Goal: Task Accomplishment & Management: Manage account settings

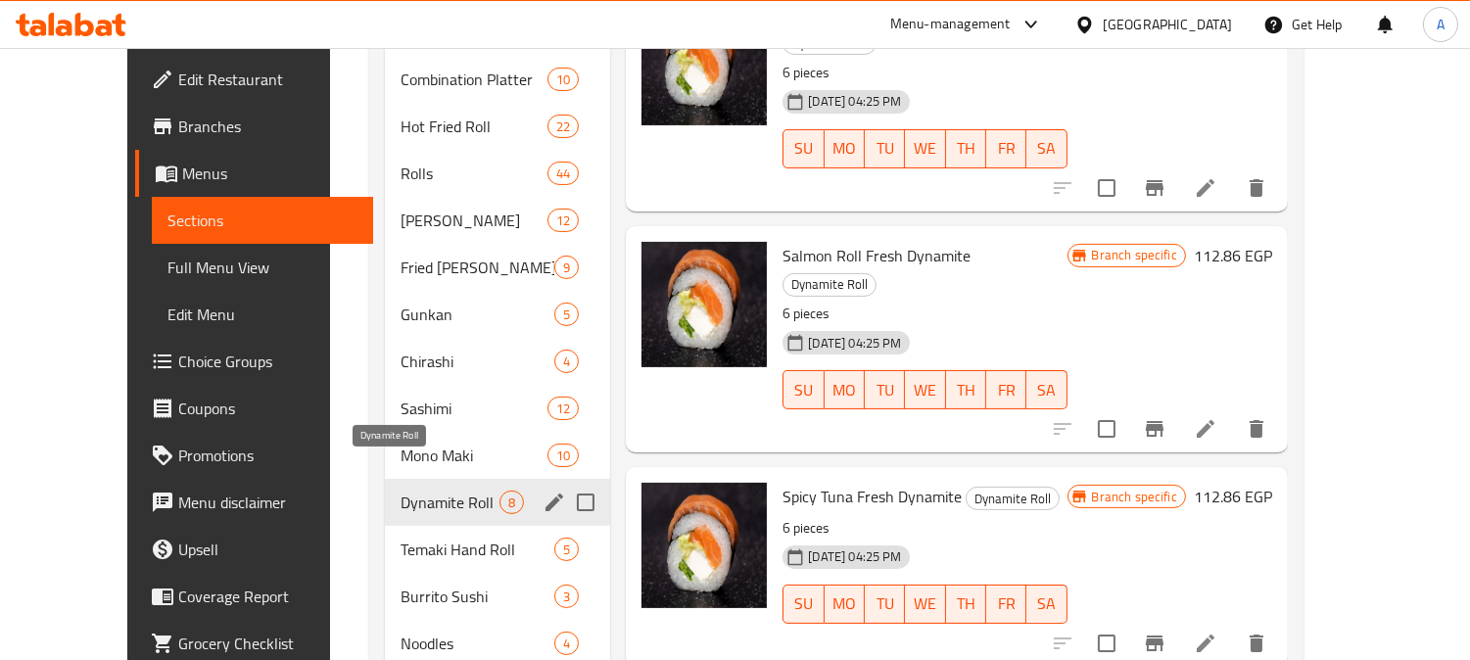
scroll to position [979, 0]
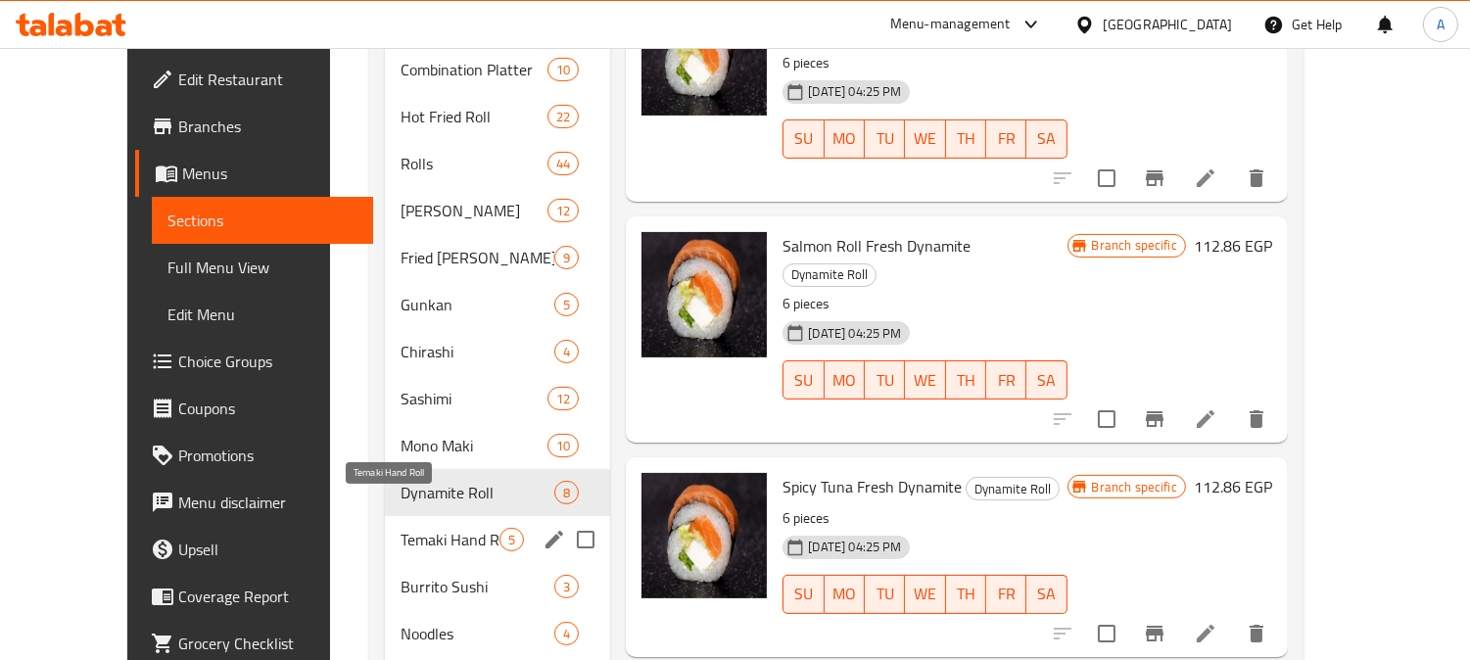
click at [411, 528] on span "Temaki Hand Roll" at bounding box center [450, 540] width 99 height 24
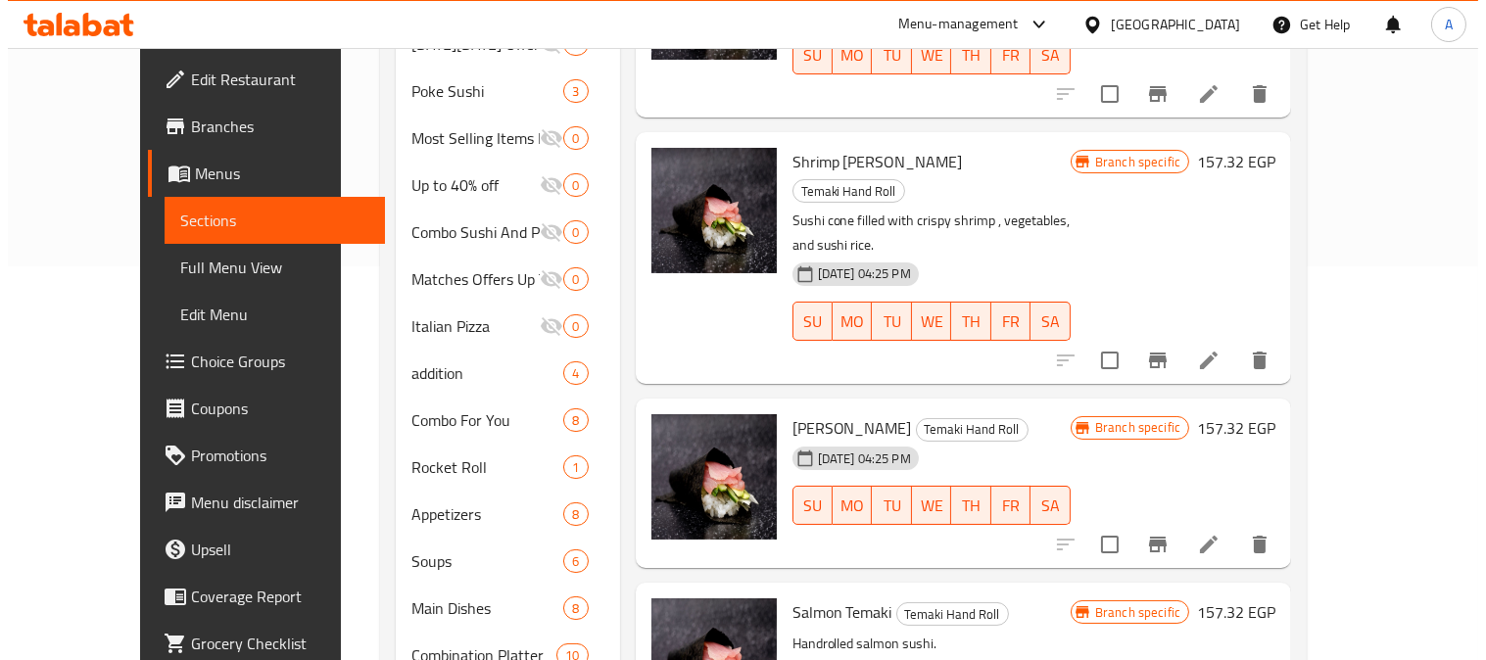
scroll to position [109, 0]
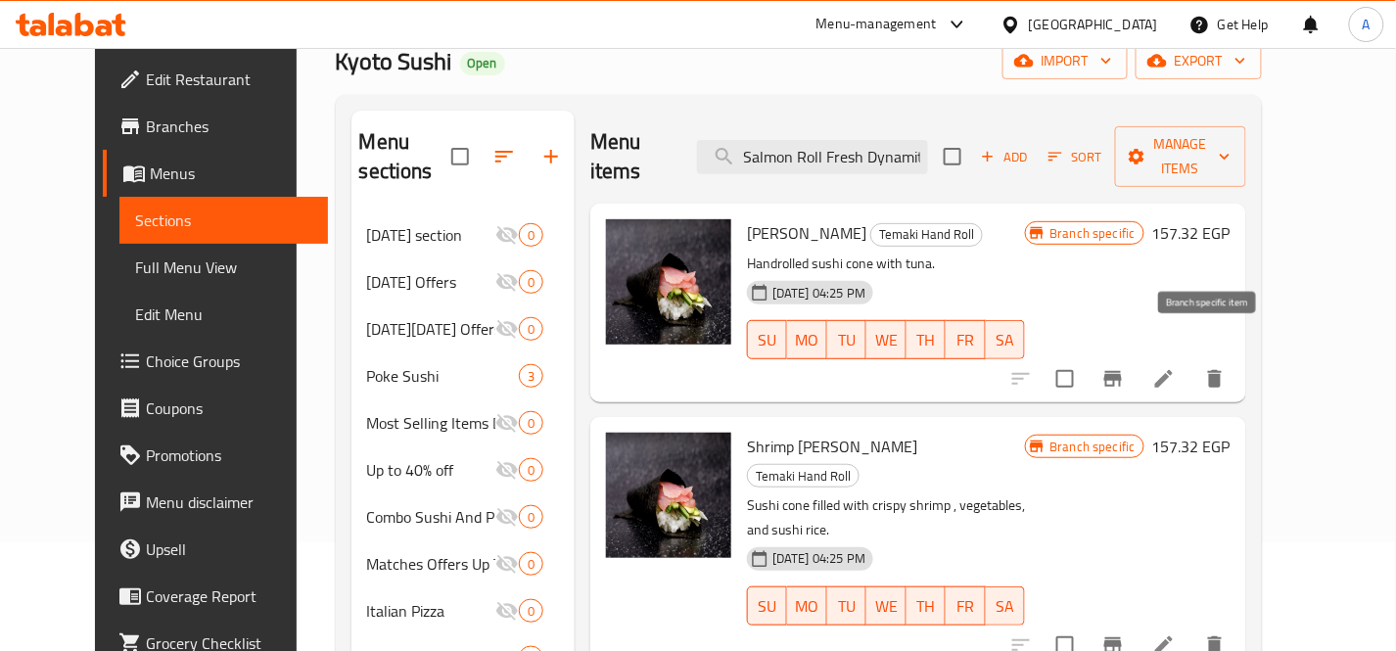
click at [1122, 371] on icon "Branch-specific-item" at bounding box center [1114, 379] width 18 height 16
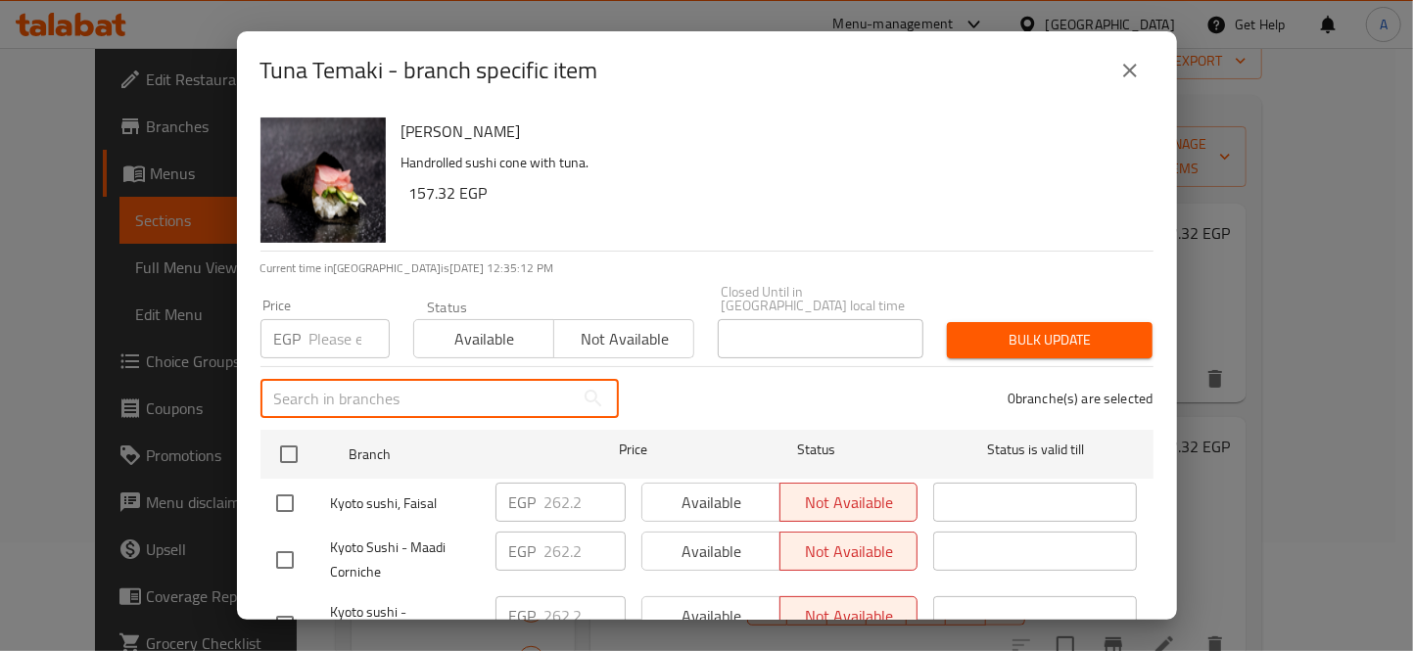
click at [482, 389] on input "text" at bounding box center [416, 398] width 313 height 39
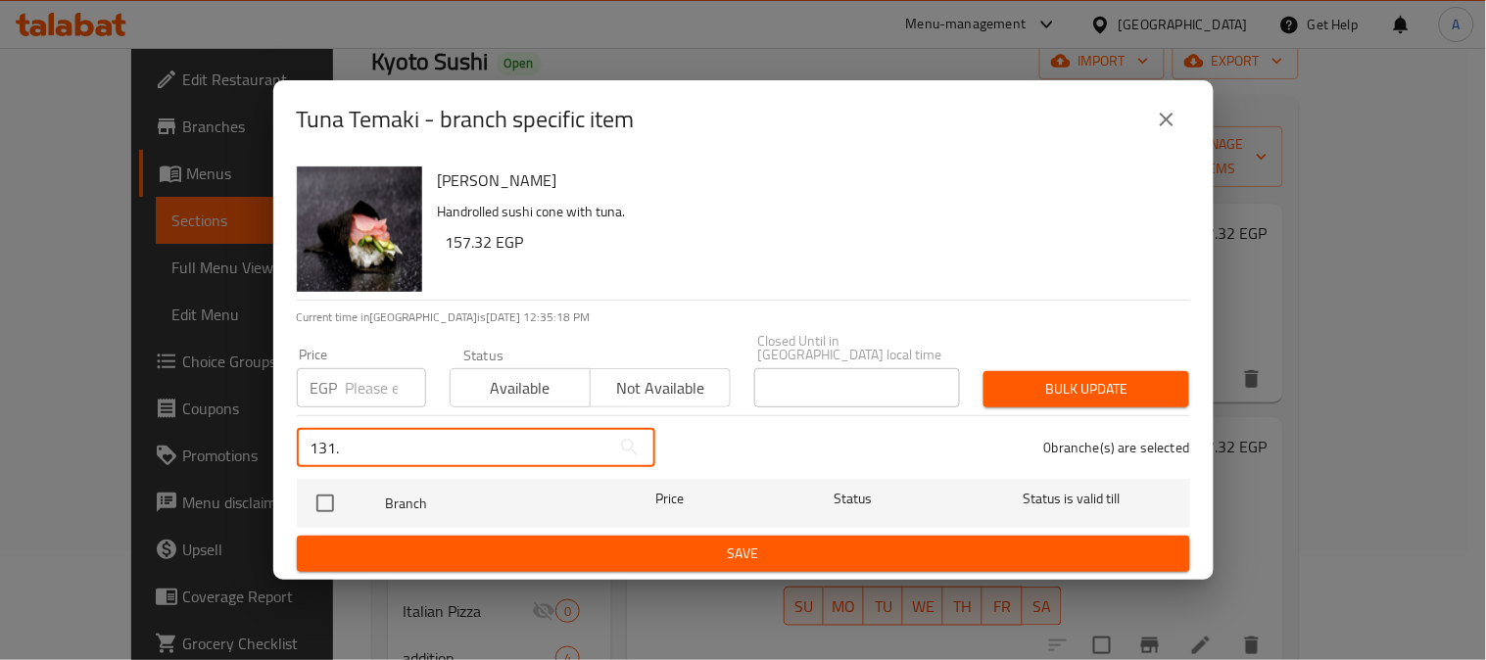
click at [525, 432] on input "131." at bounding box center [453, 447] width 313 height 39
type input "131."
click at [1173, 115] on icon "close" at bounding box center [1167, 120] width 24 height 24
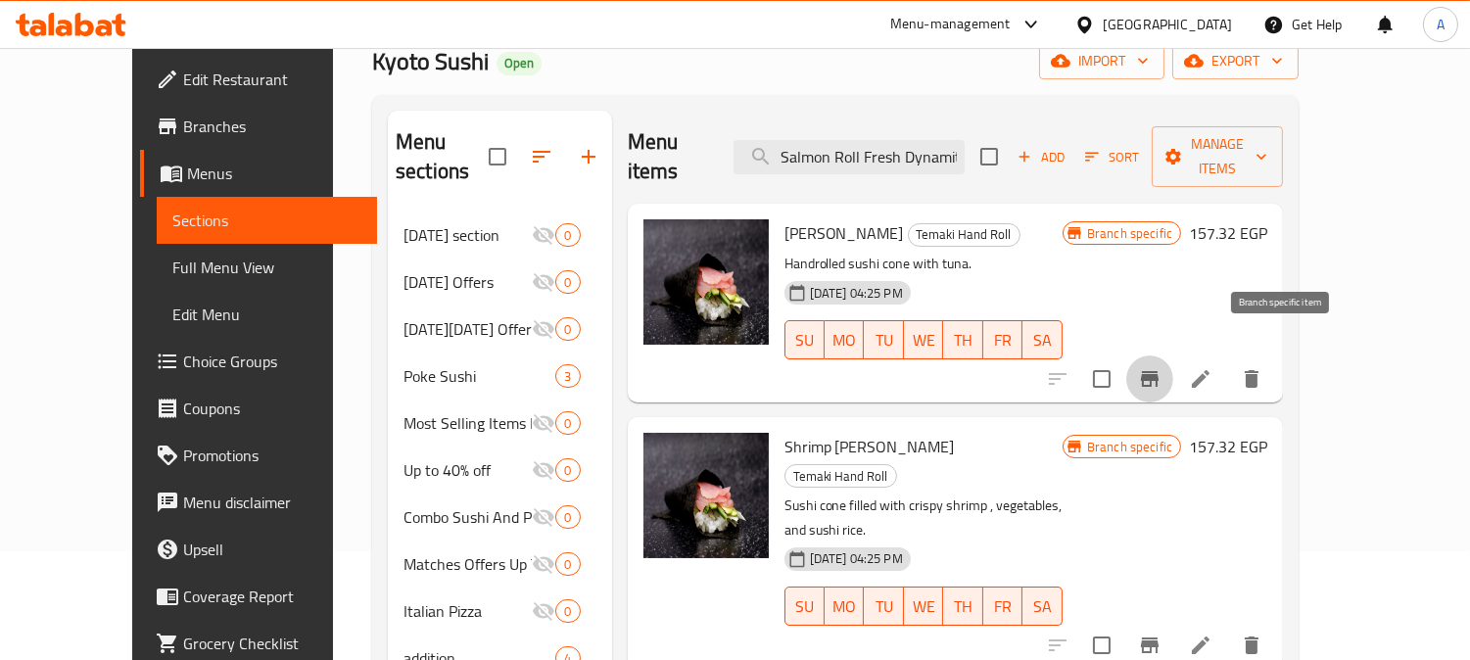
click at [1158, 371] on icon "Branch-specific-item" at bounding box center [1150, 379] width 18 height 16
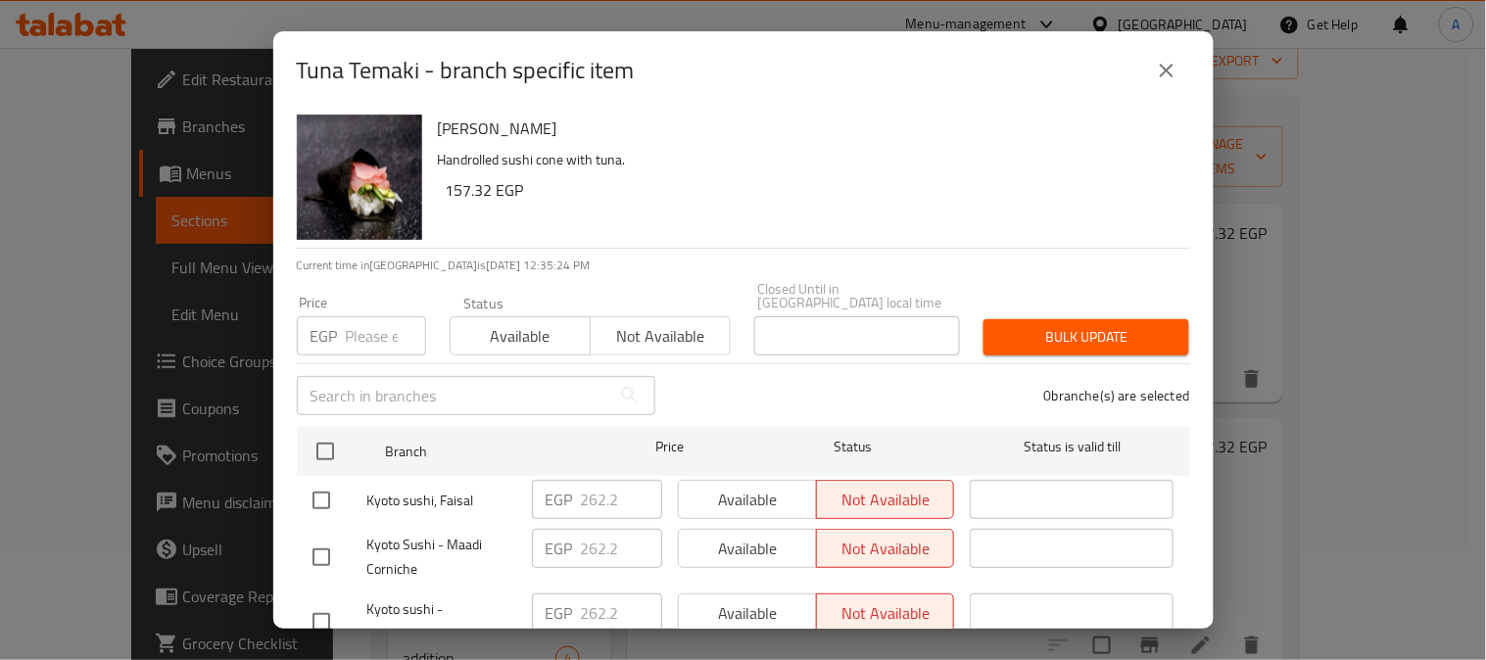
scroll to position [0, 0]
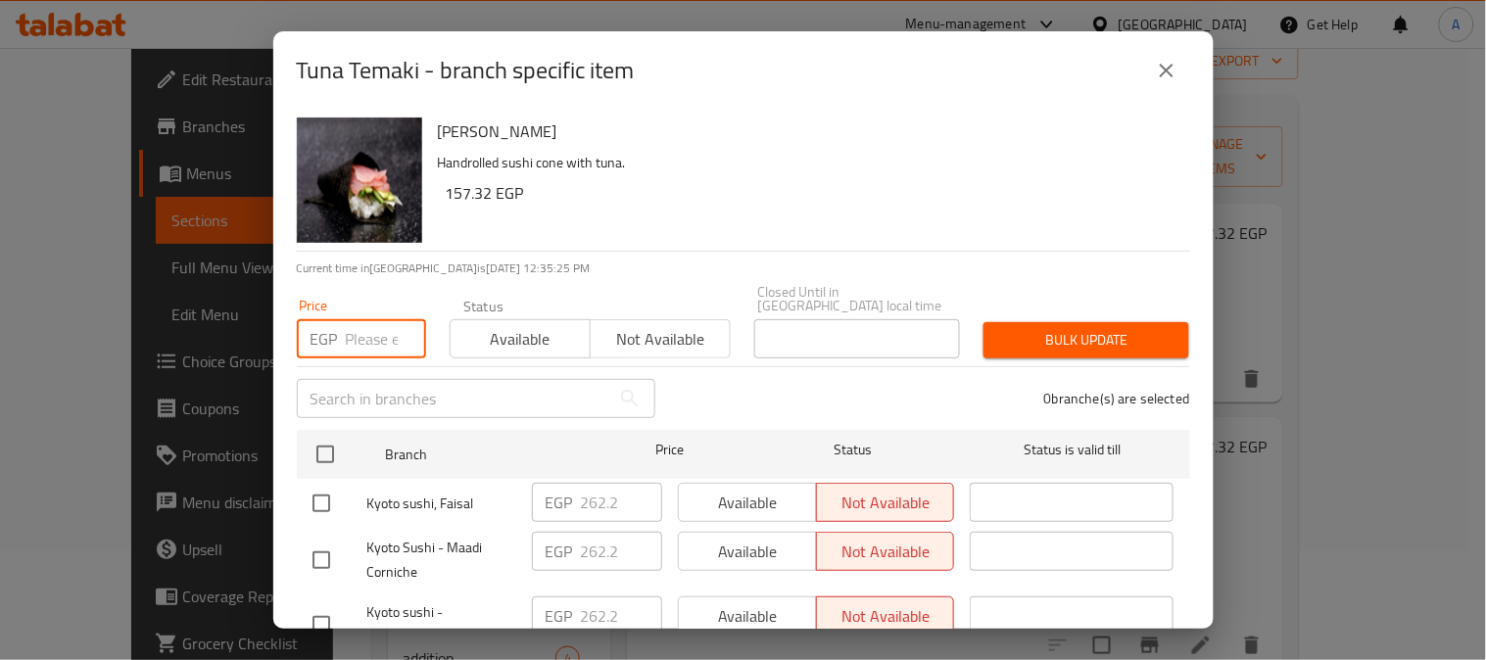
click at [365, 320] on input "number" at bounding box center [386, 338] width 80 height 39
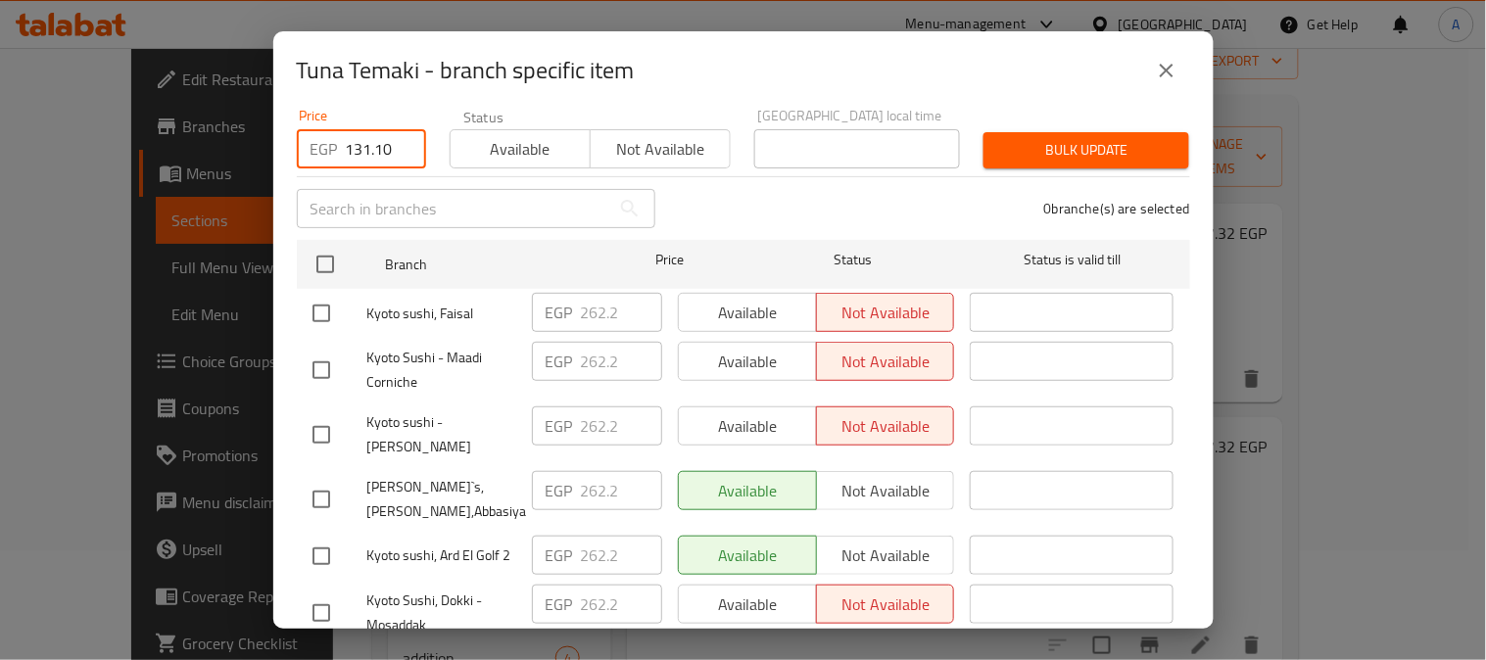
scroll to position [217, 0]
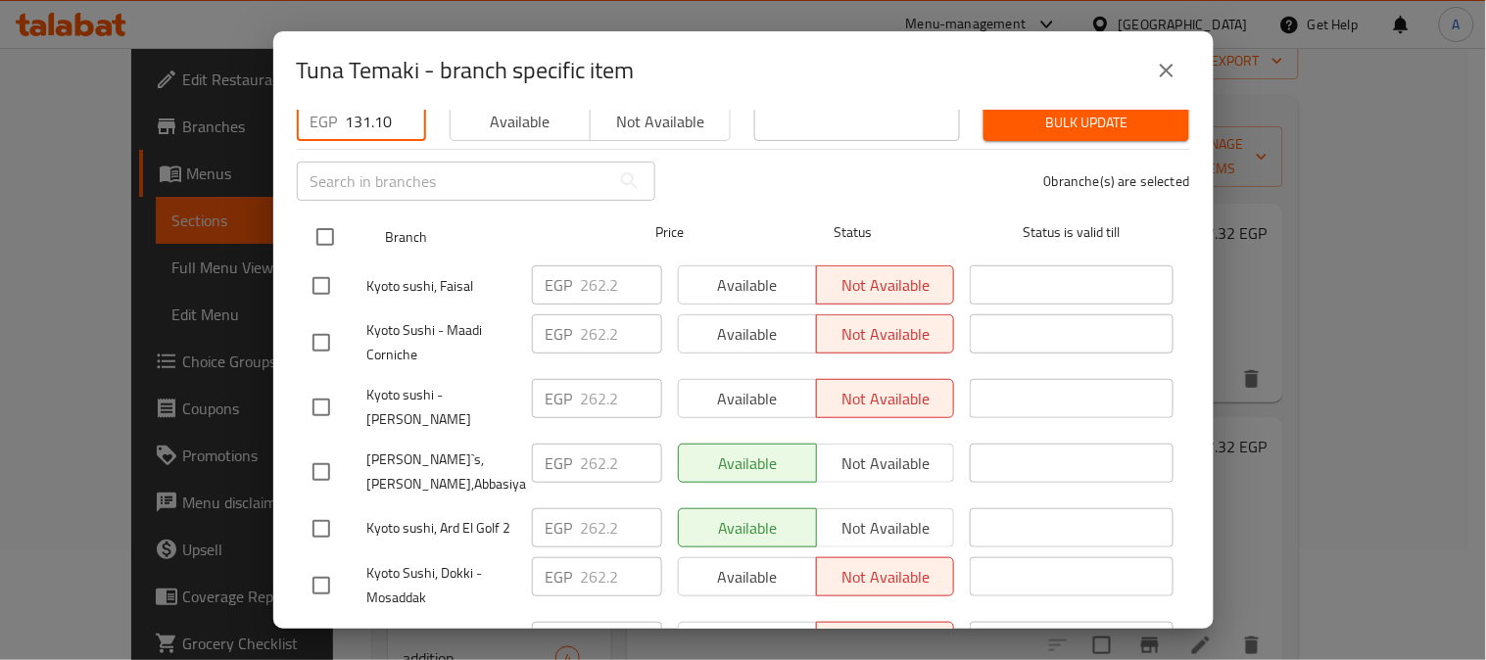
type input "131.10"
click at [324, 216] on input "checkbox" at bounding box center [325, 236] width 41 height 41
checkbox input "true"
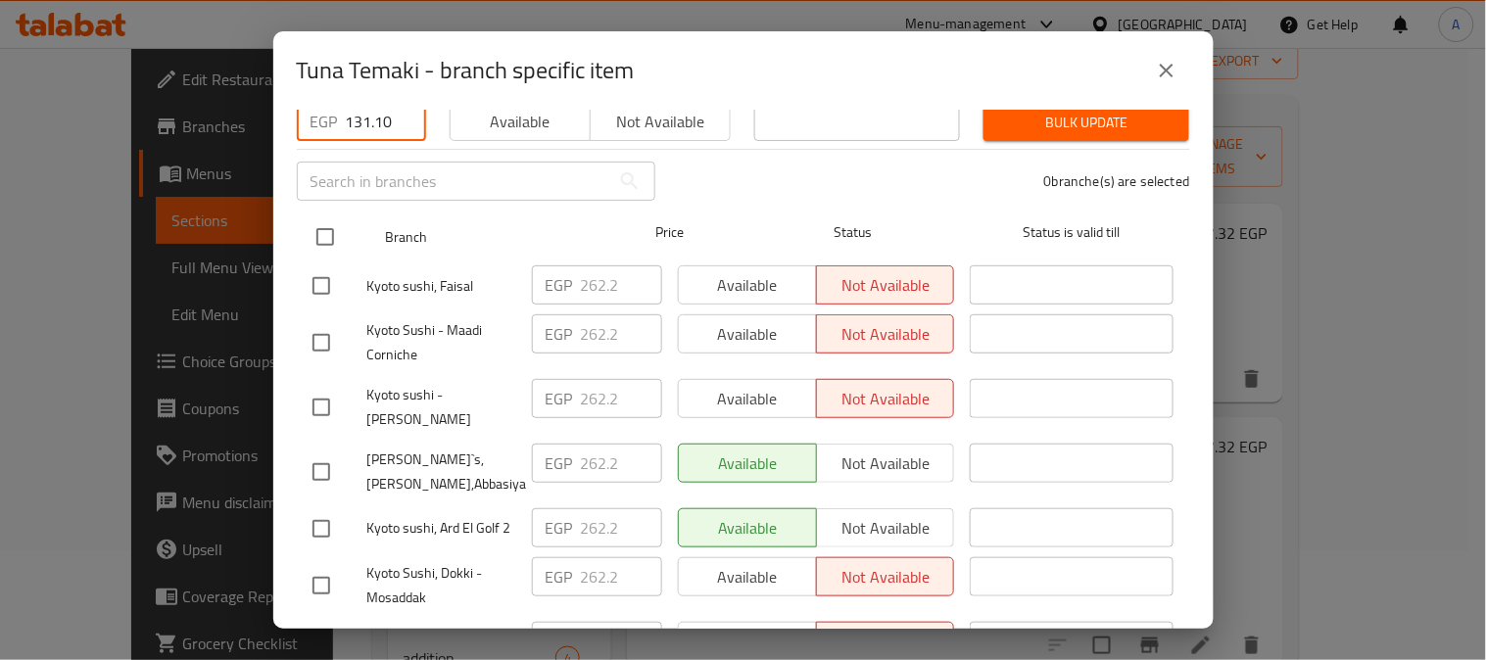
checkbox input "true"
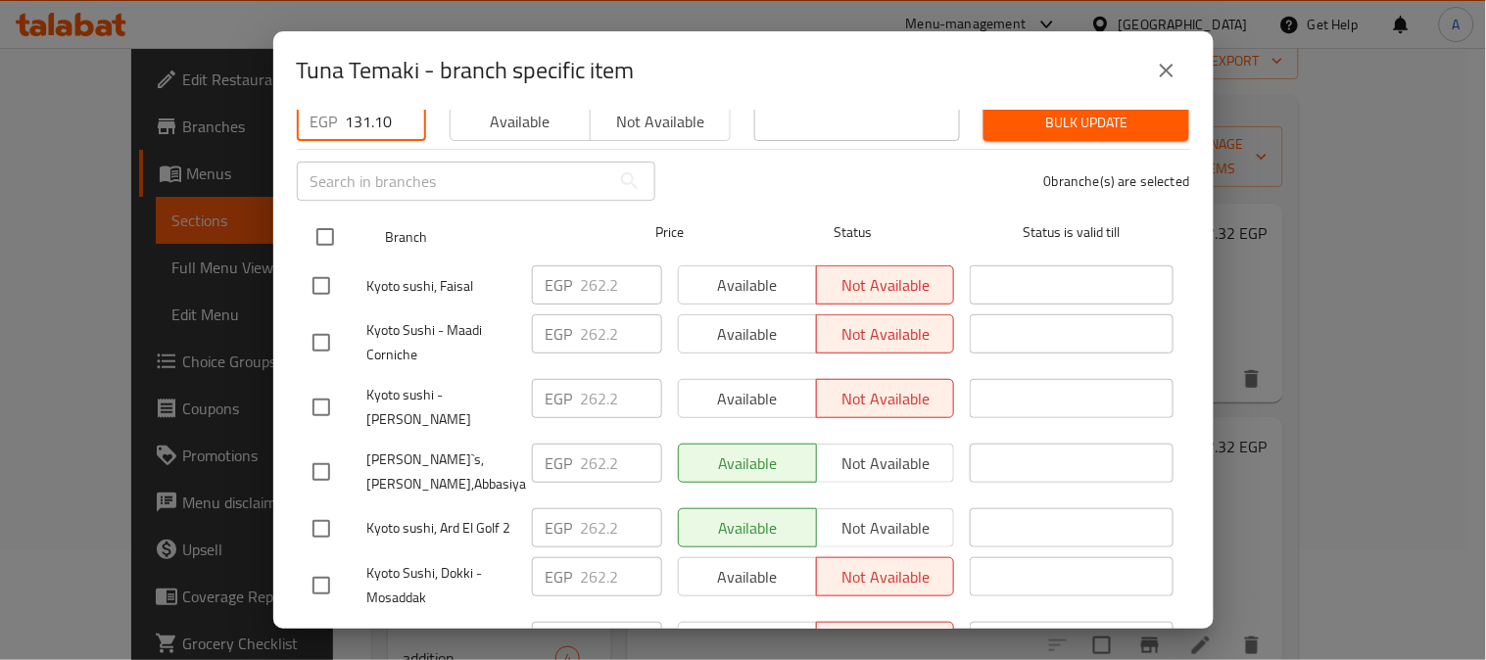
checkbox input "true"
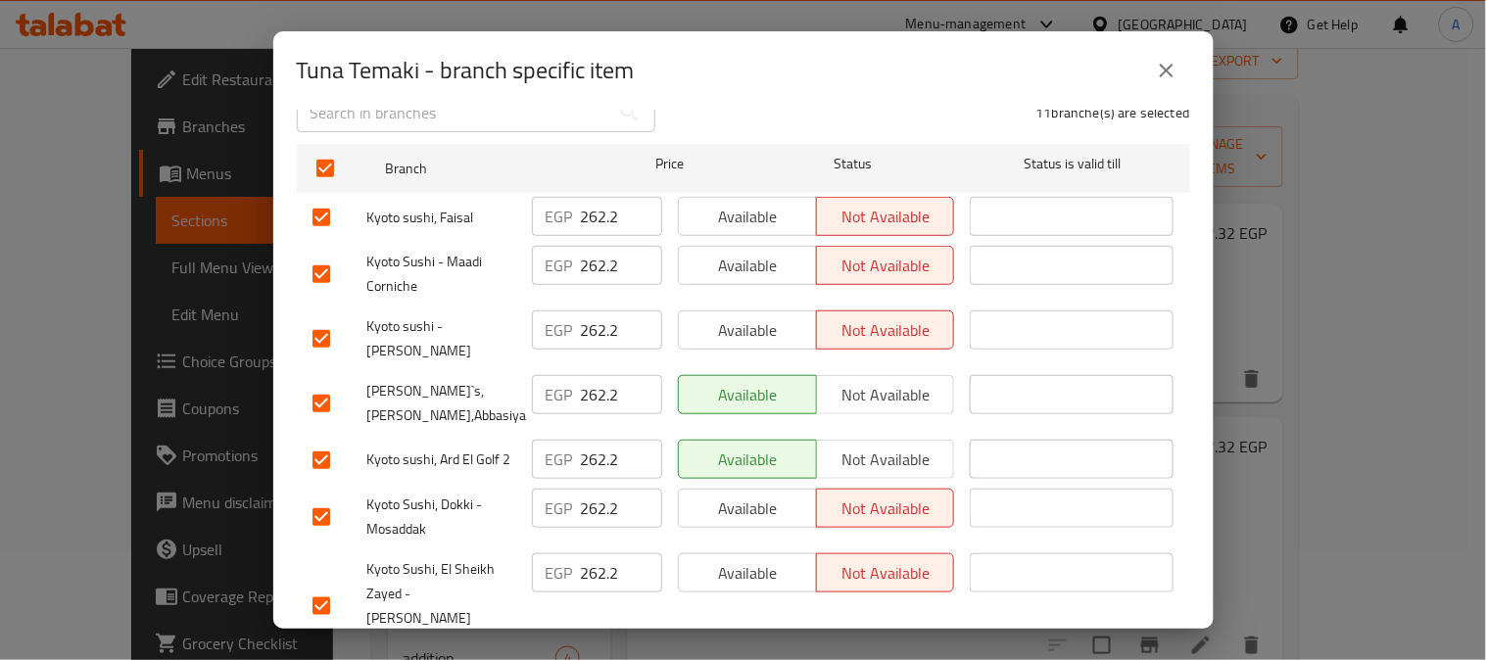
scroll to position [326, 0]
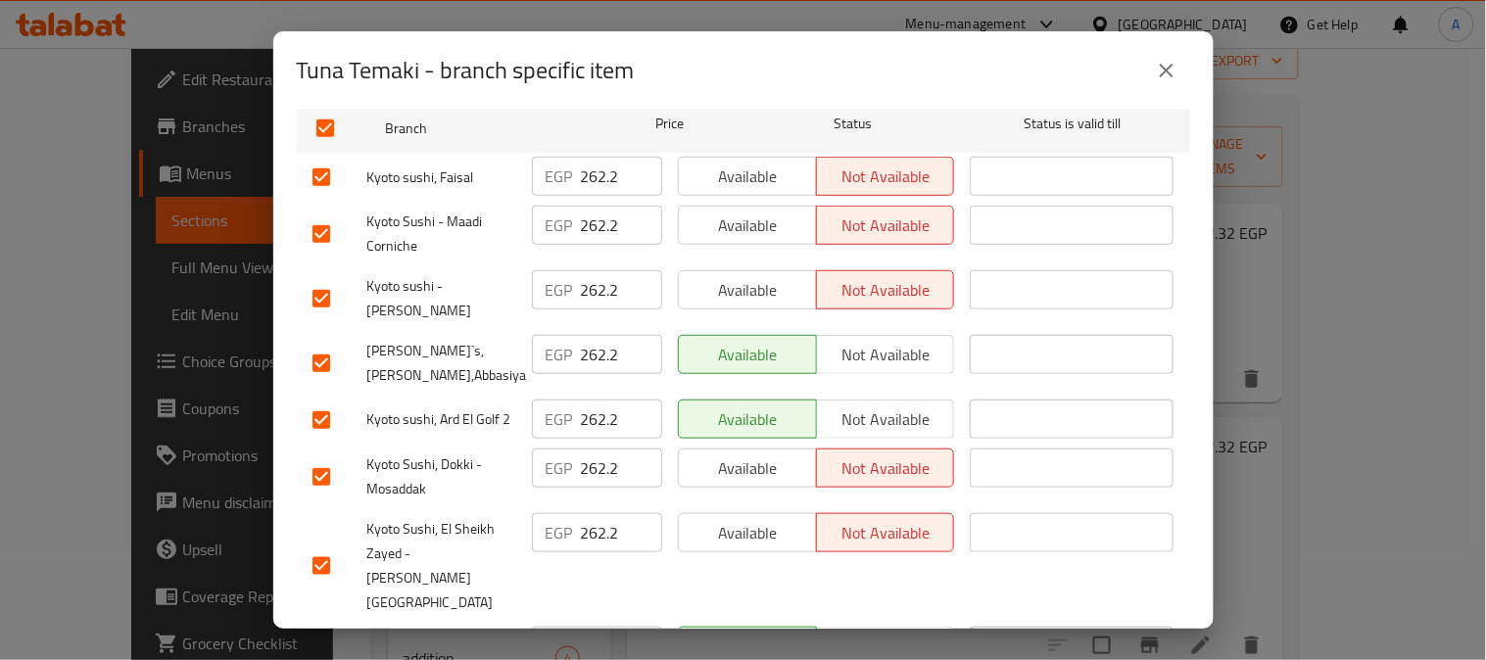
click at [328, 407] on input "checkbox" at bounding box center [321, 420] width 41 height 41
checkbox input "false"
click at [329, 353] on input "checkbox" at bounding box center [321, 363] width 41 height 41
checkbox input "false"
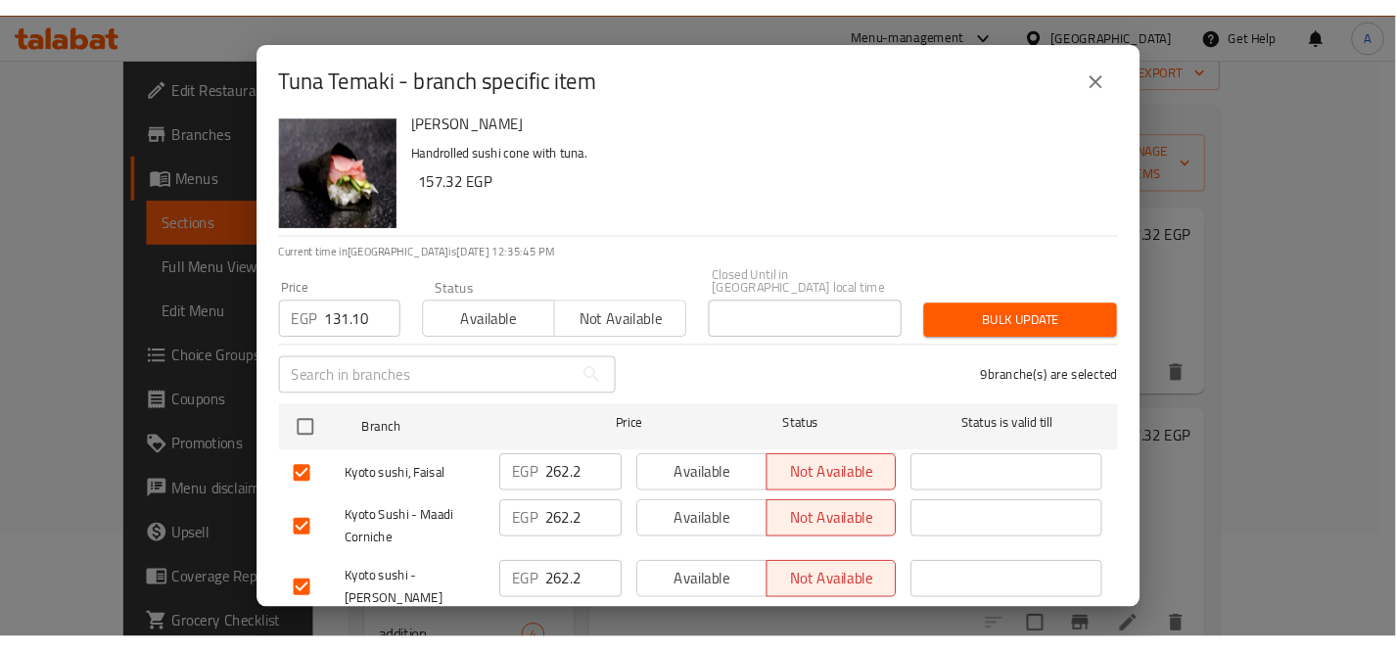
scroll to position [0, 0]
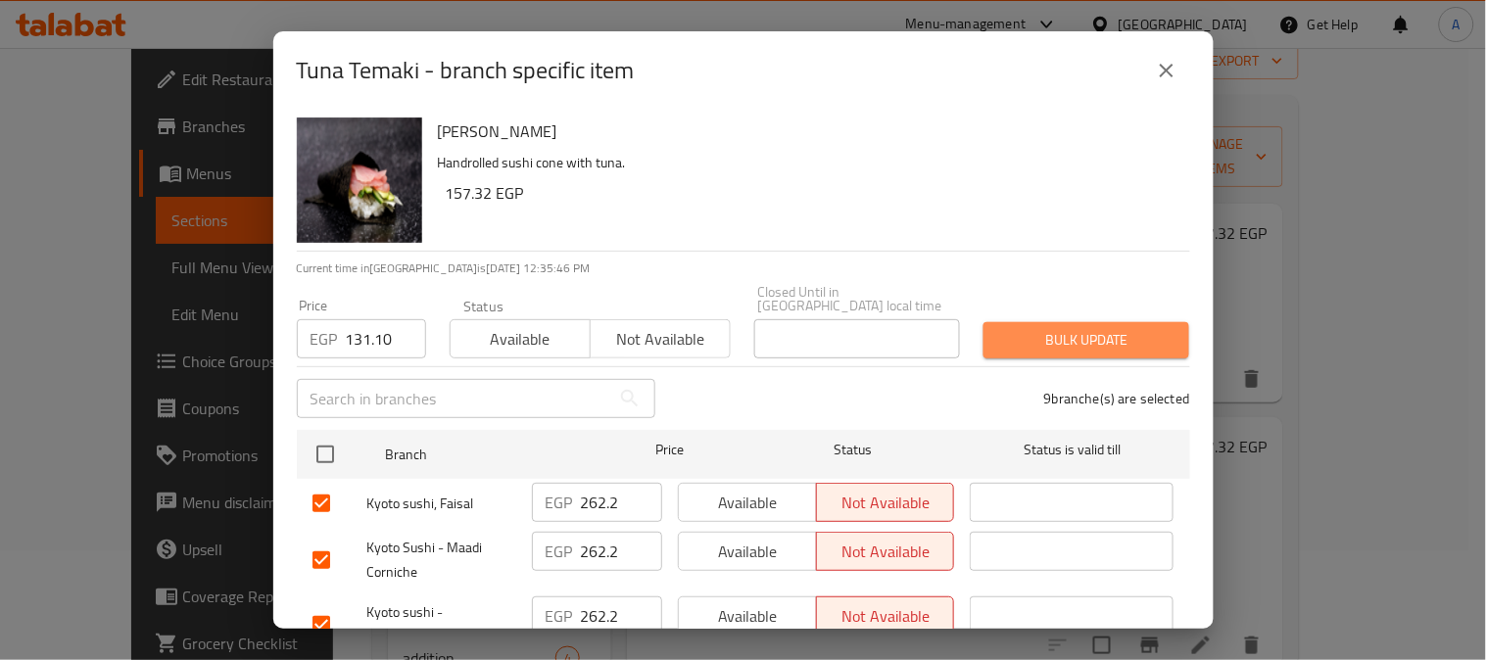
click at [1074, 328] on span "Bulk update" at bounding box center [1086, 340] width 174 height 24
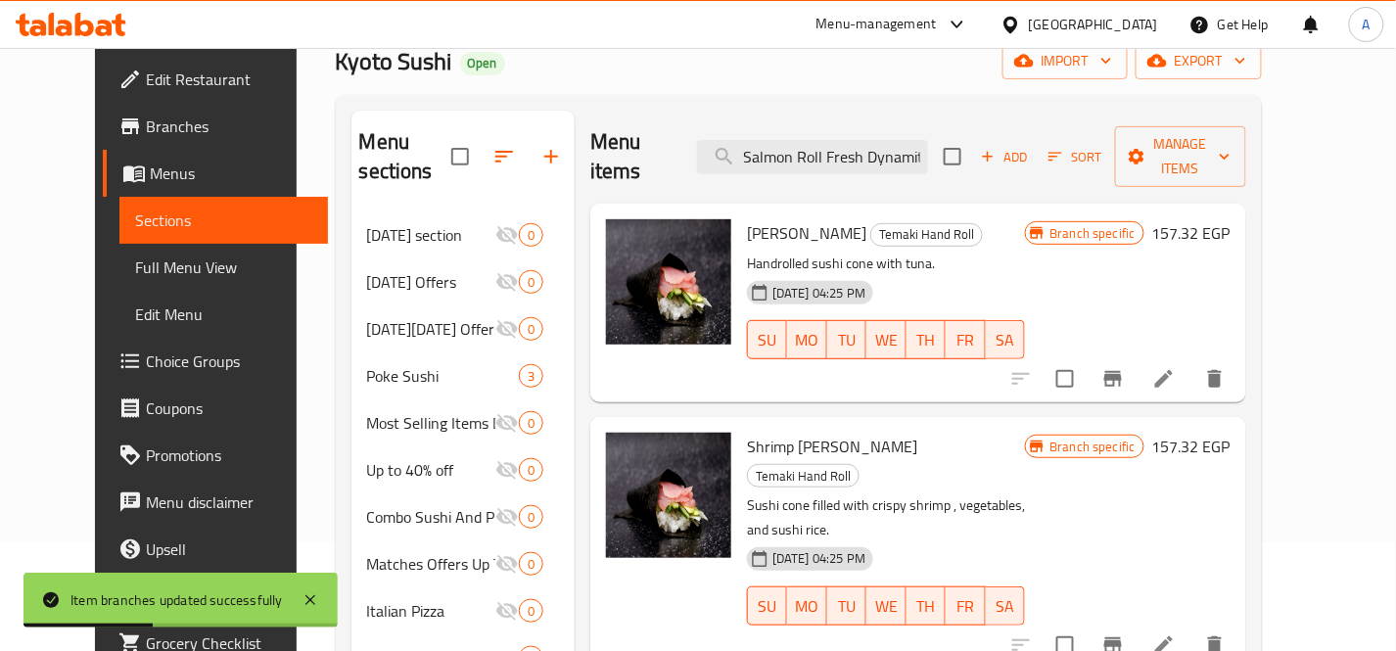
drag, startPoint x: 720, startPoint y: 83, endPoint x: 733, endPoint y: 95, distance: 17.3
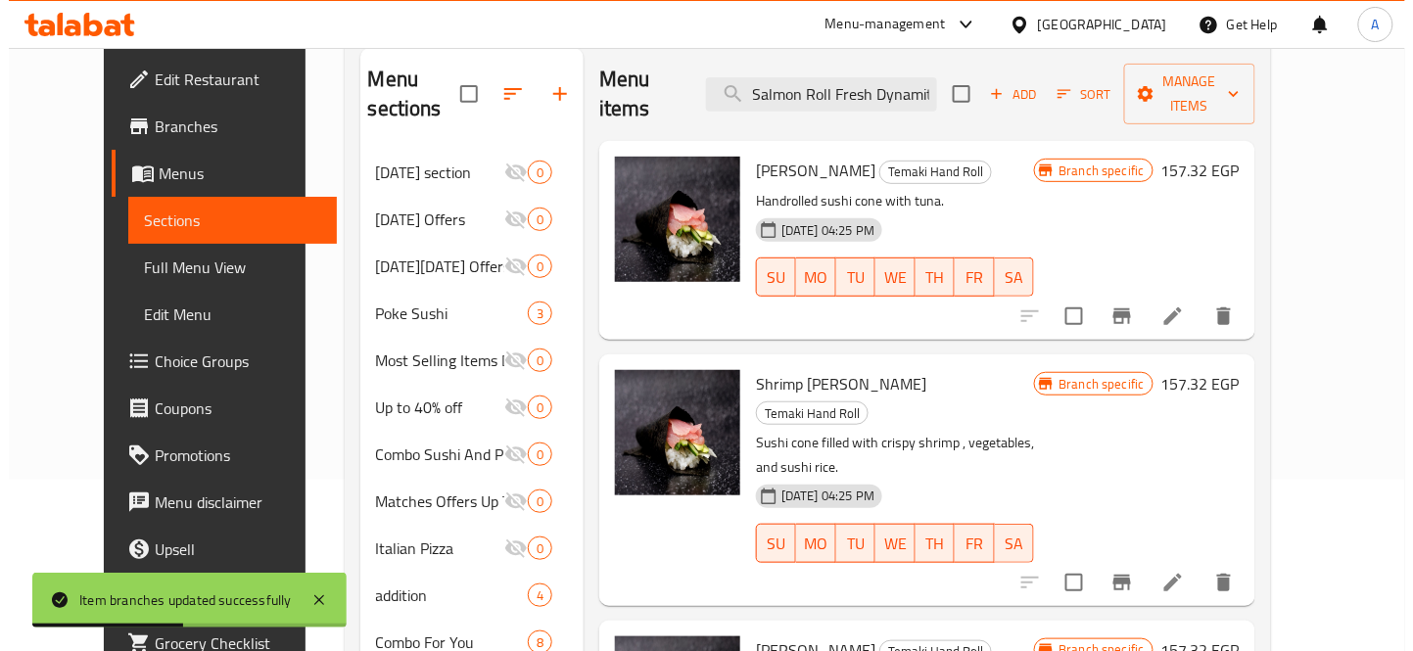
scroll to position [217, 0]
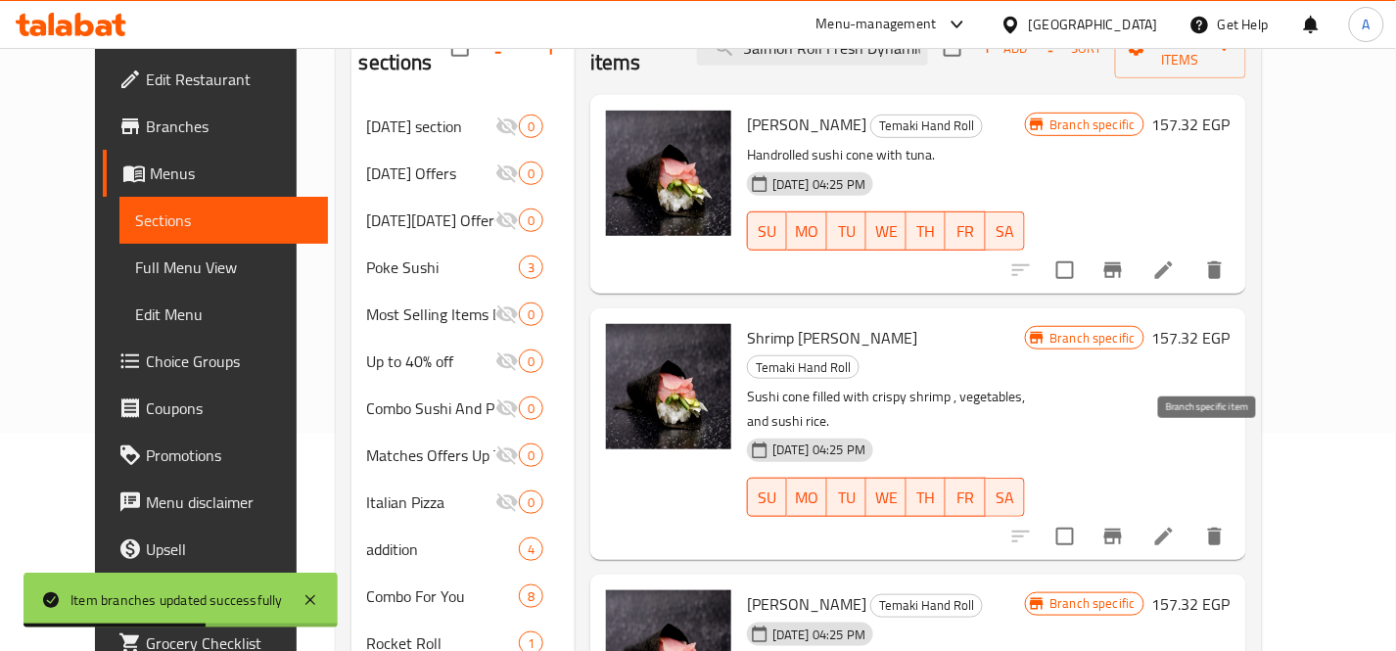
click at [1122, 529] on icon "Branch-specific-item" at bounding box center [1114, 537] width 18 height 16
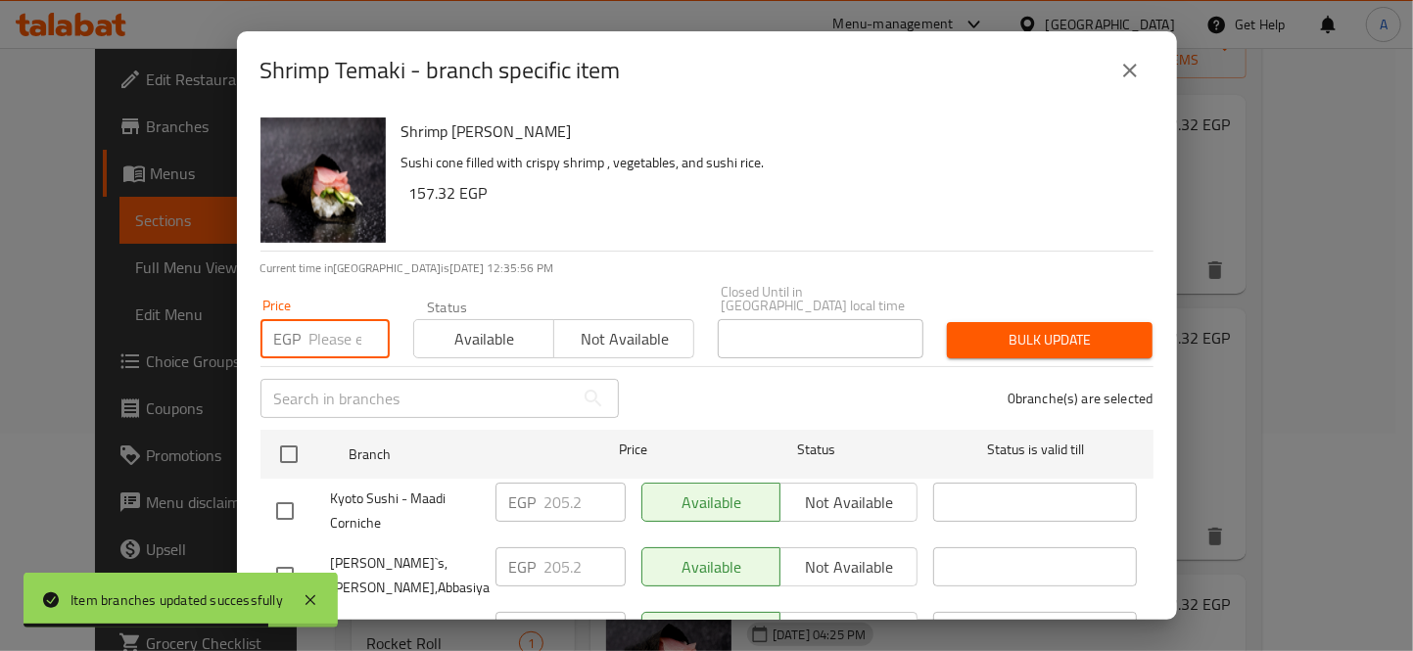
click at [354, 320] on input "number" at bounding box center [349, 338] width 80 height 39
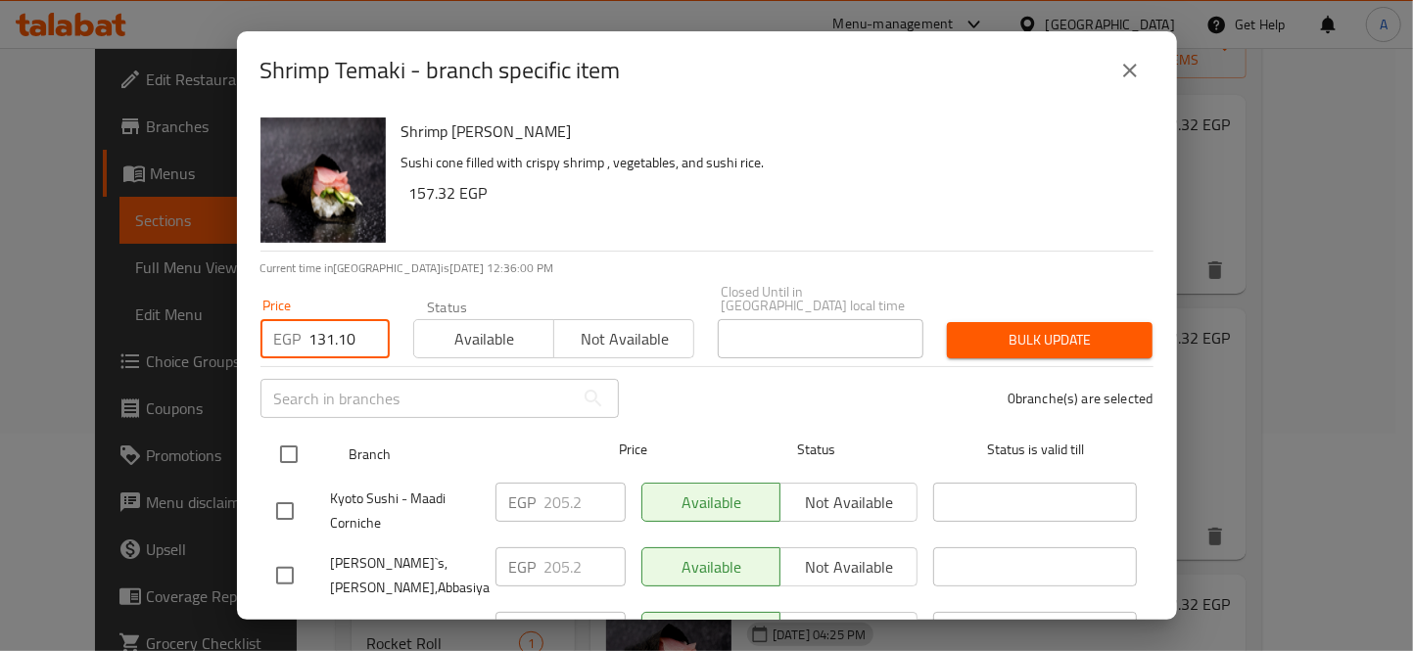
type input "131.10"
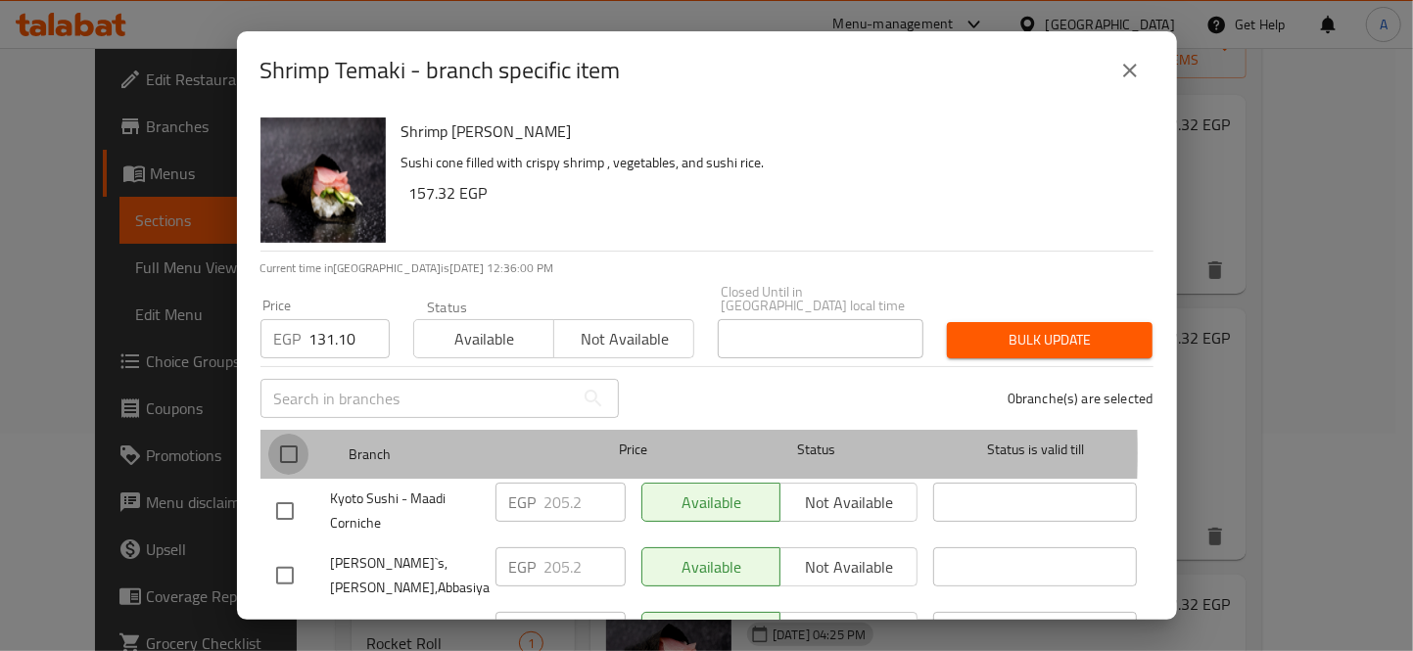
click at [289, 437] on input "checkbox" at bounding box center [288, 454] width 41 height 41
checkbox input "true"
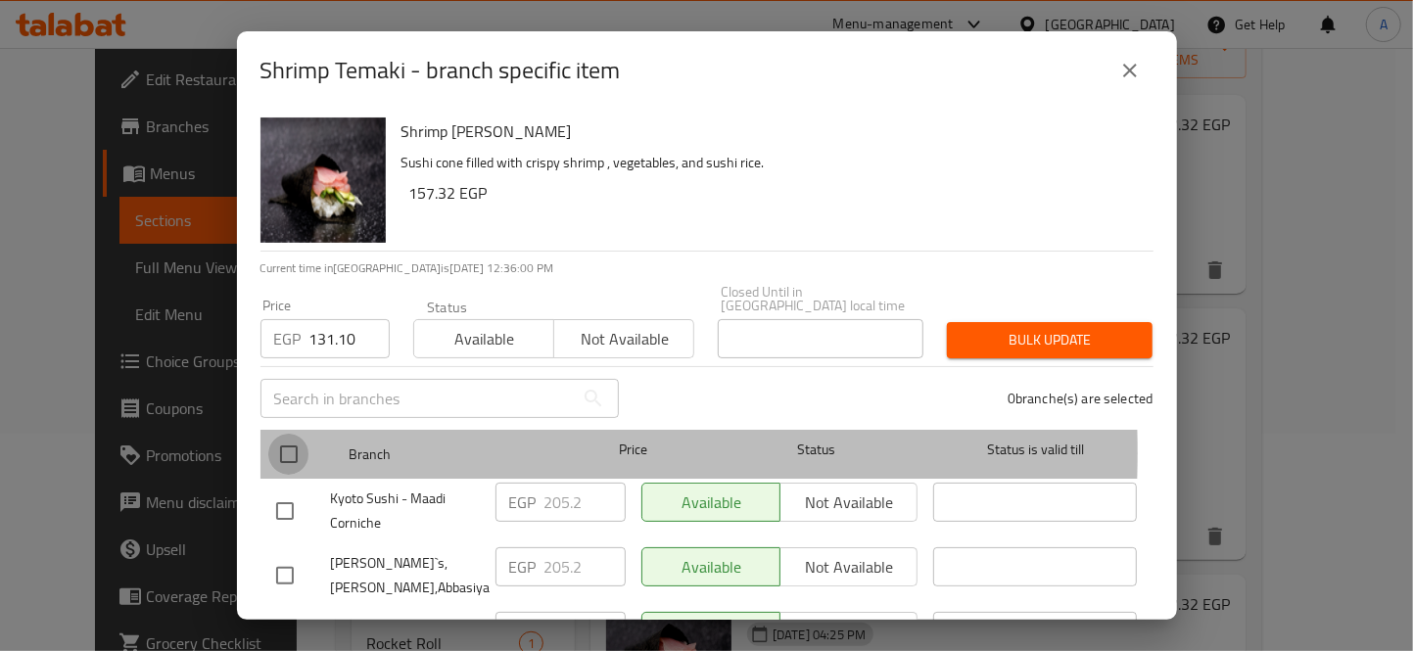
checkbox input "true"
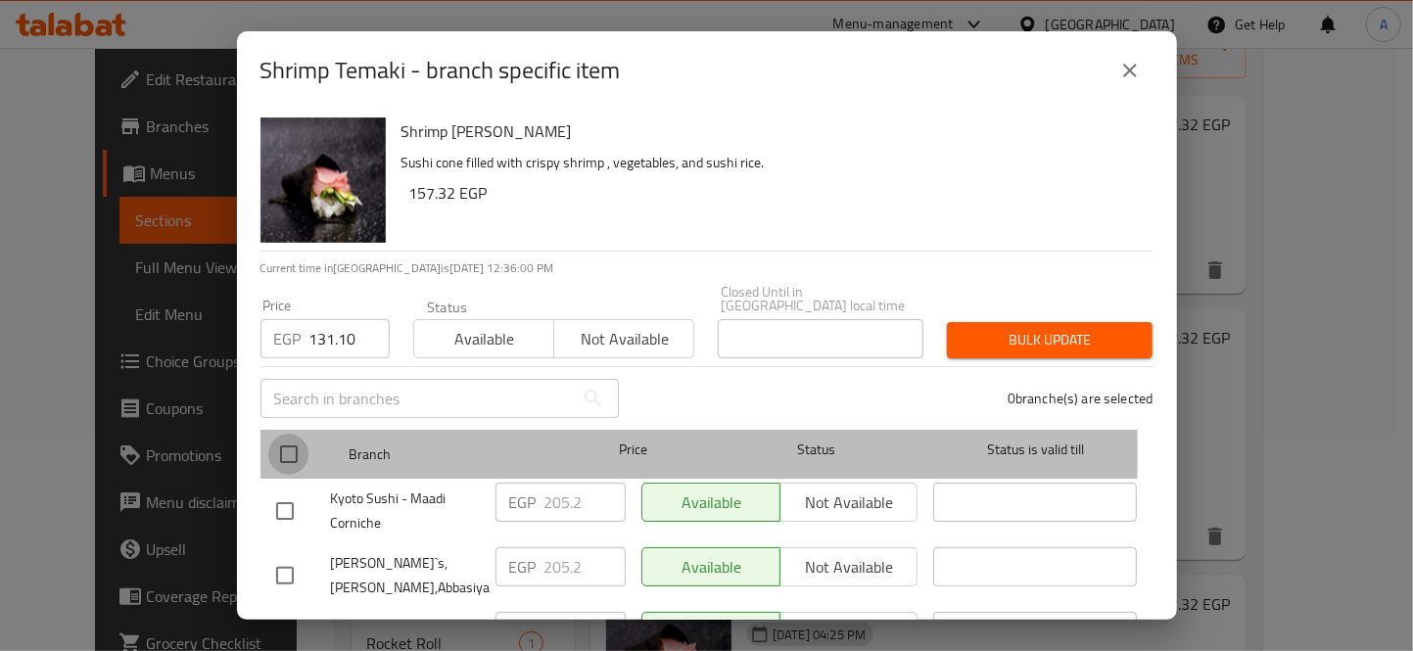
checkbox input "true"
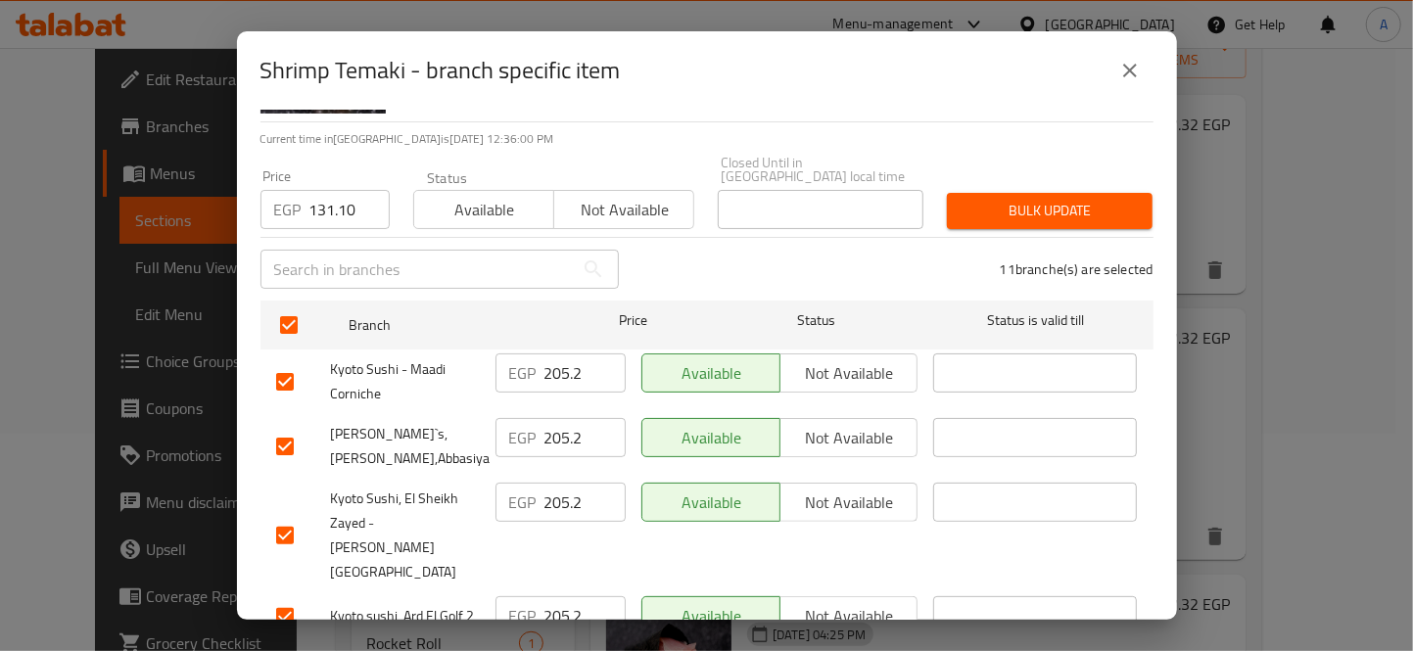
scroll to position [326, 0]
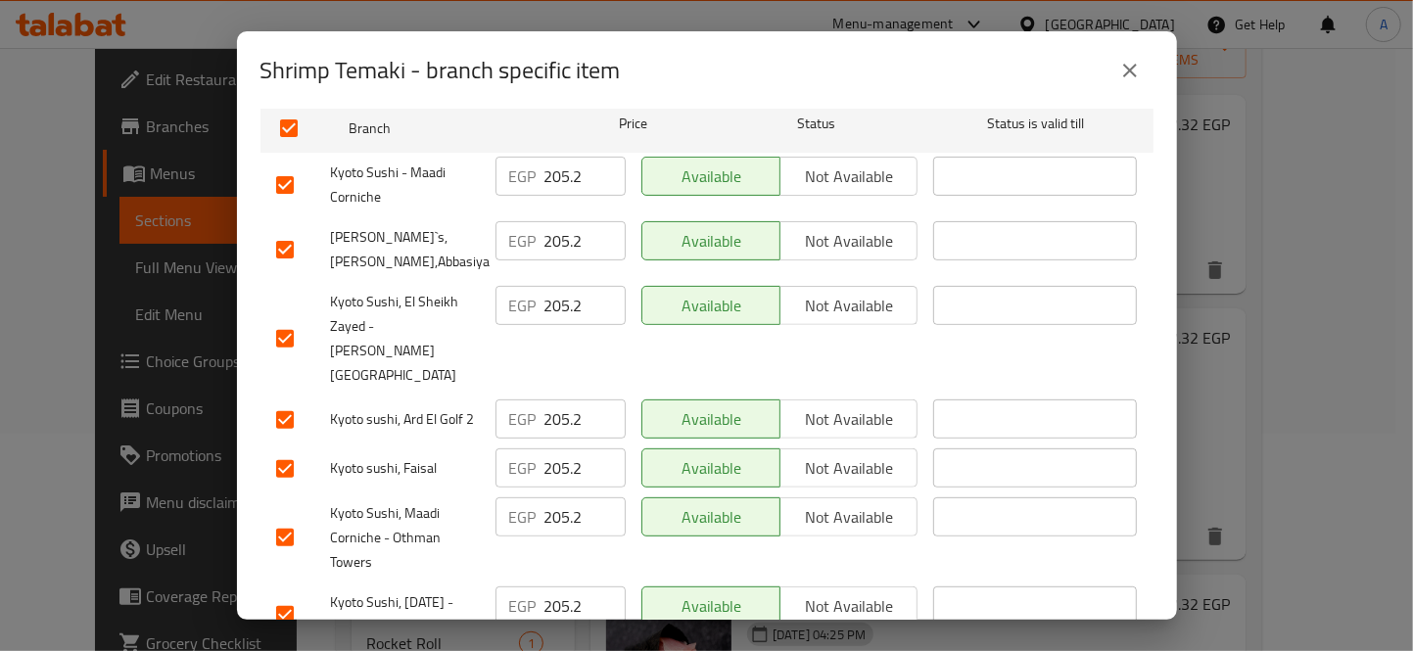
click at [287, 400] on input "checkbox" at bounding box center [284, 420] width 41 height 41
checkbox input "false"
click at [276, 233] on input "checkbox" at bounding box center [284, 249] width 41 height 41
checkbox input "false"
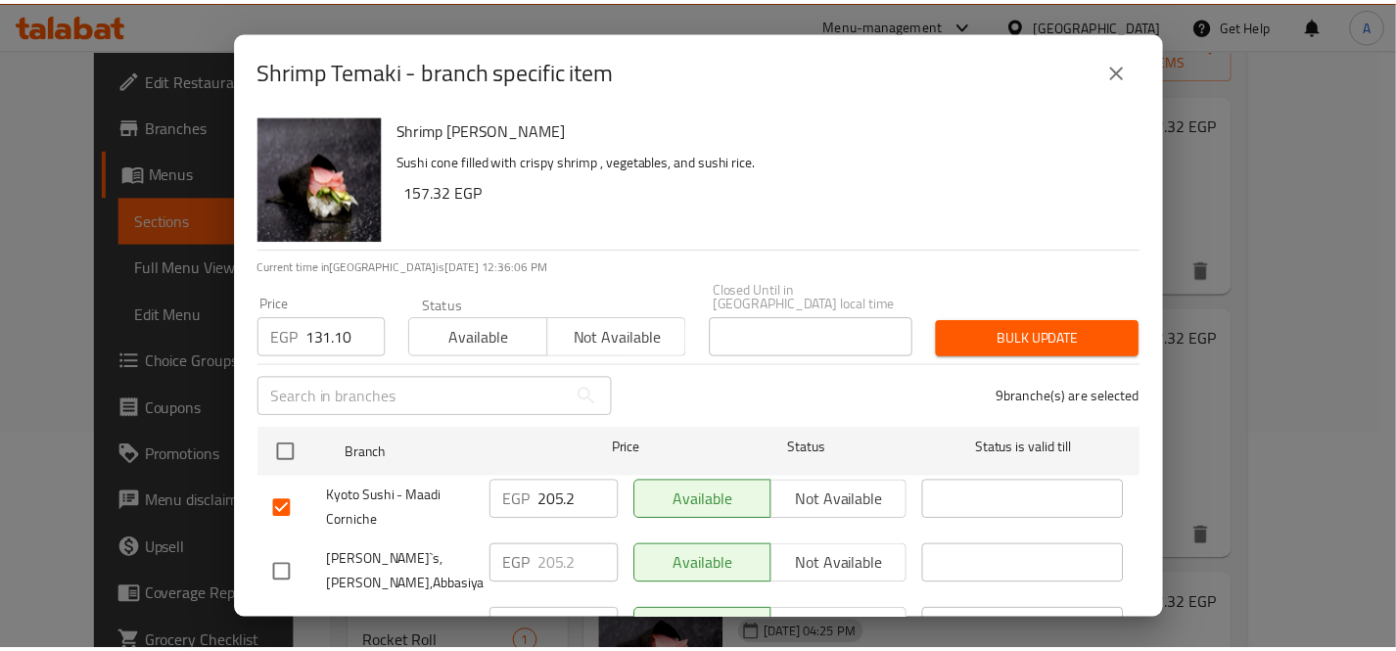
scroll to position [0, 0]
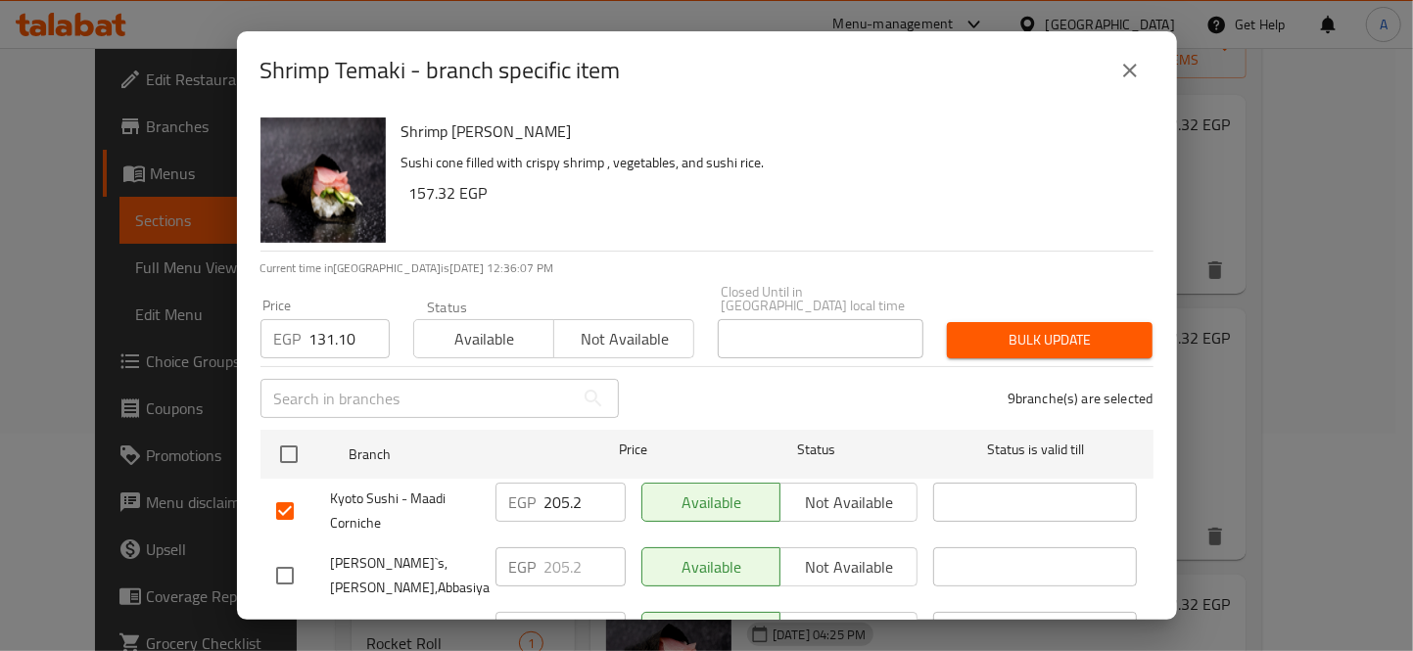
click at [1015, 331] on span "Bulk update" at bounding box center [1050, 340] width 174 height 24
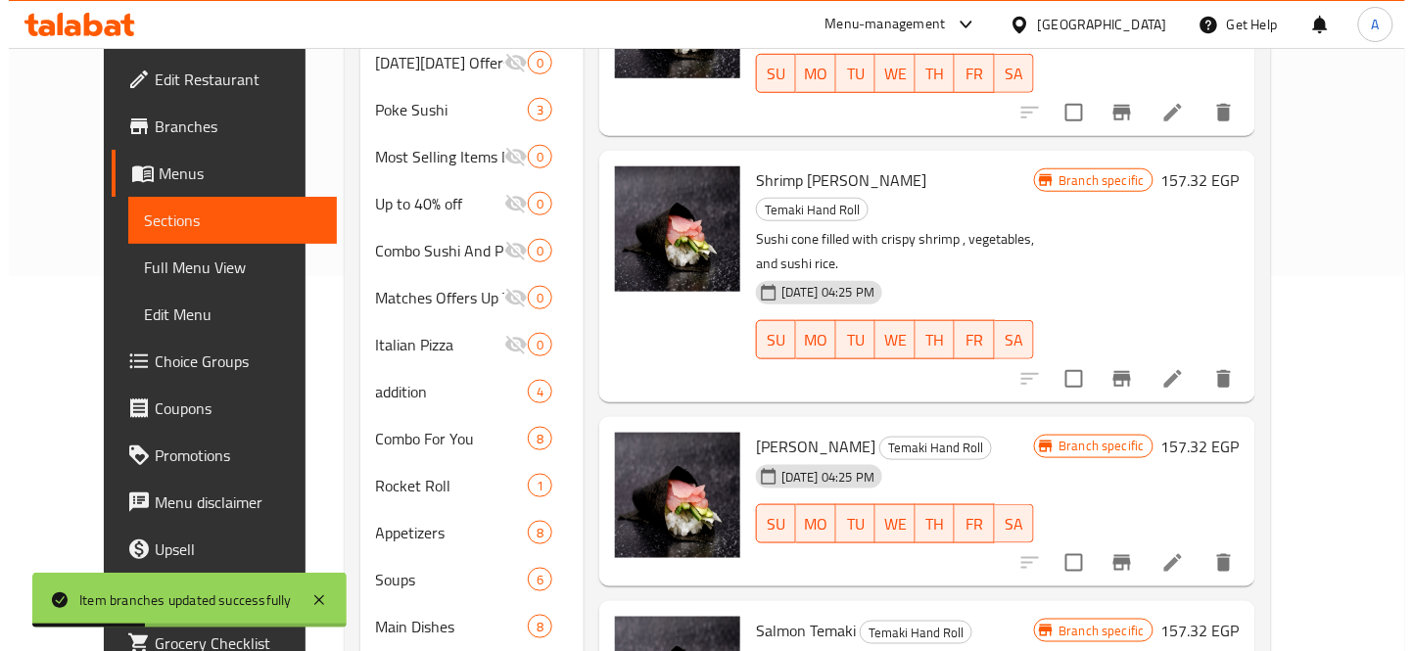
scroll to position [435, 0]
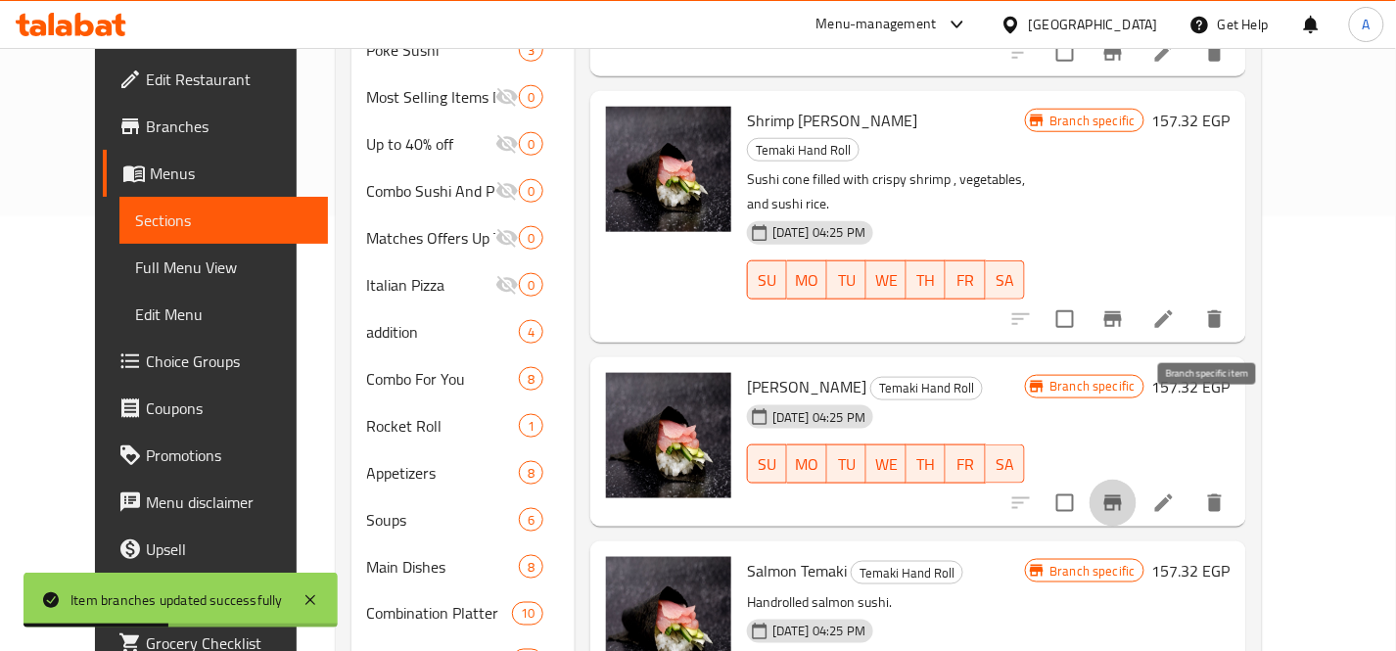
click at [1125, 492] on icon "Branch-specific-item" at bounding box center [1114, 504] width 24 height 24
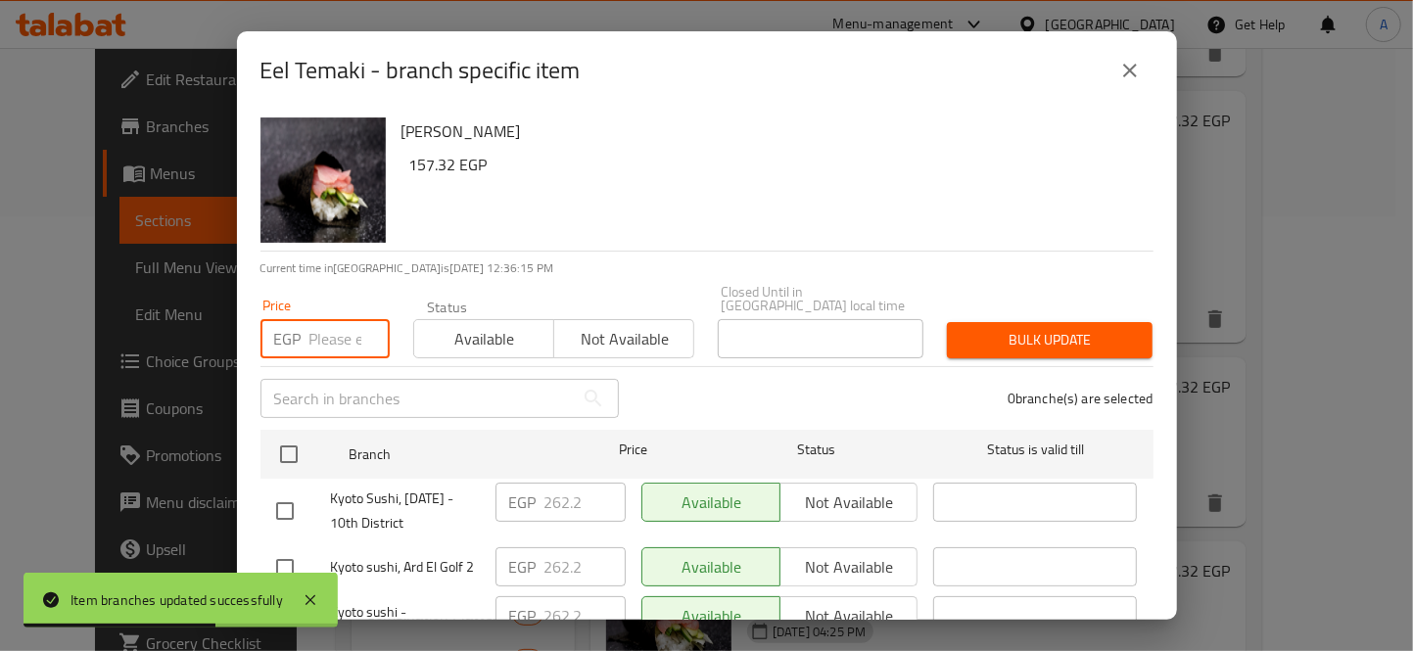
click at [345, 328] on input "number" at bounding box center [349, 338] width 80 height 39
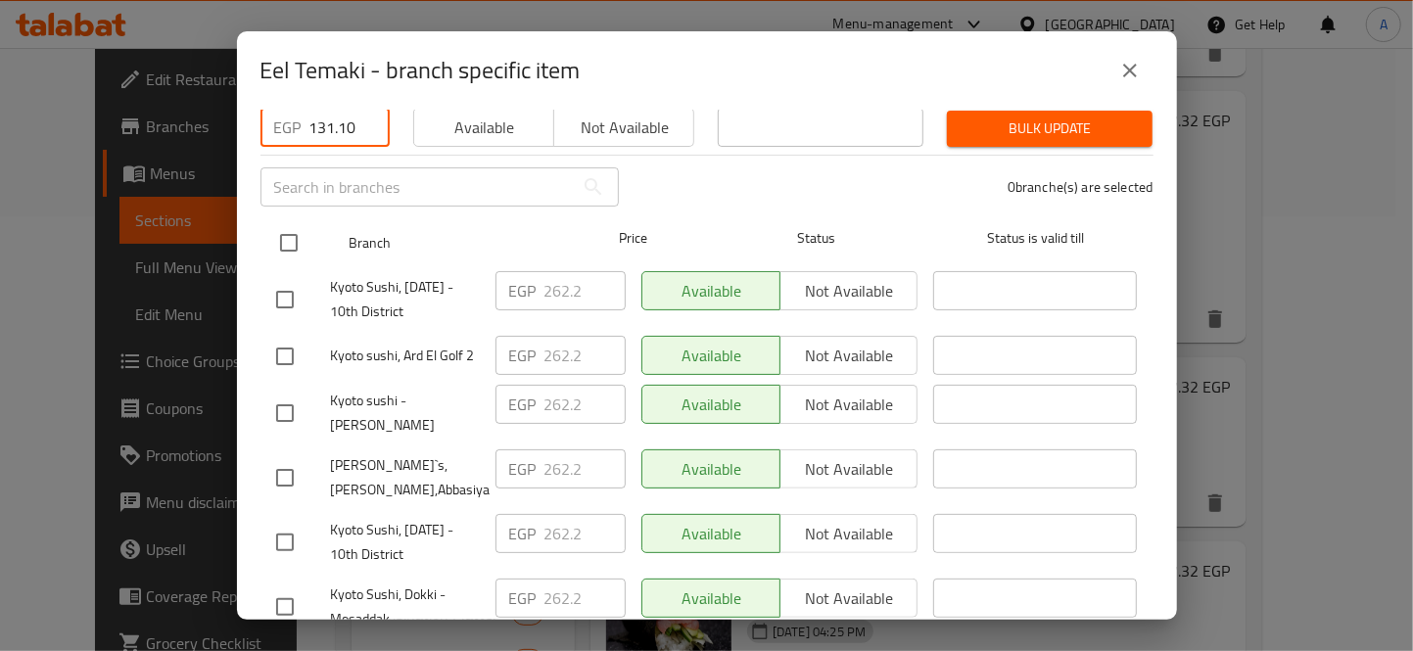
scroll to position [217, 0]
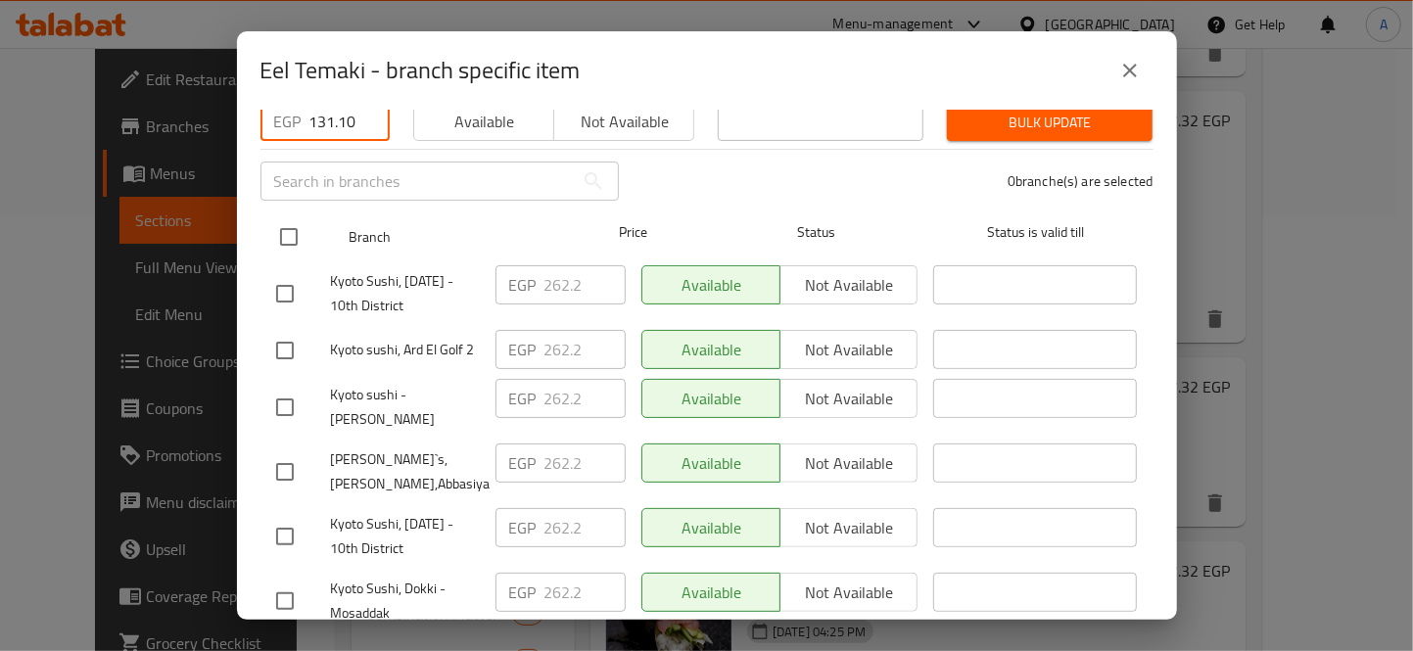
type input "131.10"
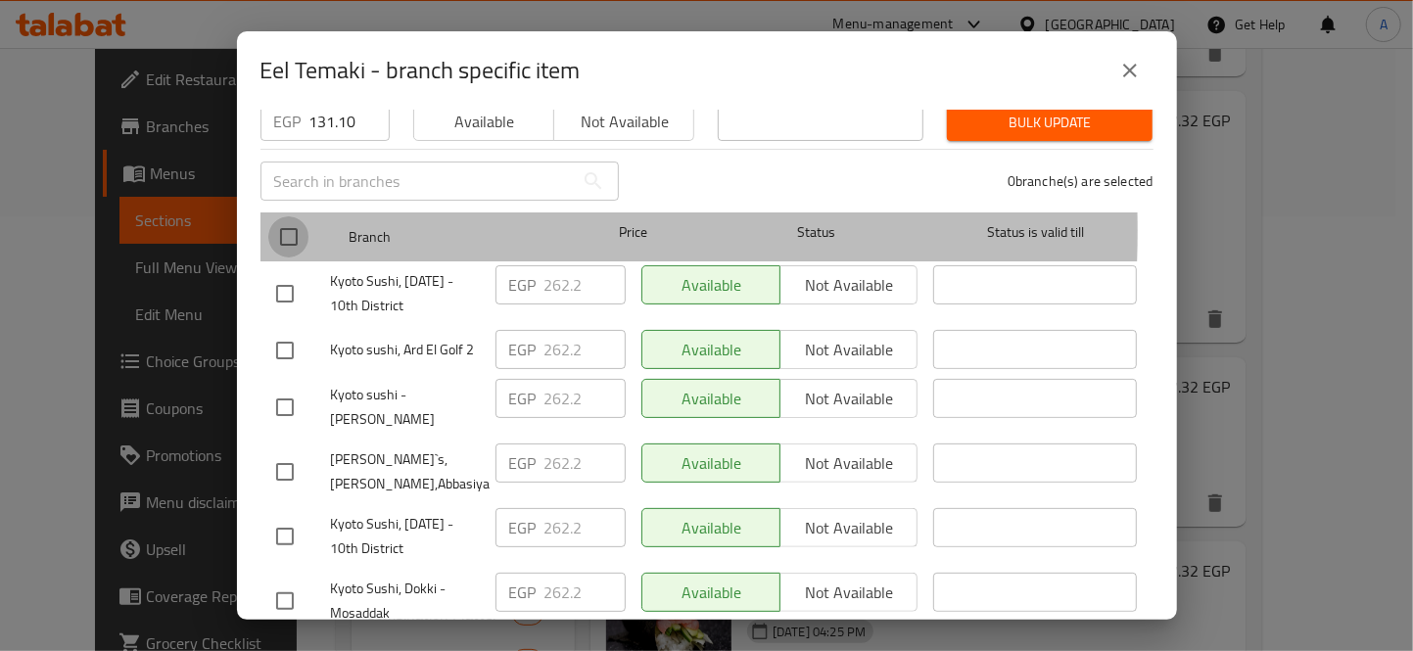
click at [287, 218] on input "checkbox" at bounding box center [288, 236] width 41 height 41
checkbox input "true"
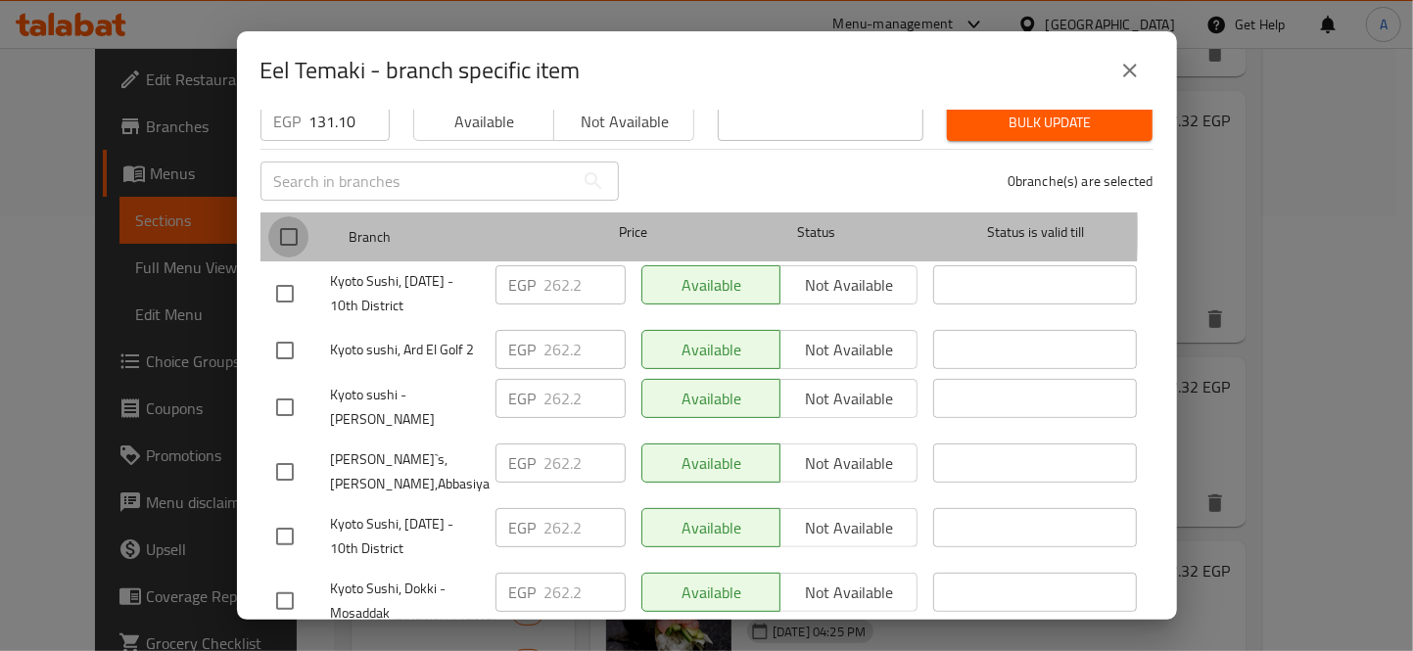
checkbox input "true"
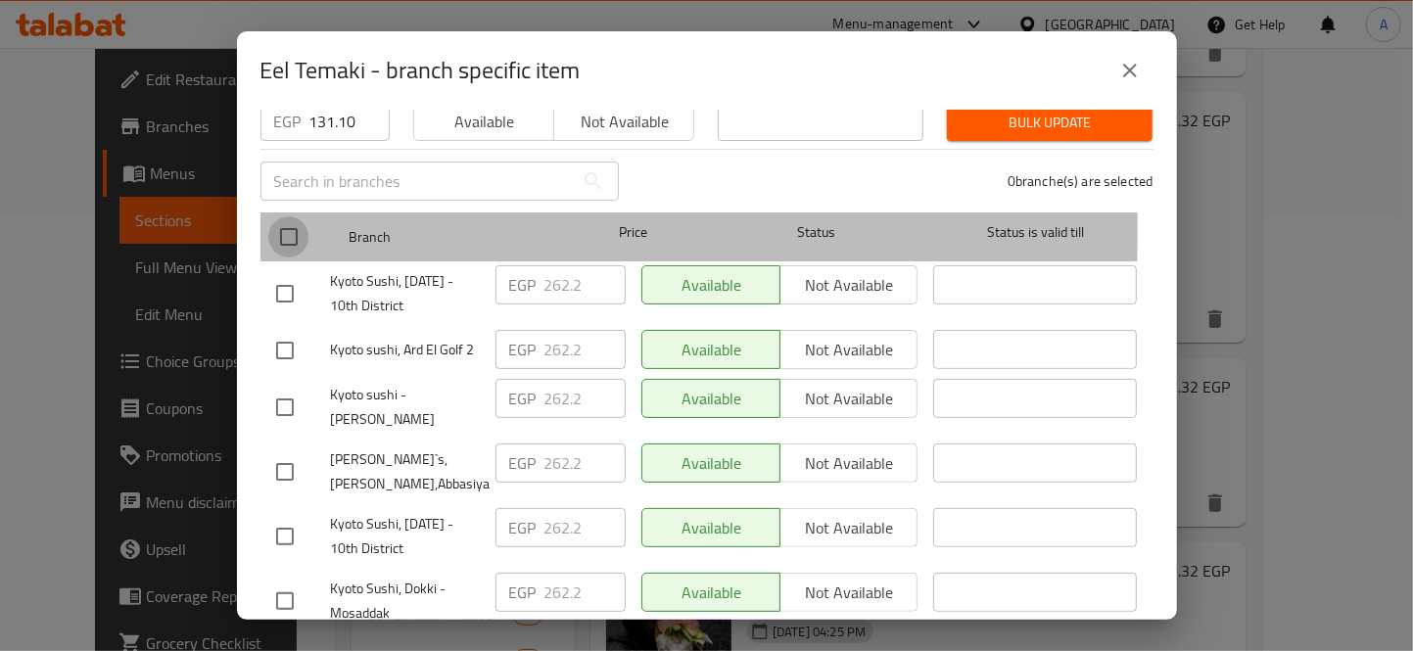
checkbox input "true"
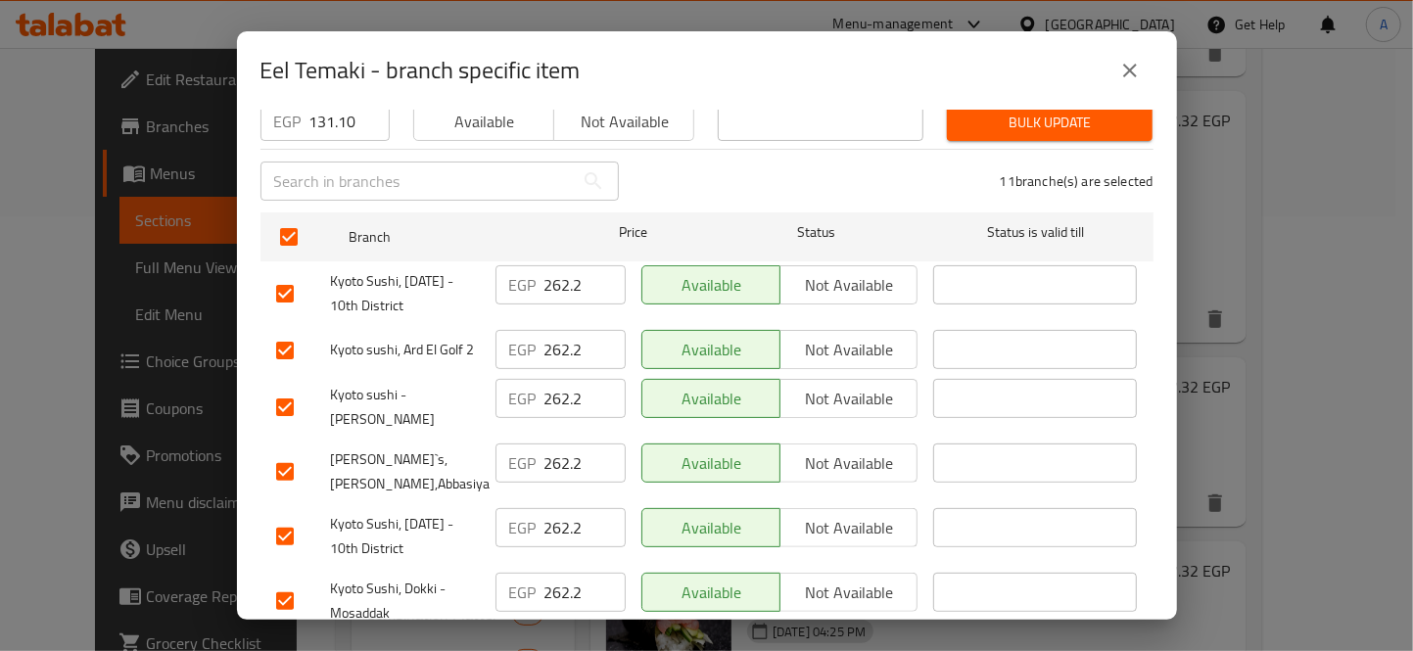
click at [288, 334] on input "checkbox" at bounding box center [284, 350] width 41 height 41
checkbox input "false"
click at [284, 452] on input "checkbox" at bounding box center [284, 471] width 41 height 41
checkbox input "false"
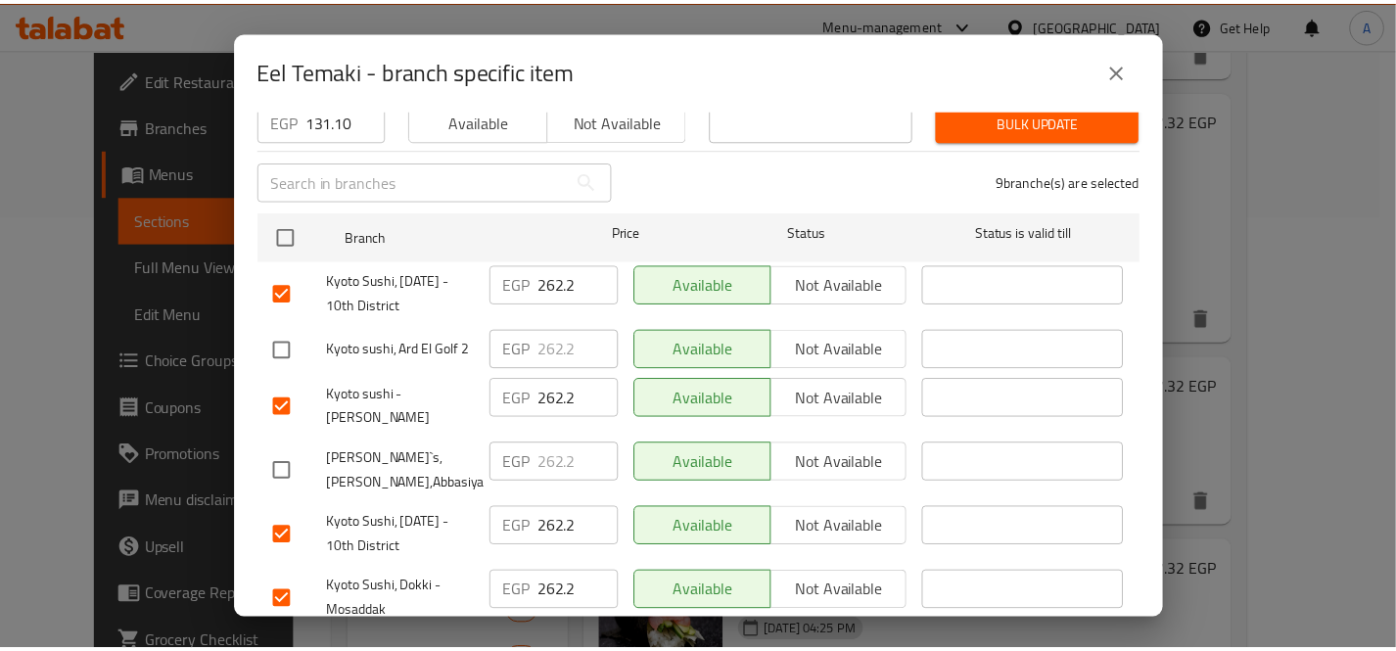
scroll to position [0, 0]
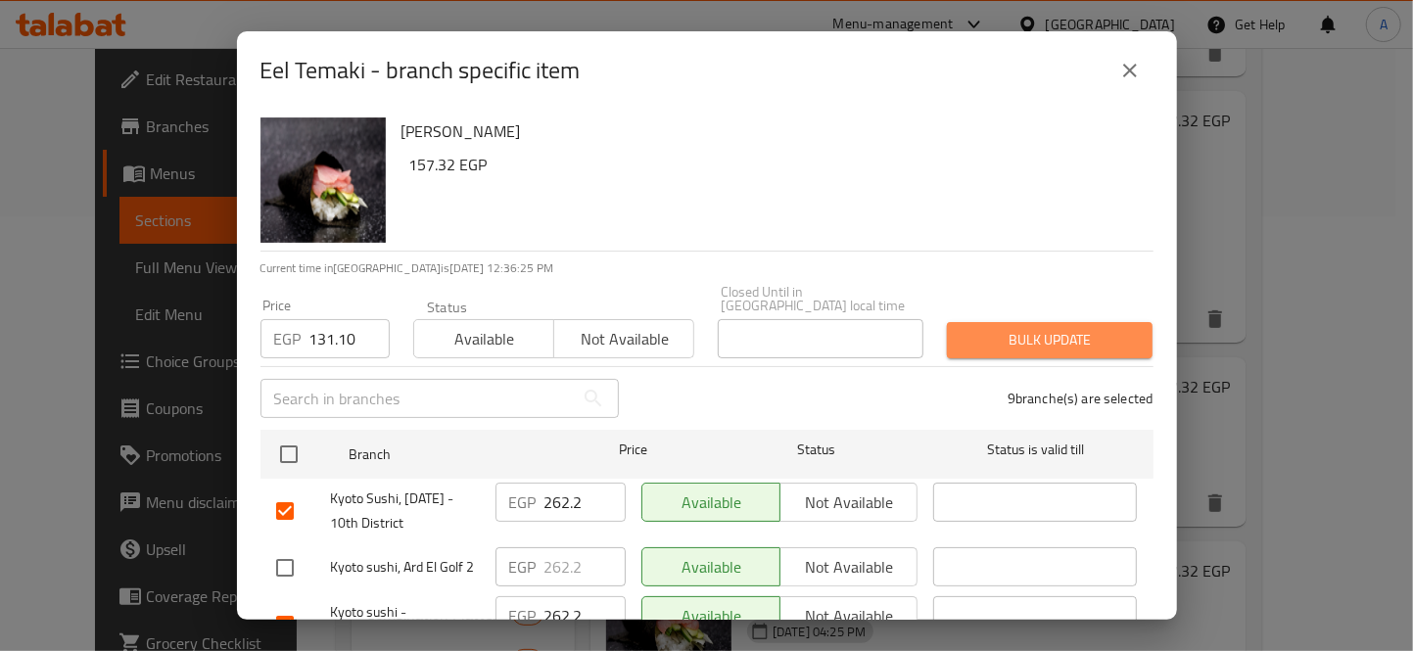
click at [1042, 328] on span "Bulk update" at bounding box center [1050, 340] width 174 height 24
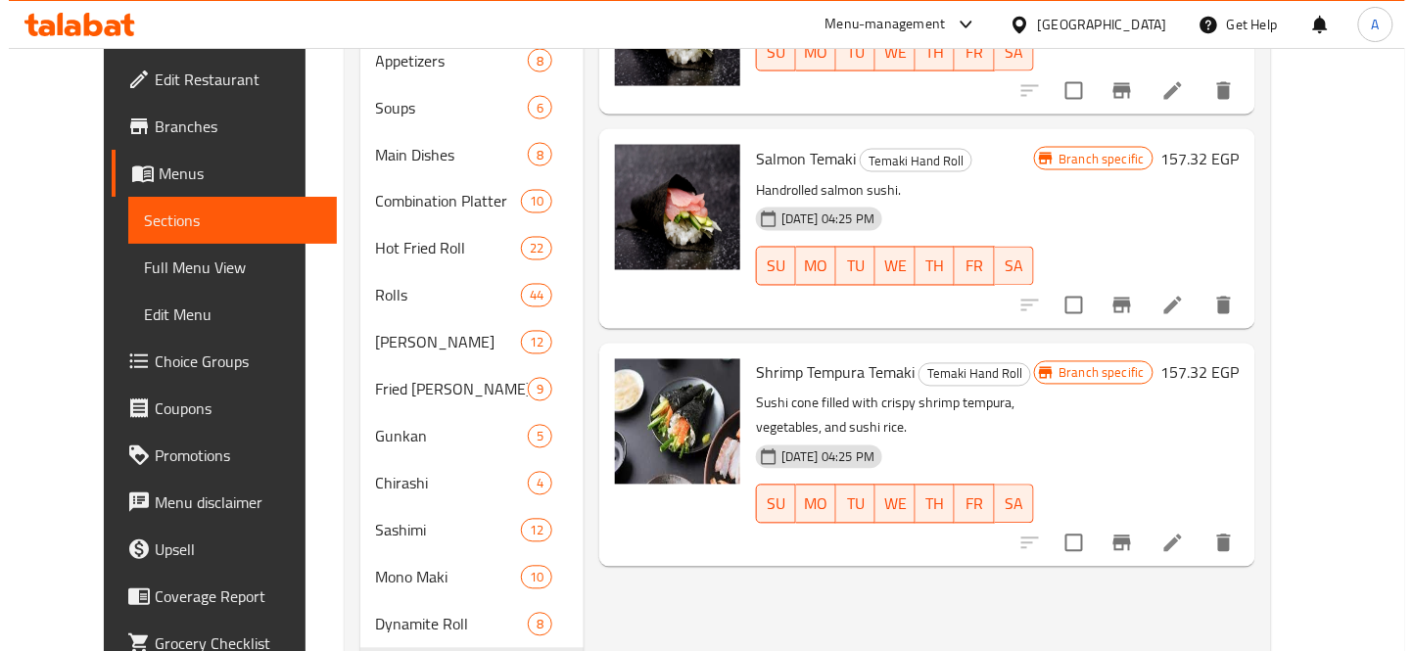
scroll to position [692, 0]
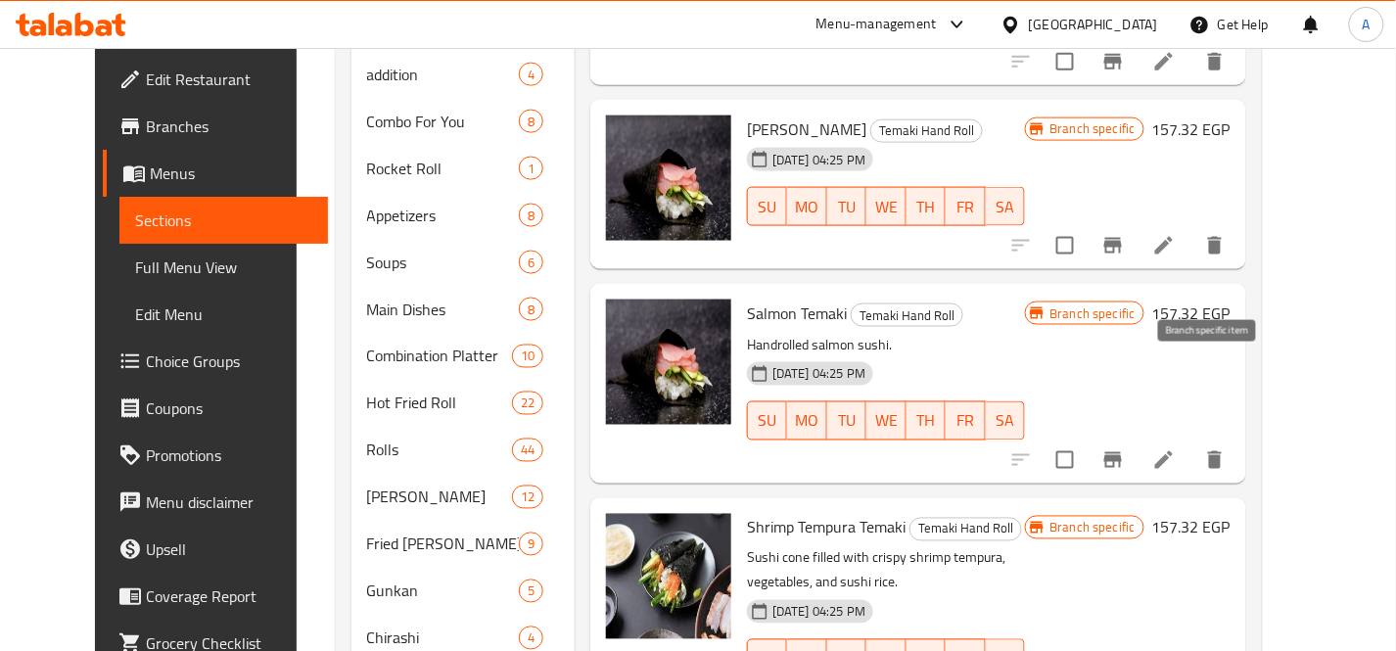
click at [1122, 452] on icon "Branch-specific-item" at bounding box center [1114, 460] width 18 height 16
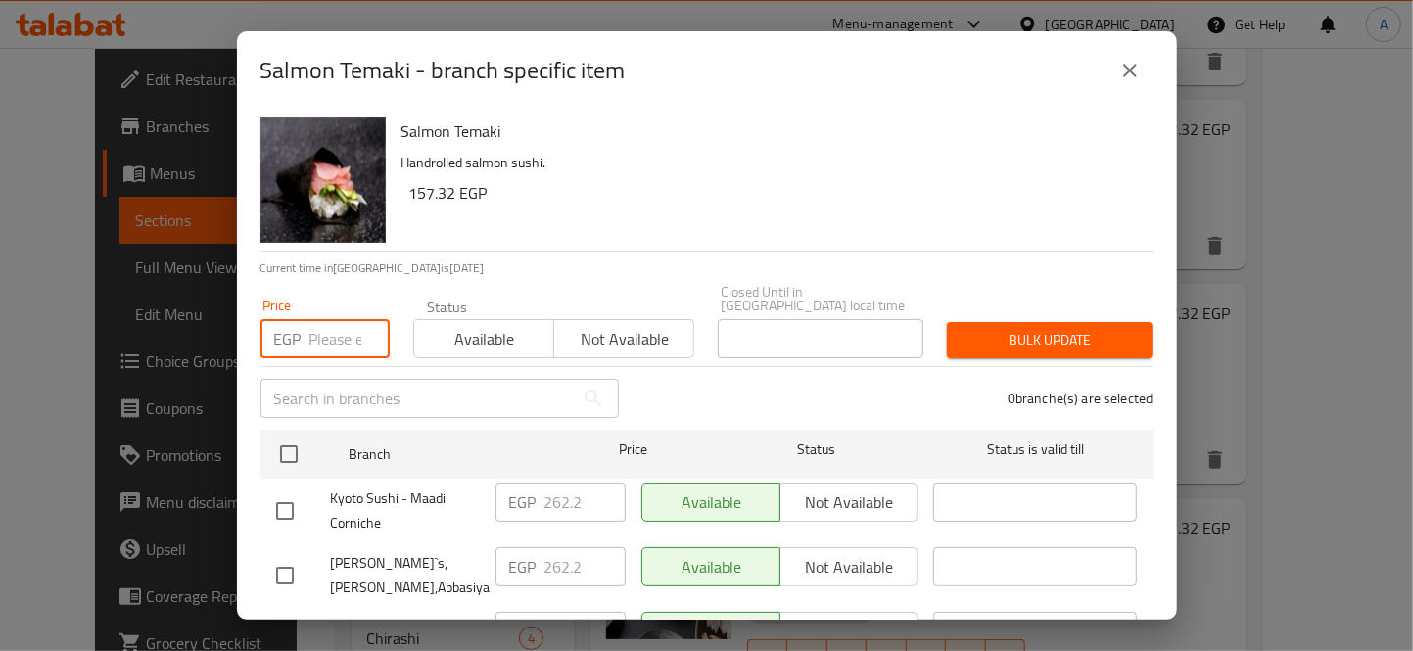
click at [334, 319] on input "number" at bounding box center [349, 338] width 80 height 39
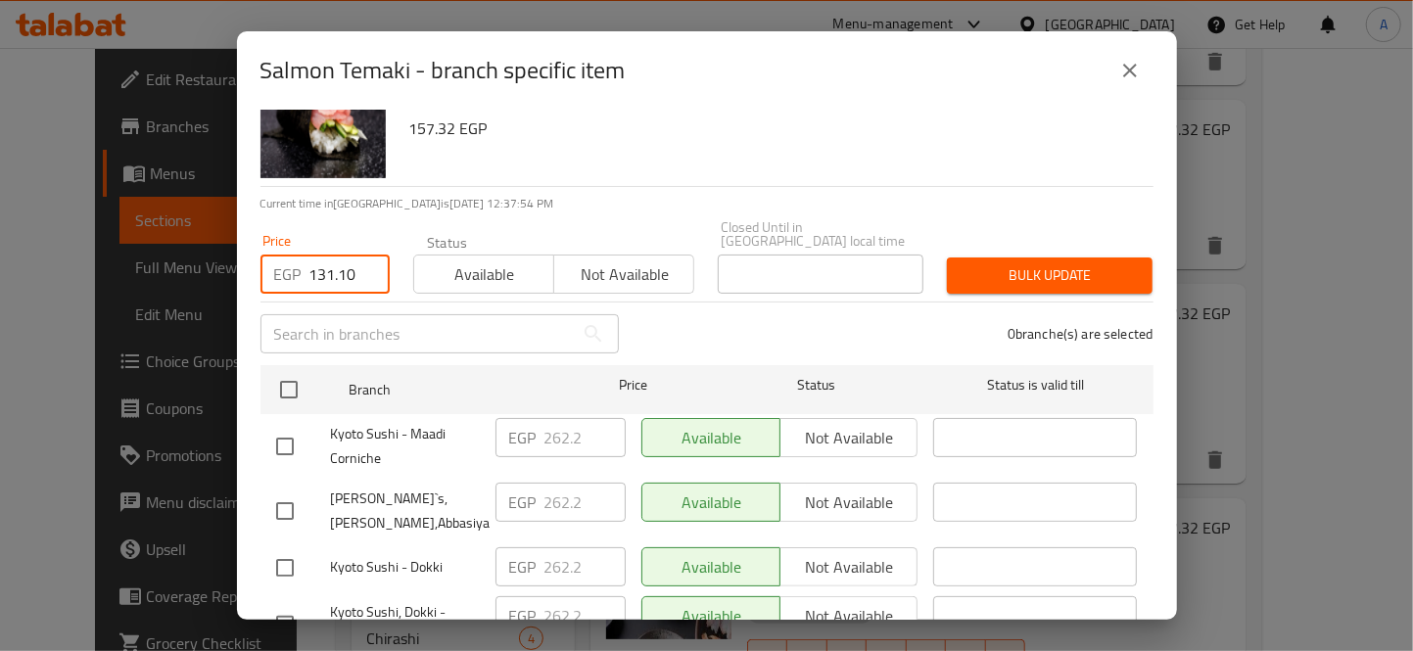
scroll to position [109, 0]
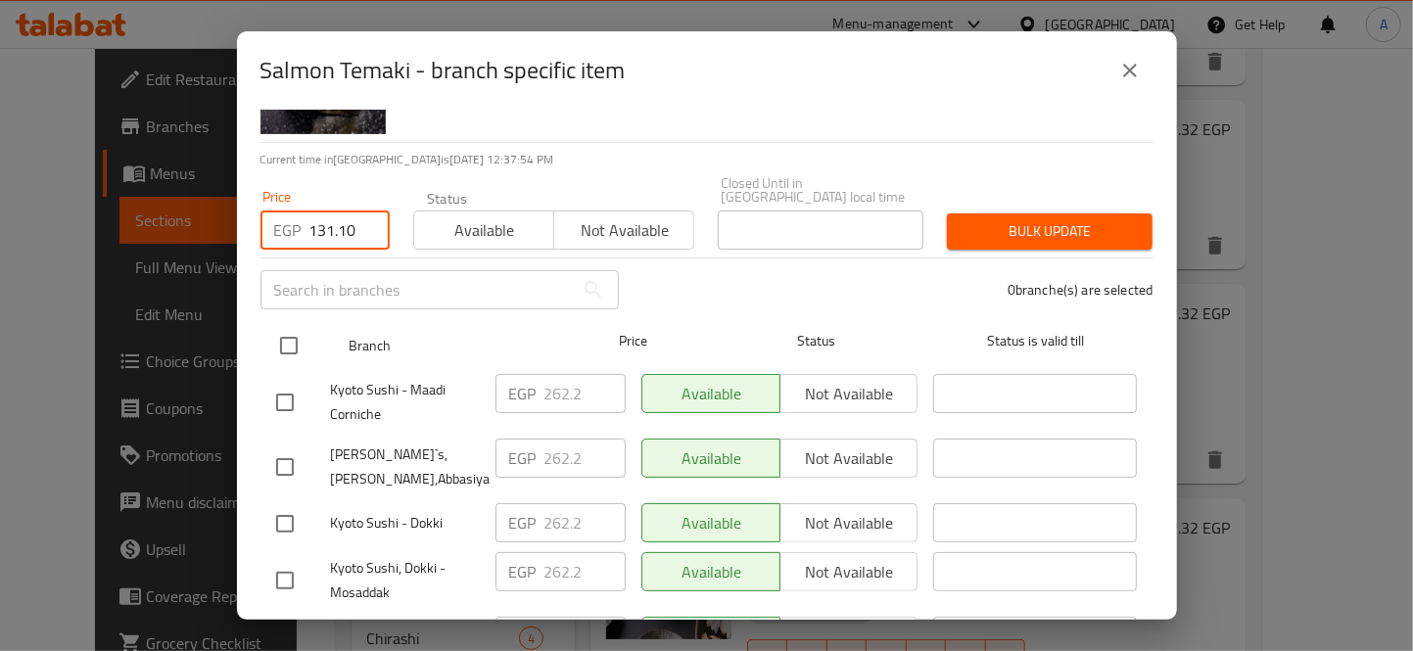
type input "131.10"
click at [290, 325] on input "checkbox" at bounding box center [288, 345] width 41 height 41
checkbox input "true"
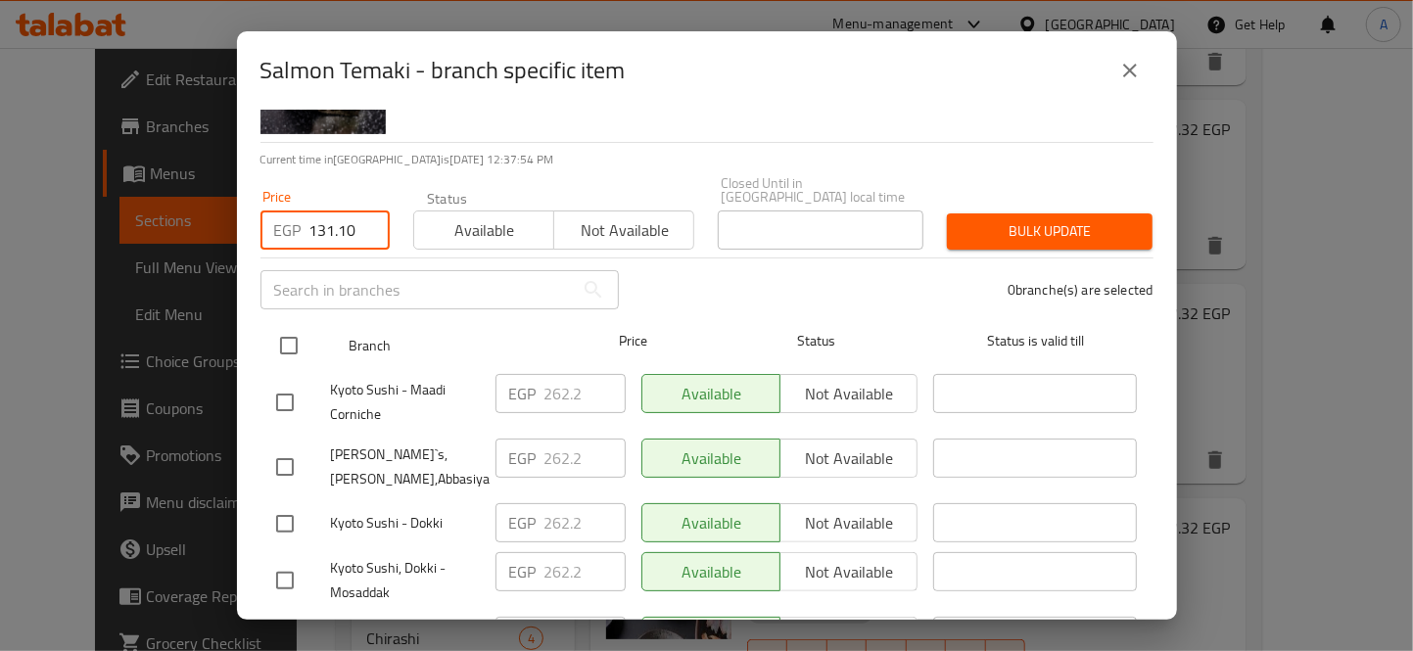
checkbox input "true"
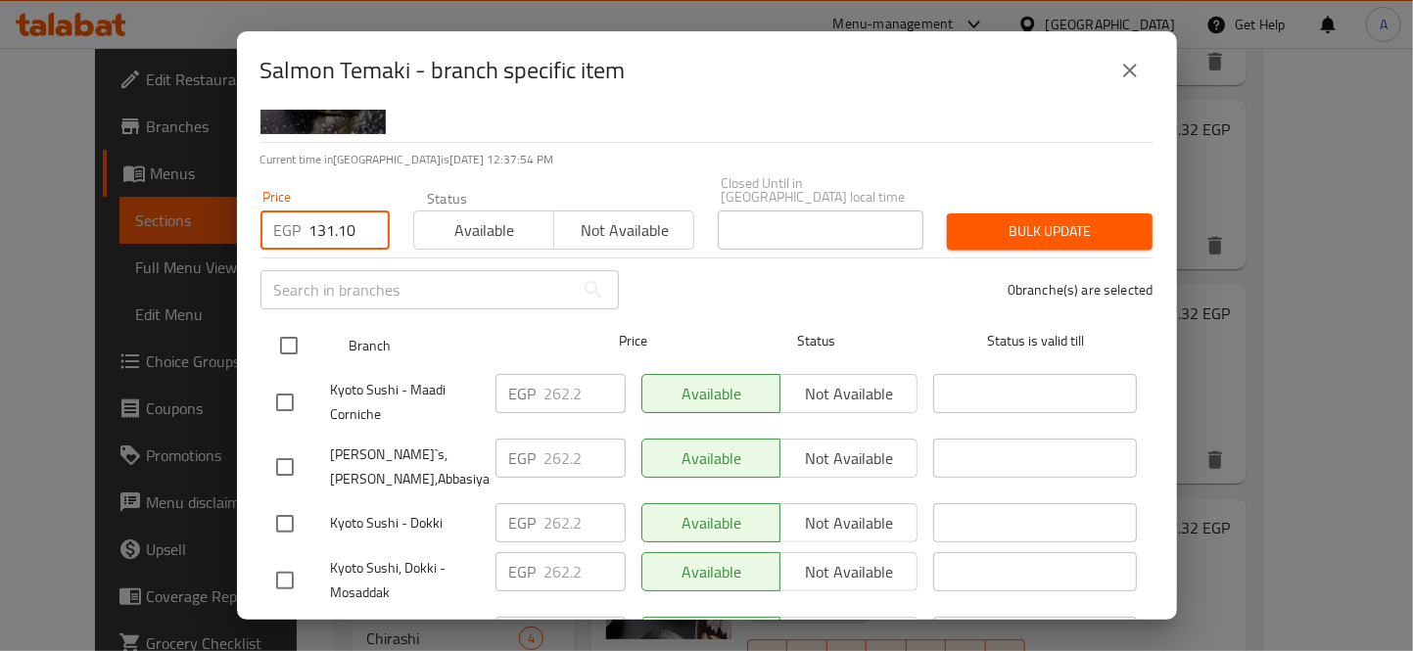
checkbox input "true"
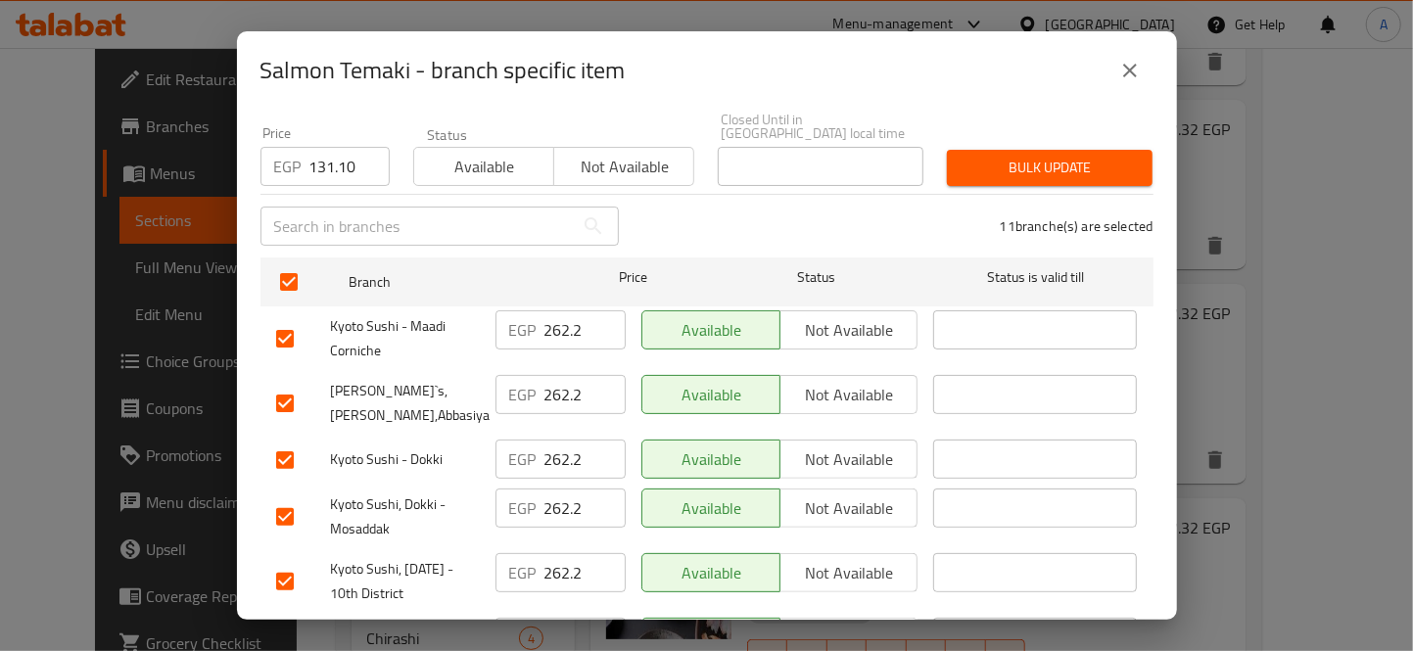
scroll to position [217, 0]
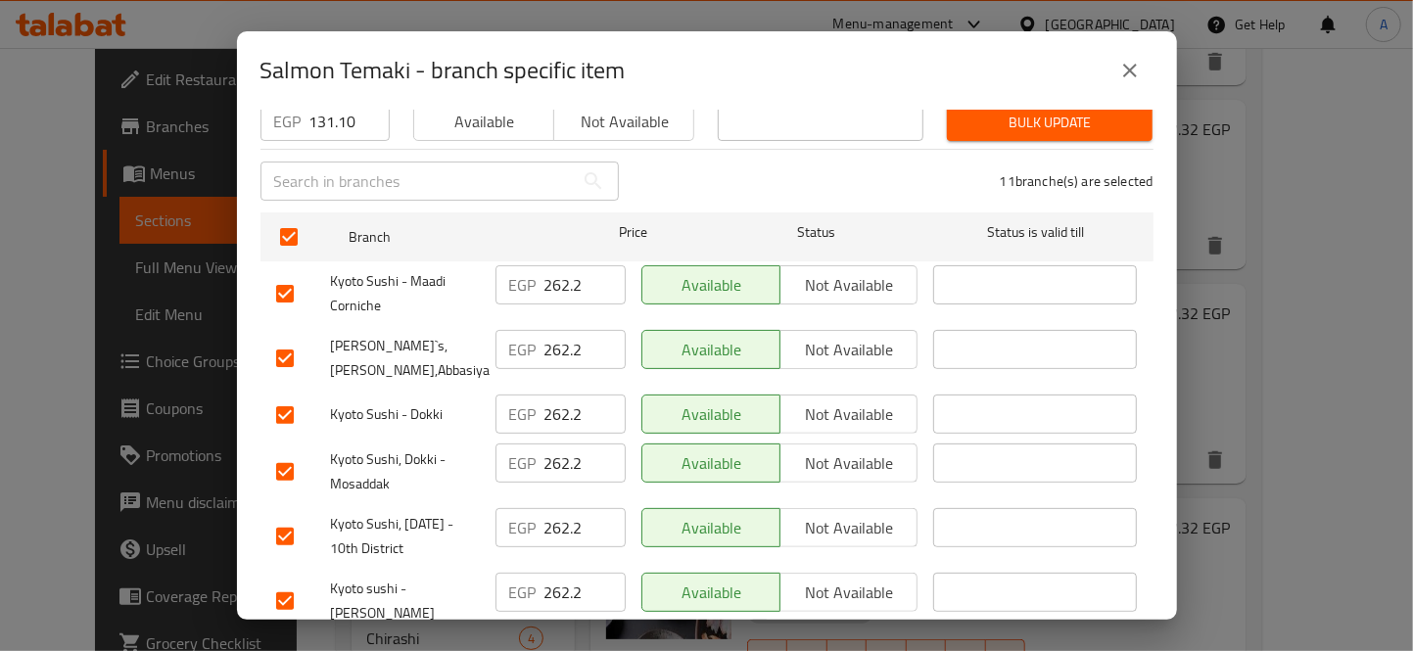
click at [284, 340] on input "checkbox" at bounding box center [284, 358] width 41 height 41
checkbox input "false"
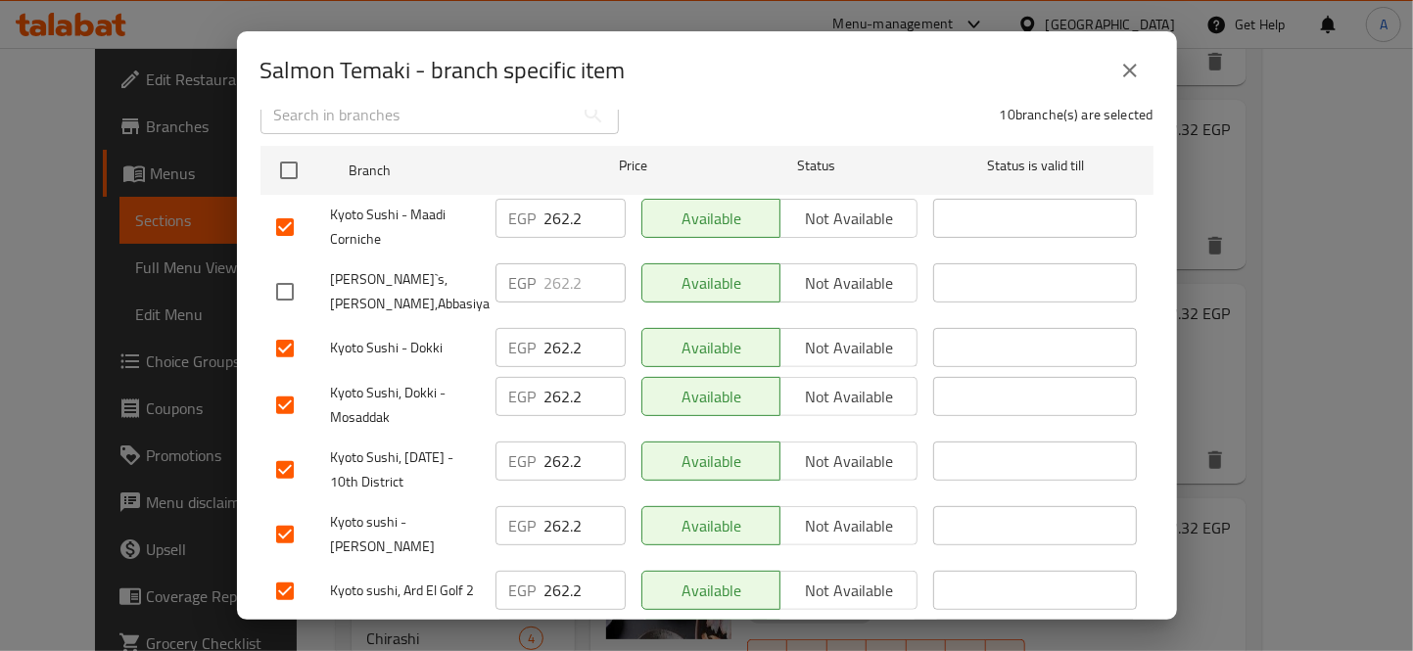
scroll to position [326, 0]
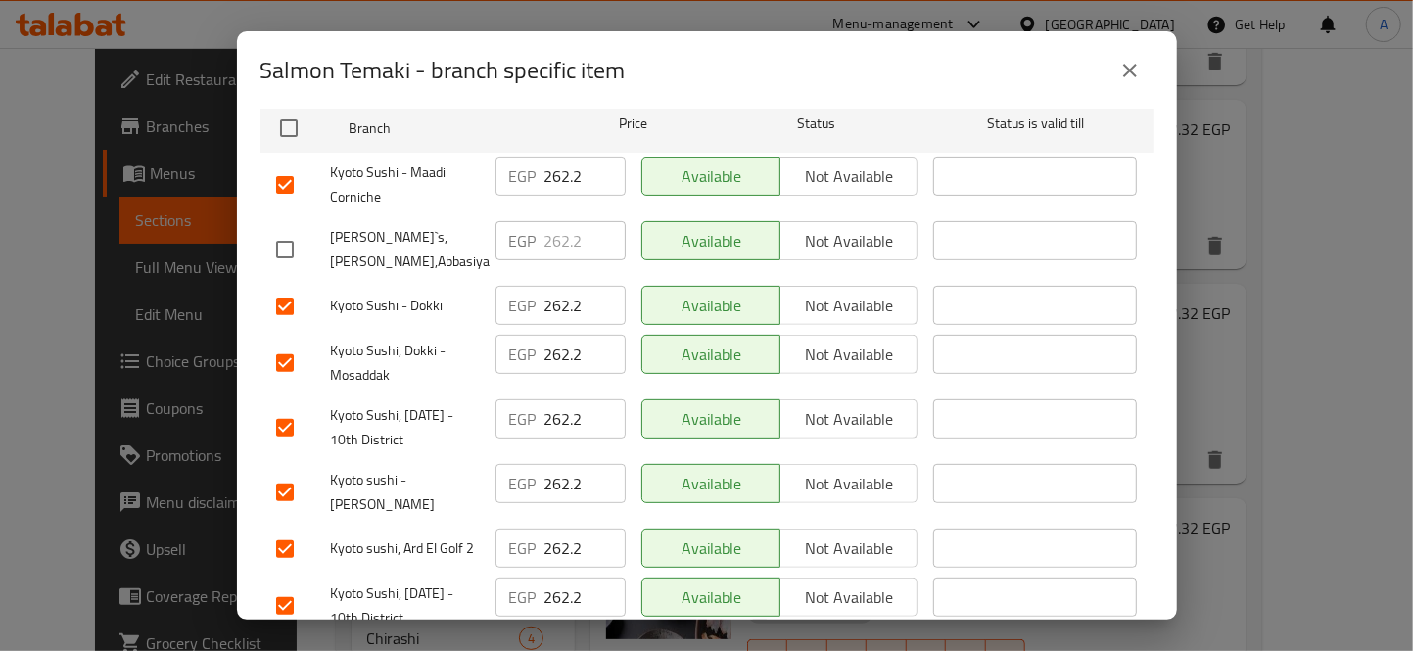
drag, startPoint x: 287, startPoint y: 533, endPoint x: 392, endPoint y: 504, distance: 108.6
click at [286, 533] on input "checkbox" at bounding box center [284, 549] width 41 height 41
checkbox input "false"
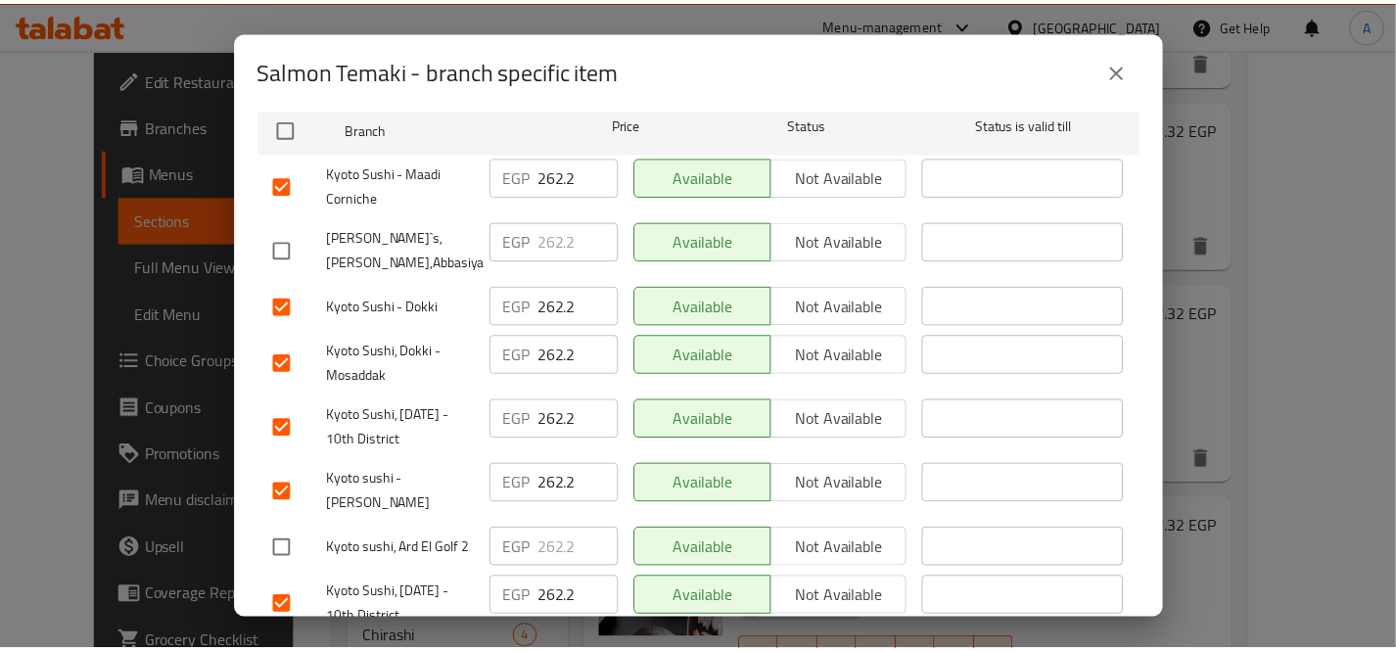
scroll to position [0, 0]
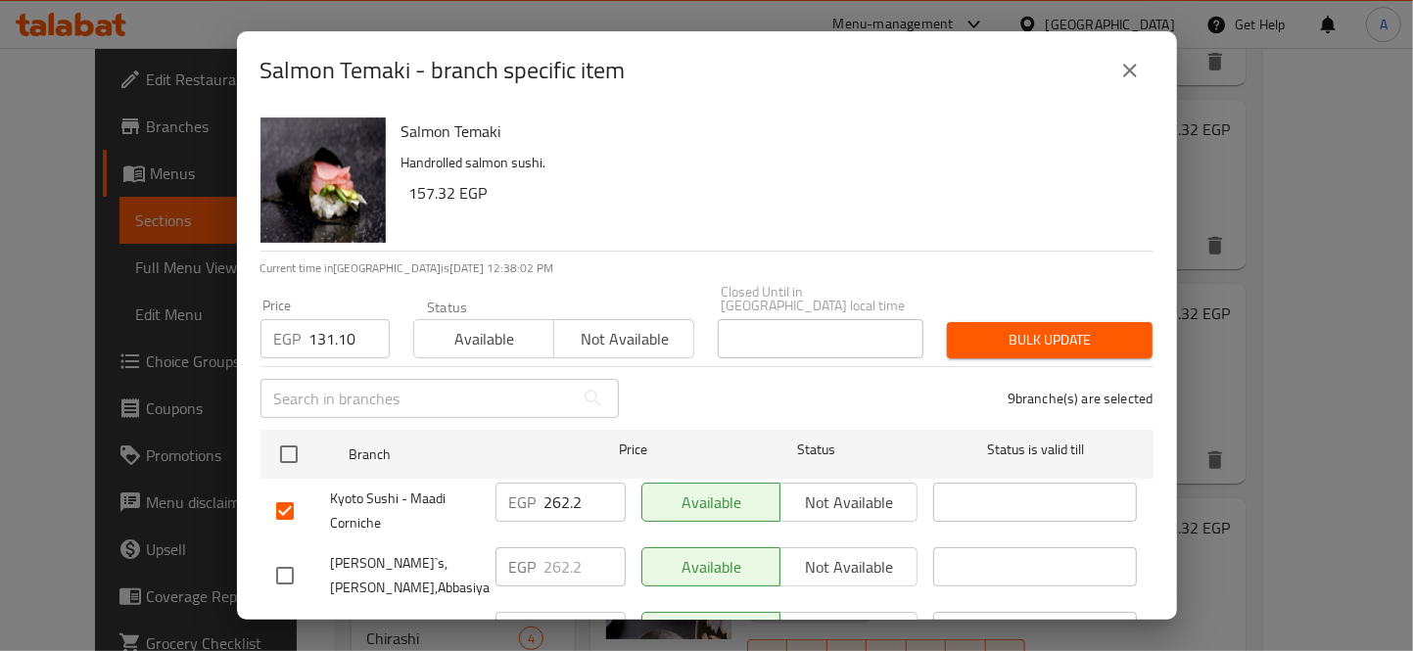
click at [1016, 328] on span "Bulk update" at bounding box center [1050, 340] width 174 height 24
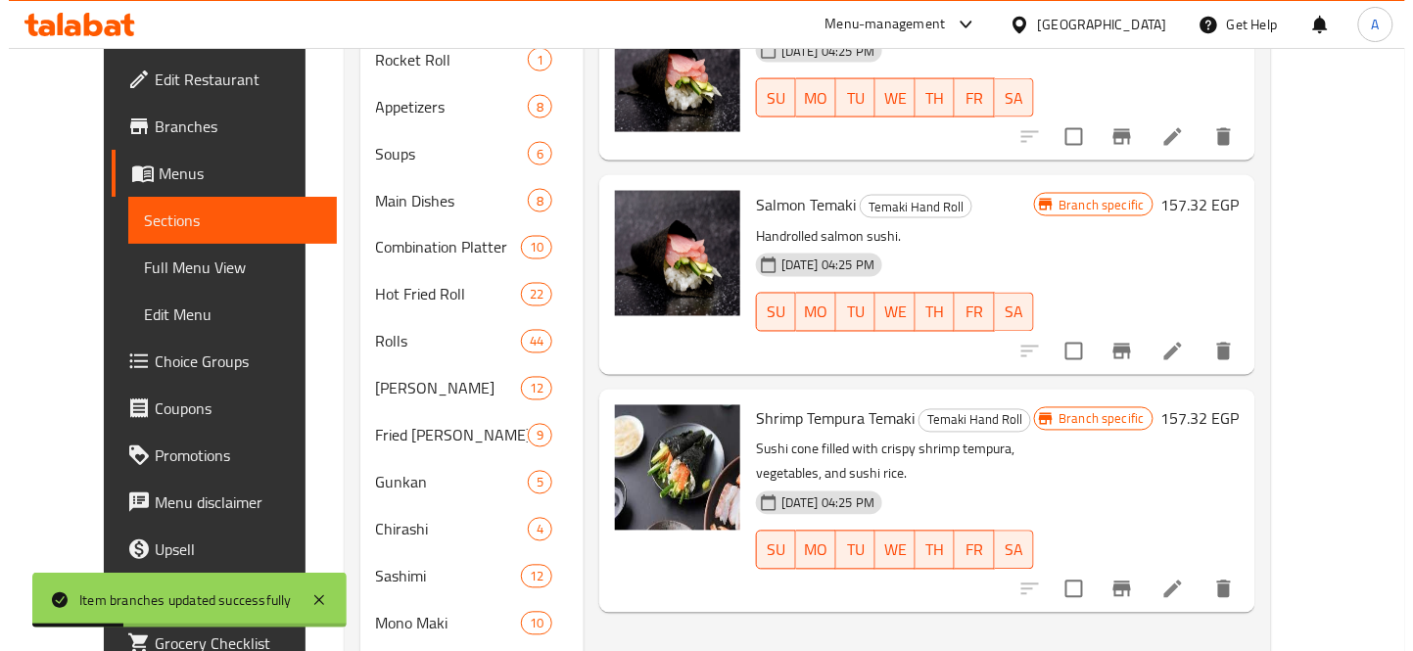
scroll to position [1019, 0]
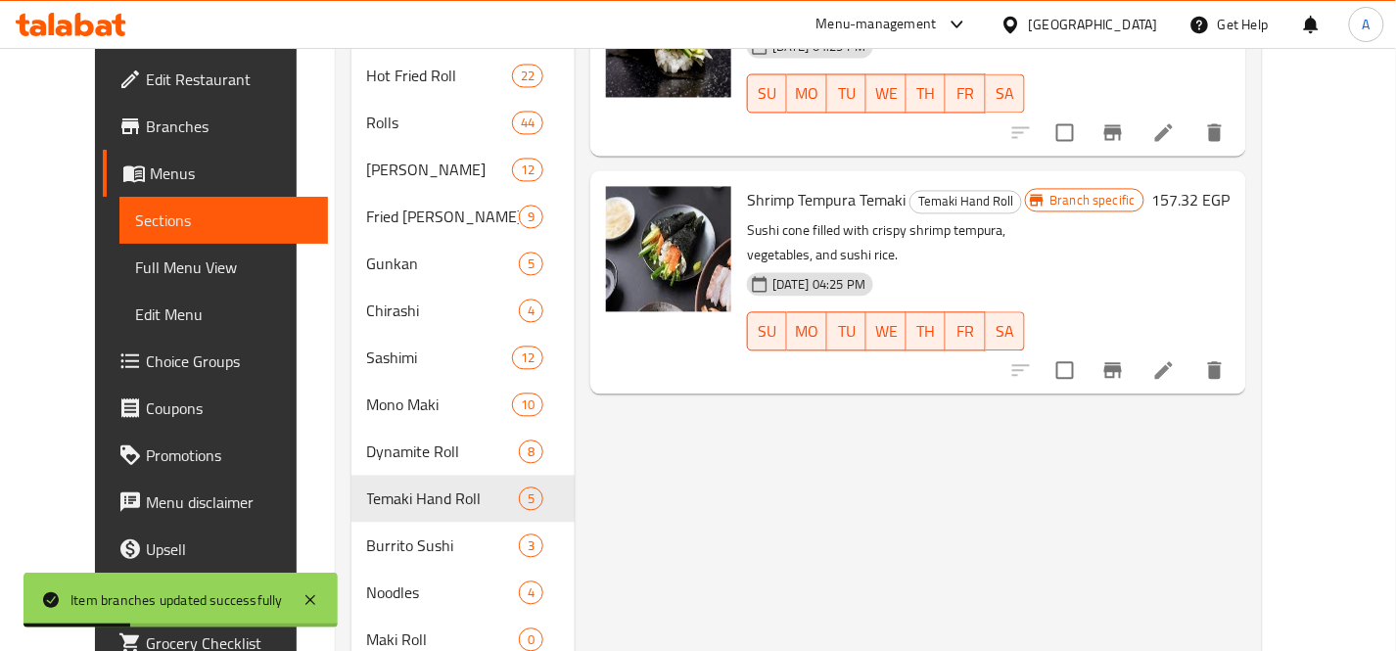
click at [1125, 359] on icon "Branch-specific-item" at bounding box center [1114, 371] width 24 height 24
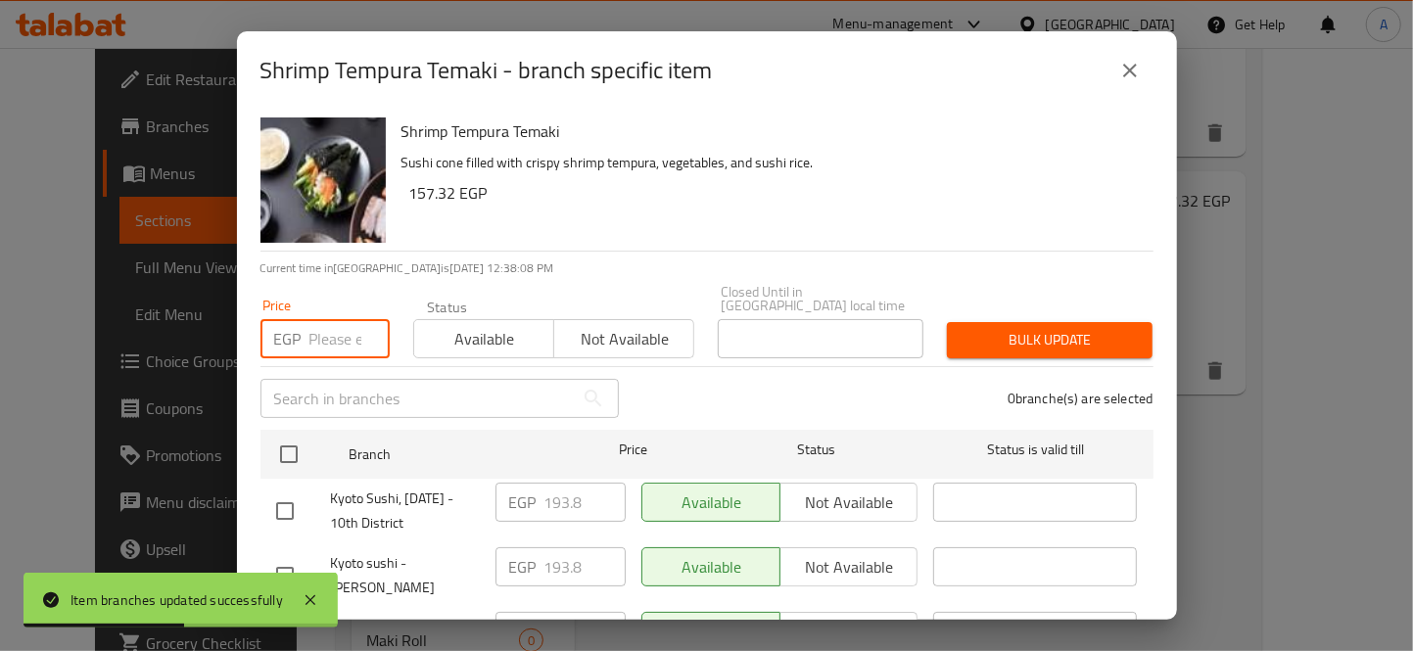
click at [336, 321] on input "number" at bounding box center [349, 338] width 80 height 39
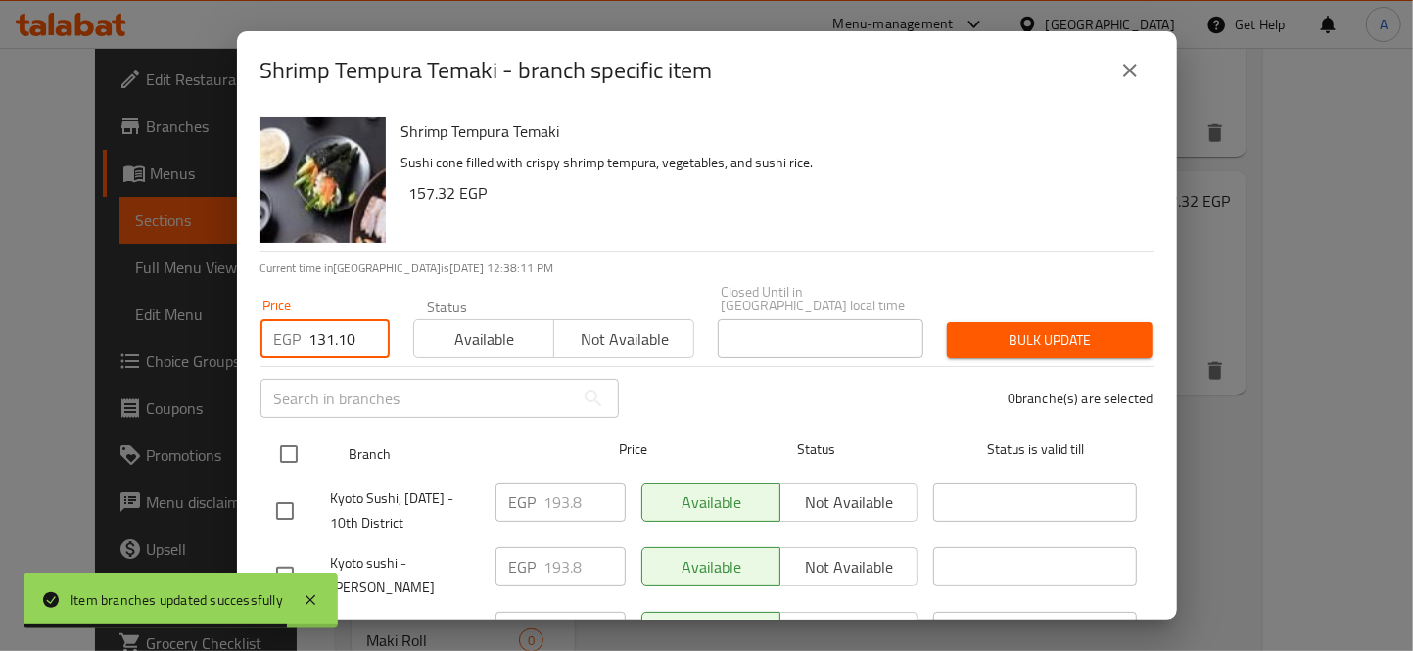
type input "131.10"
click at [286, 441] on input "checkbox" at bounding box center [288, 454] width 41 height 41
checkbox input "true"
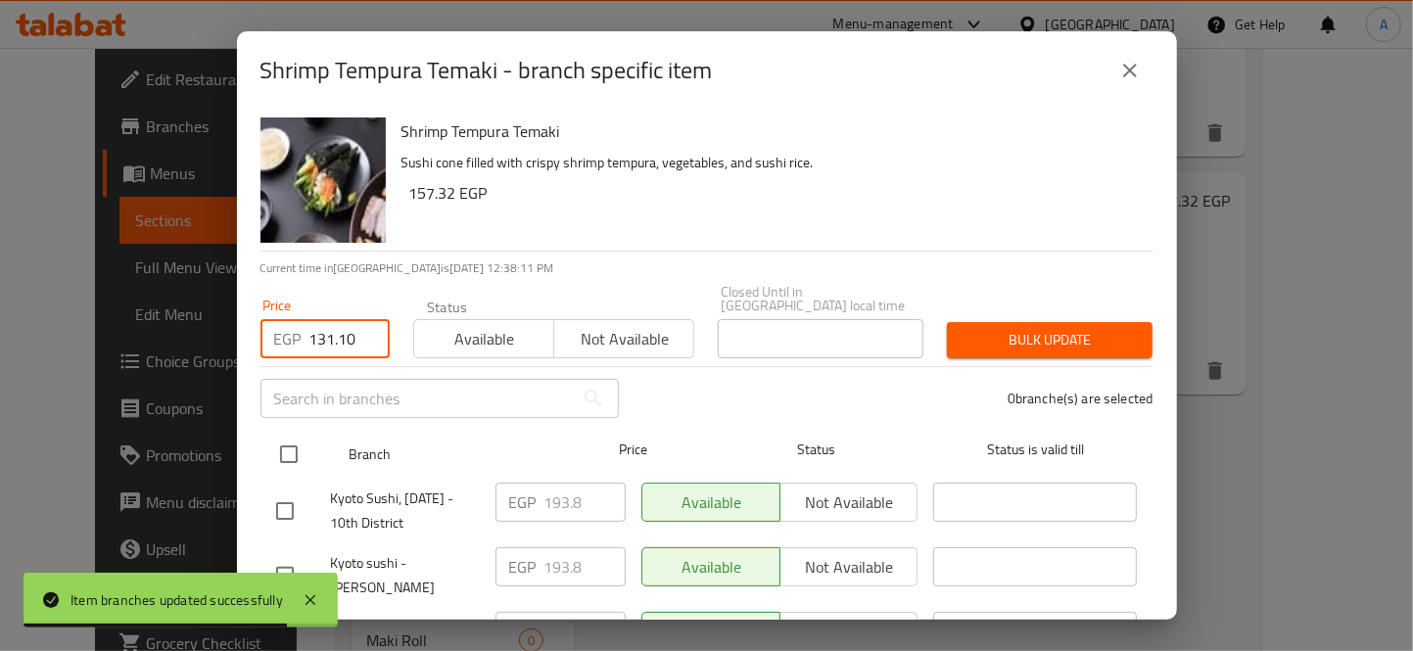
checkbox input "true"
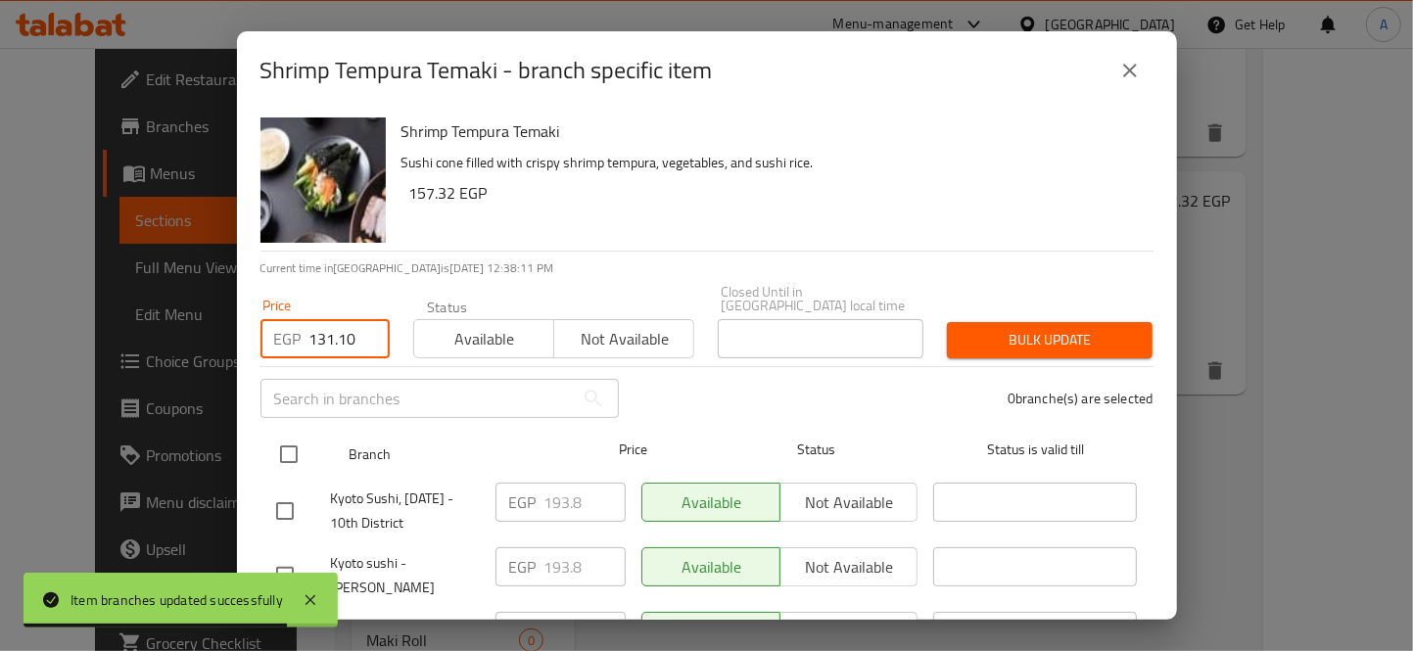
checkbox input "true"
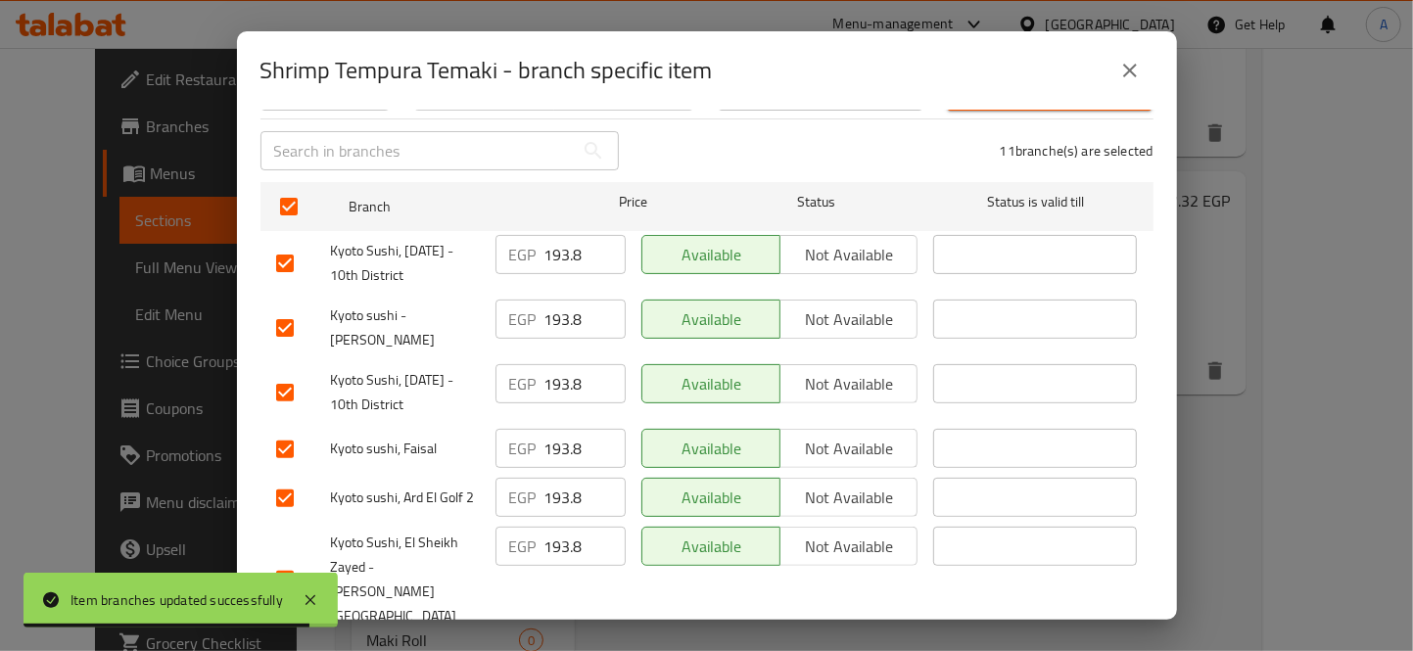
scroll to position [435, 0]
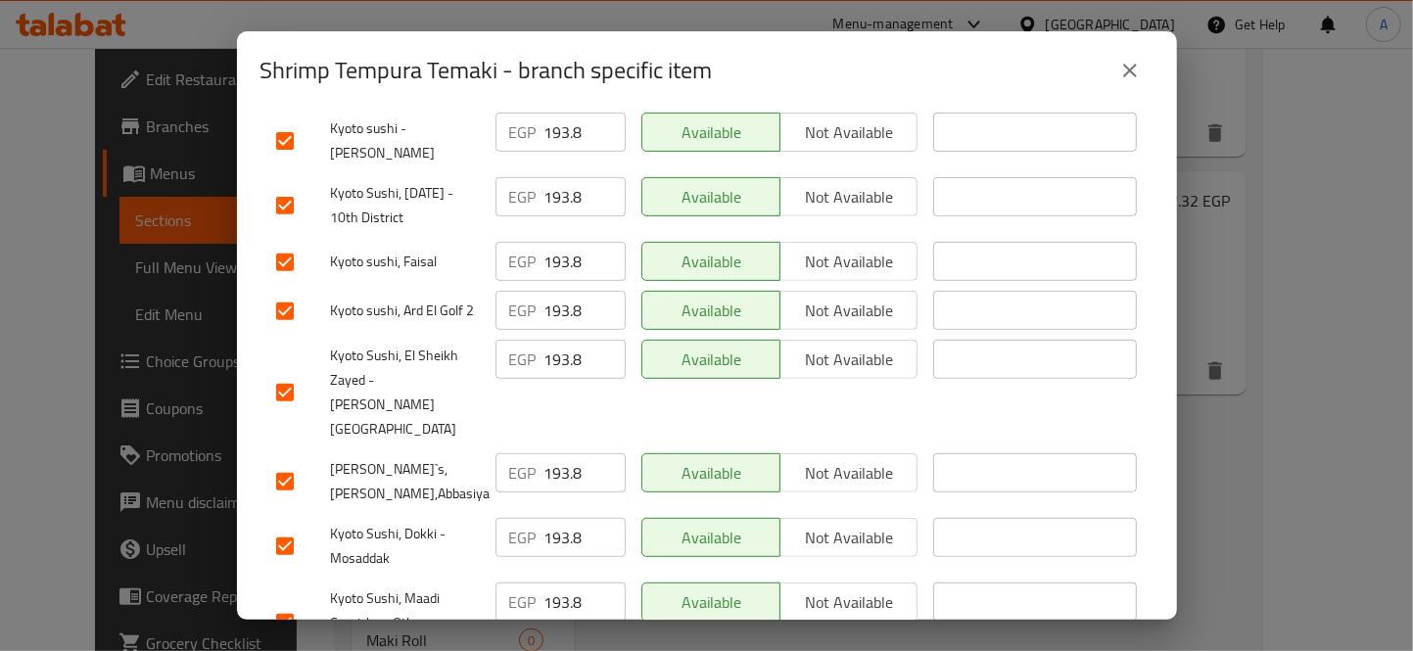
click at [285, 297] on input "checkbox" at bounding box center [284, 311] width 41 height 41
checkbox input "false"
click at [275, 461] on input "checkbox" at bounding box center [284, 481] width 41 height 41
checkbox input "false"
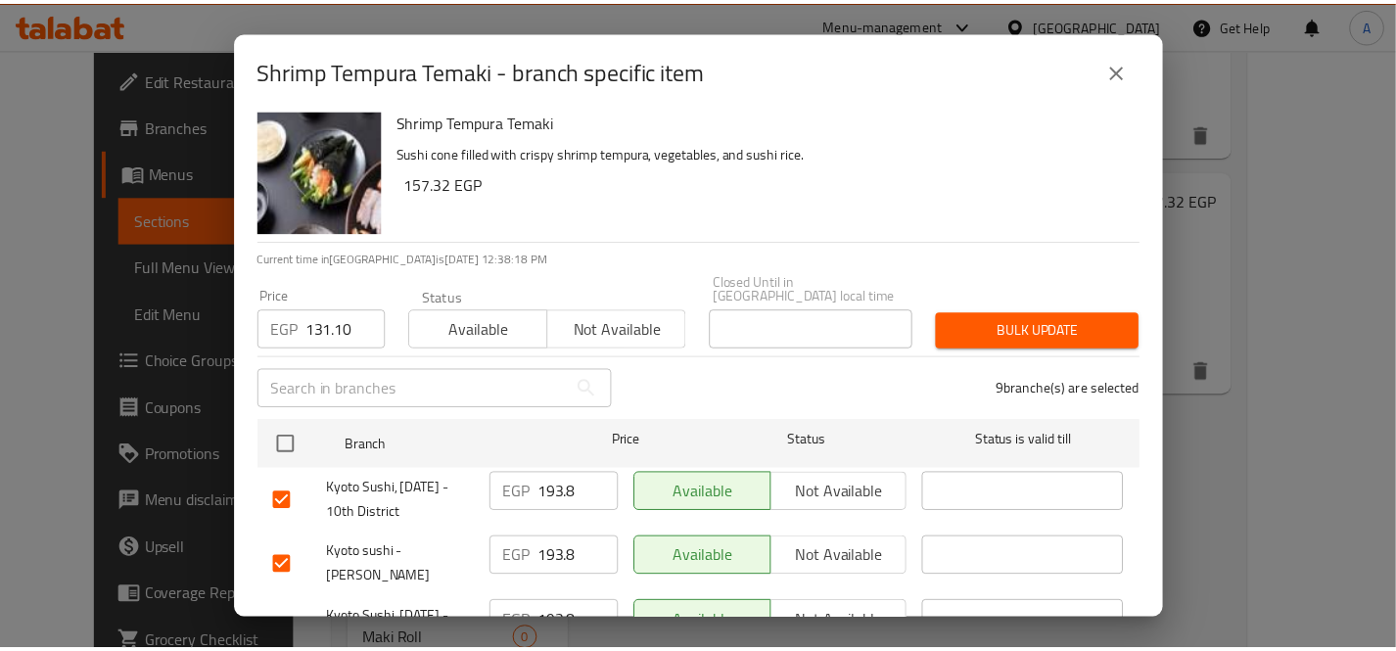
scroll to position [0, 0]
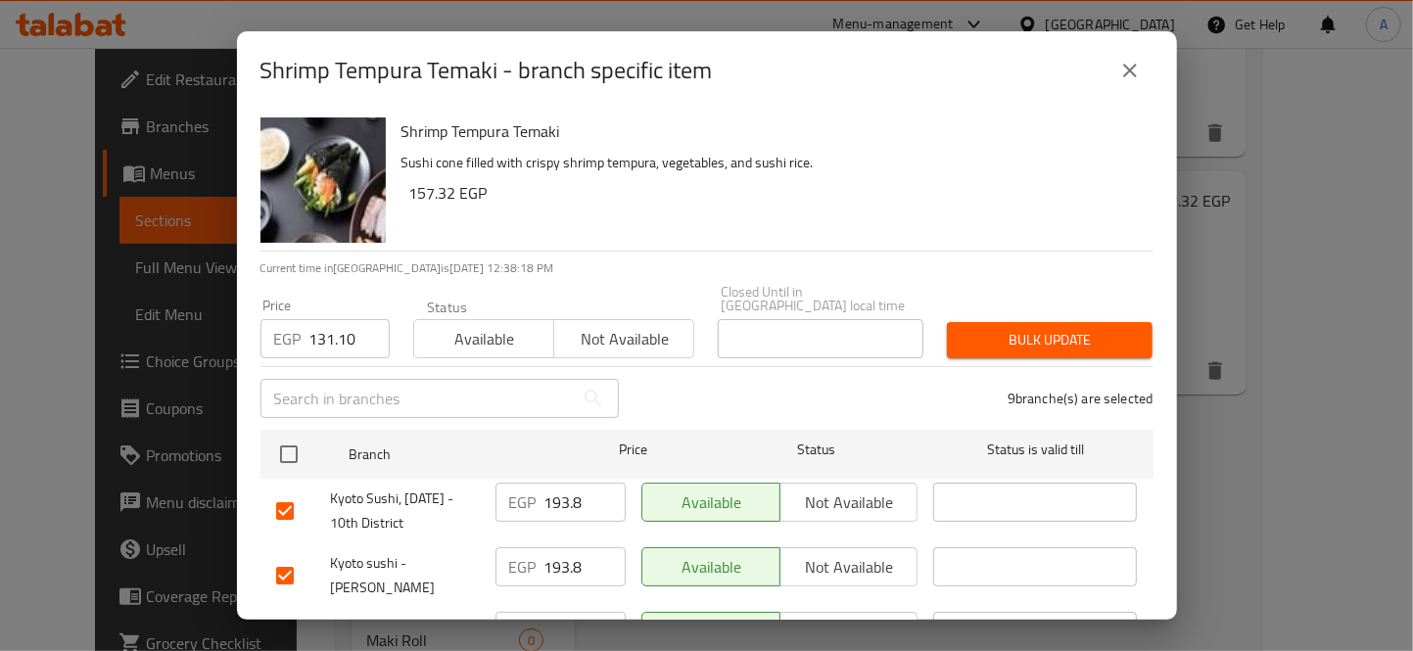
click at [1056, 348] on div "Bulk update" at bounding box center [1049, 340] width 229 height 60
click at [1069, 331] on span "Bulk update" at bounding box center [1050, 340] width 174 height 24
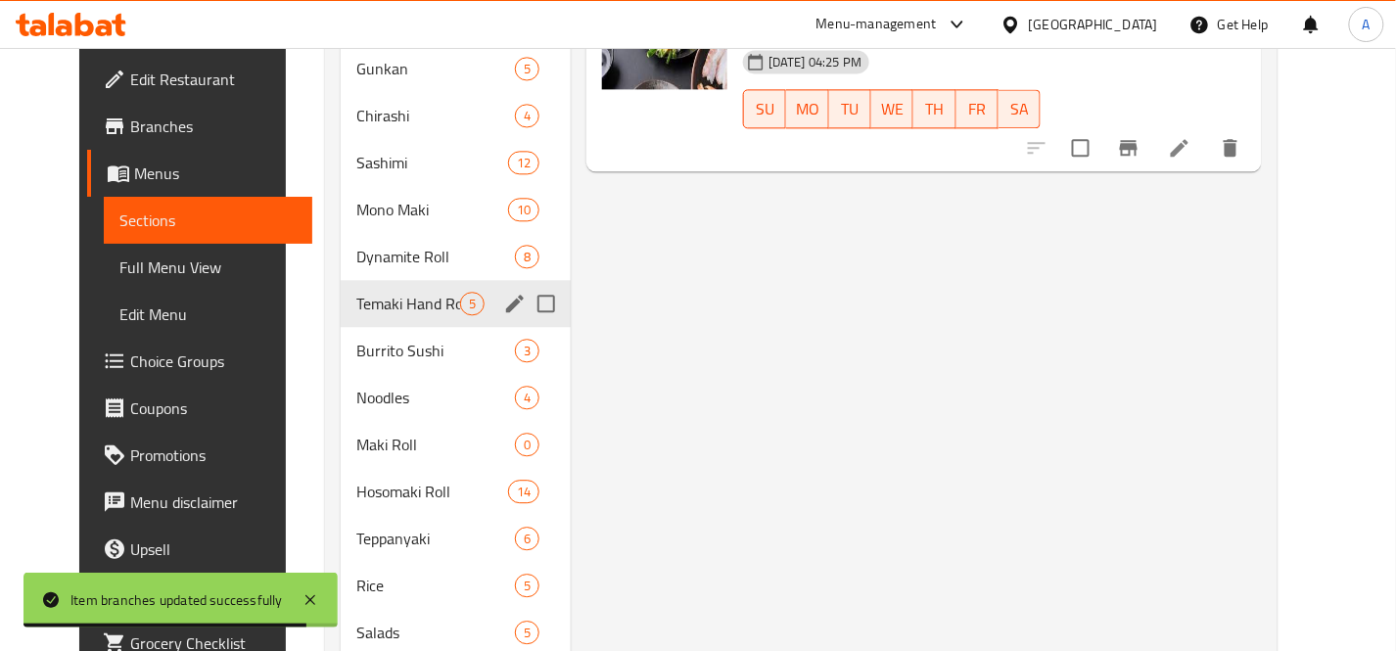
scroll to position [1237, 0]
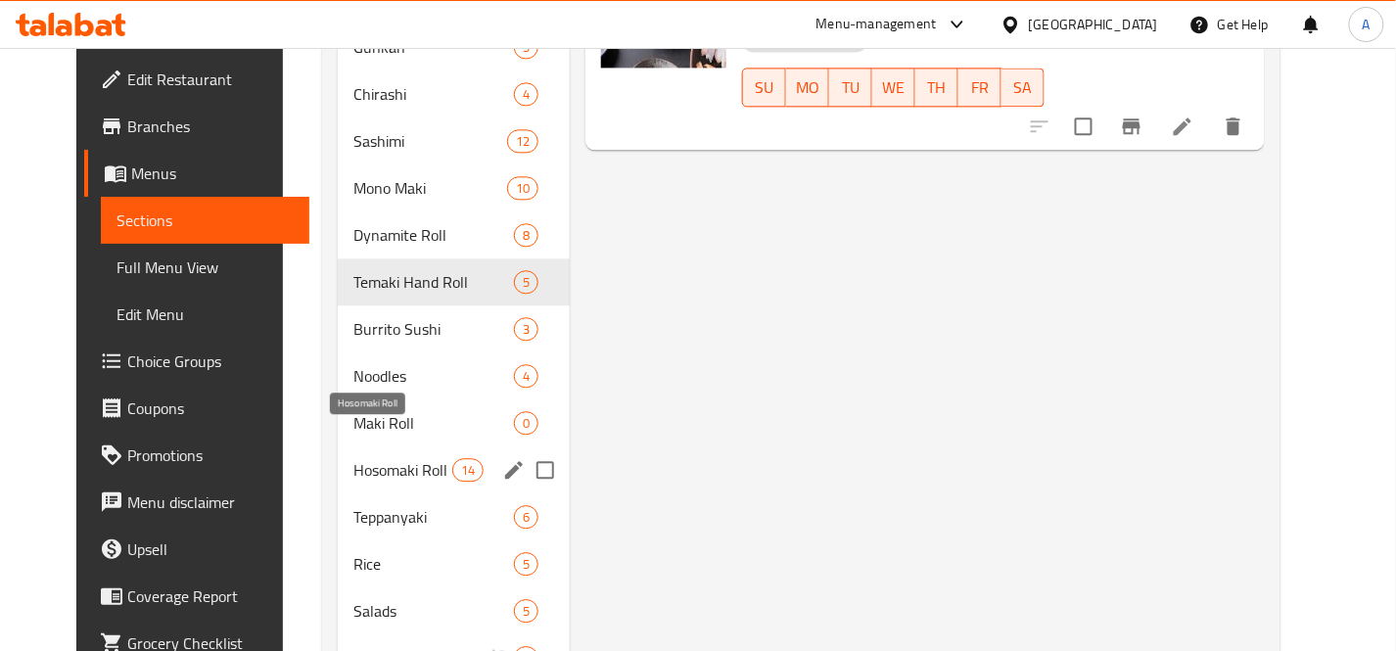
click at [406, 458] on span "Hosomaki Roll" at bounding box center [403, 470] width 98 height 24
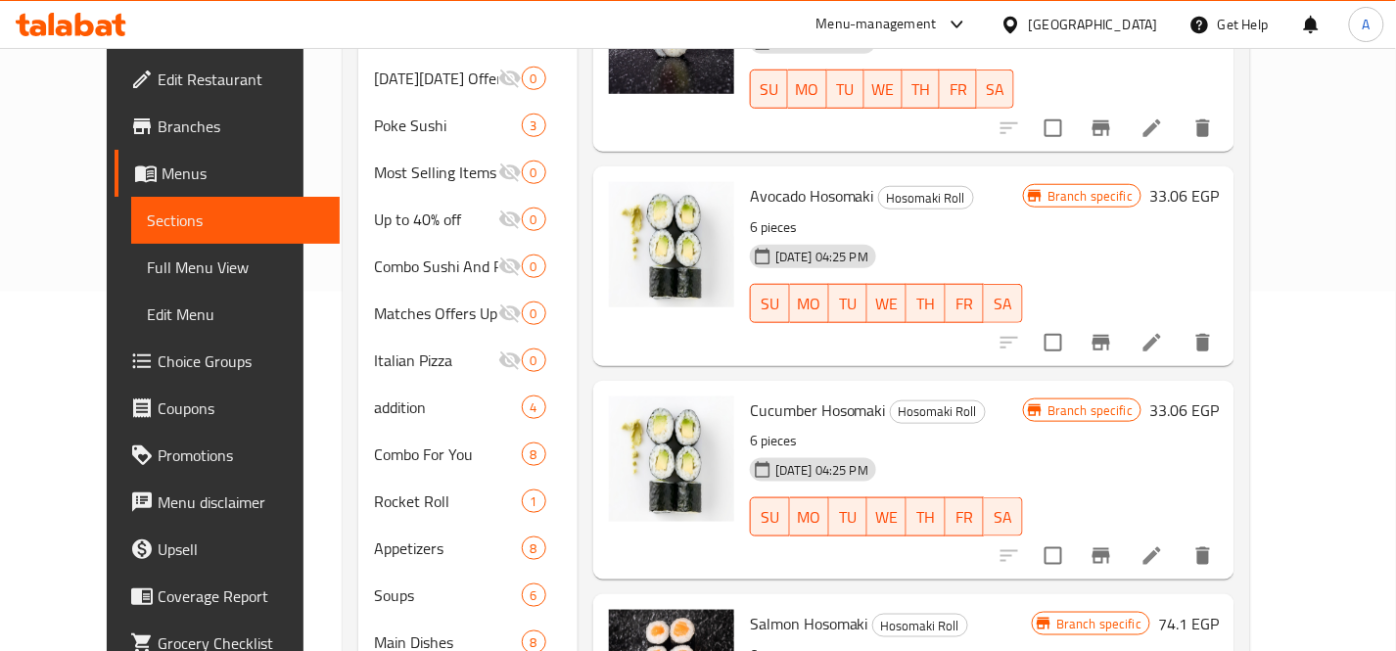
scroll to position [258, 0]
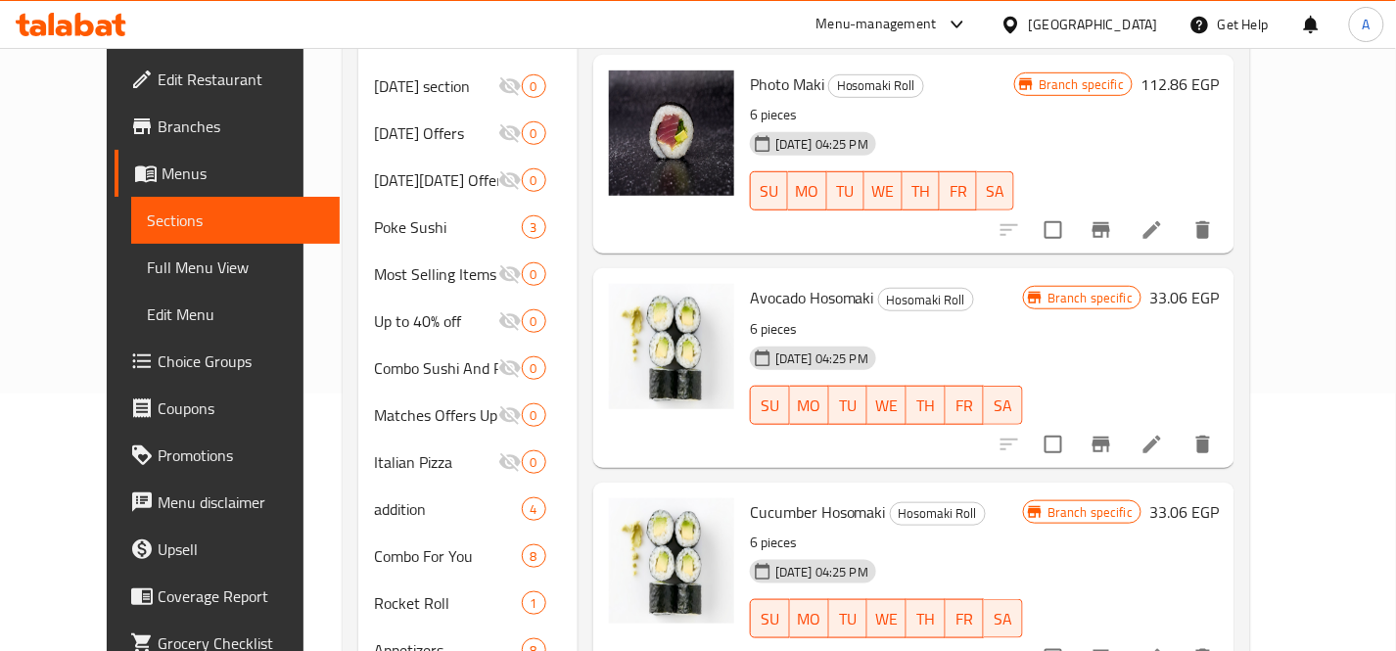
click at [601, 400] on div at bounding box center [671, 367] width 141 height 183
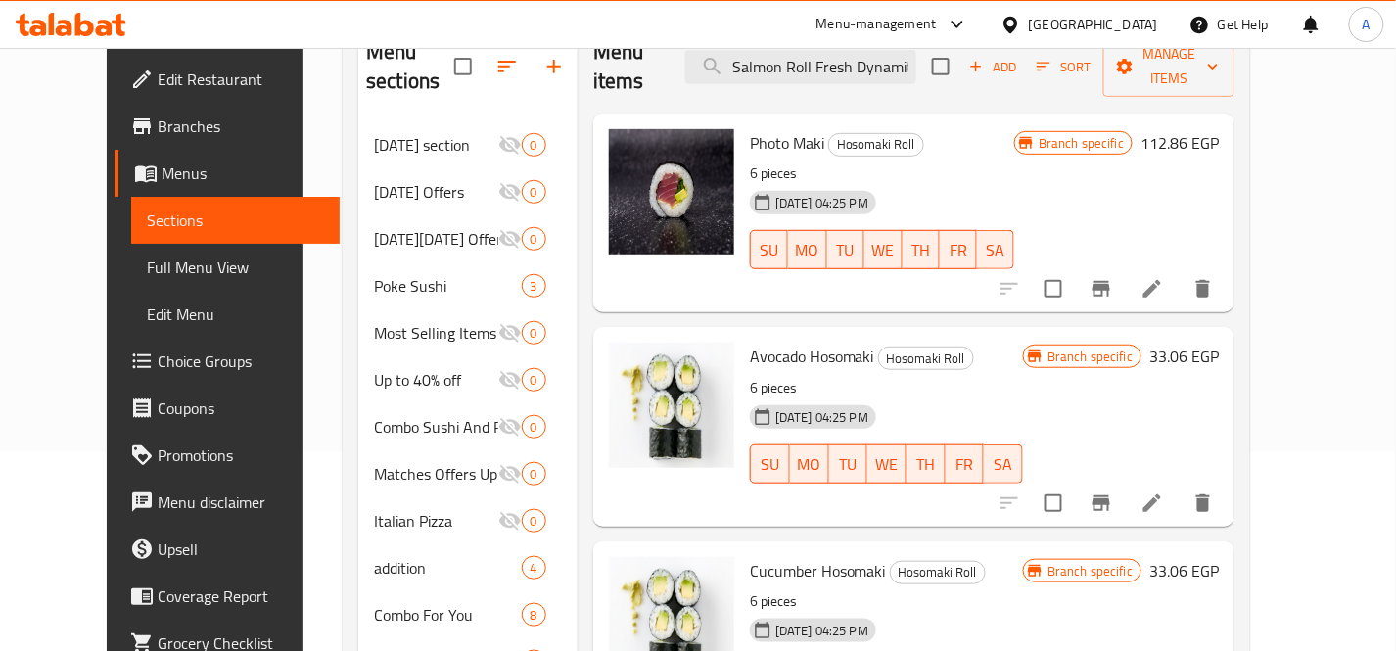
scroll to position [0, 0]
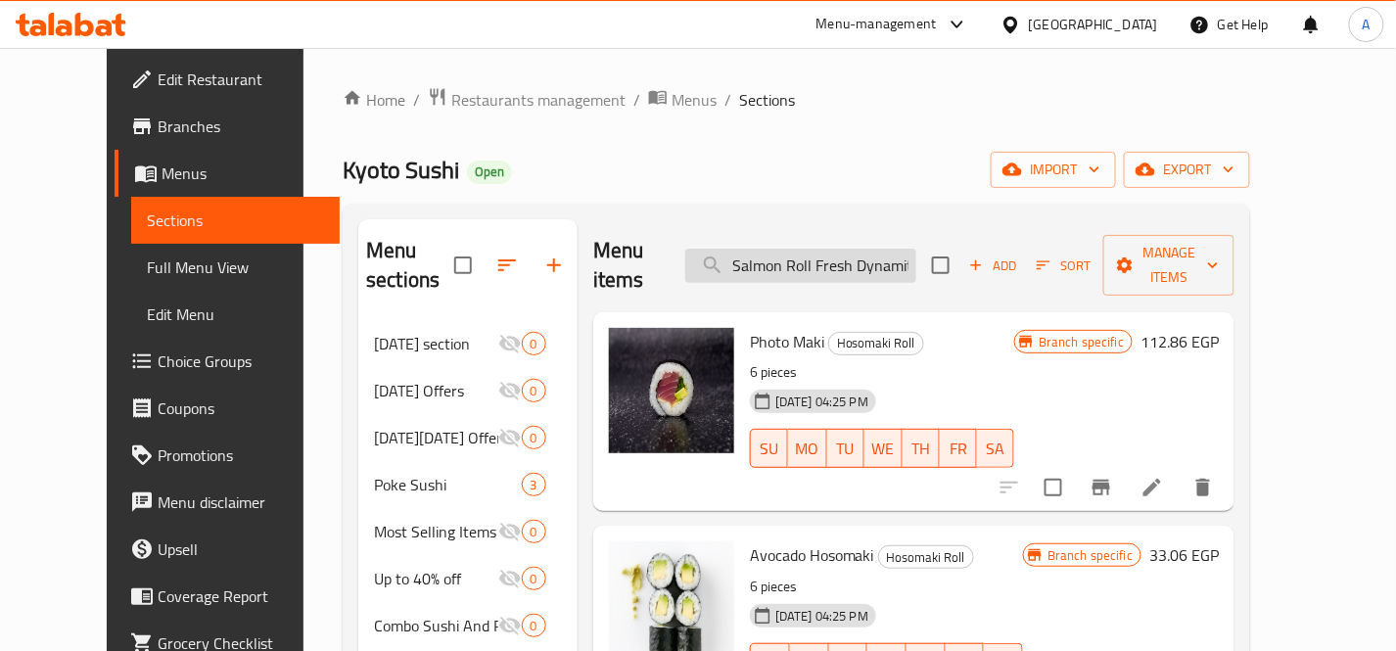
click at [827, 258] on input "Salmon Roll Fresh Dynamite" at bounding box center [800, 266] width 231 height 34
paste input "Hoso Maki Avocado"
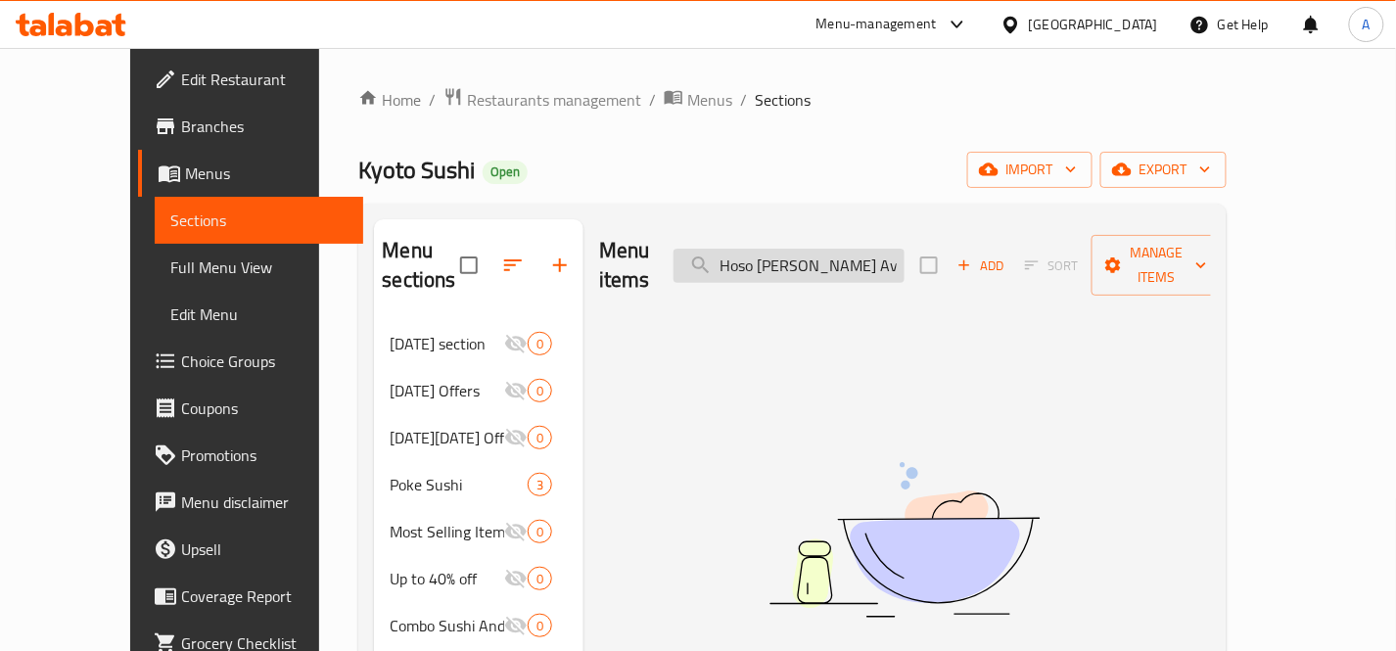
click at [874, 256] on input "Hoso Maki Avocado" at bounding box center [789, 266] width 231 height 34
click at [874, 255] on input "Hoso Maki Avocado" at bounding box center [789, 266] width 231 height 34
click at [814, 255] on input "Hoso Maki" at bounding box center [789, 266] width 231 height 34
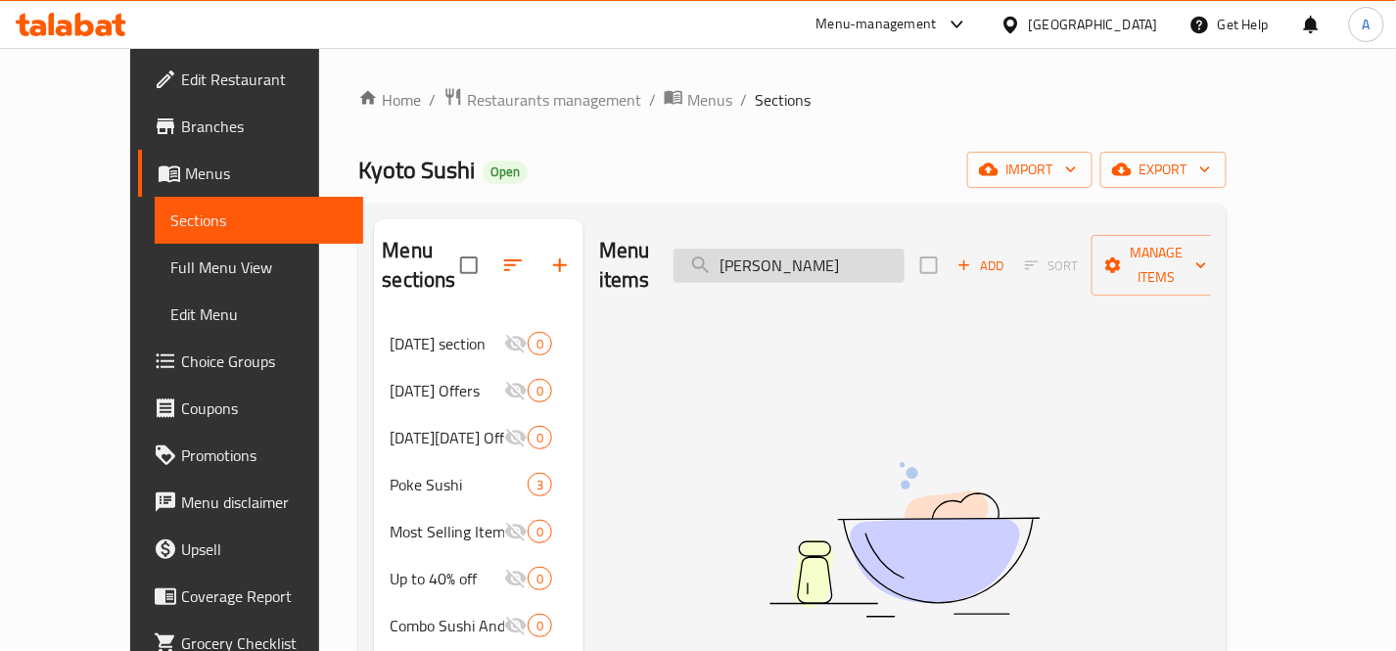
click at [869, 252] on input "Hoso Maki" at bounding box center [789, 266] width 231 height 34
paste input "Hoso Maki Avocado"
click at [823, 256] on input "Hoso Maki Hoso Maki Avocado" at bounding box center [789, 266] width 231 height 34
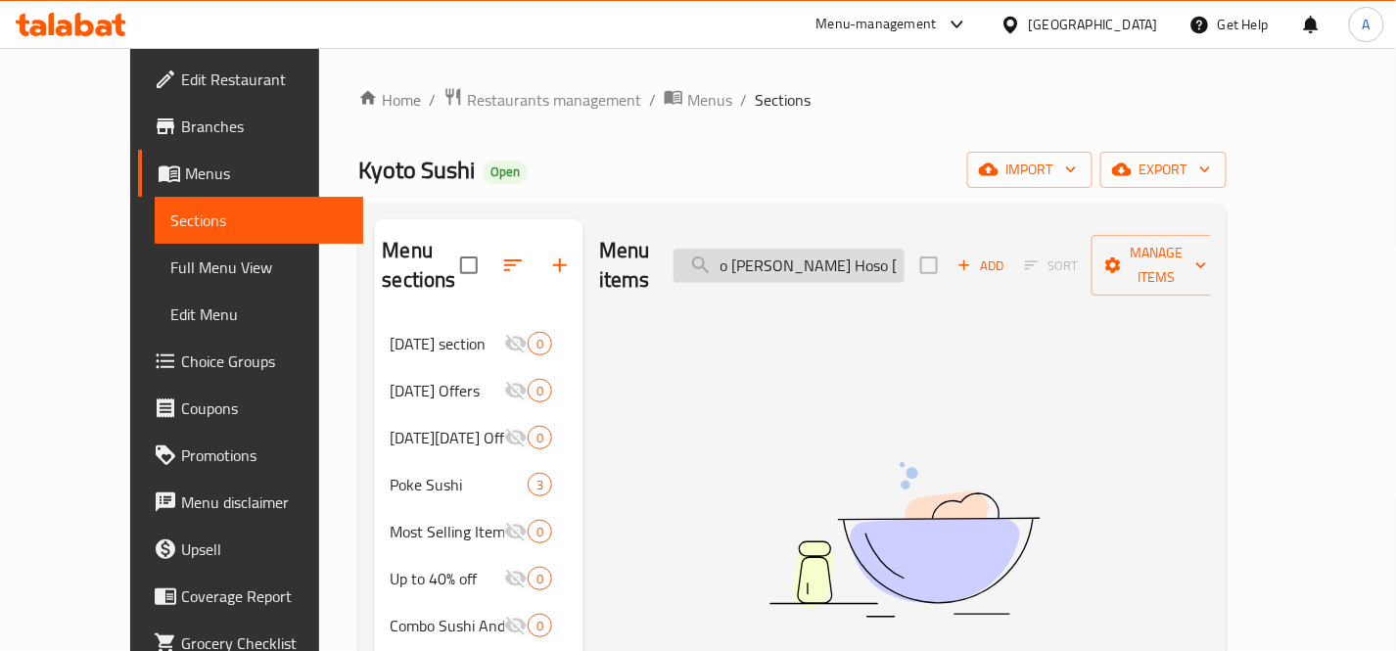
click at [823, 256] on input "Hoso Maki Hoso Maki Avocado" at bounding box center [789, 266] width 231 height 34
click at [849, 258] on input "Hoso Maki Hoso Maki Avocado" at bounding box center [789, 266] width 231 height 34
drag, startPoint x: 858, startPoint y: 249, endPoint x: 681, endPoint y: 242, distance: 177.4
click at [681, 242] on div "Menu items Hoso Maki Hoso Maki Avocado Add Sort Manage items" at bounding box center [905, 265] width 612 height 93
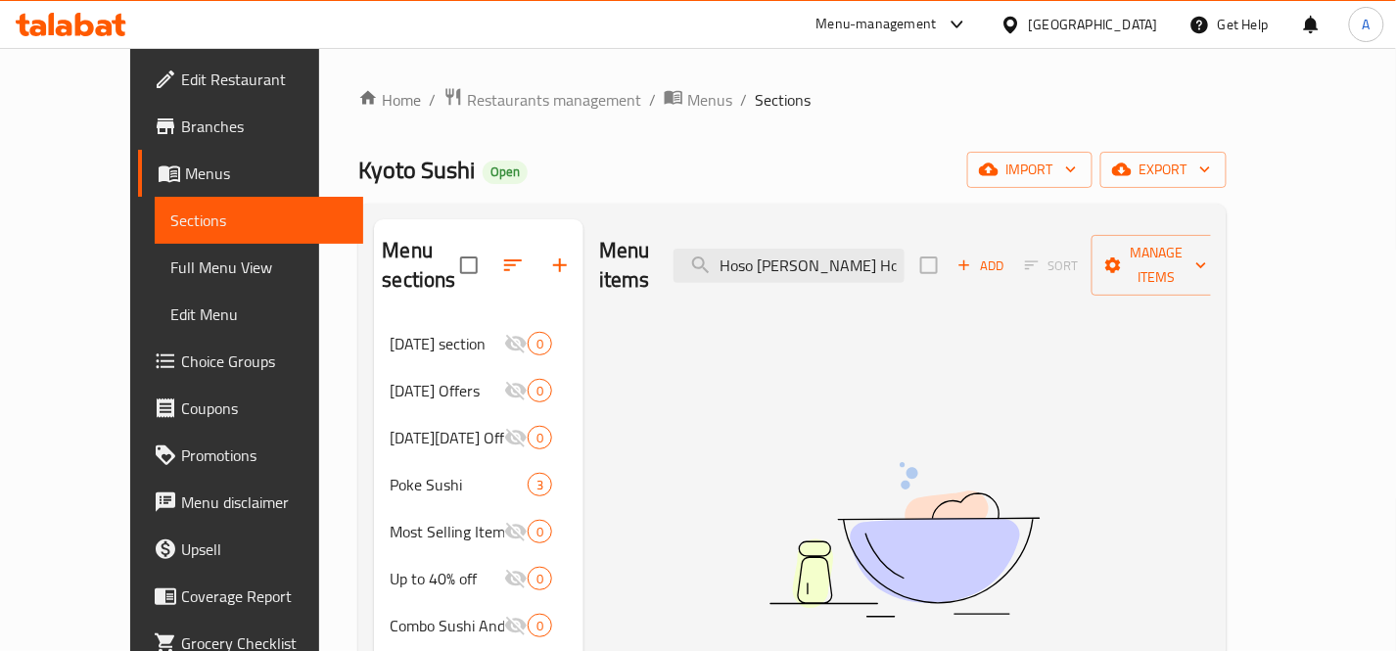
type input "Maki Avocado"
click at [902, 265] on input "Maki Avocado" at bounding box center [789, 266] width 231 height 34
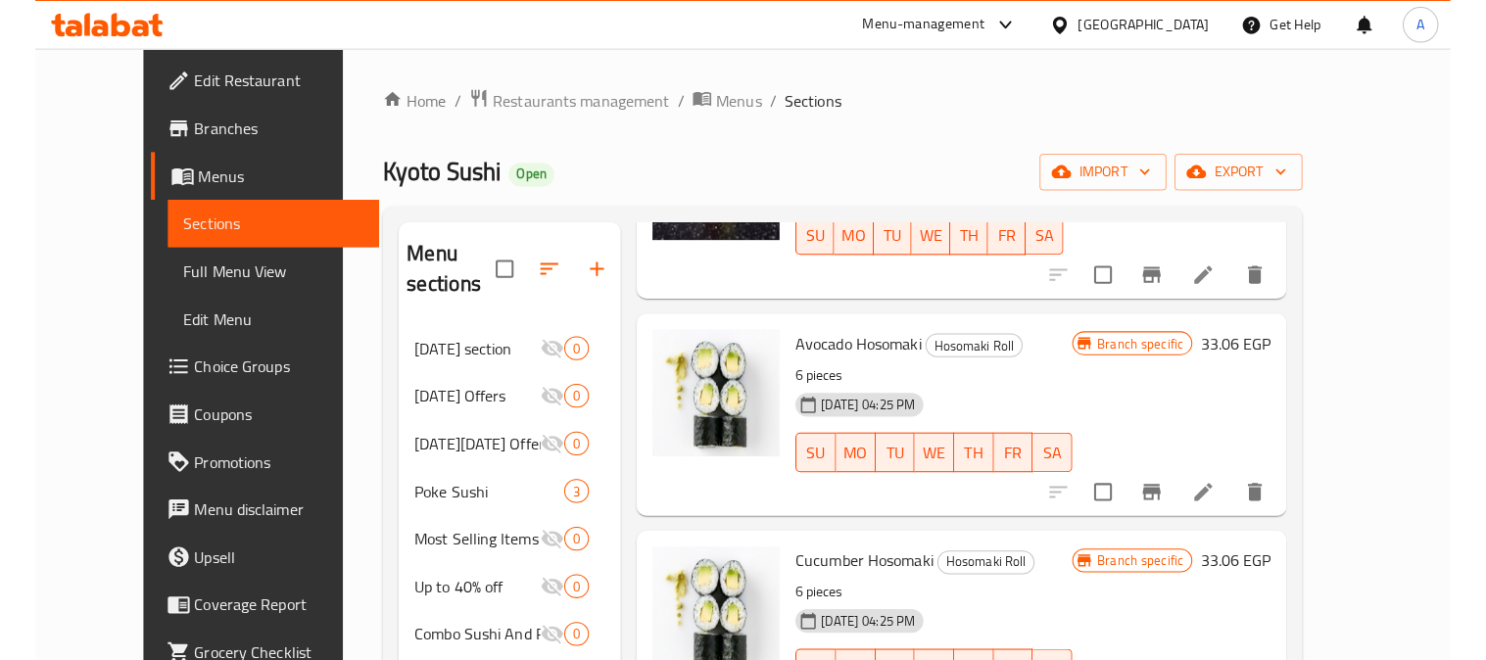
scroll to position [217, 0]
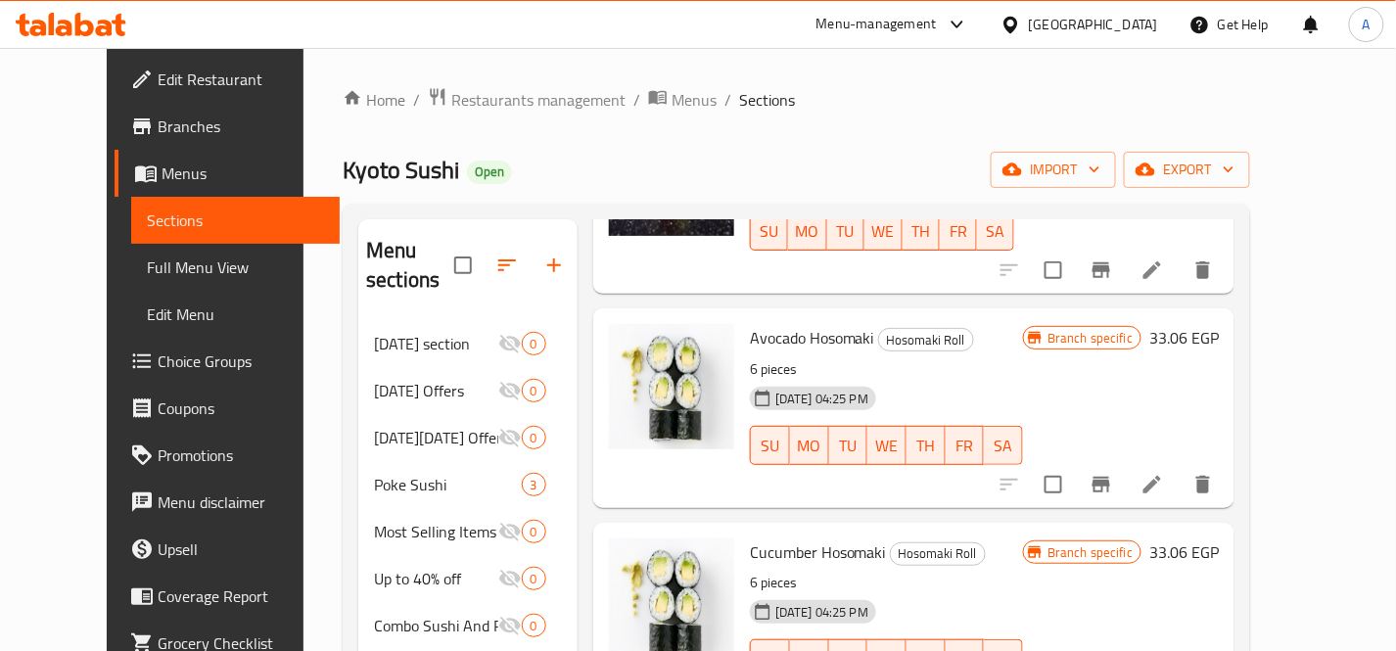
drag, startPoint x: 1056, startPoint y: 355, endPoint x: 1067, endPoint y: 367, distance: 16.6
click at [1031, 379] on div "05-11-2024 04:25 PM SU MO TU WE TH FR SA" at bounding box center [886, 432] width 289 height 106
click at [1113, 473] on icon "Branch-specific-item" at bounding box center [1102, 485] width 24 height 24
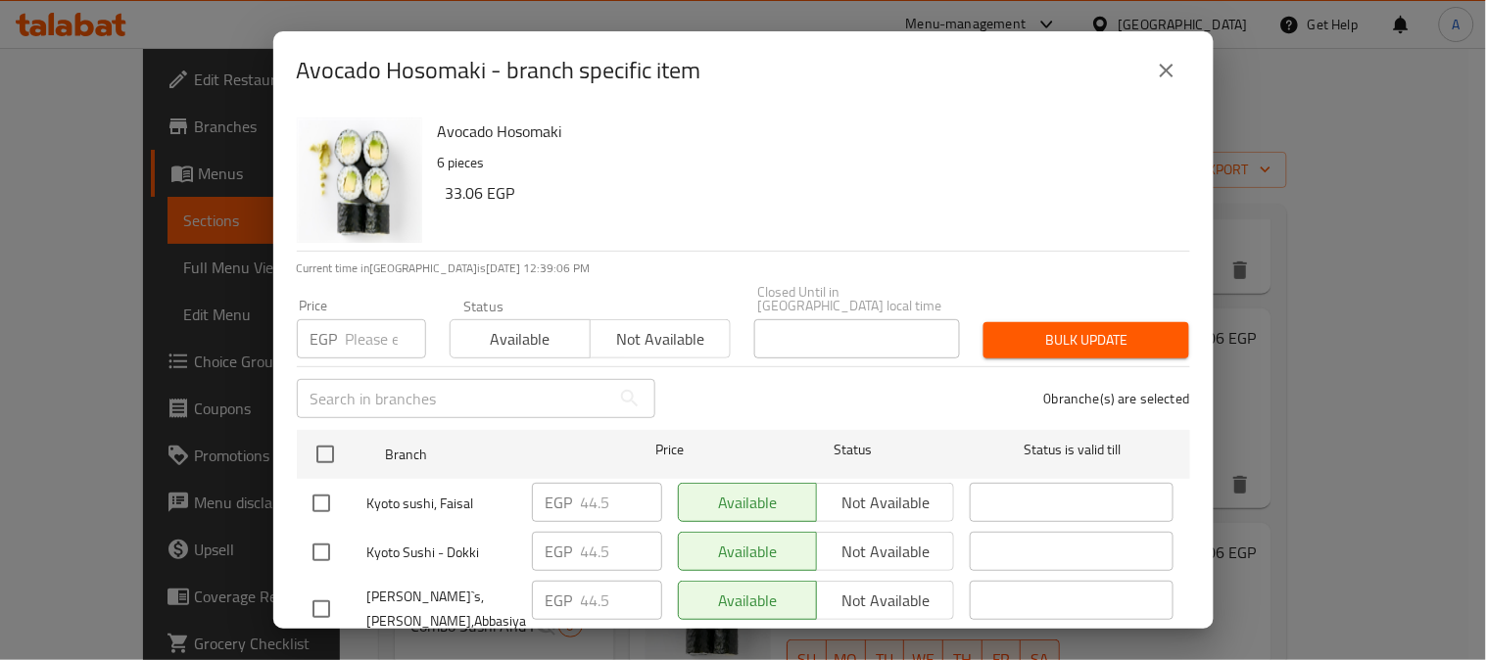
click at [372, 321] on input "number" at bounding box center [386, 338] width 80 height 39
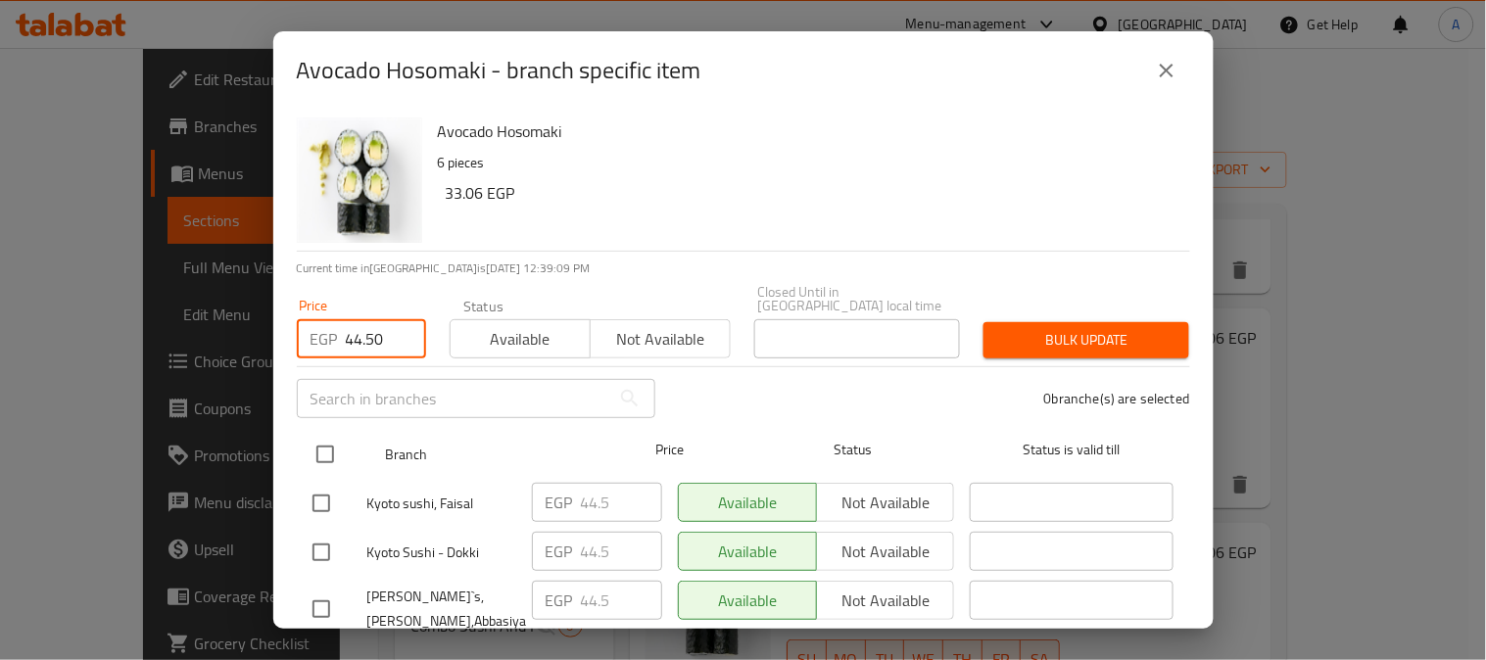
type input "44.50"
click at [311, 435] on input "checkbox" at bounding box center [325, 454] width 41 height 41
checkbox input "true"
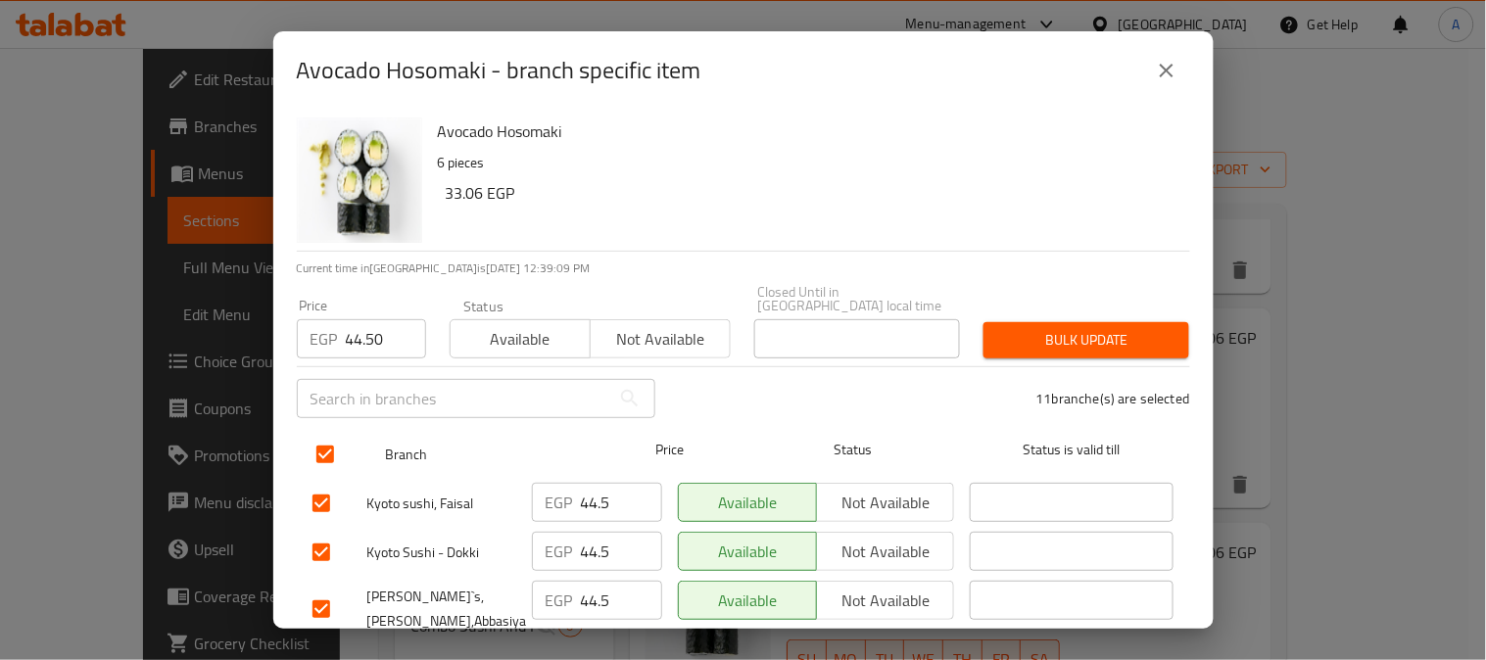
checkbox input "true"
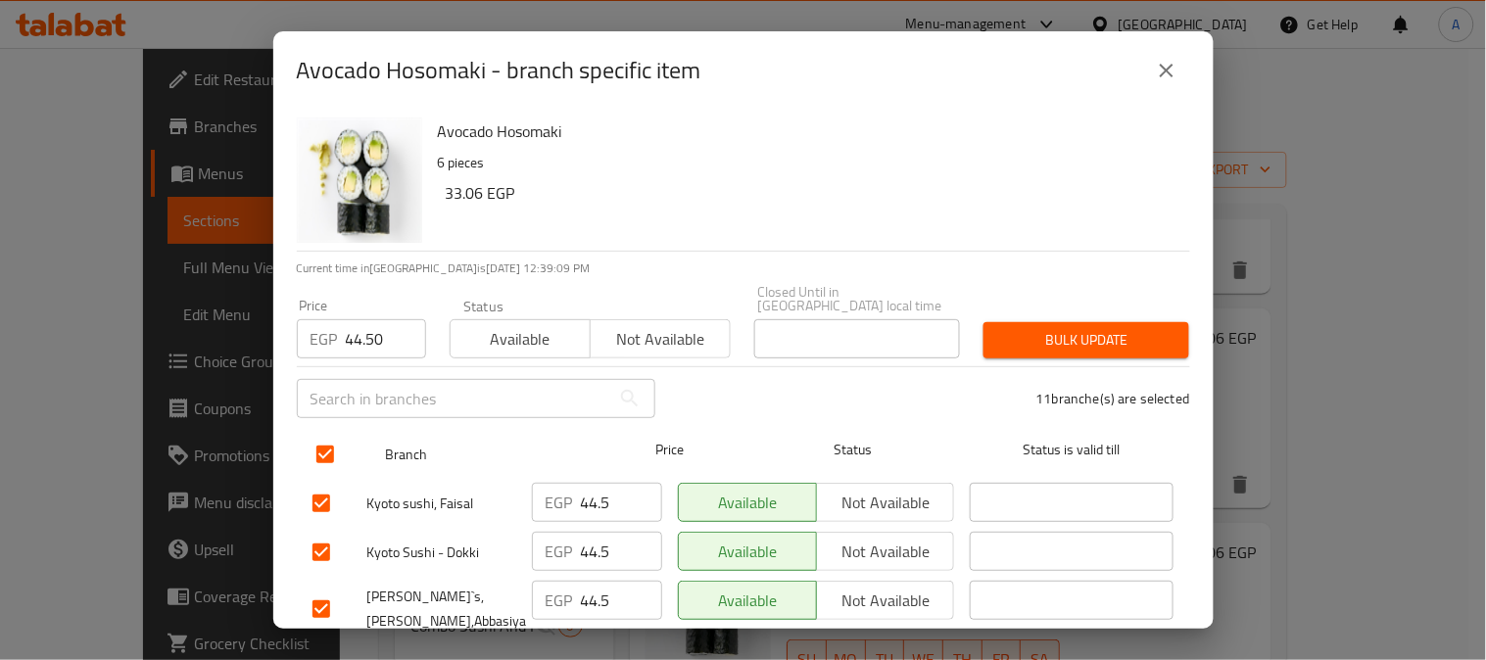
checkbox input "true"
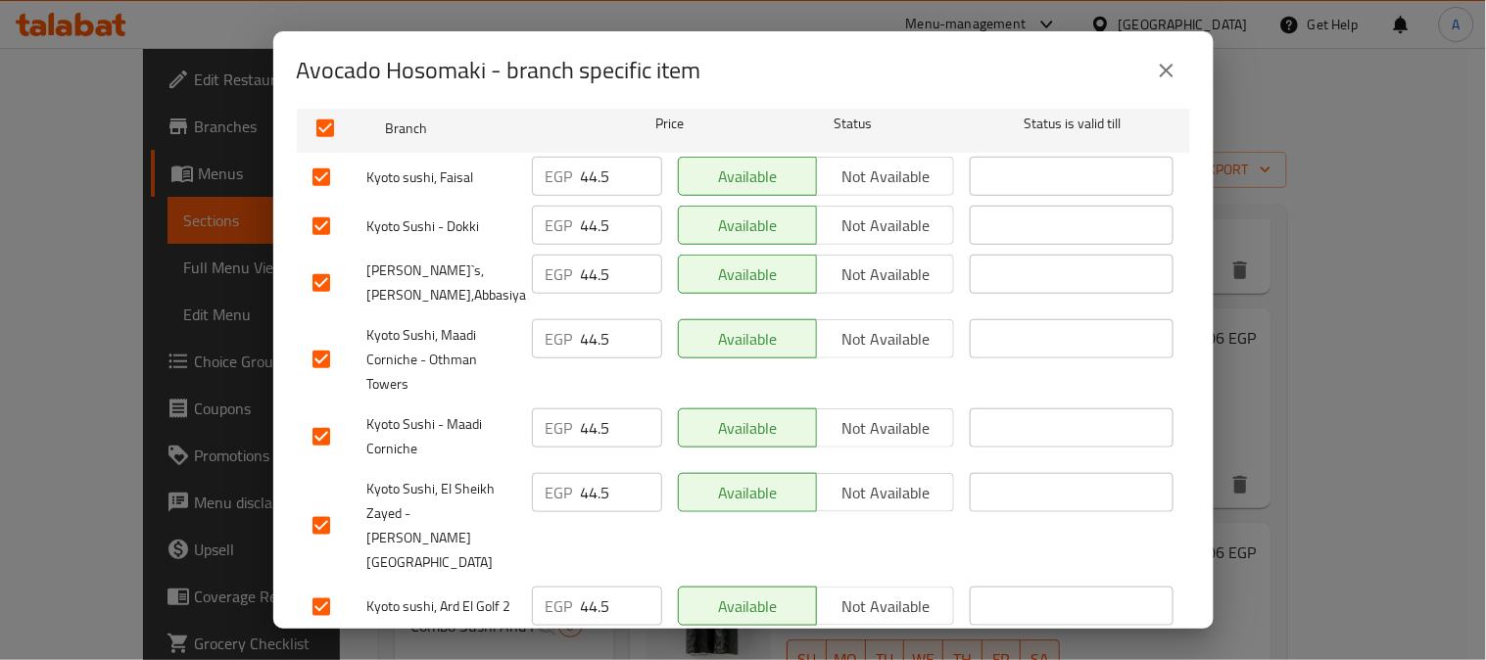
scroll to position [544, 0]
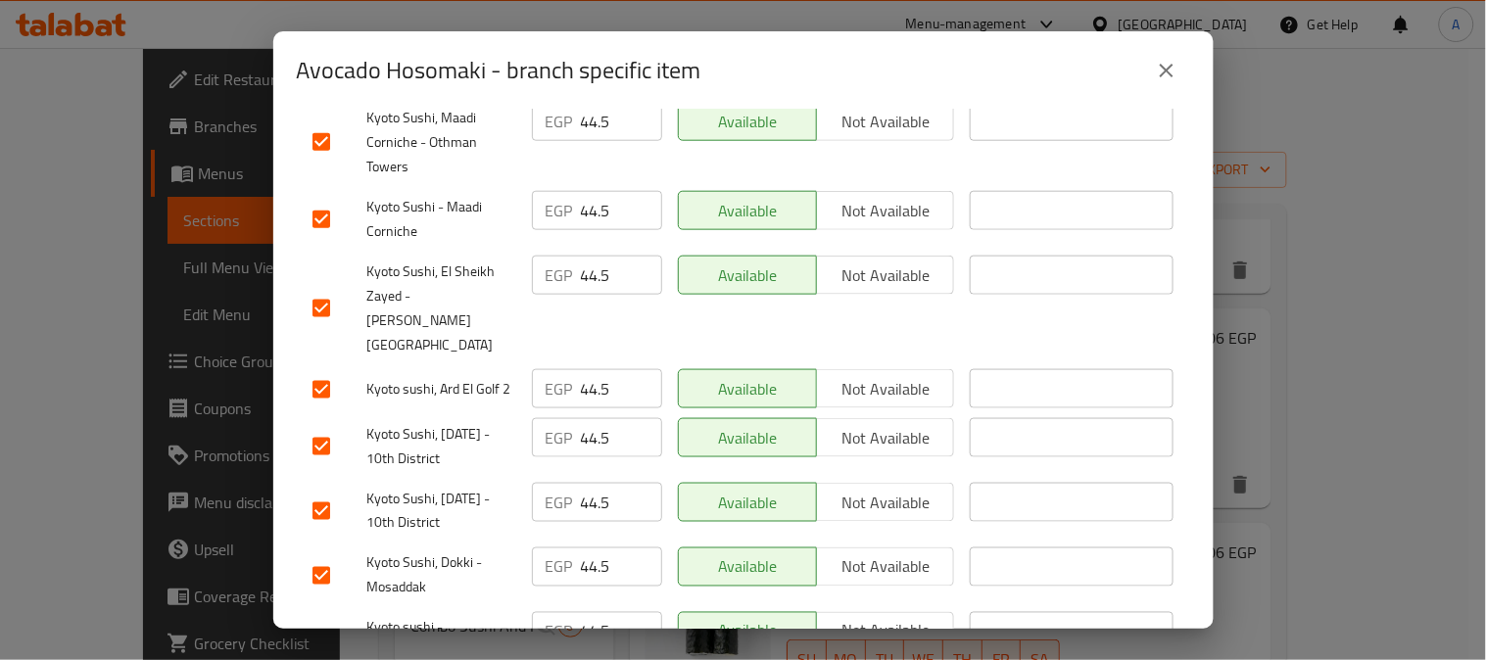
click at [318, 369] on input "checkbox" at bounding box center [321, 389] width 41 height 41
checkbox input "false"
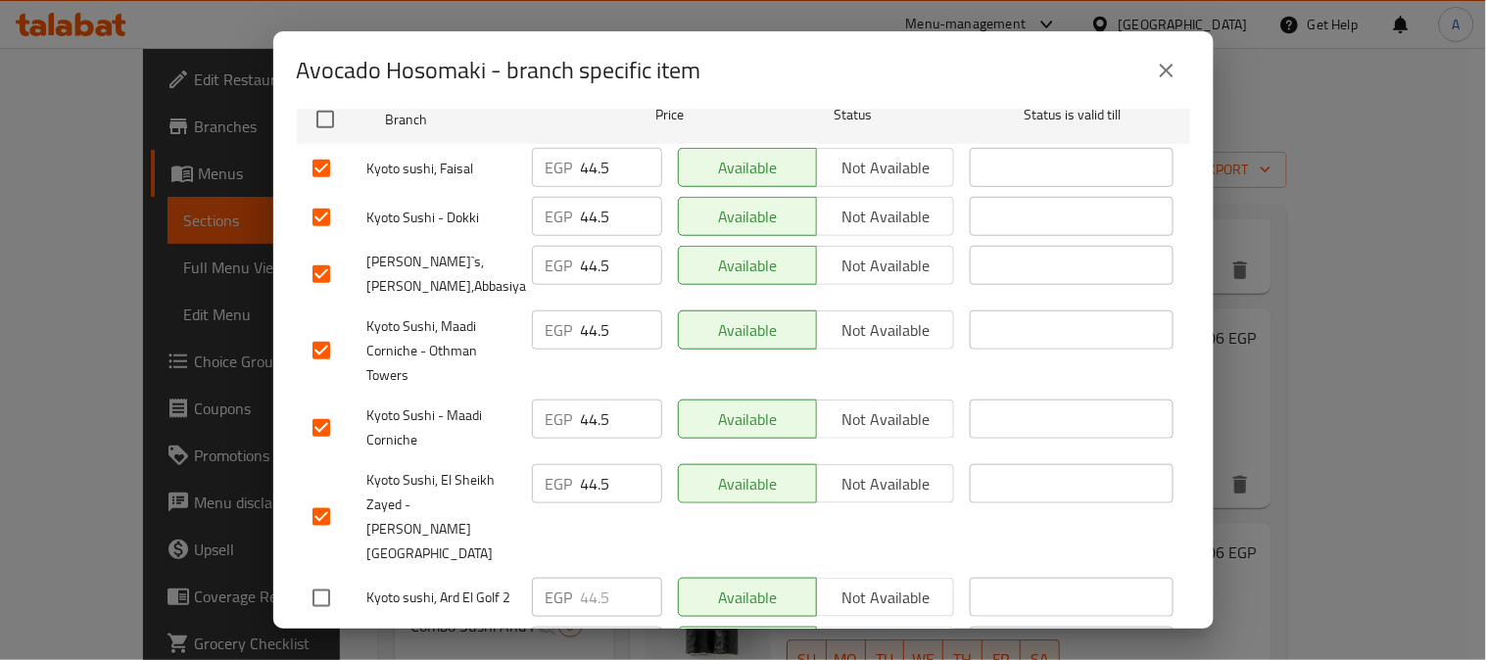
scroll to position [326, 0]
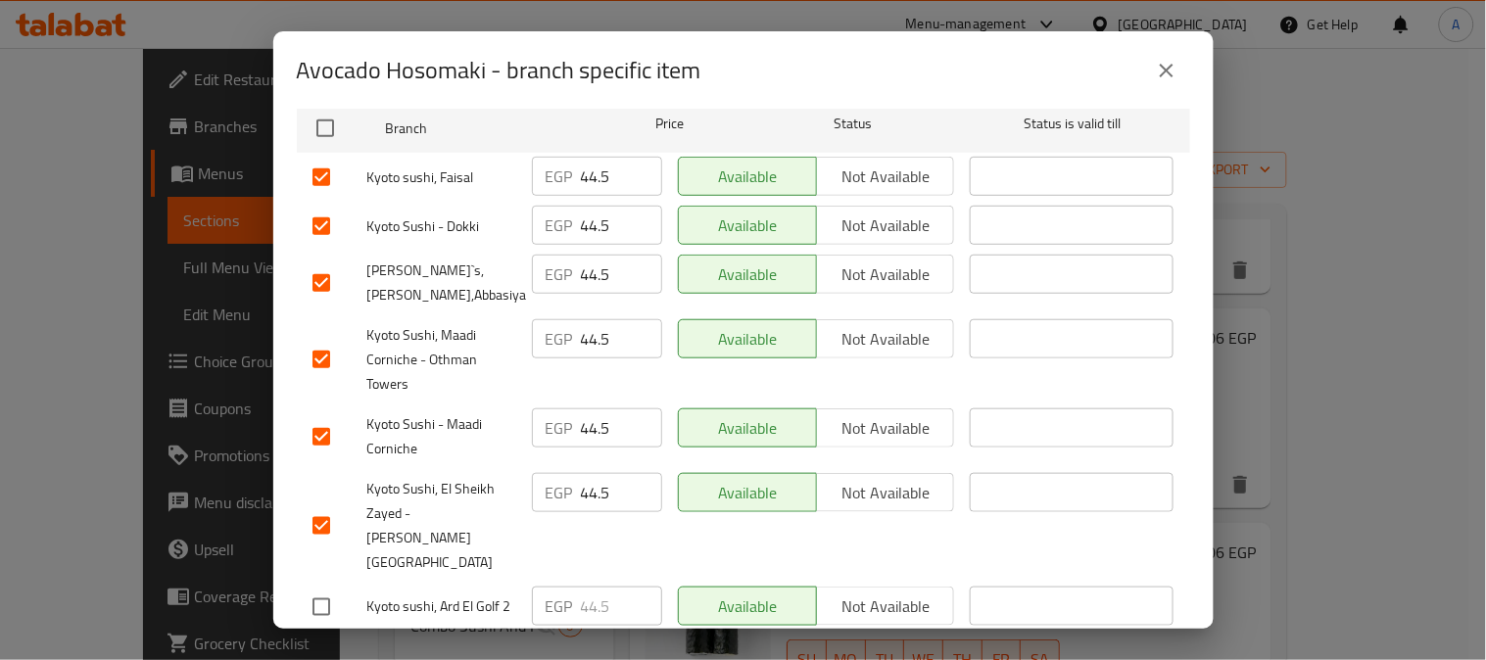
click at [326, 262] on input "checkbox" at bounding box center [321, 282] width 41 height 41
checkbox input "false"
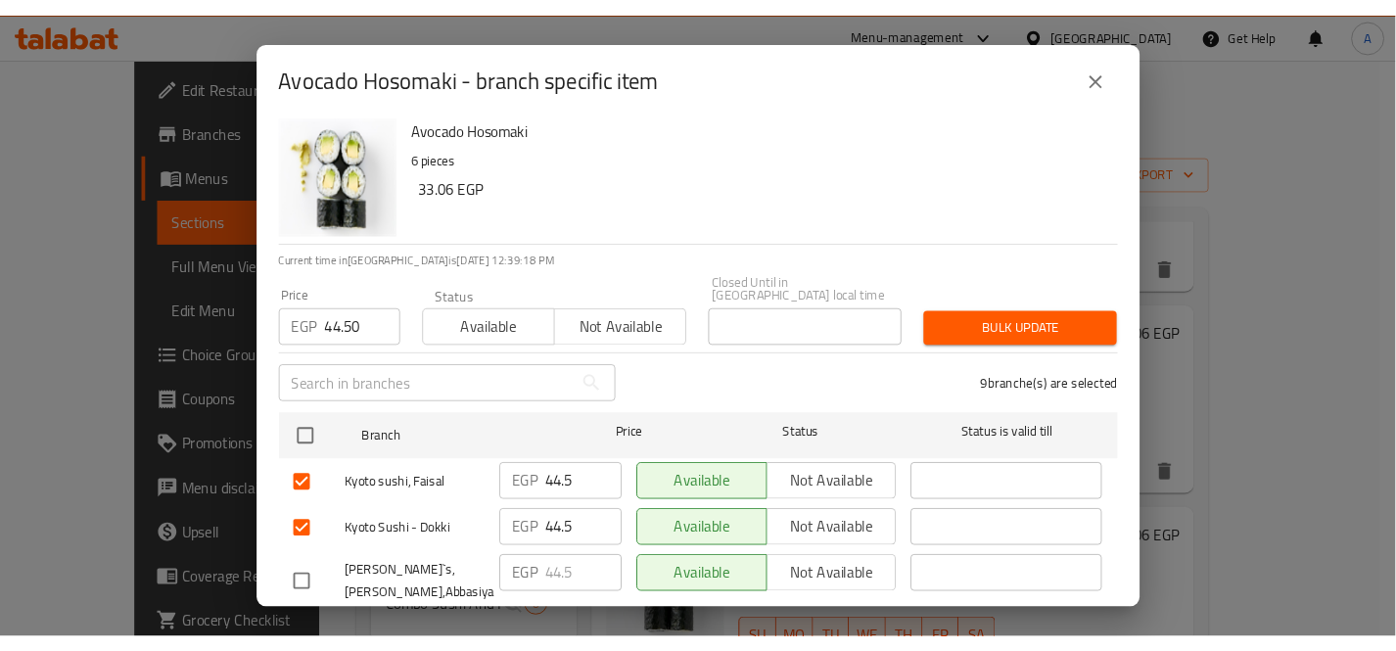
scroll to position [0, 0]
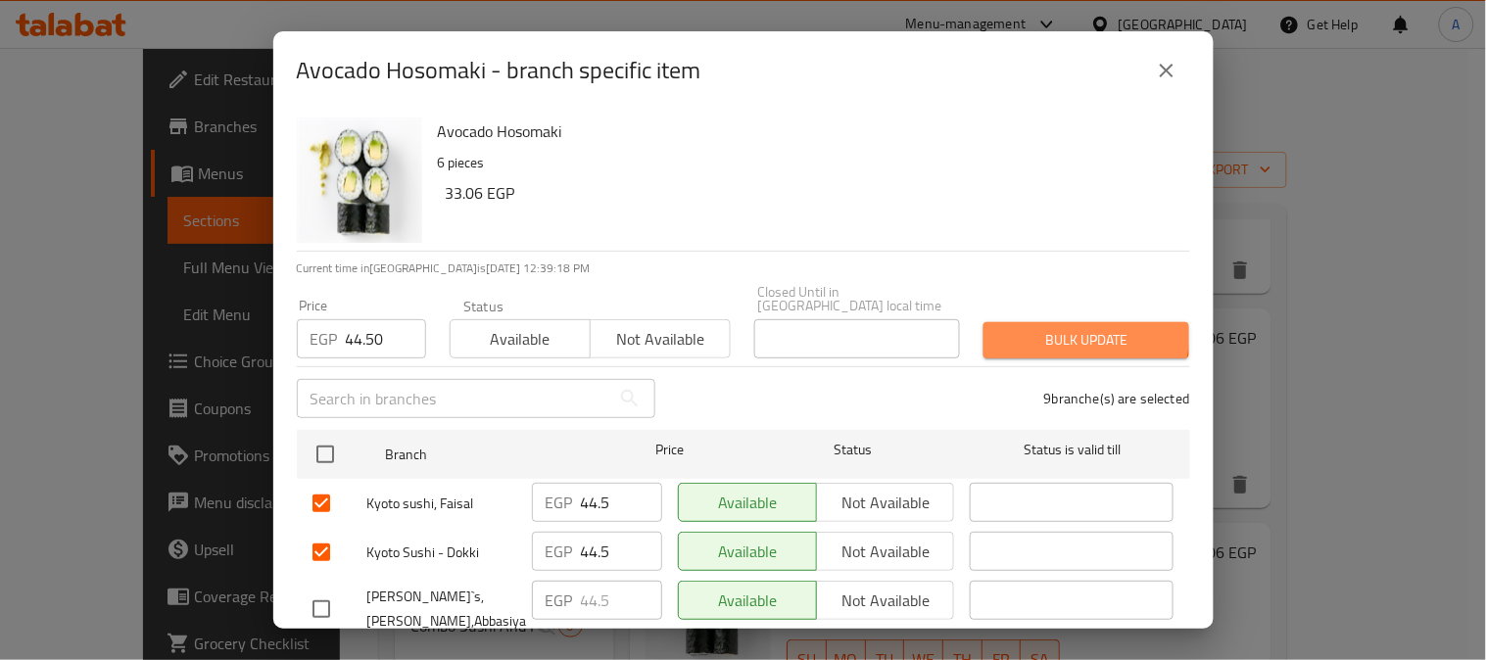
click at [1046, 328] on span "Bulk update" at bounding box center [1086, 340] width 174 height 24
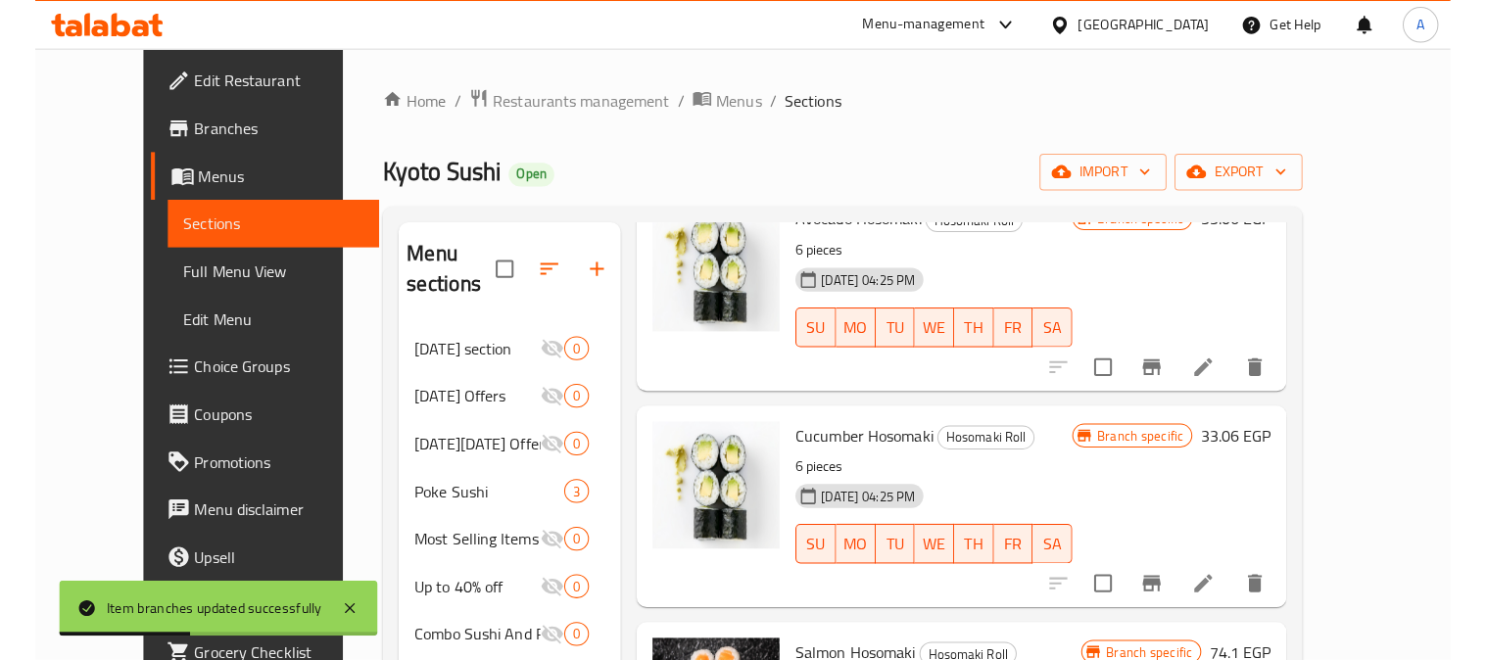
scroll to position [544, 0]
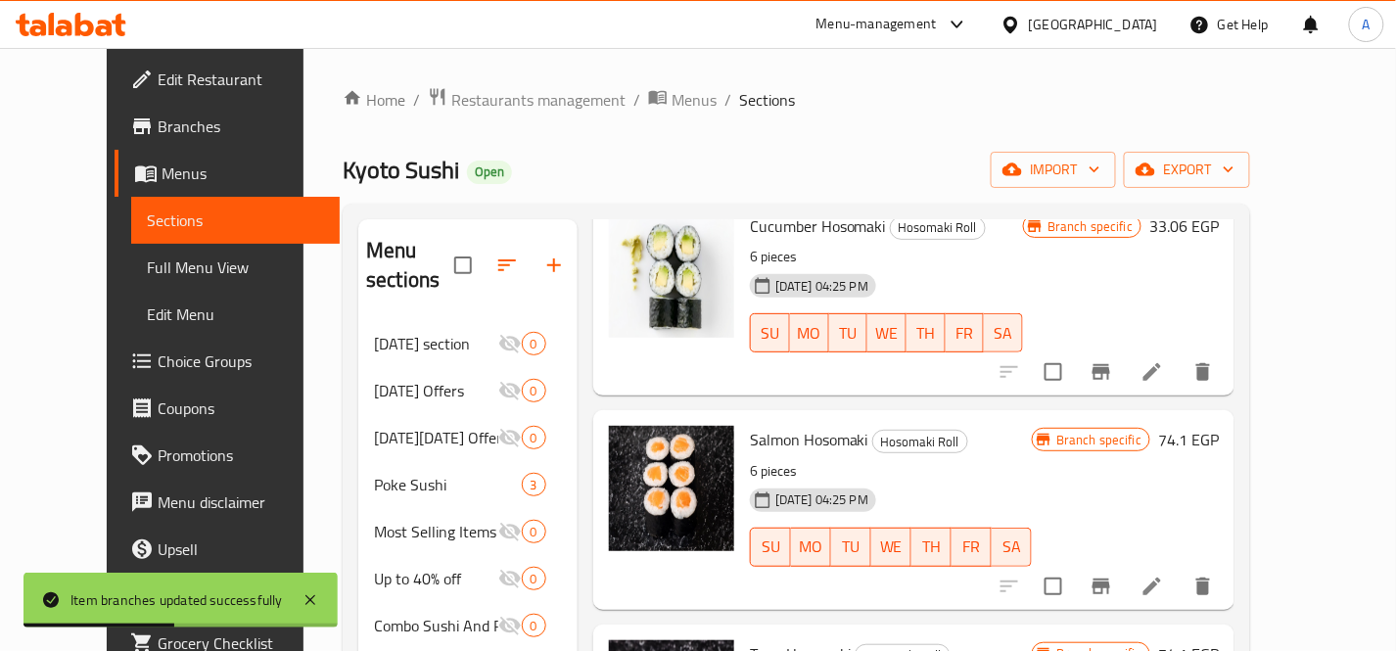
click at [1005, 266] on div "05-11-2024 04:25 PM SU MO TU WE TH FR SA" at bounding box center [886, 319] width 289 height 106
click at [1125, 349] on button "Branch-specific-item" at bounding box center [1101, 372] width 47 height 47
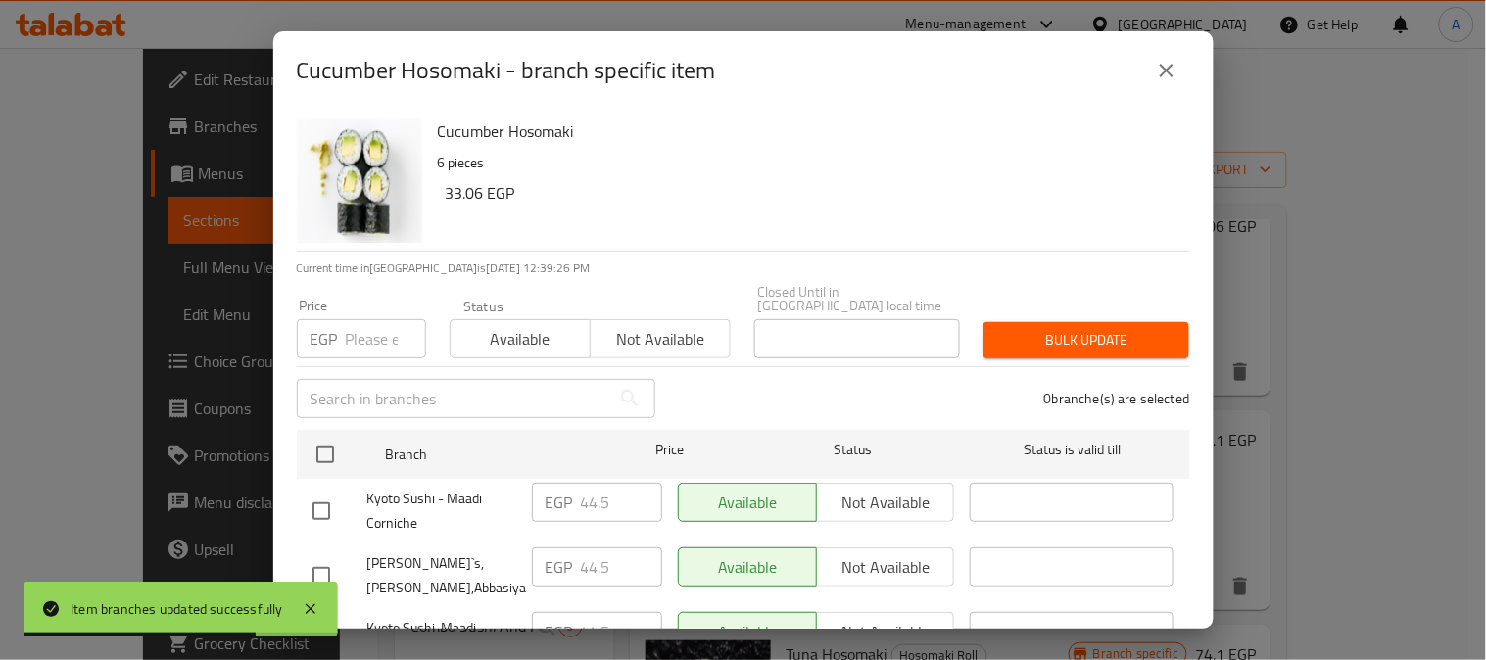
click at [375, 319] on input "number" at bounding box center [386, 338] width 80 height 39
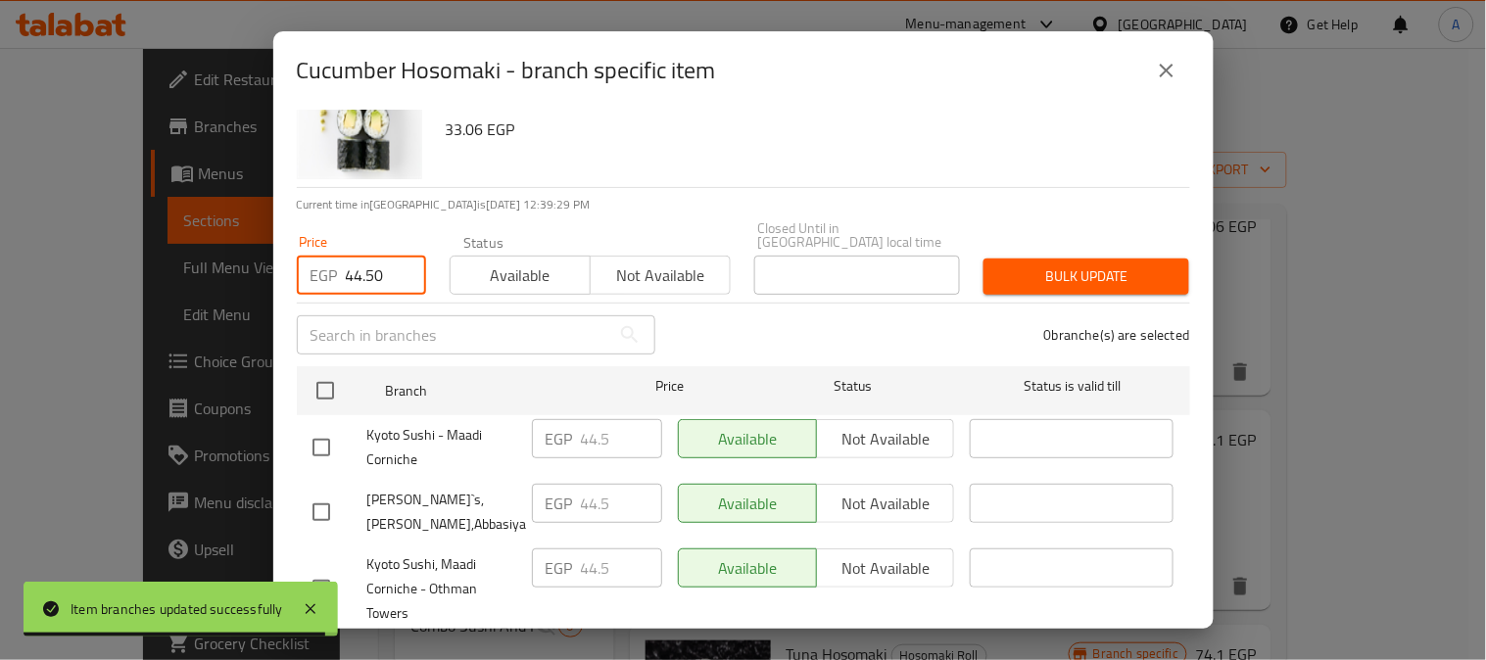
scroll to position [109, 0]
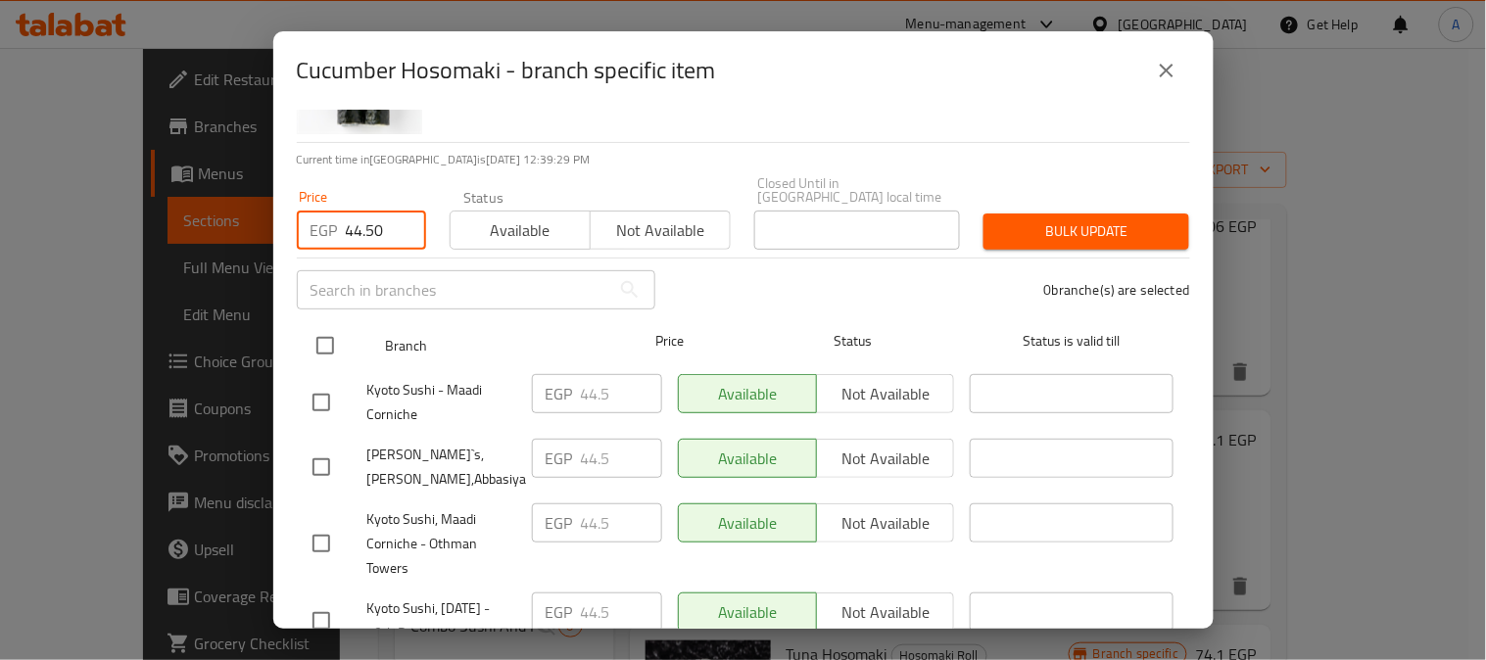
type input "44.50"
click at [331, 331] on input "checkbox" at bounding box center [325, 345] width 41 height 41
checkbox input "true"
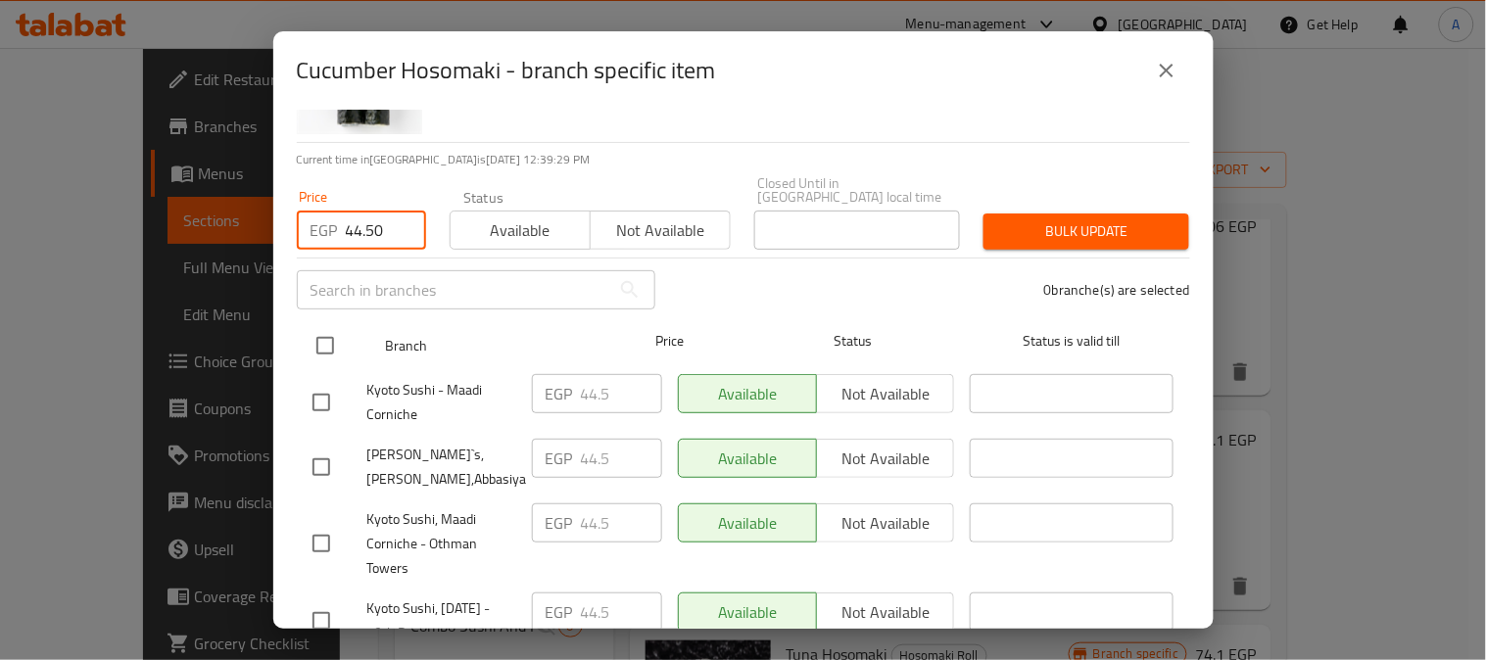
checkbox input "true"
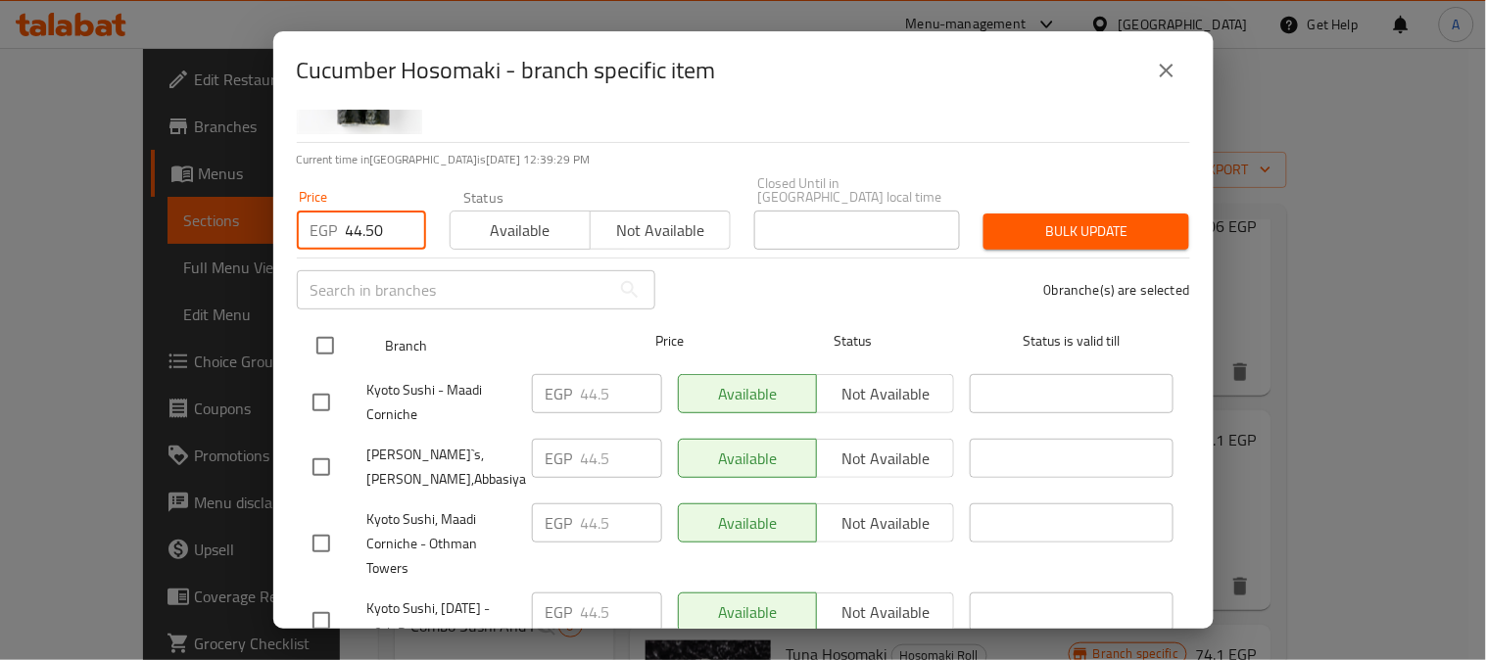
checkbox input "true"
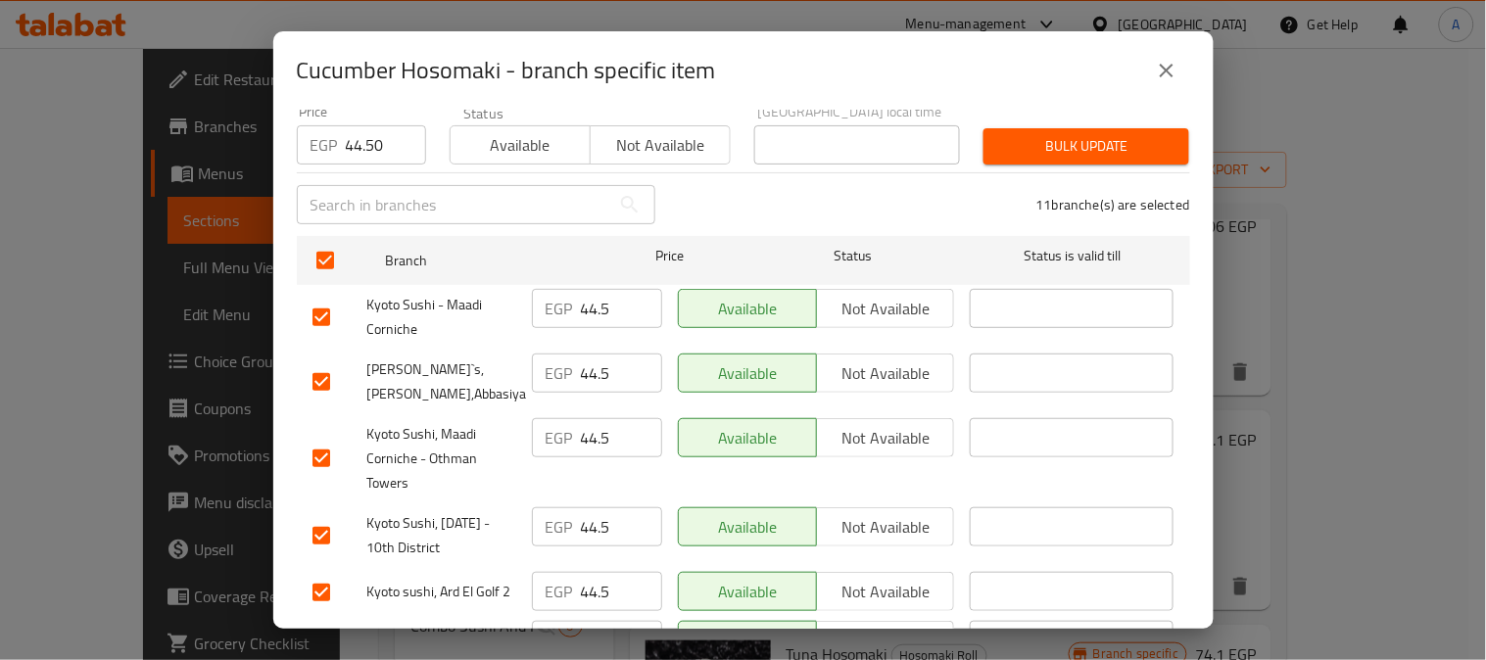
scroll to position [326, 0]
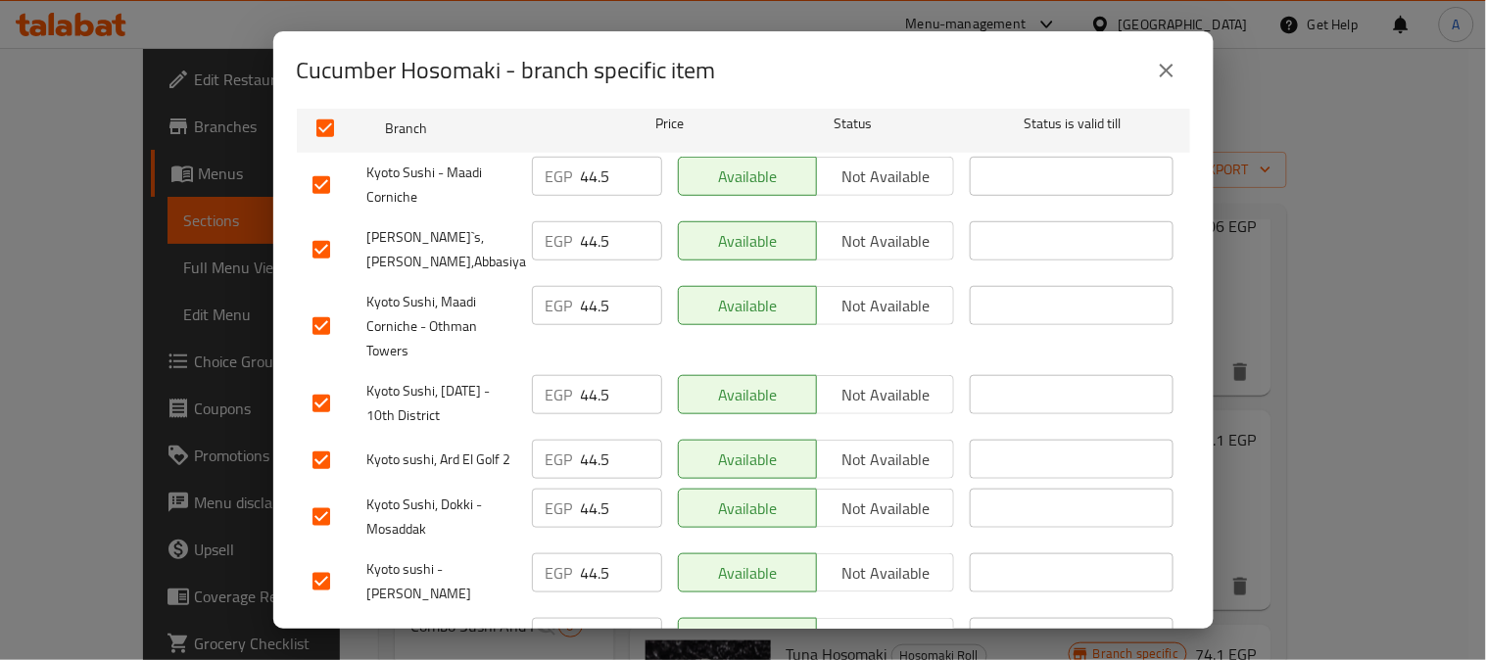
click at [320, 235] on input "checkbox" at bounding box center [321, 249] width 41 height 41
checkbox input "false"
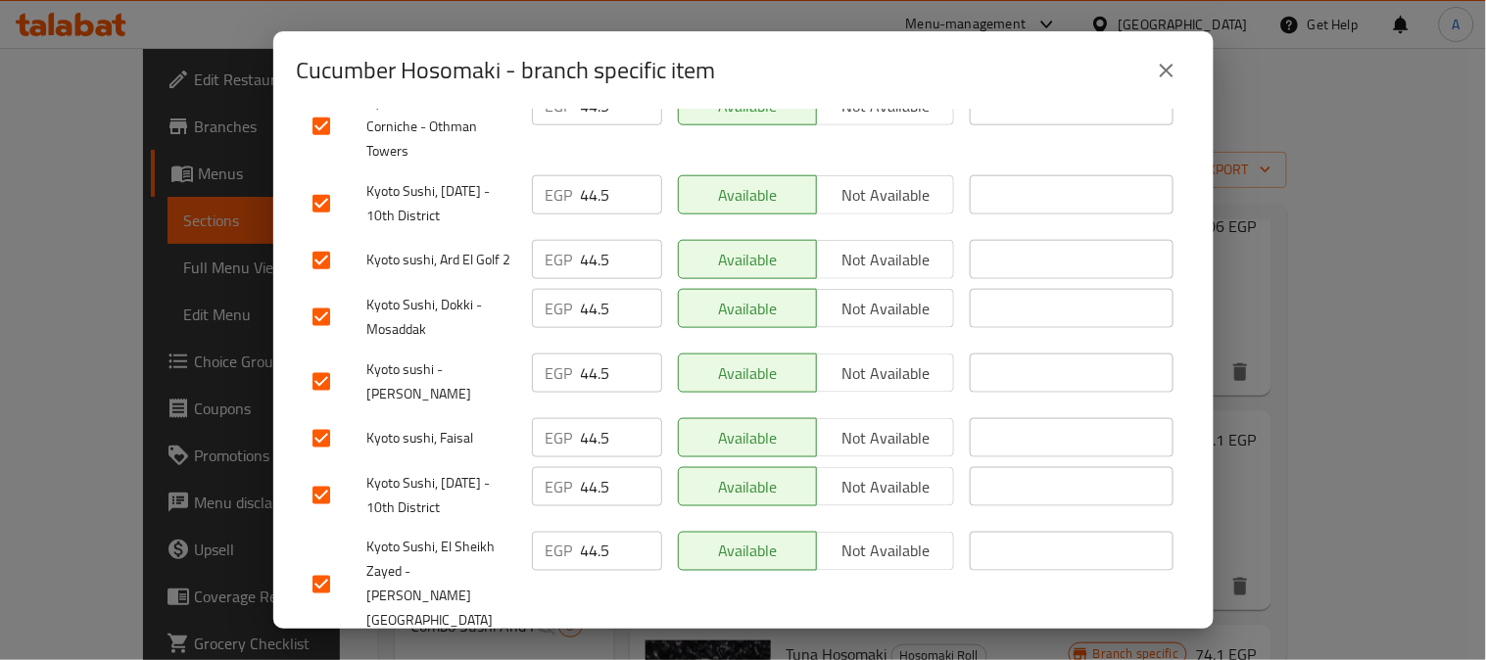
scroll to position [575, 0]
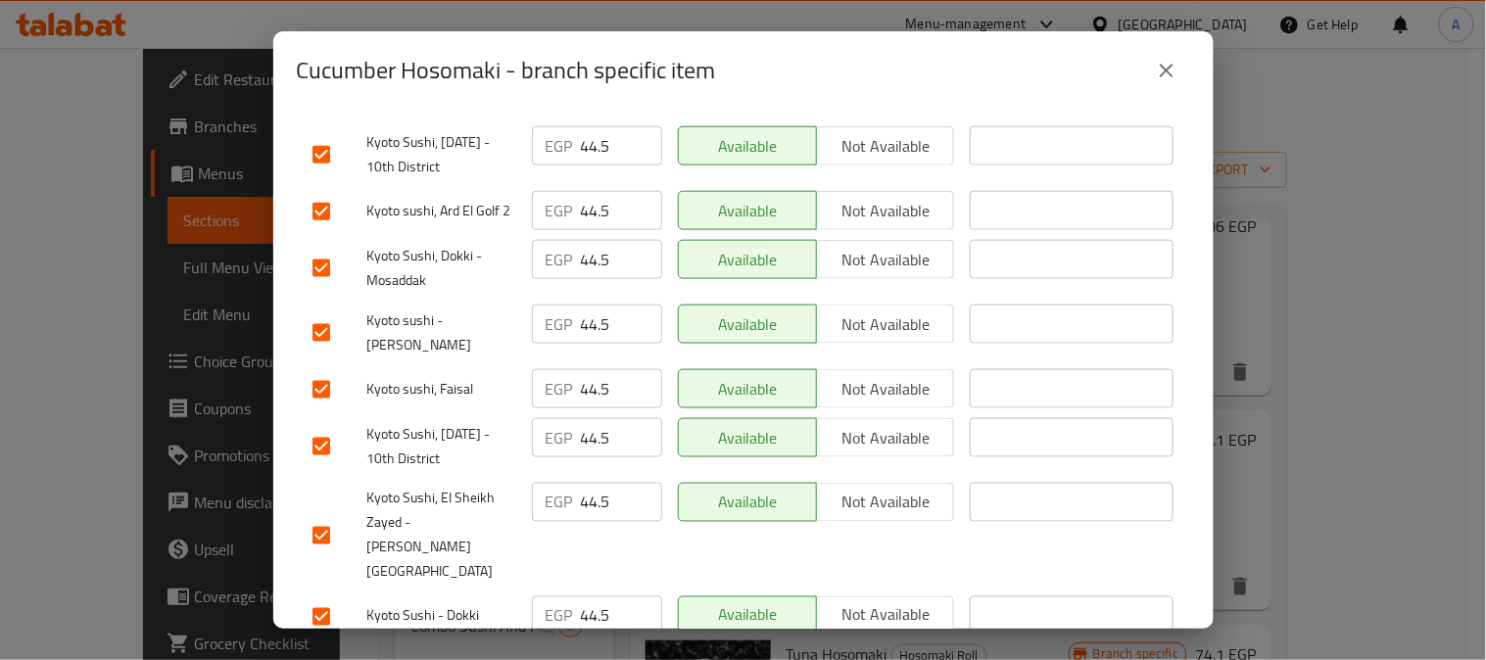
click at [321, 196] on input "checkbox" at bounding box center [321, 211] width 41 height 41
checkbox input "false"
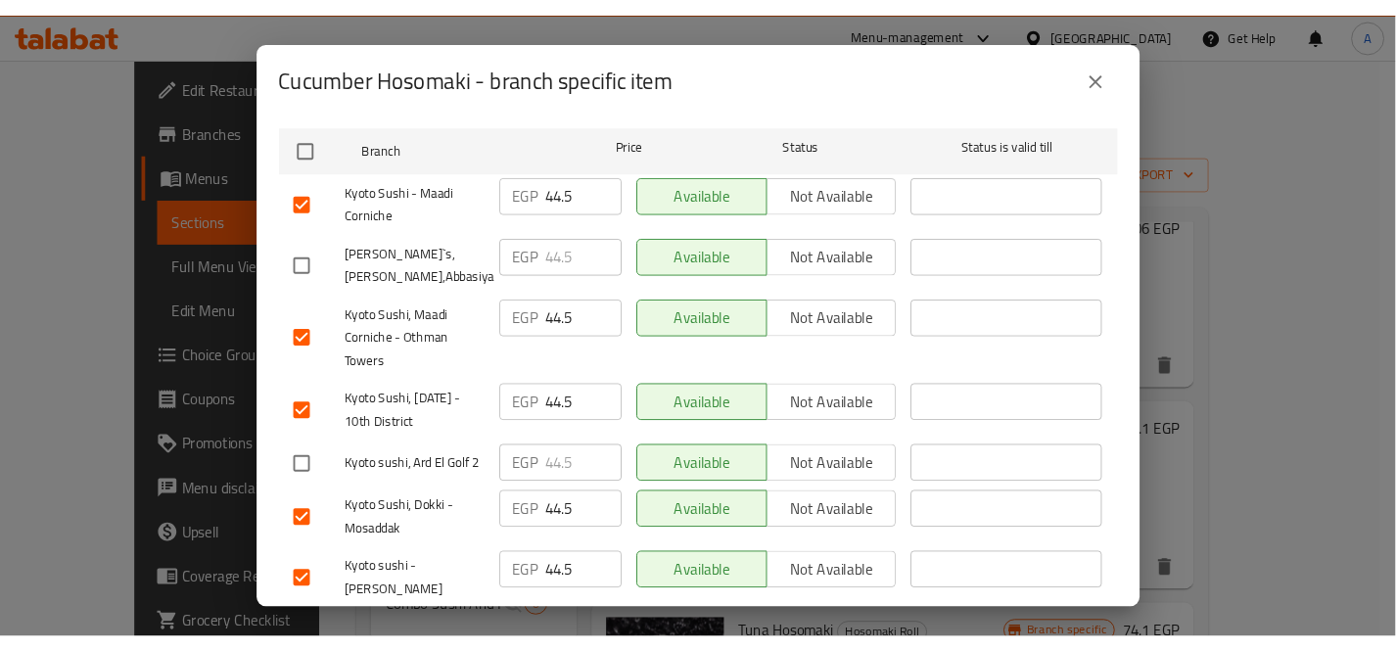
scroll to position [140, 0]
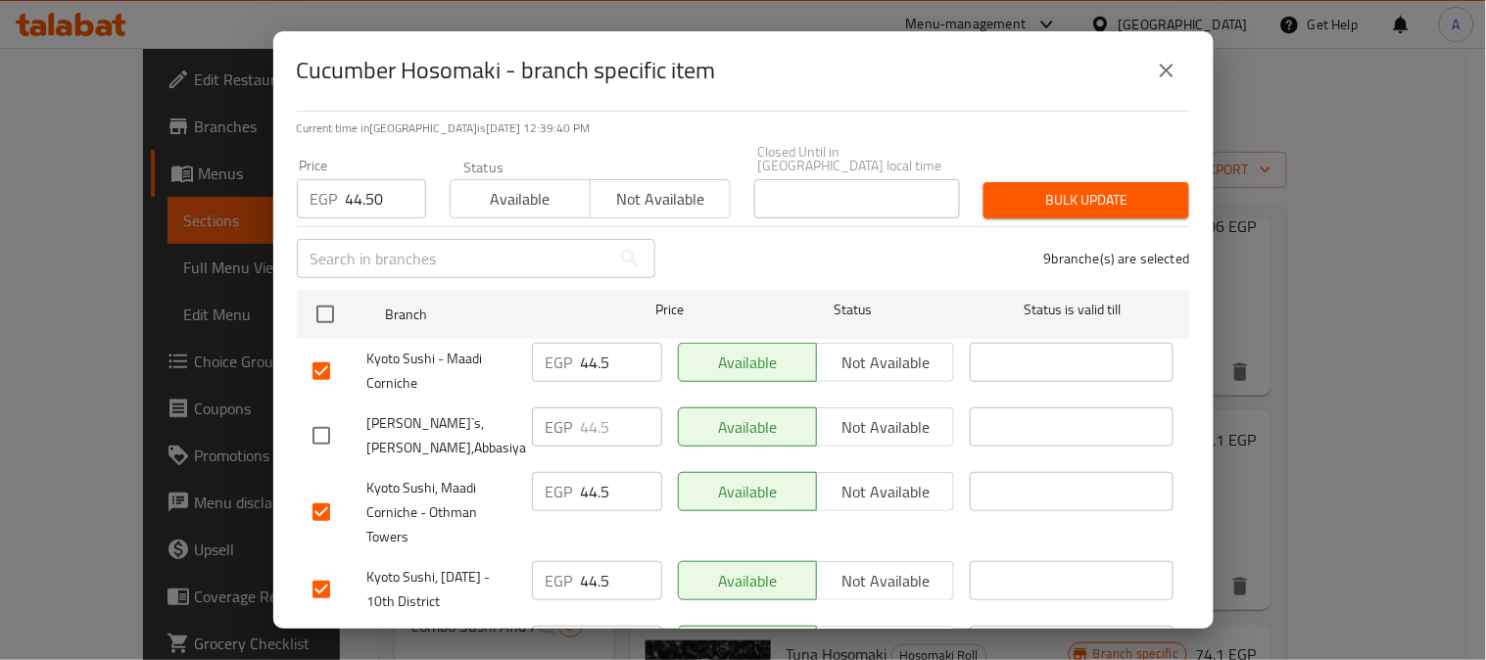
click at [1116, 190] on span "Bulk update" at bounding box center [1086, 200] width 174 height 24
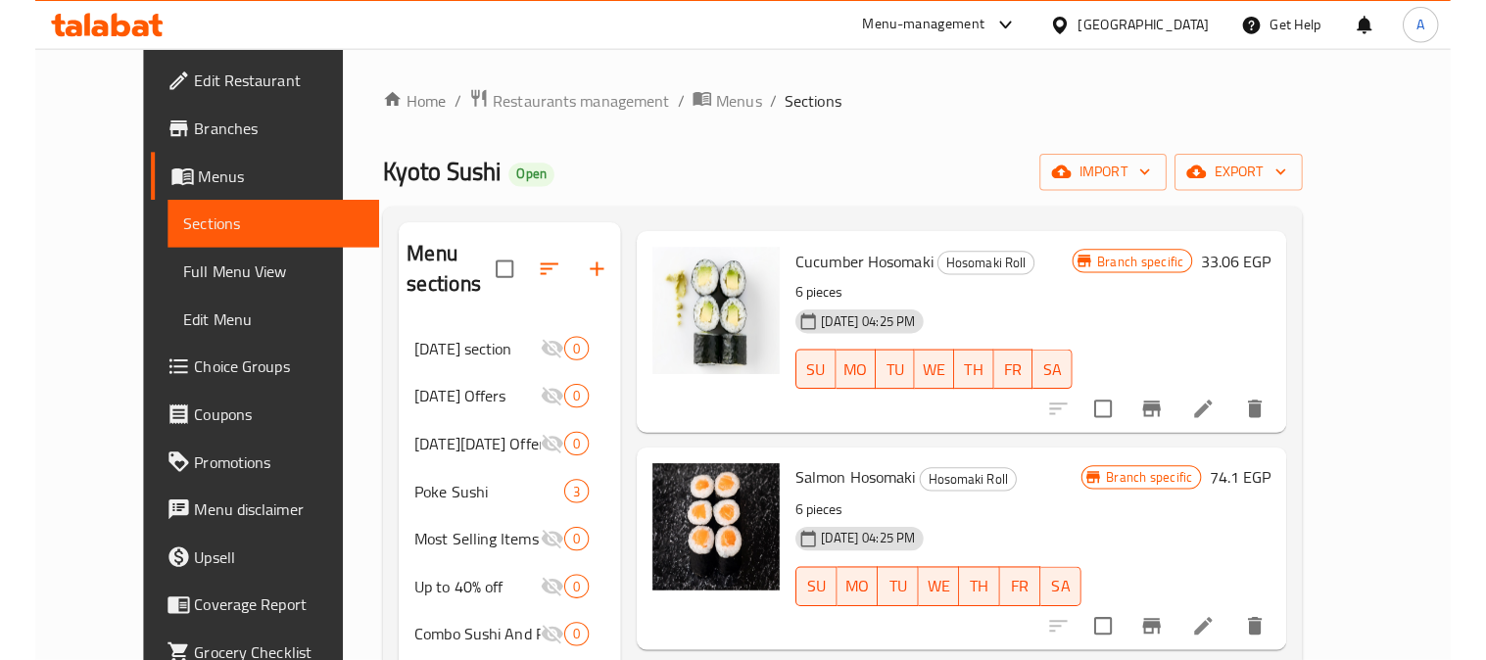
scroll to position [544, 0]
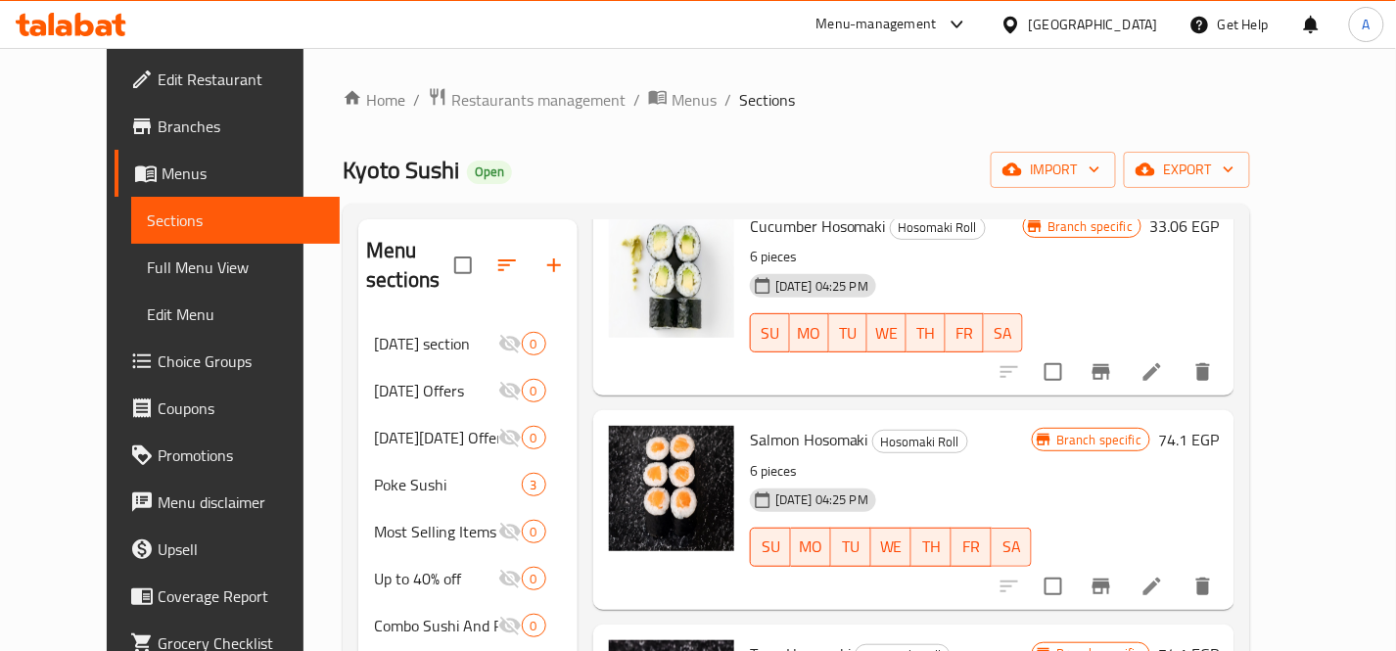
drag, startPoint x: 1064, startPoint y: 436, endPoint x: 1069, endPoint y: 454, distance: 19.2
click at [1032, 459] on p "6 pieces" at bounding box center [891, 471] width 282 height 24
click at [1111, 579] on icon "Branch-specific-item" at bounding box center [1102, 587] width 18 height 16
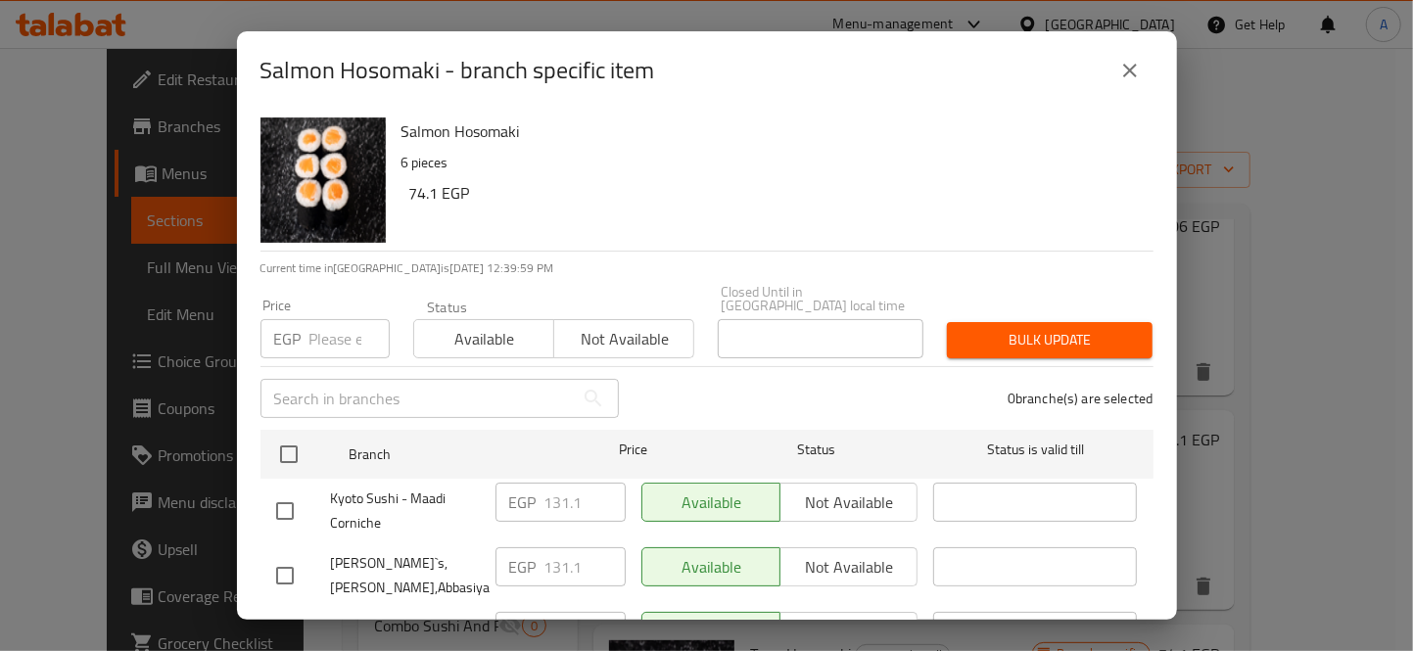
drag, startPoint x: 993, startPoint y: 56, endPoint x: 1053, endPoint y: 2, distance: 80.4
click at [993, 56] on div "Salmon Hosomaki - branch specific item" at bounding box center [706, 70] width 893 height 47
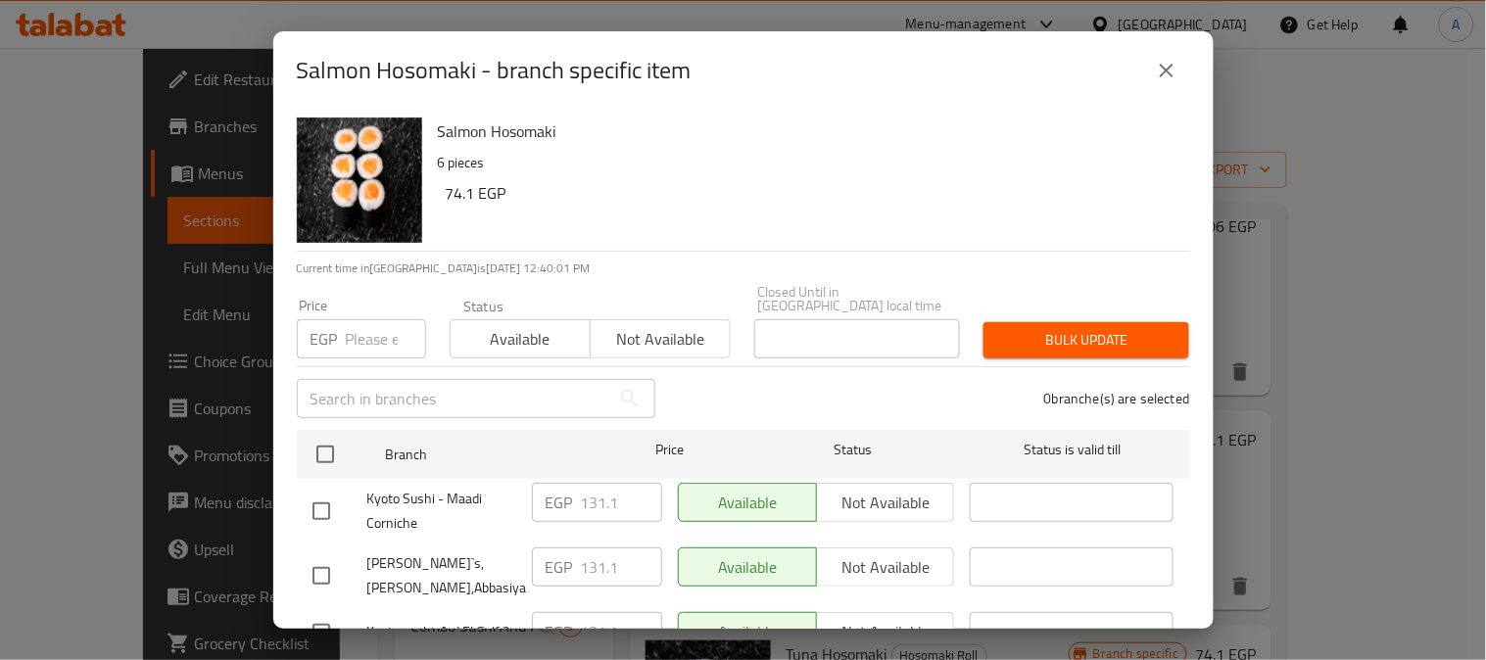
click at [375, 328] on input "number" at bounding box center [386, 338] width 80 height 39
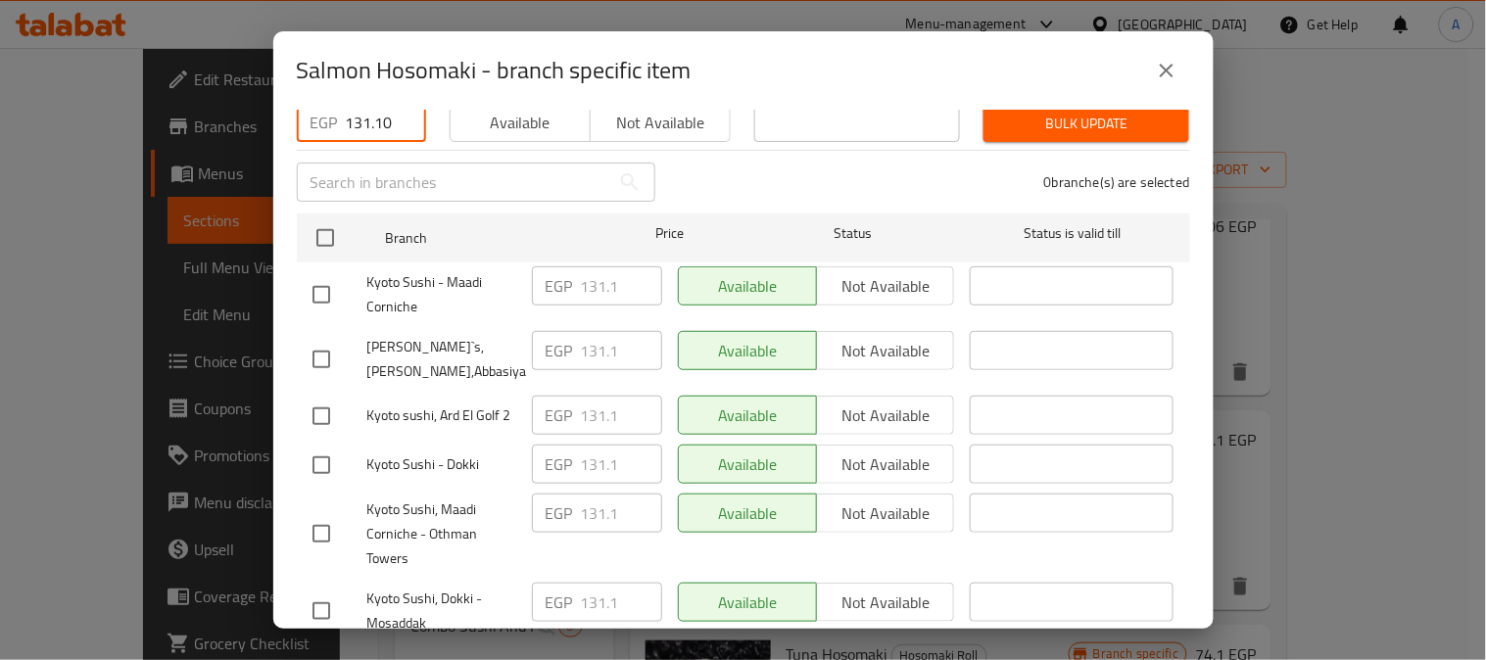
scroll to position [217, 0]
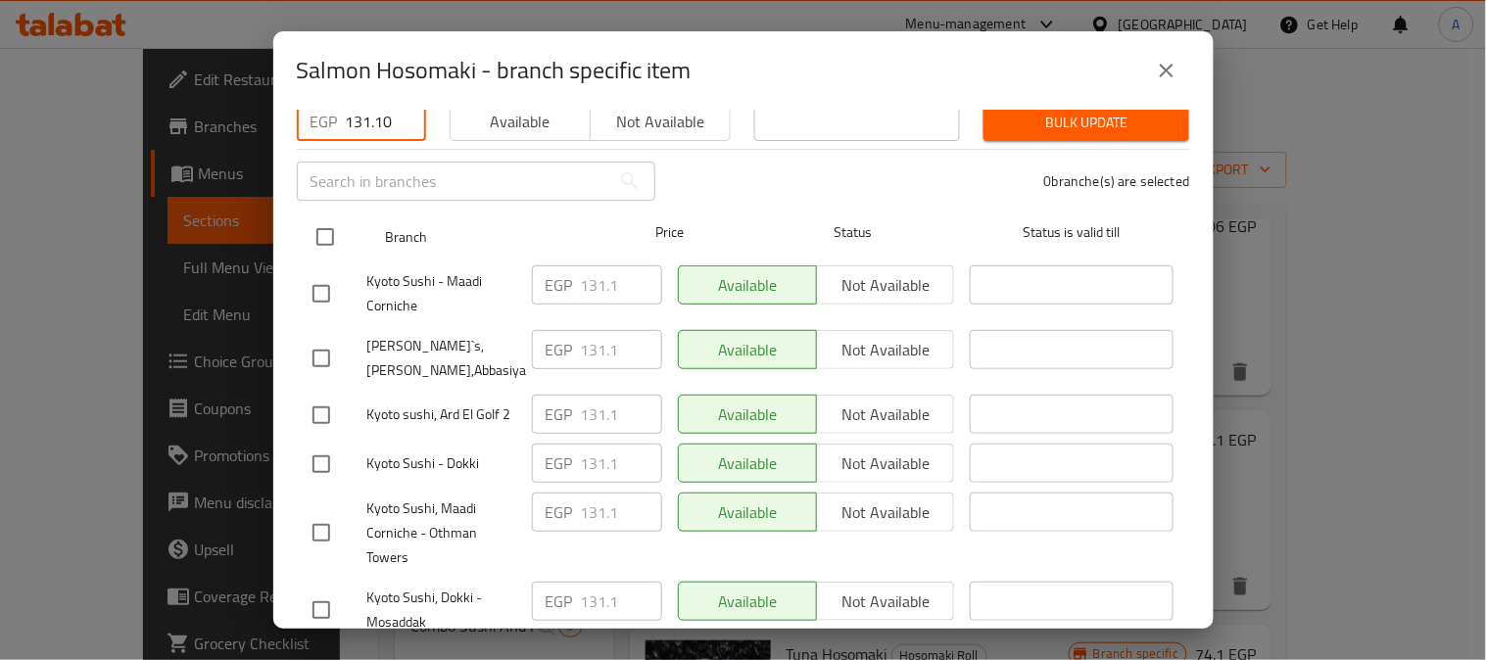
type input "131.10"
click at [323, 216] on input "checkbox" at bounding box center [325, 236] width 41 height 41
checkbox input "true"
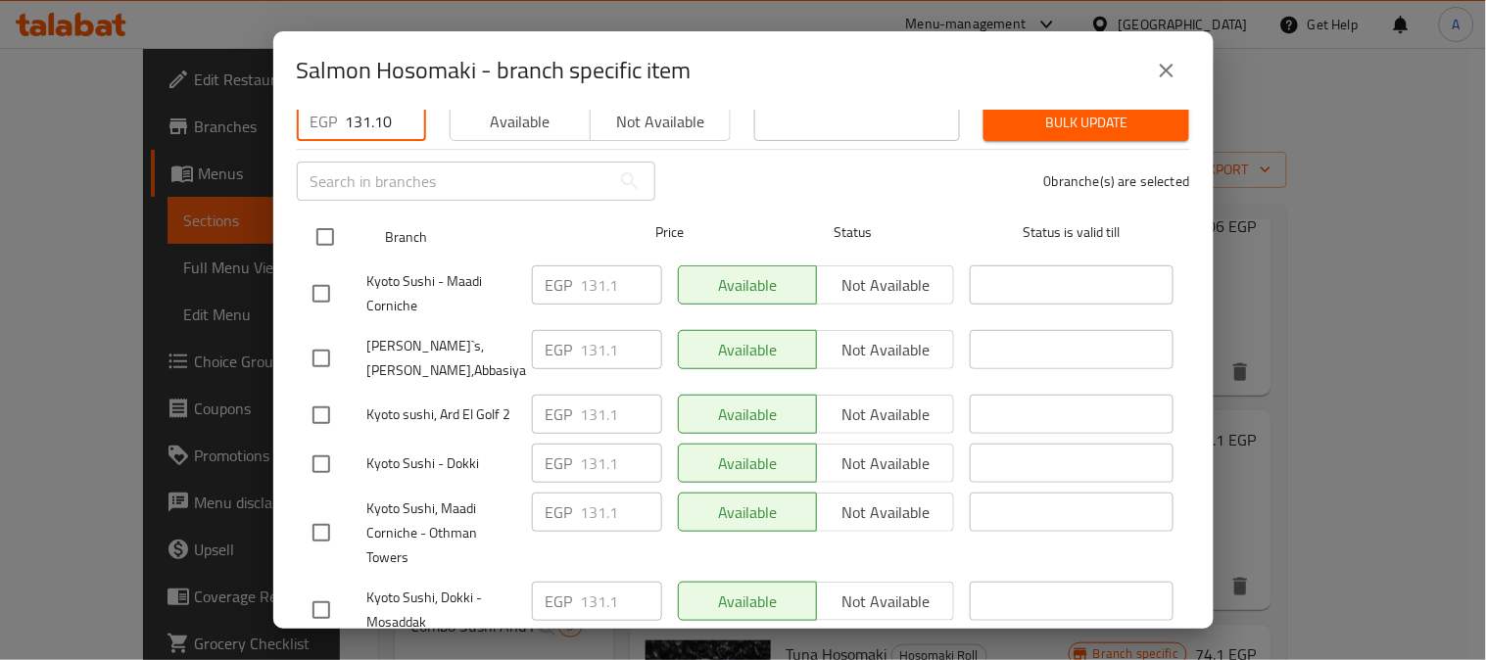
checkbox input "true"
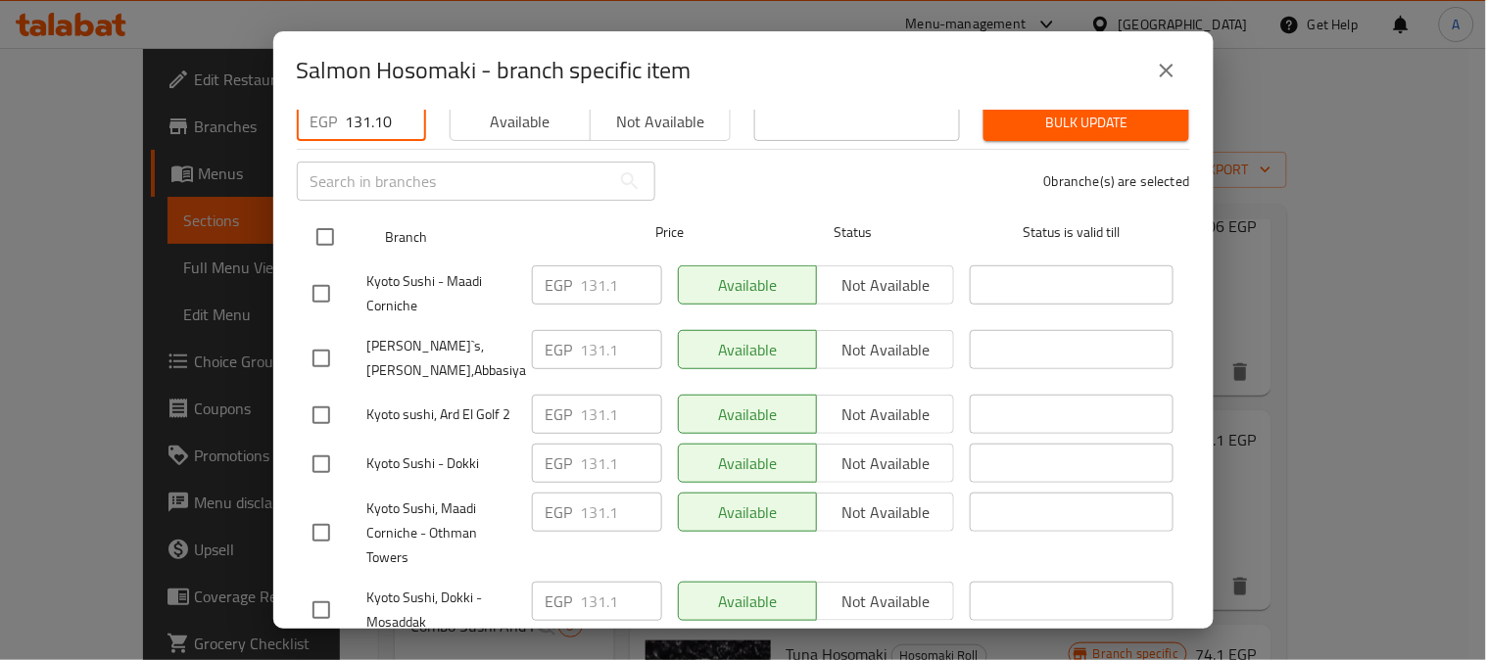
checkbox input "true"
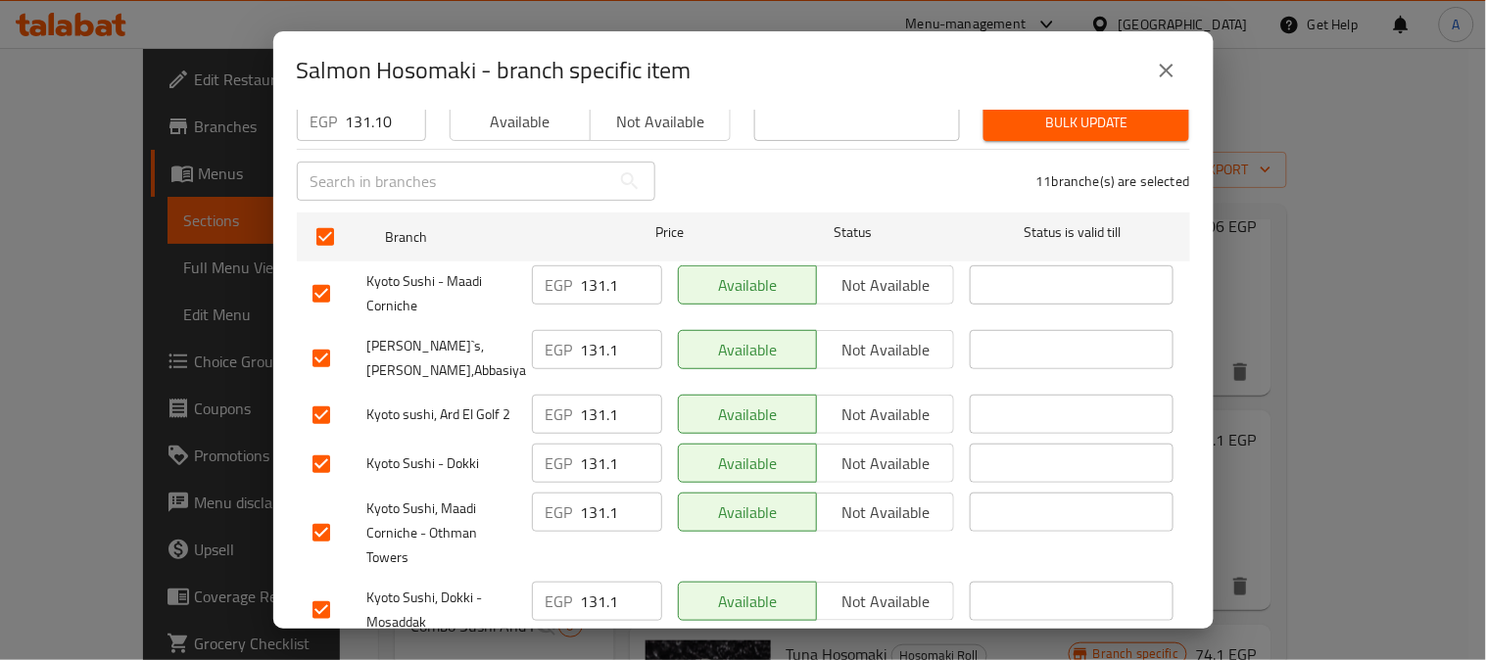
click at [323, 397] on input "checkbox" at bounding box center [321, 415] width 41 height 41
checkbox input "false"
click at [319, 341] on input "checkbox" at bounding box center [321, 358] width 41 height 41
checkbox input "false"
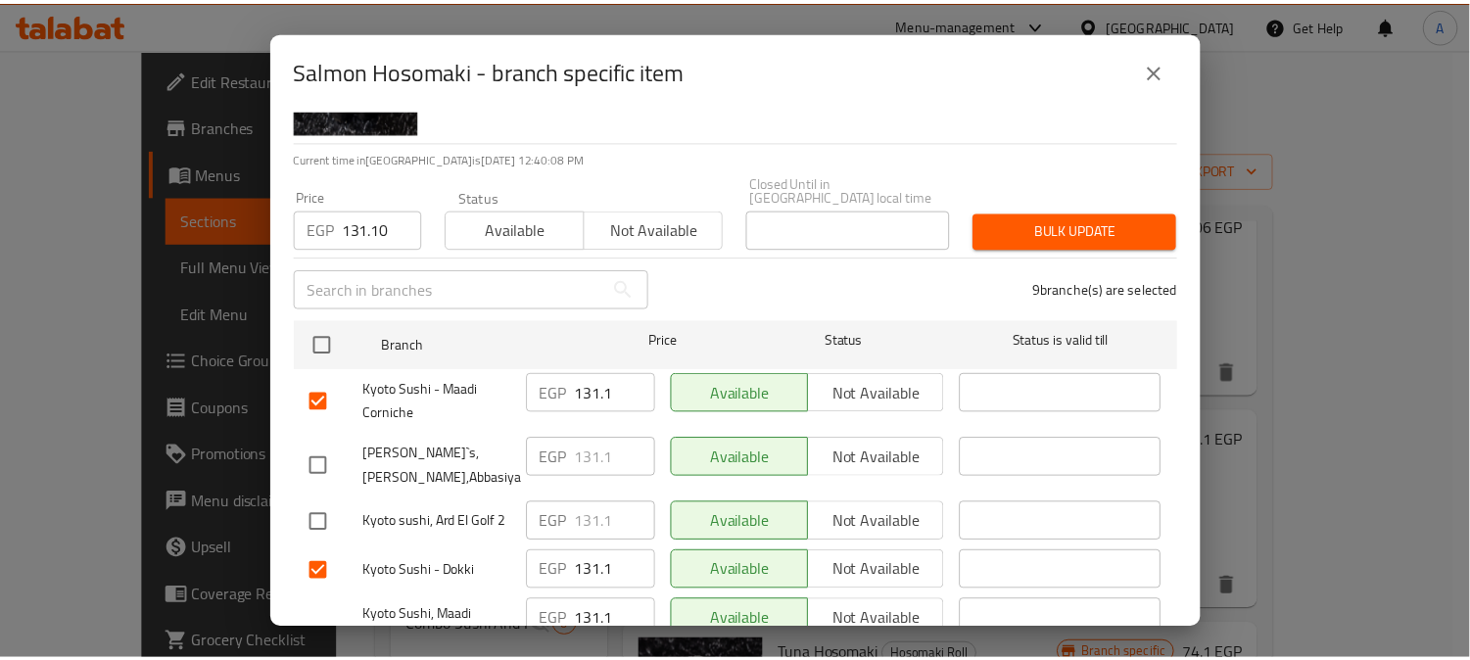
scroll to position [0, 0]
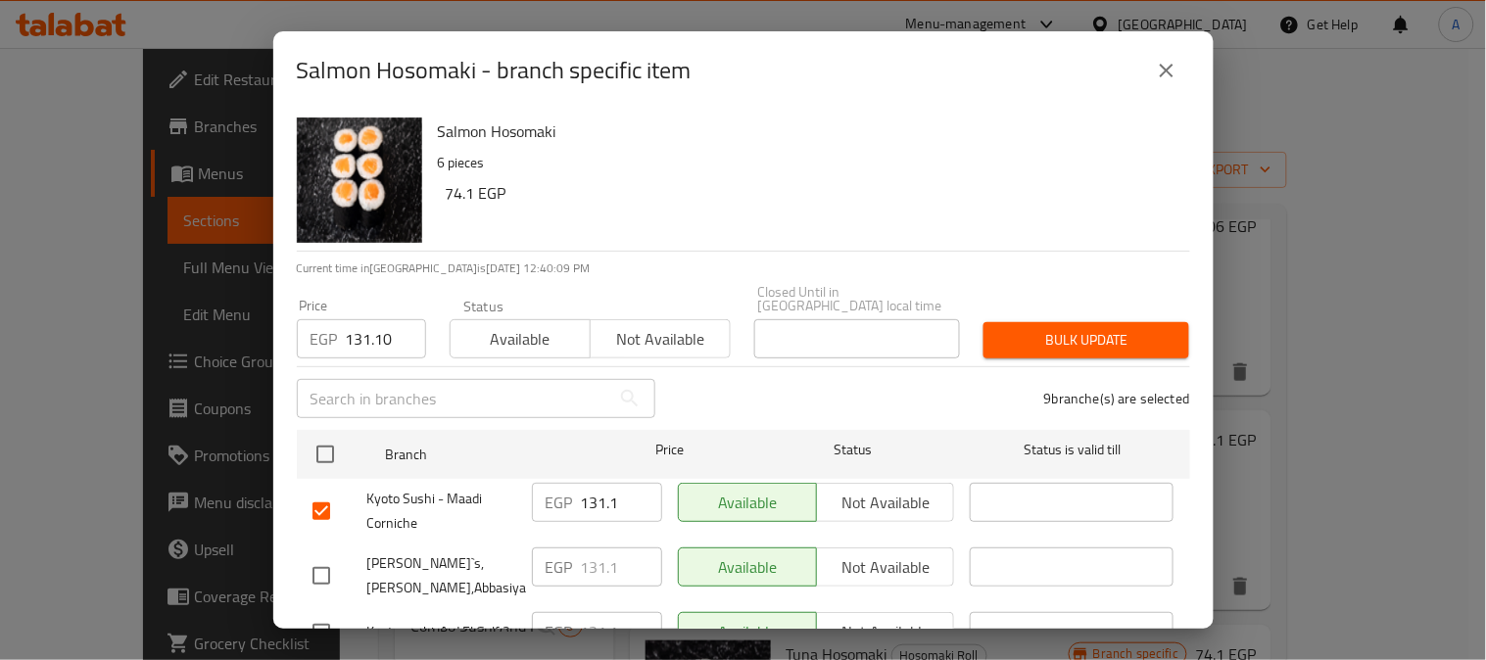
click at [1025, 328] on span "Bulk update" at bounding box center [1086, 340] width 174 height 24
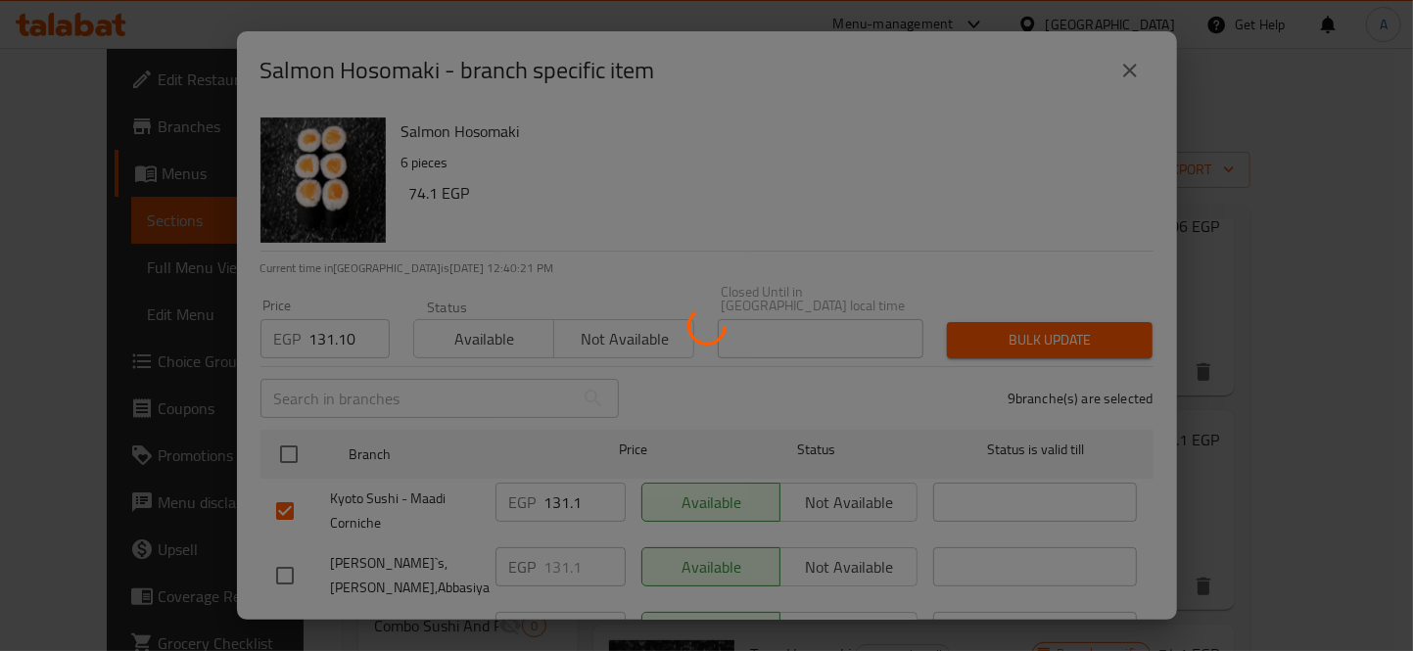
click at [894, 182] on div at bounding box center [706, 325] width 1413 height 651
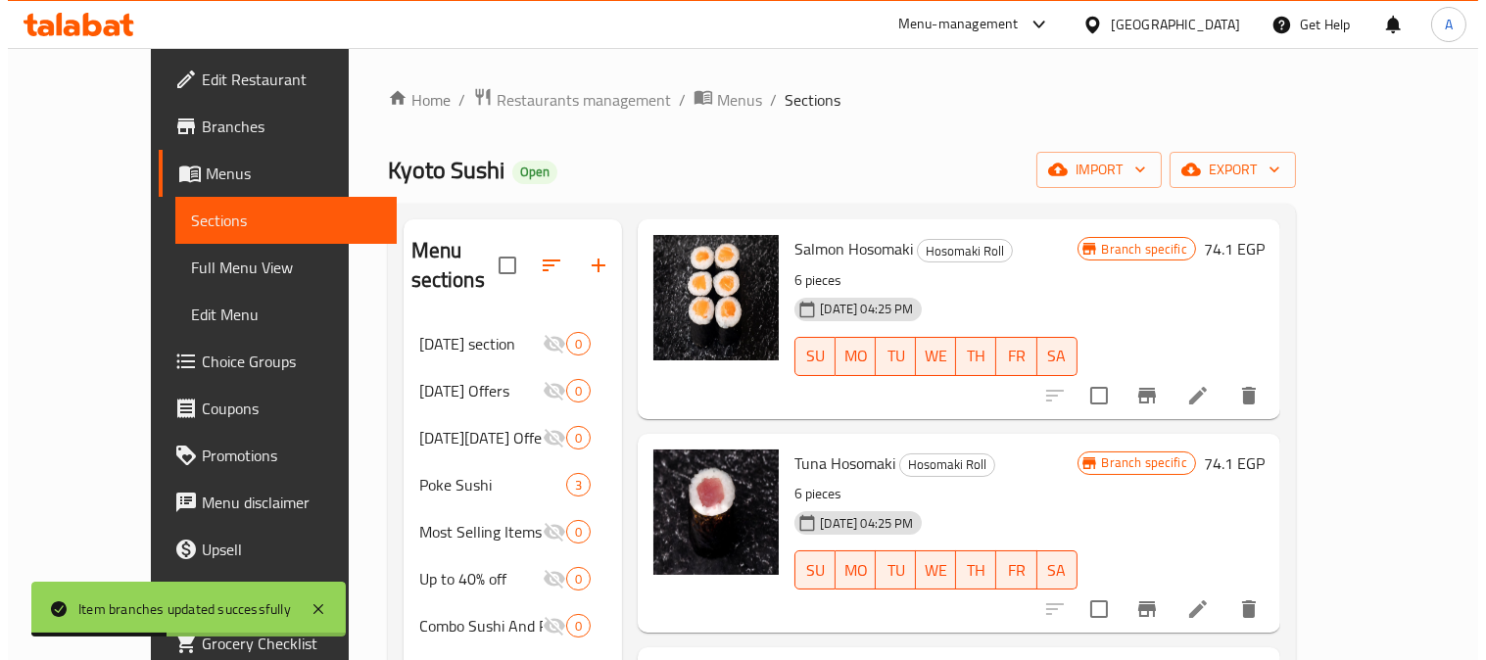
scroll to position [761, 0]
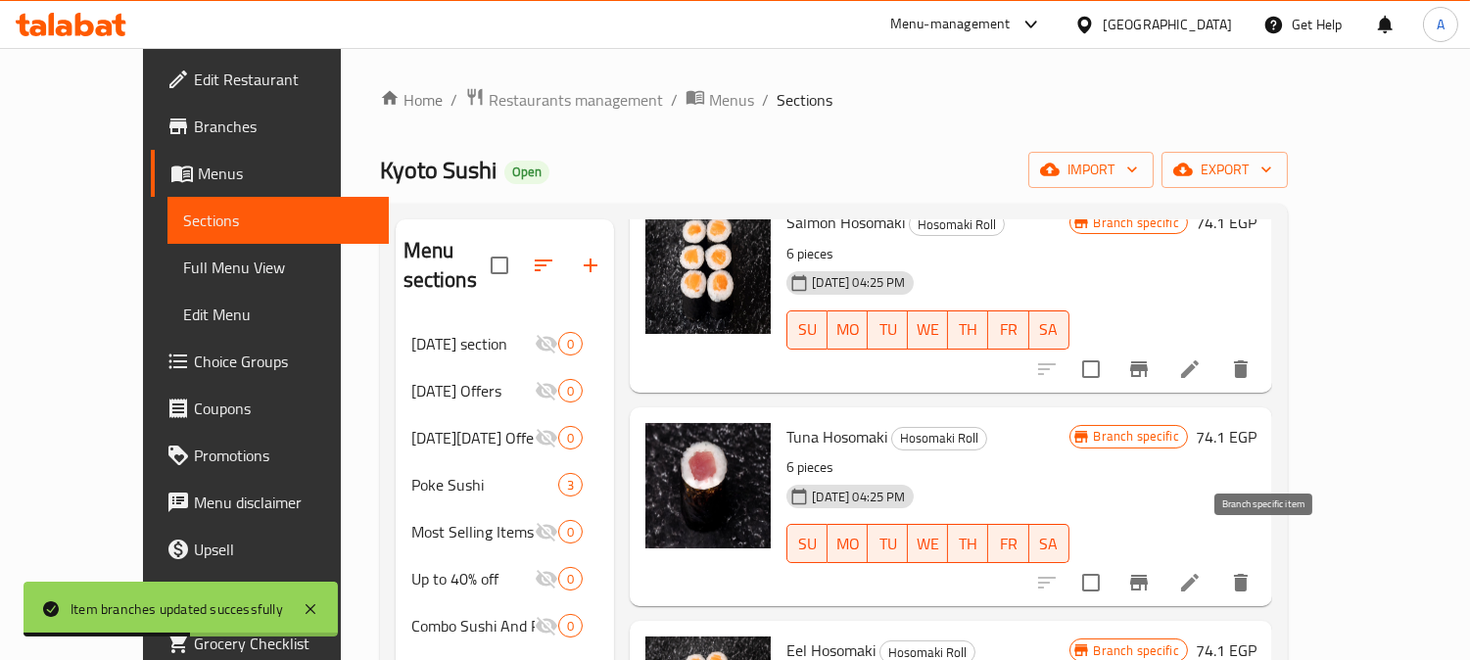
click at [1148, 575] on icon "Branch-specific-item" at bounding box center [1139, 583] width 18 height 16
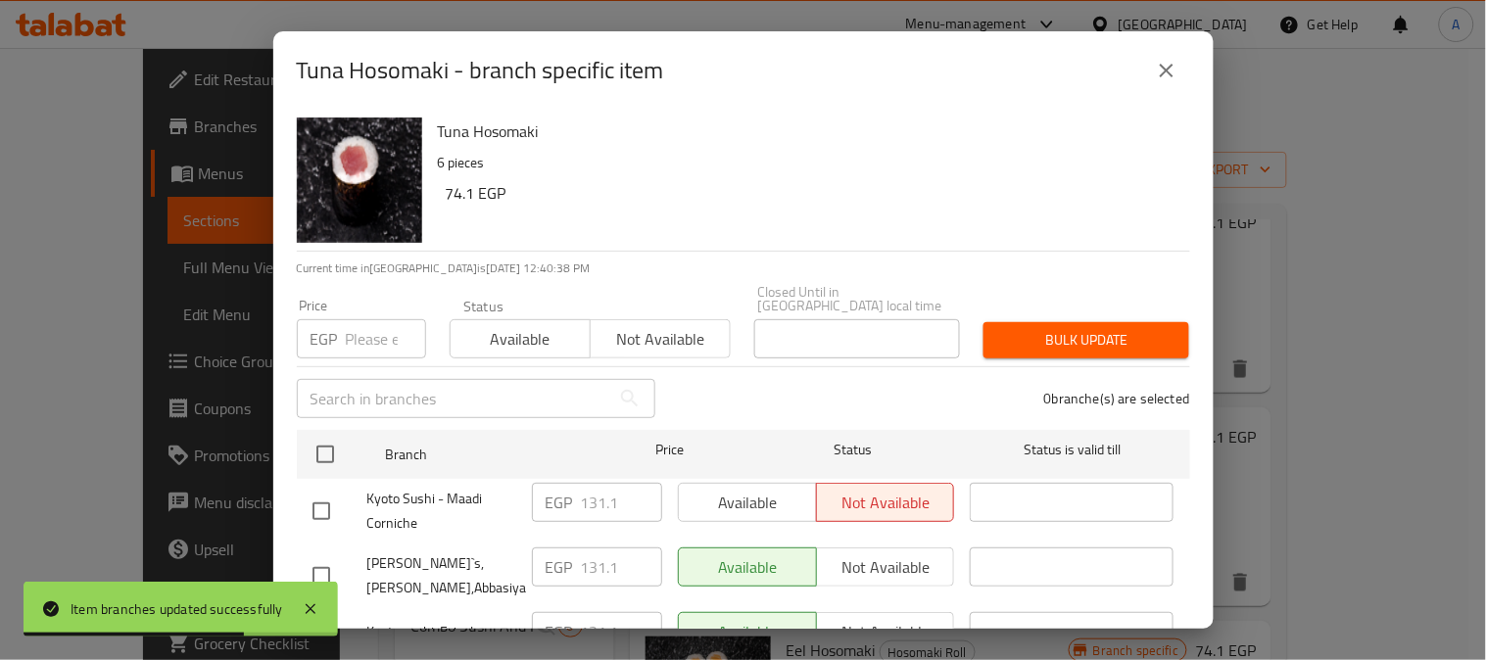
click at [320, 438] on input "checkbox" at bounding box center [325, 454] width 41 height 41
checkbox input "true"
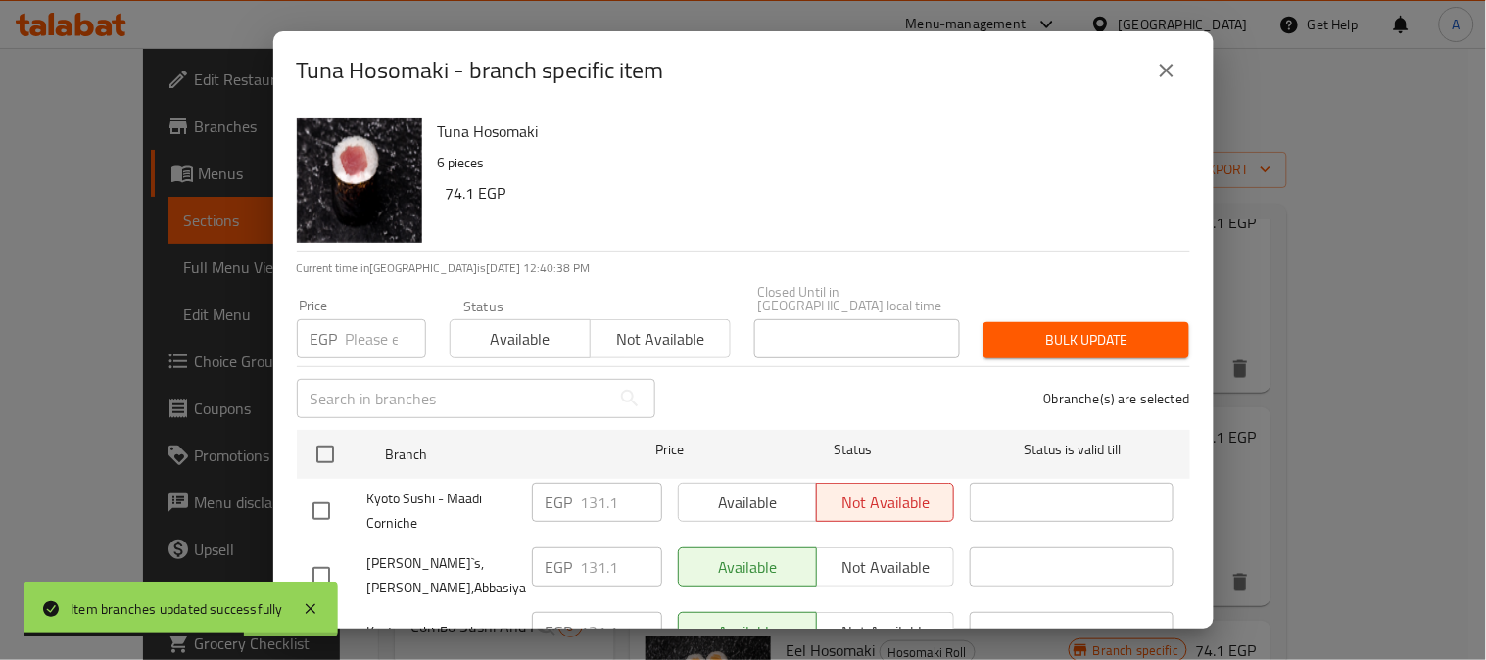
checkbox input "true"
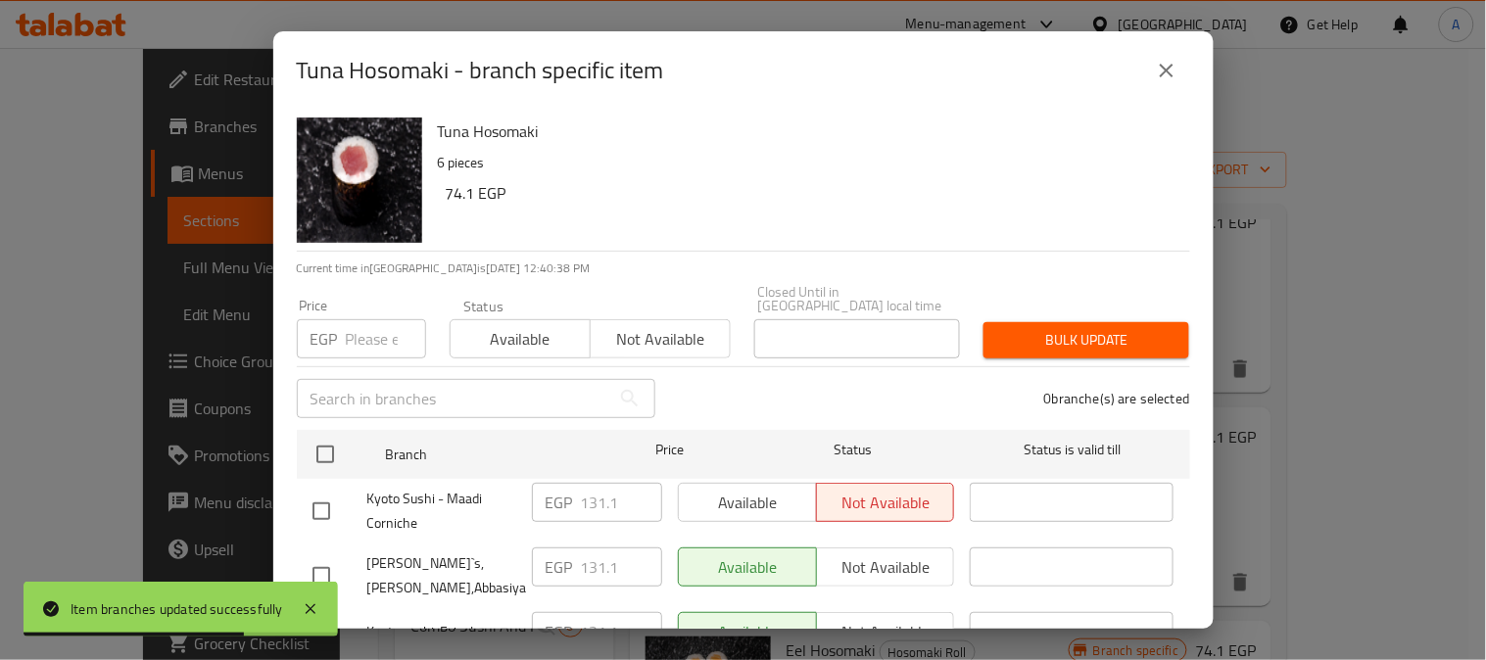
checkbox input "true"
click at [365, 319] on input "number" at bounding box center [386, 338] width 80 height 39
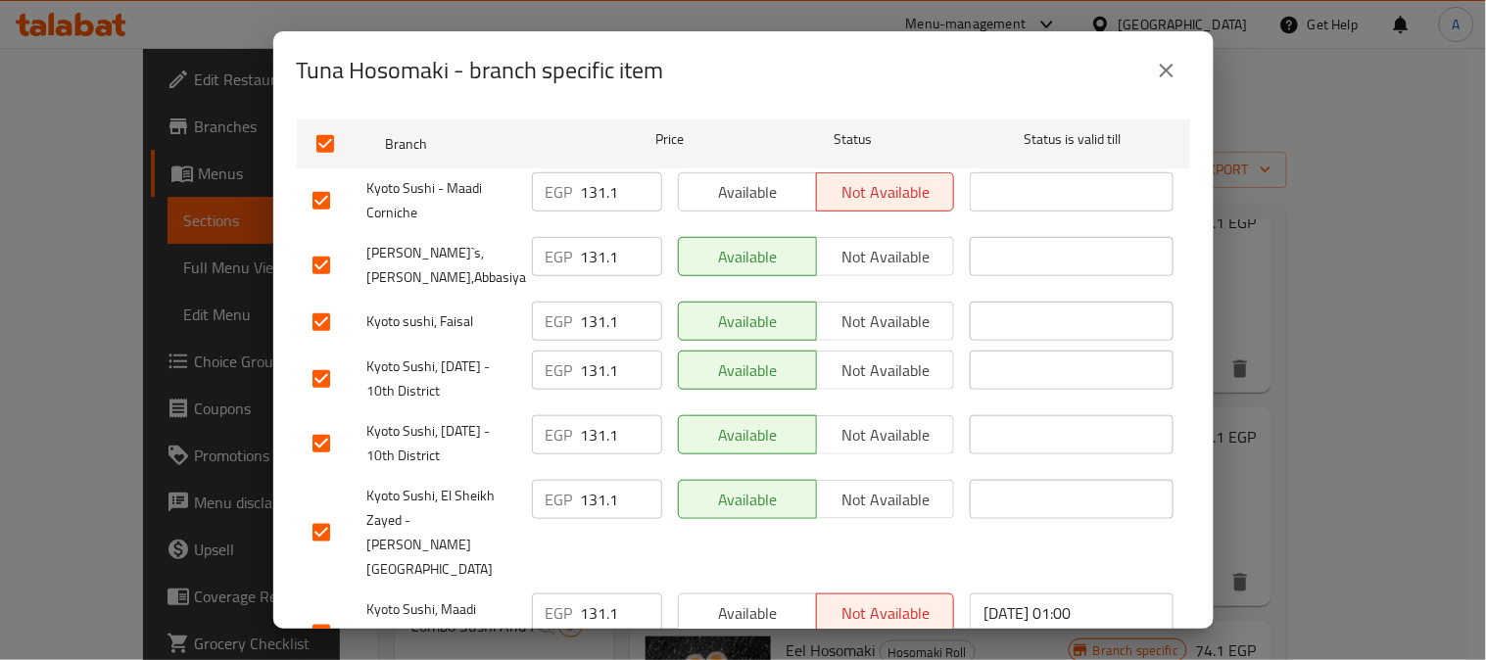
scroll to position [326, 0]
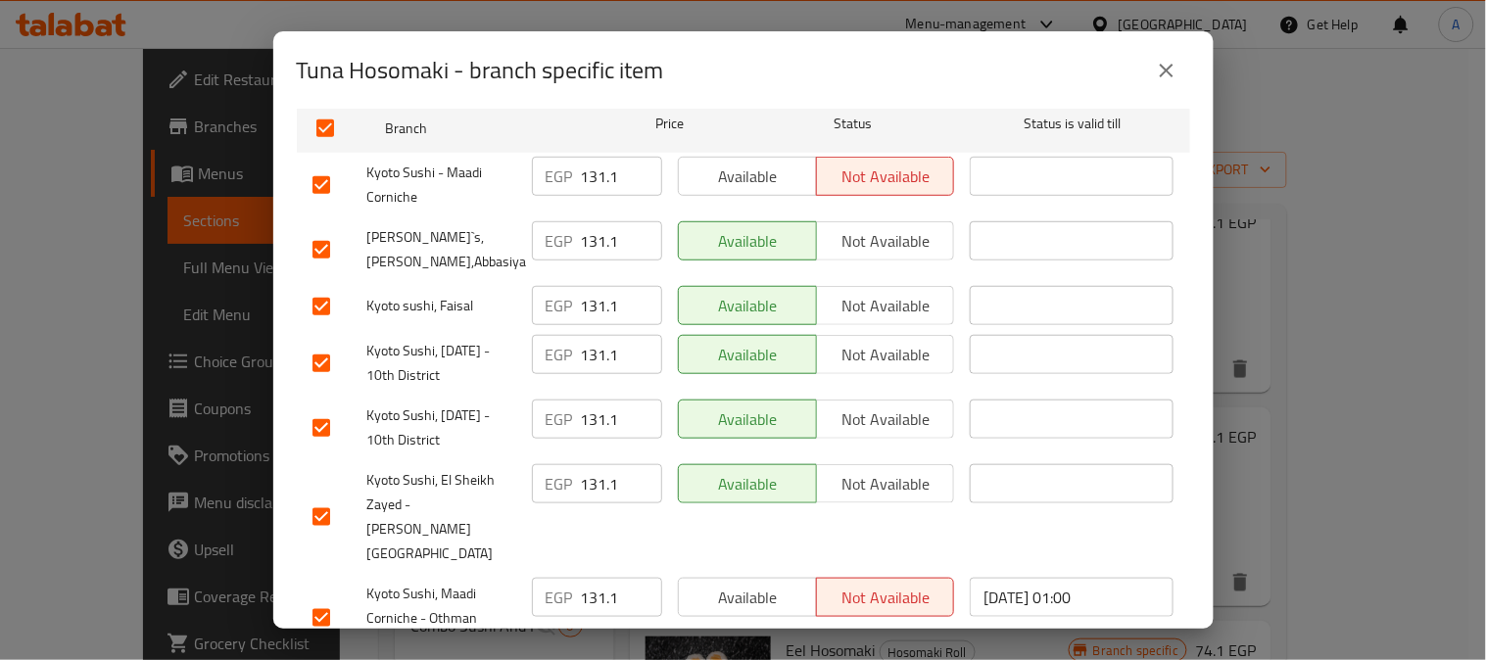
type input "131.10"
click at [325, 229] on input "checkbox" at bounding box center [321, 249] width 41 height 41
checkbox input "false"
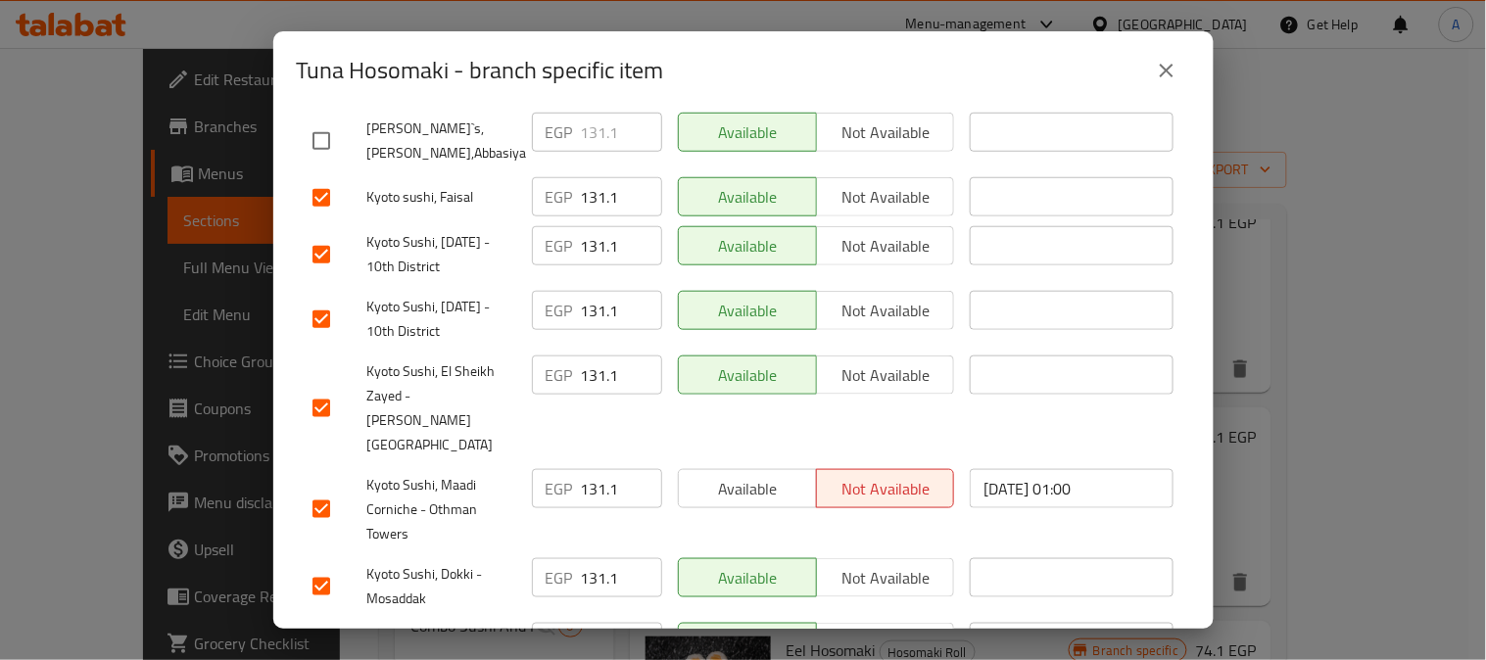
scroll to position [544, 0]
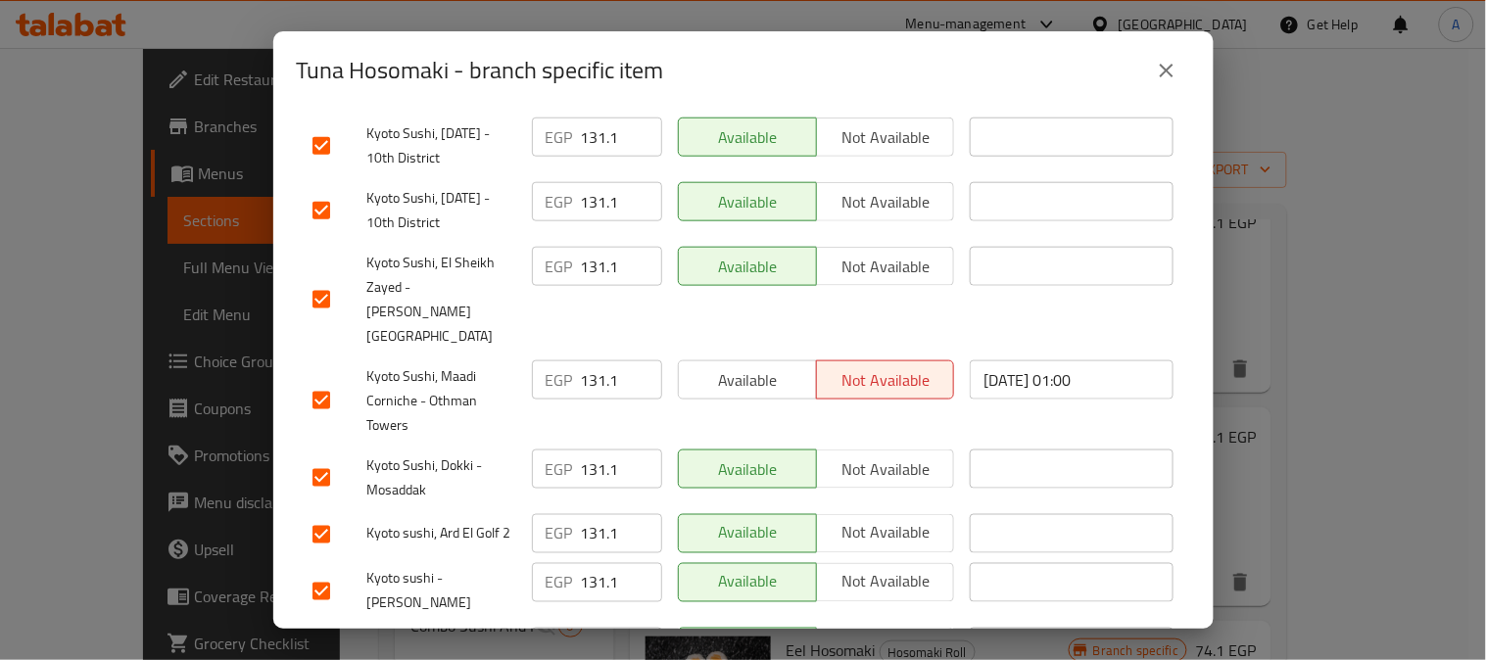
click at [310, 514] on input "checkbox" at bounding box center [321, 534] width 41 height 41
checkbox input "false"
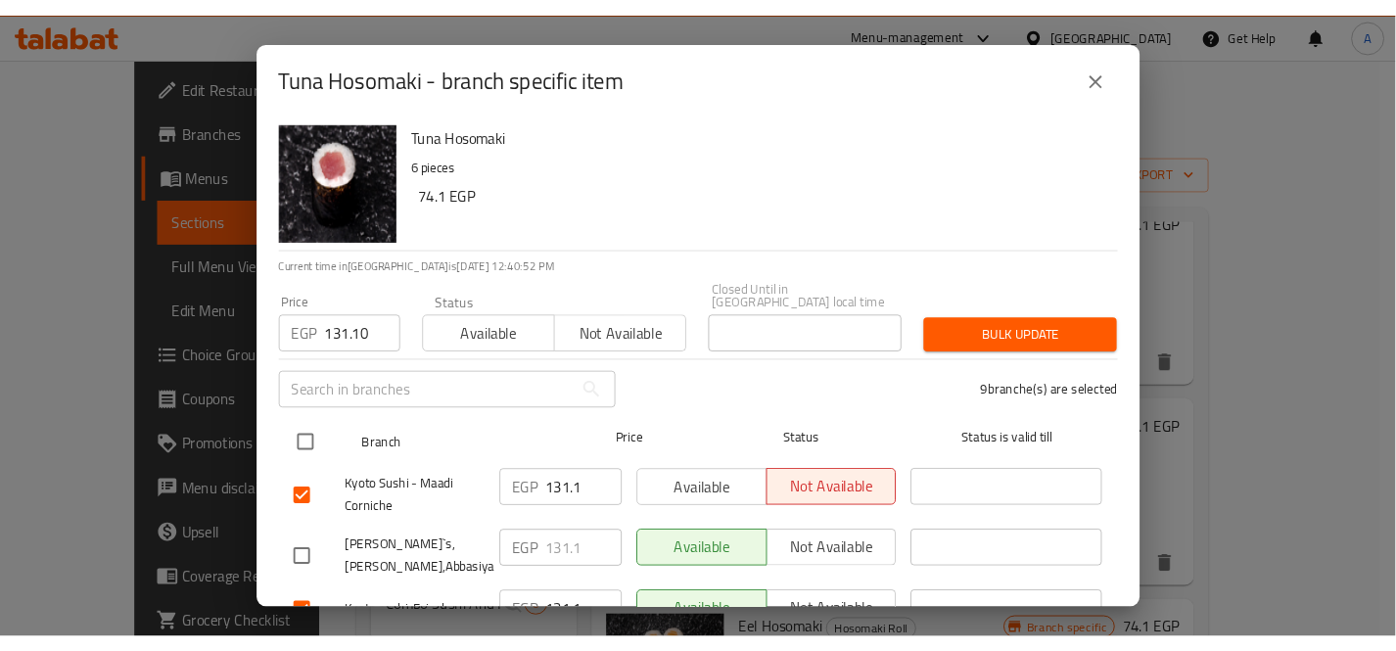
scroll to position [0, 0]
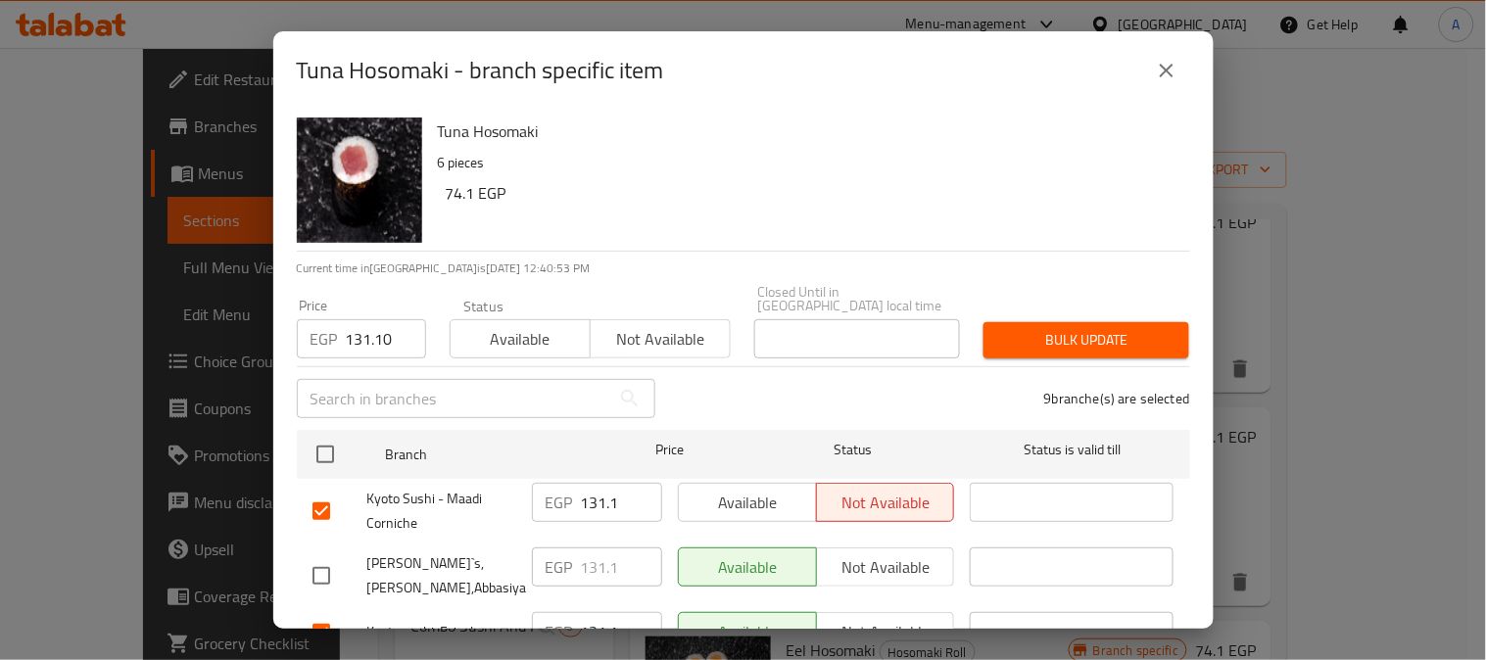
click at [1084, 328] on span "Bulk update" at bounding box center [1086, 340] width 174 height 24
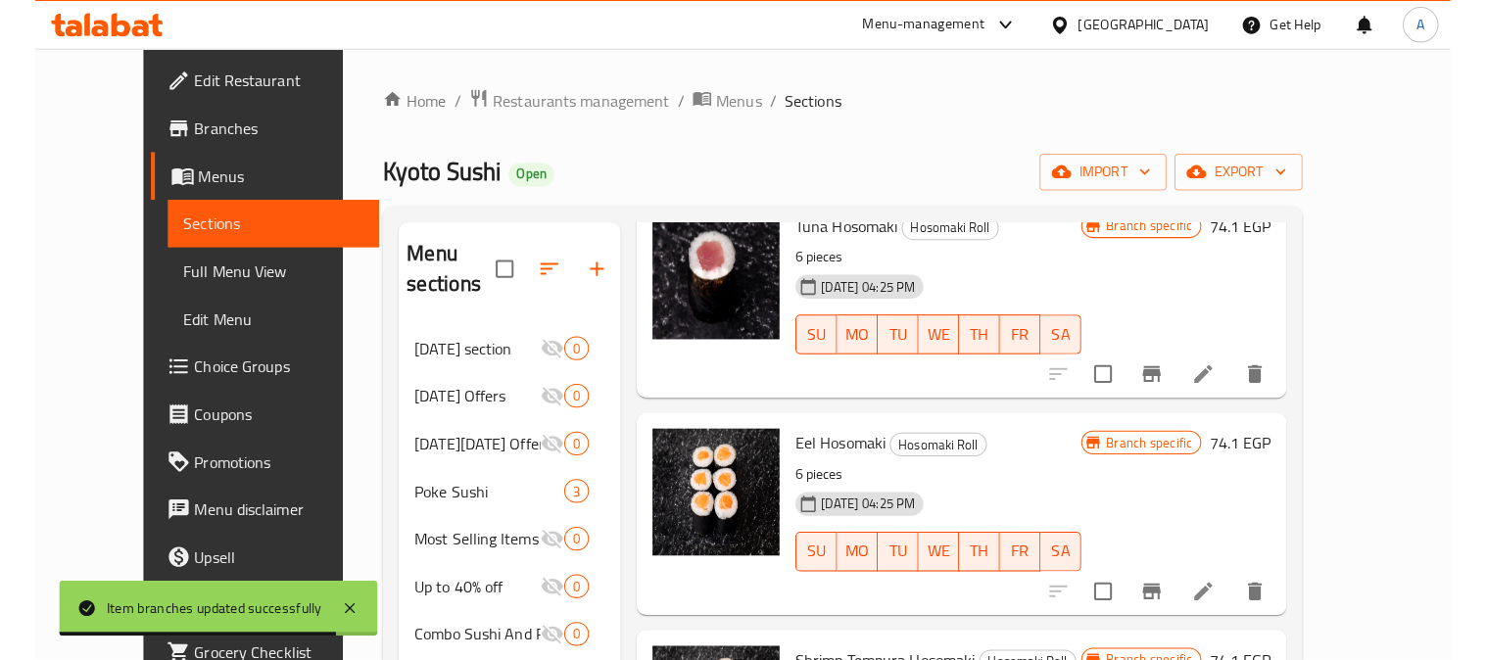
scroll to position [979, 0]
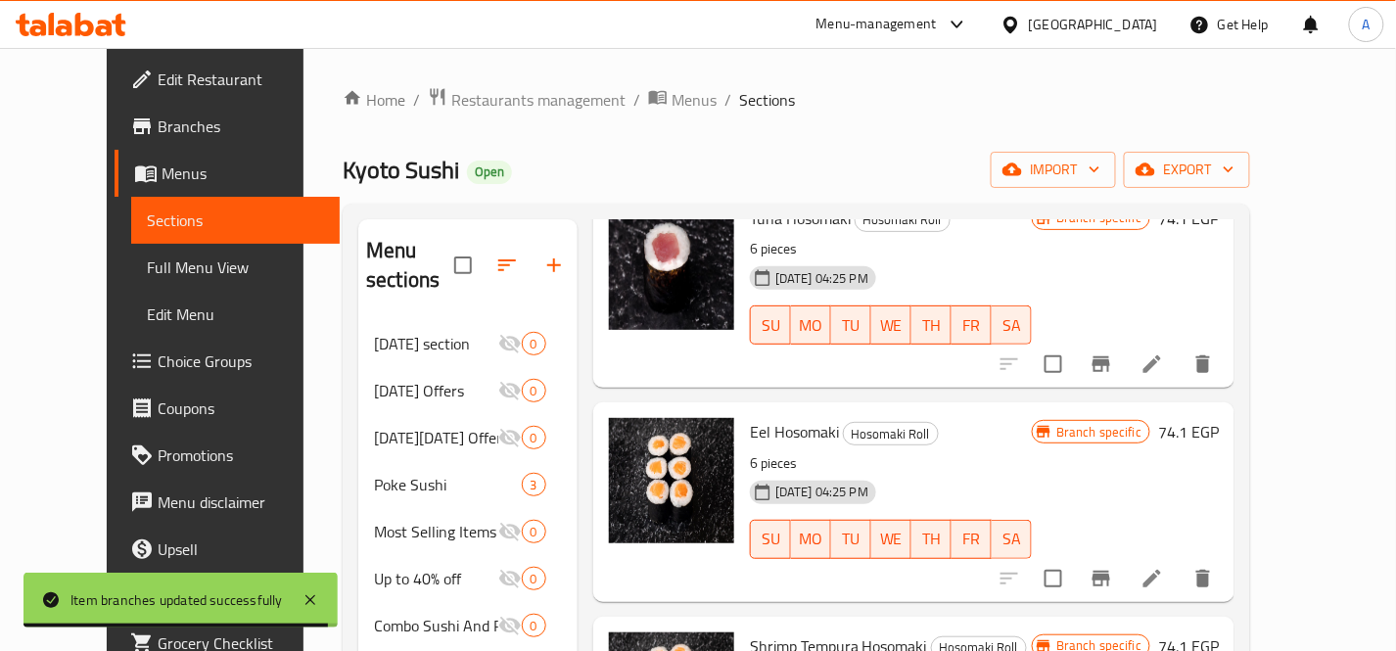
click at [1009, 418] on h6 "Eel Hosomaki Hosomaki Roll" at bounding box center [891, 431] width 282 height 27
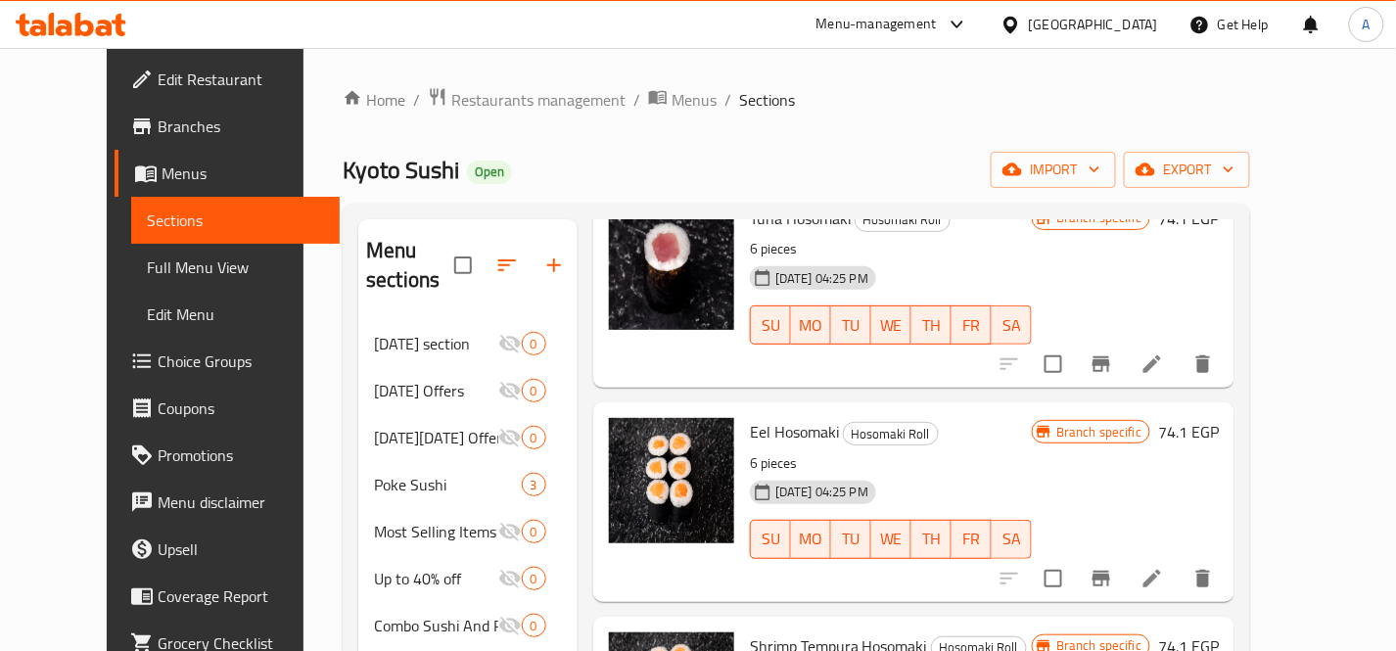
click at [1111, 571] on icon "Branch-specific-item" at bounding box center [1102, 579] width 18 height 16
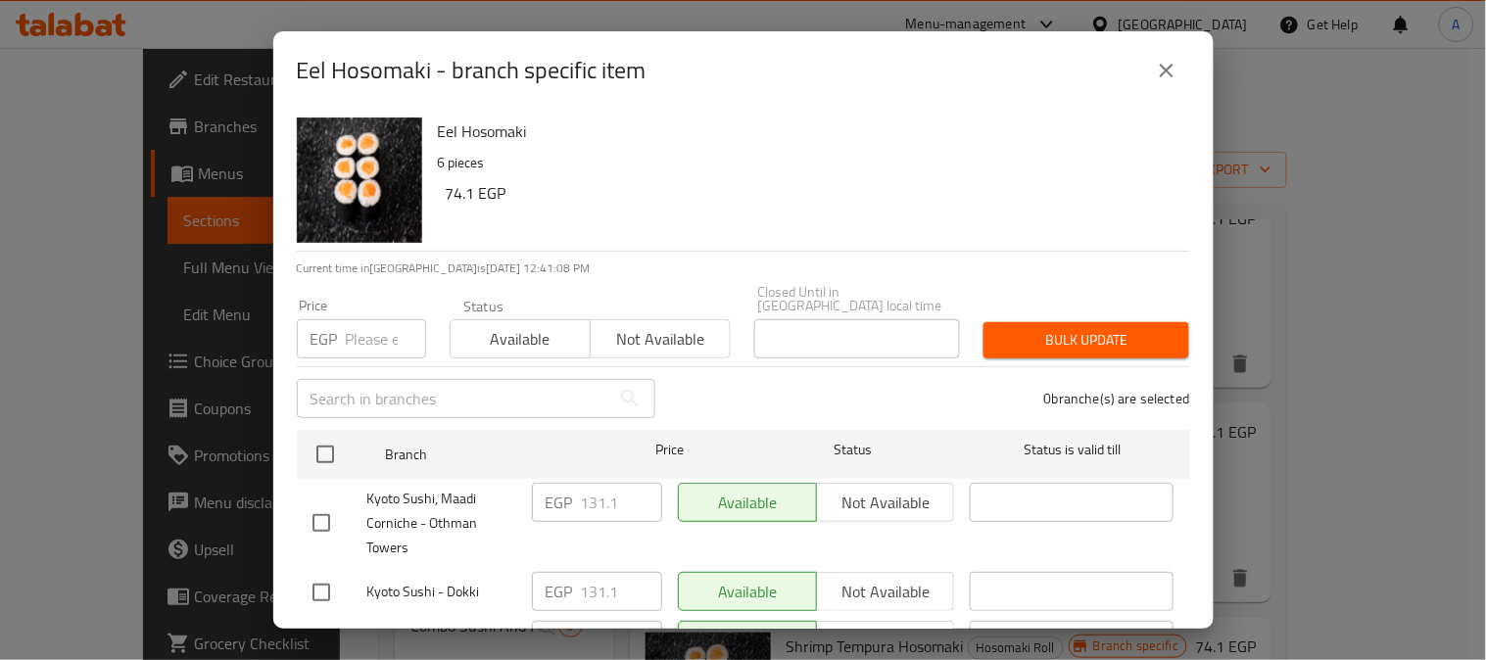
click at [351, 328] on input "number" at bounding box center [386, 338] width 80 height 39
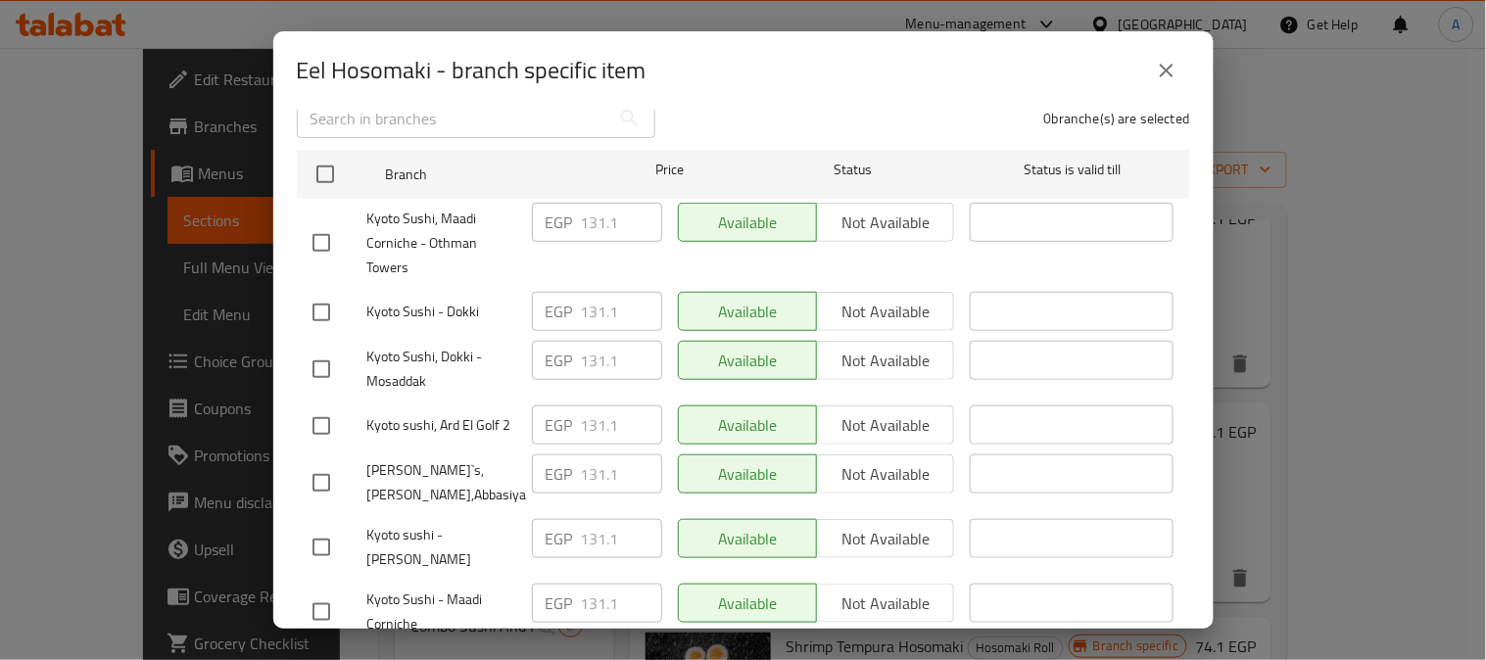
scroll to position [236, 0]
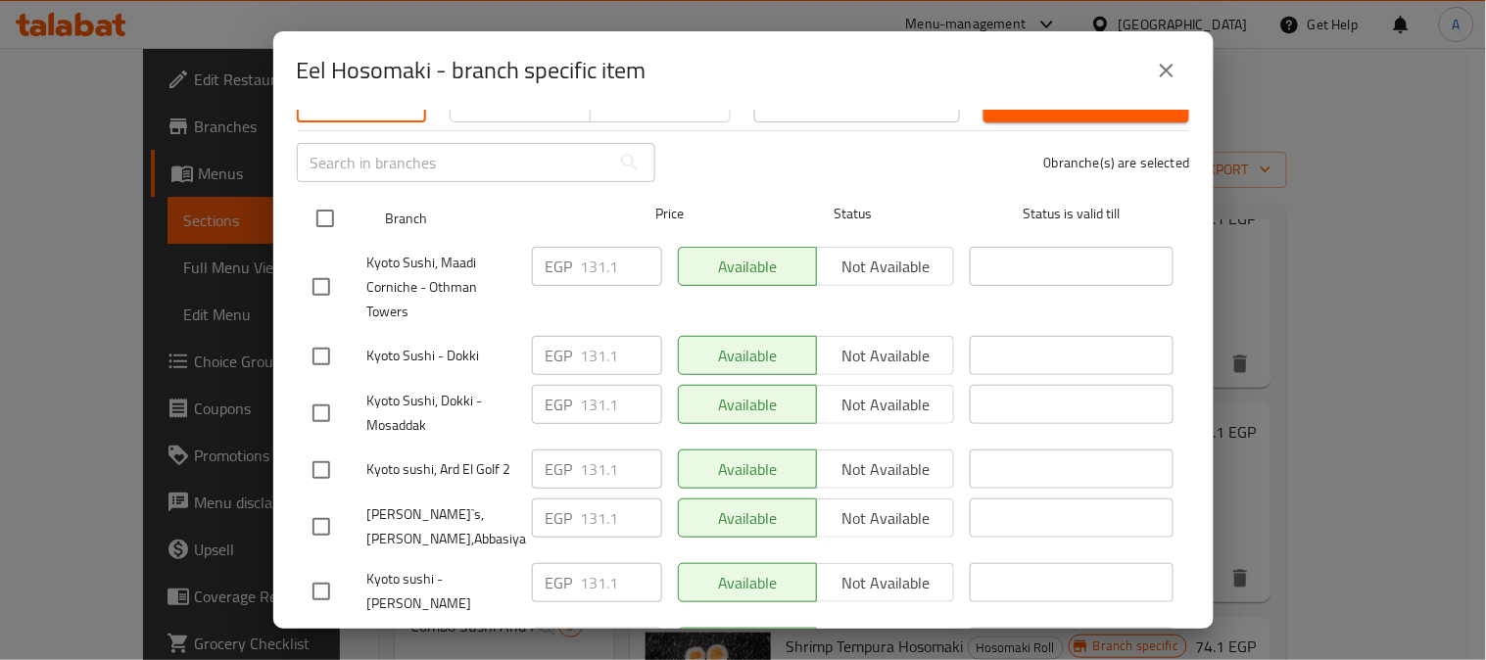
type input "131.10"
click at [317, 215] on input "checkbox" at bounding box center [325, 218] width 41 height 41
checkbox input "true"
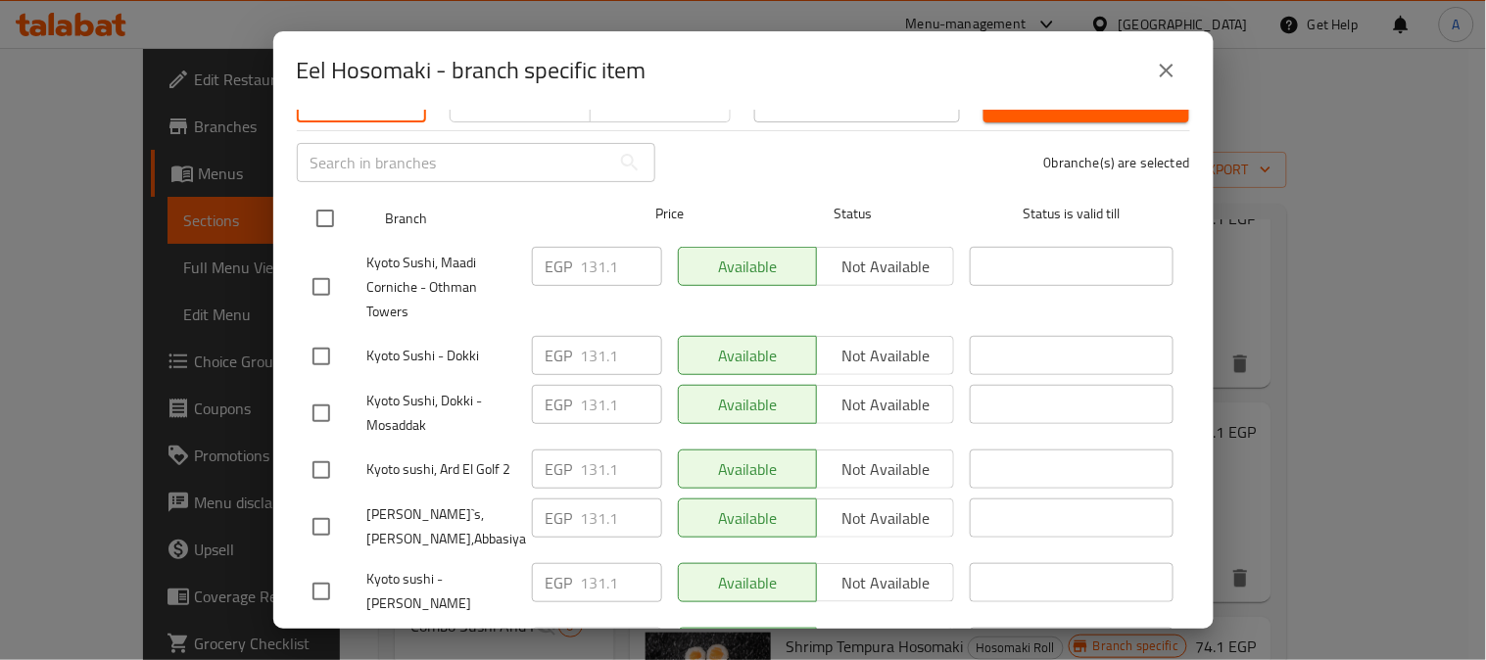
checkbox input "true"
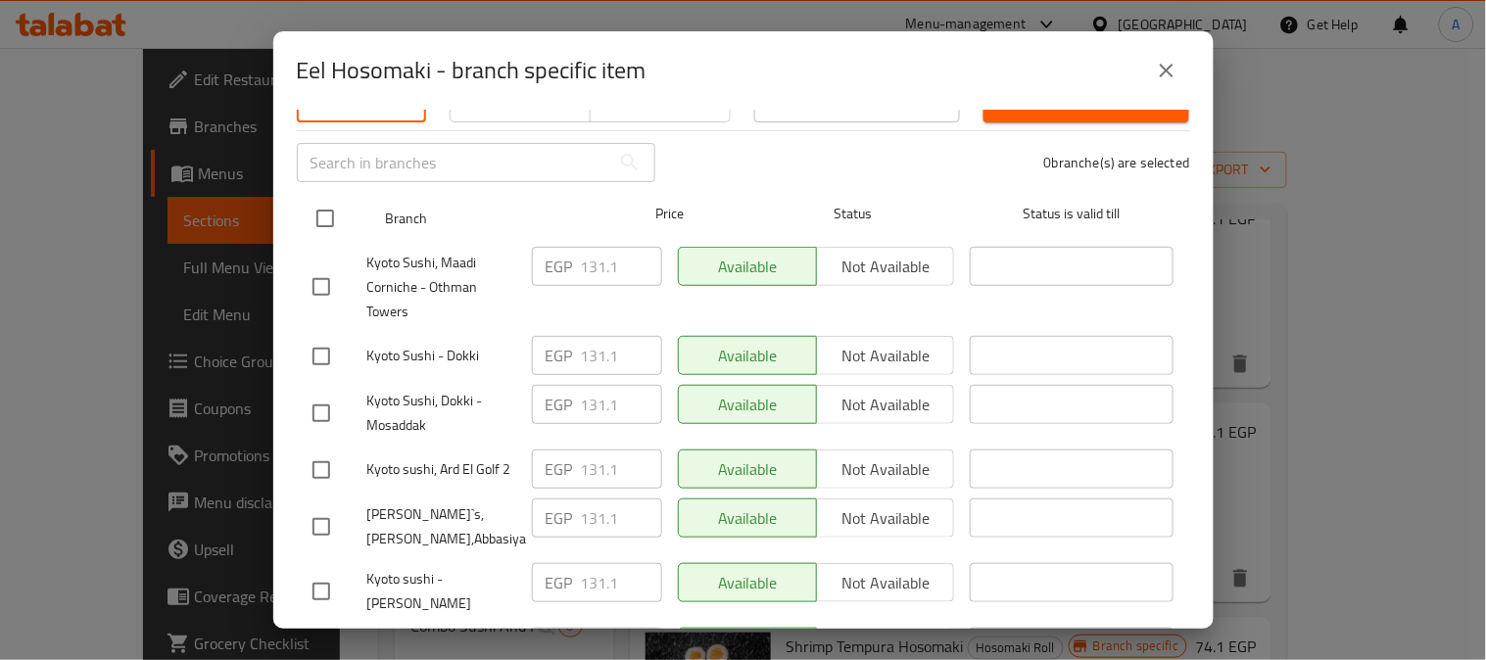
checkbox input "true"
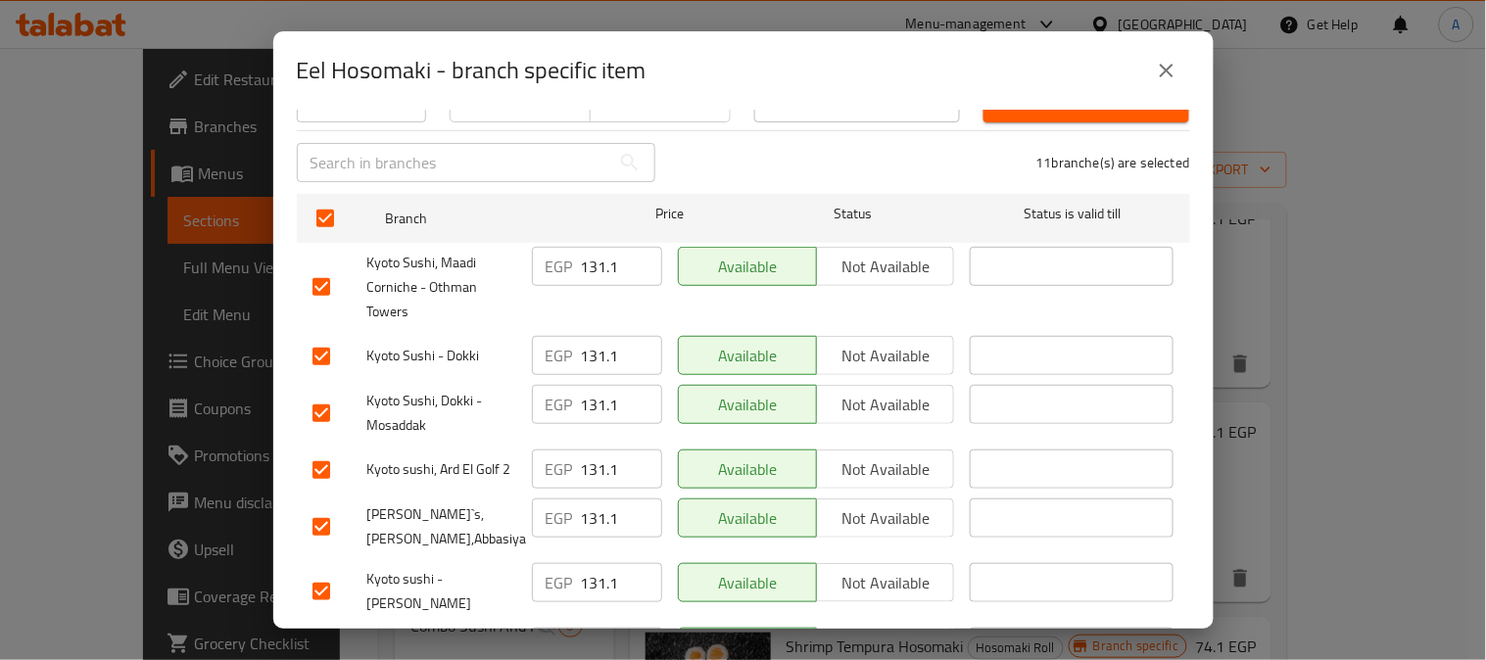
click at [326, 454] on input "checkbox" at bounding box center [321, 469] width 41 height 41
checkbox input "false"
click at [328, 510] on input "checkbox" at bounding box center [321, 526] width 41 height 41
checkbox input "false"
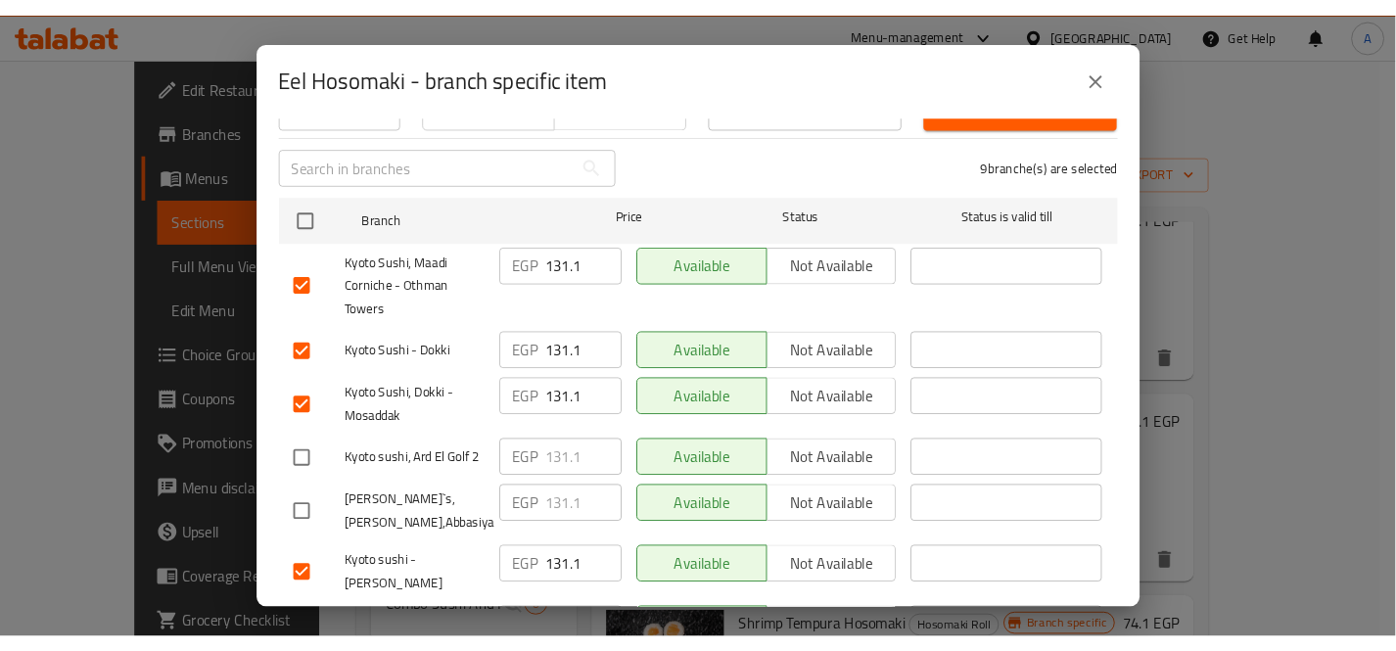
scroll to position [0, 0]
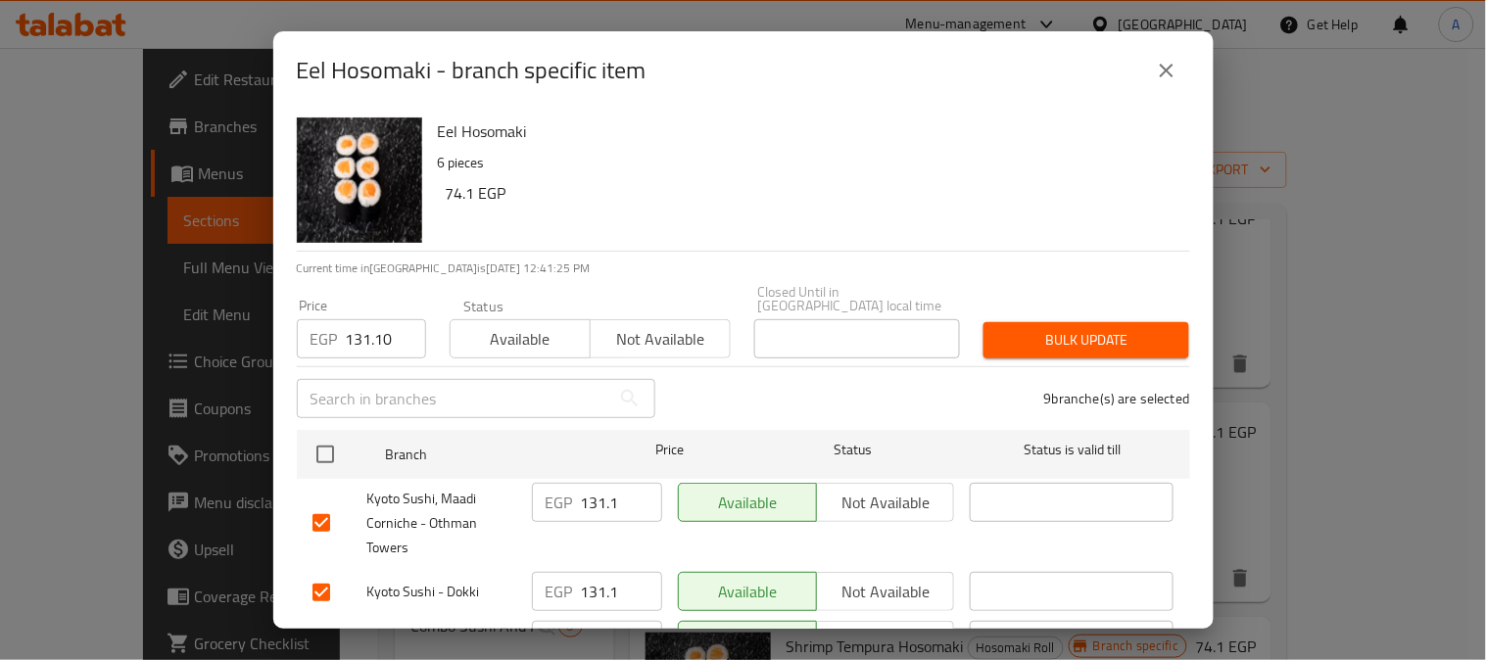
click at [1090, 328] on span "Bulk update" at bounding box center [1086, 340] width 174 height 24
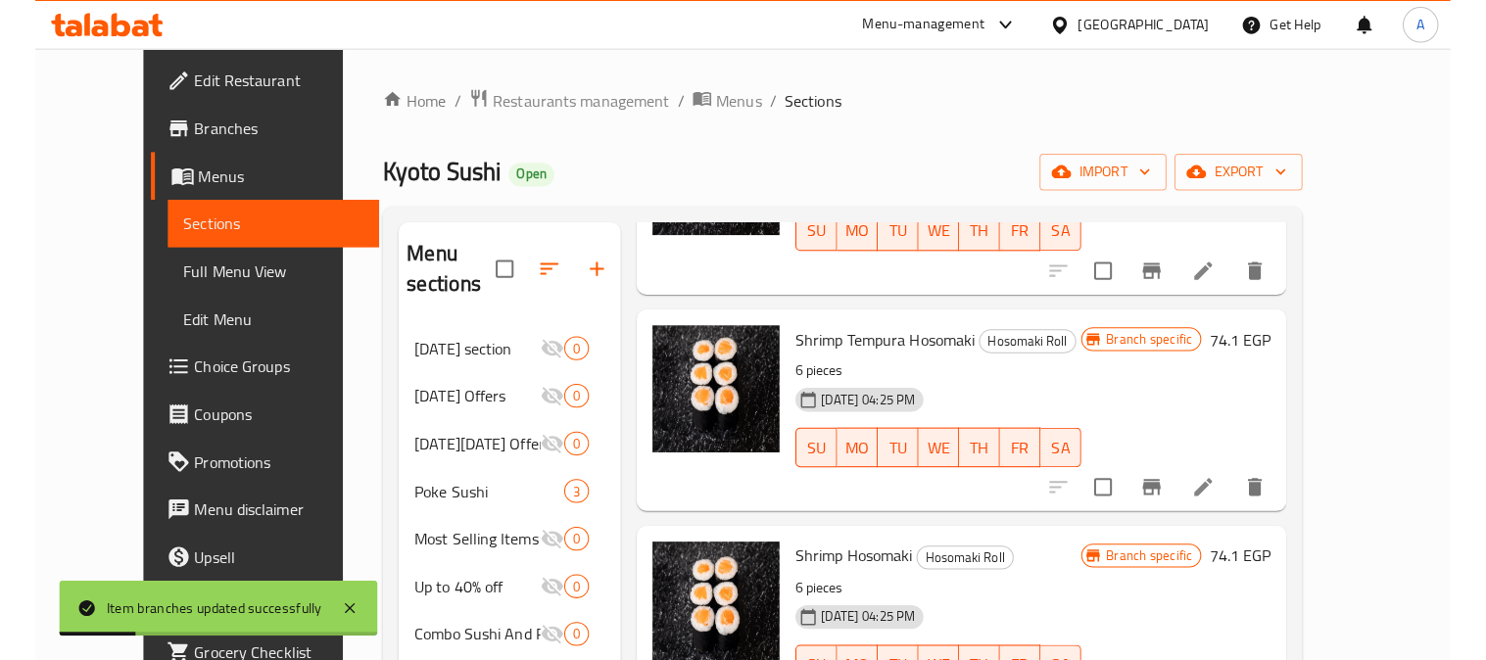
scroll to position [1305, 0]
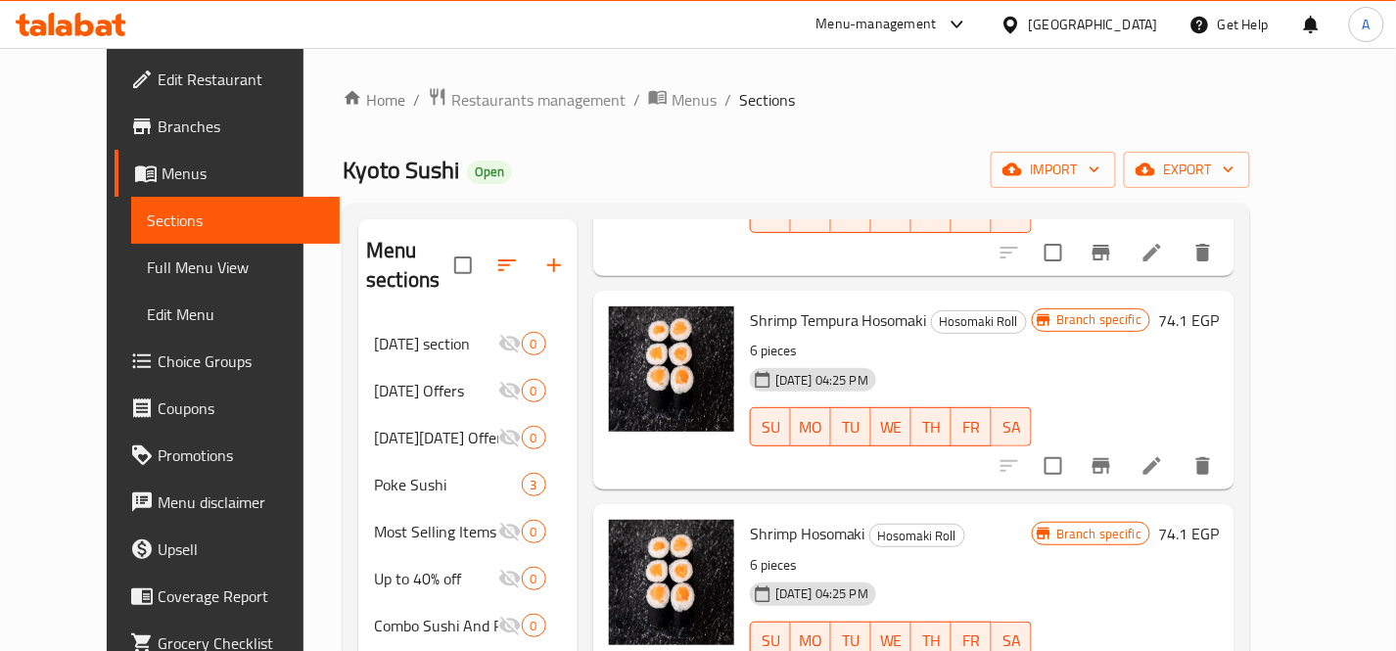
click at [1032, 520] on h6 "Shrimp Hosomaki Hosomaki Roll" at bounding box center [891, 533] width 282 height 27
click at [1113, 454] on icon "Branch-specific-item" at bounding box center [1102, 466] width 24 height 24
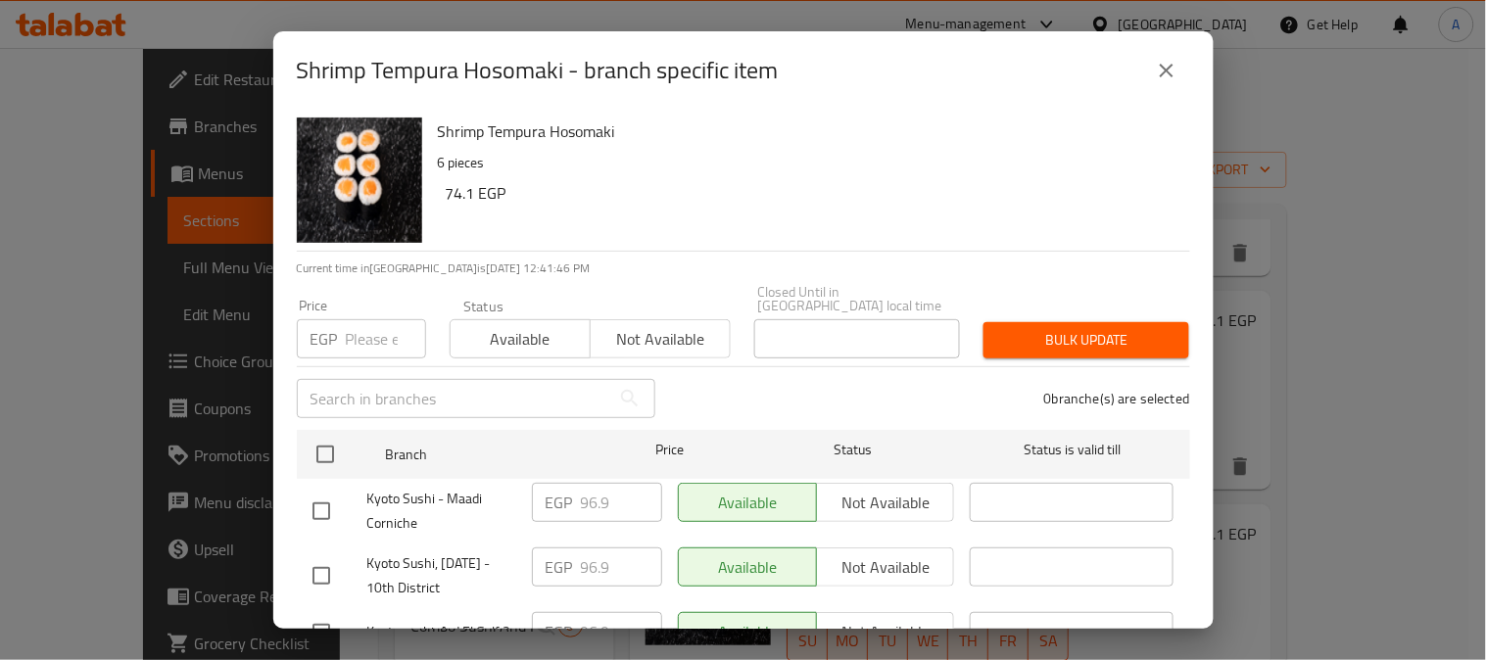
click at [372, 319] on input "number" at bounding box center [386, 338] width 80 height 39
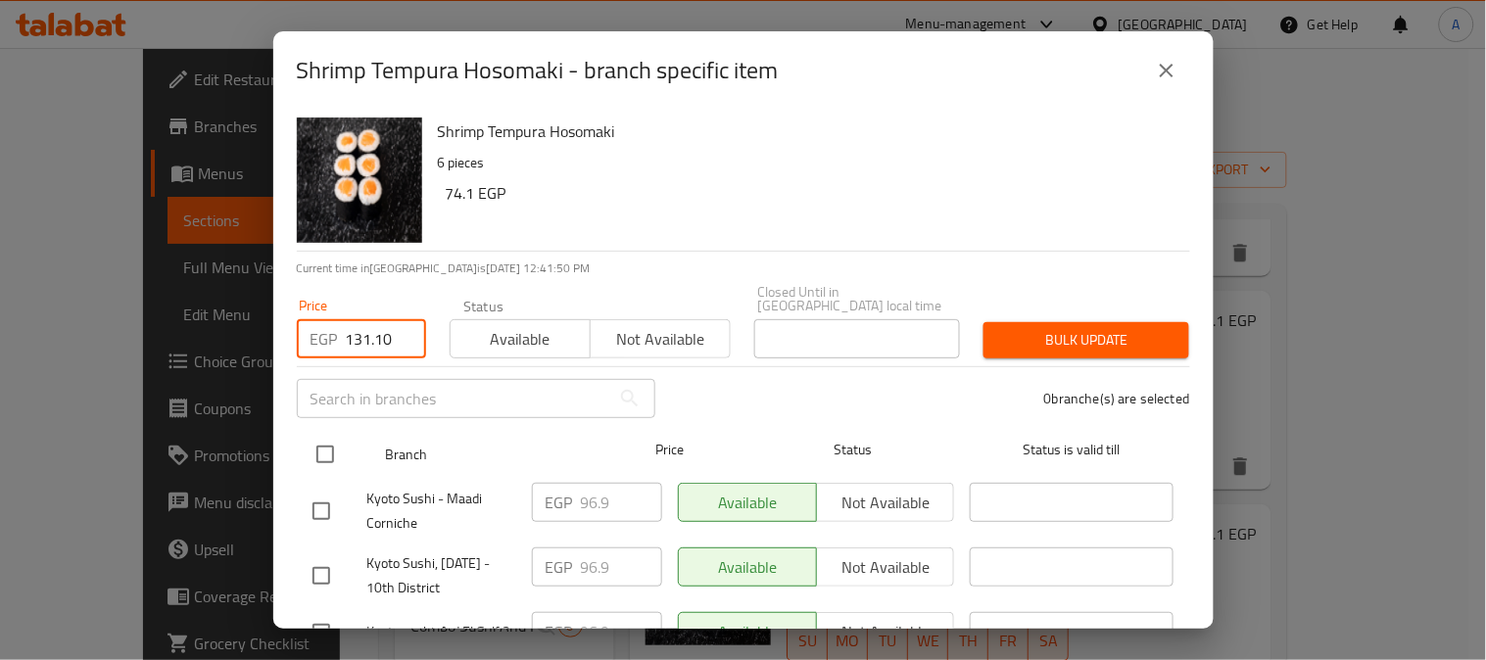
type input "131.10"
click at [334, 443] on input "checkbox" at bounding box center [325, 454] width 41 height 41
checkbox input "true"
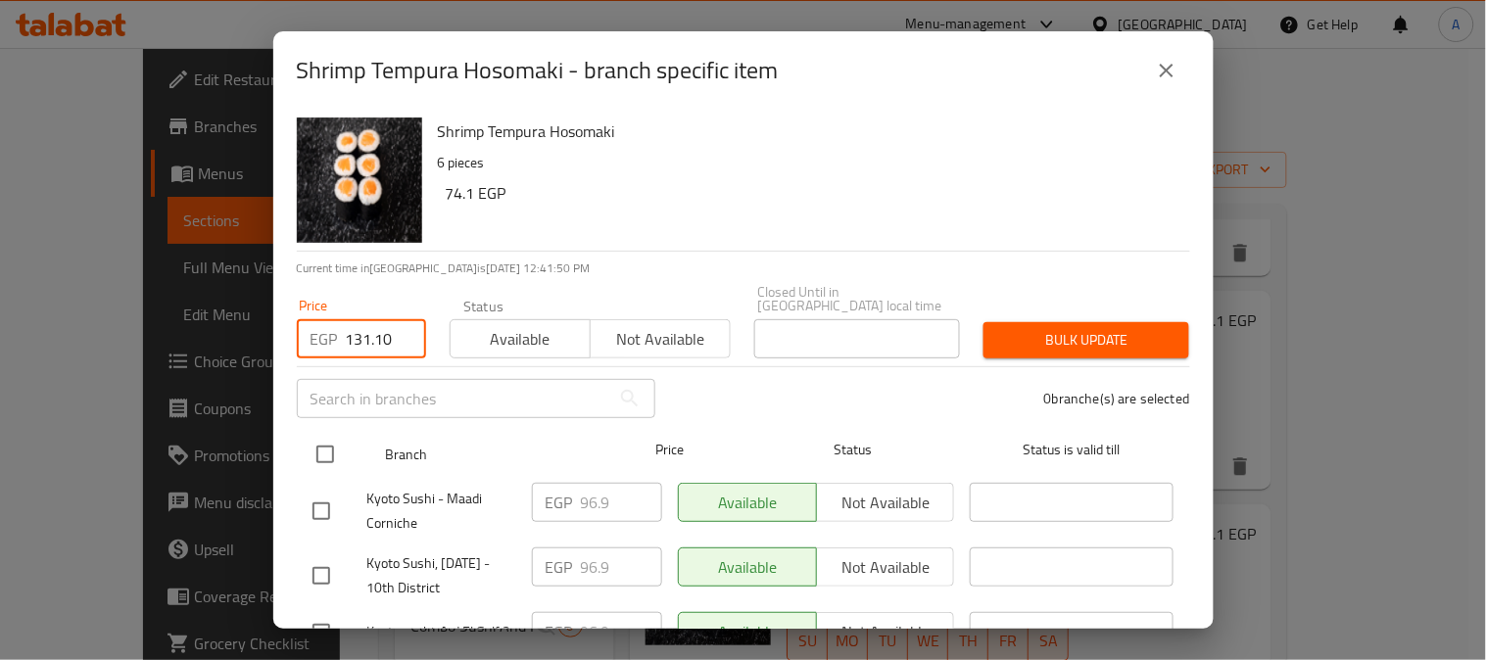
checkbox input "true"
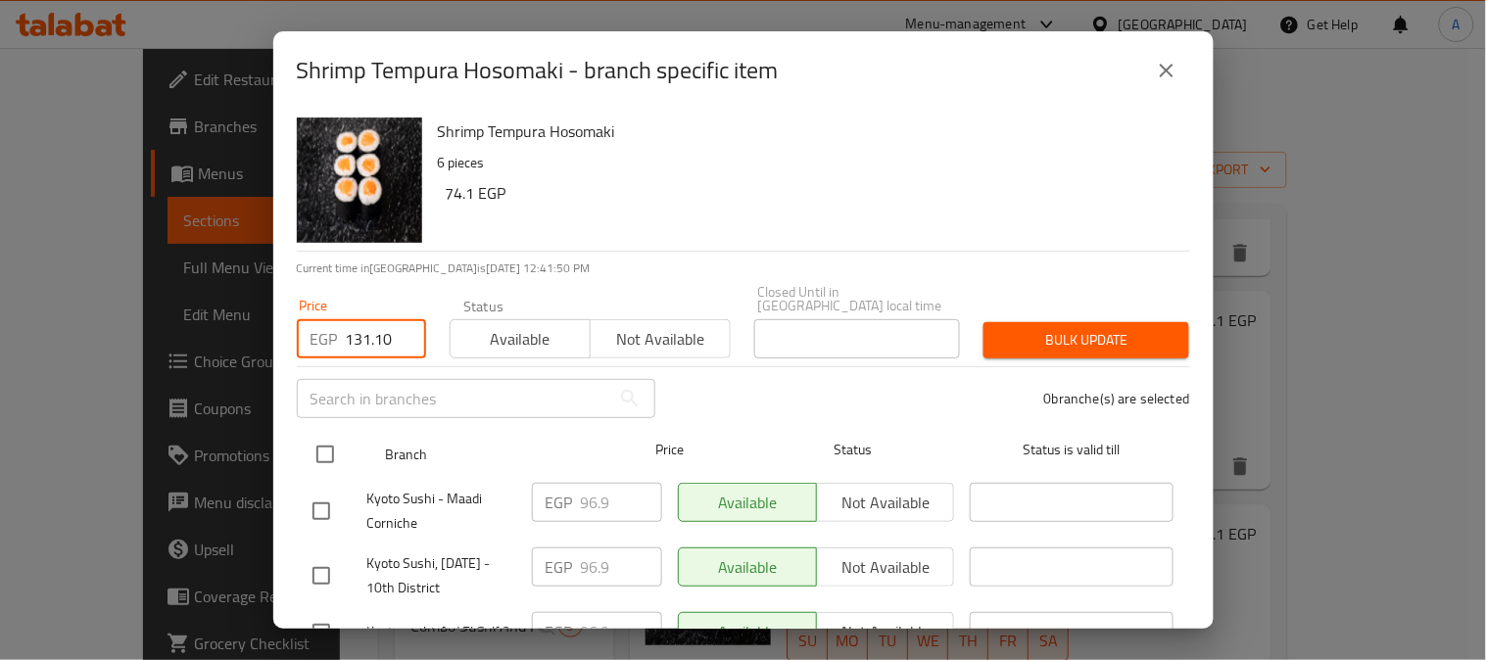
checkbox input "true"
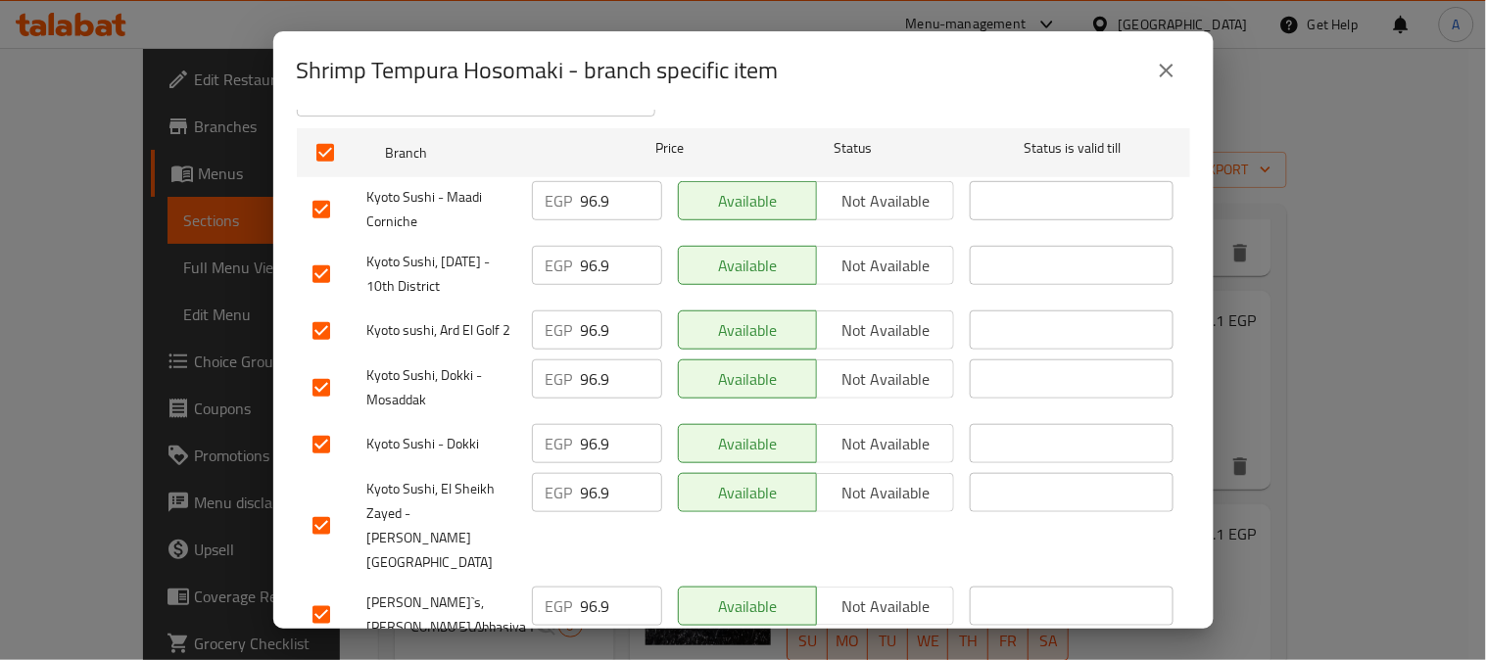
scroll to position [435, 0]
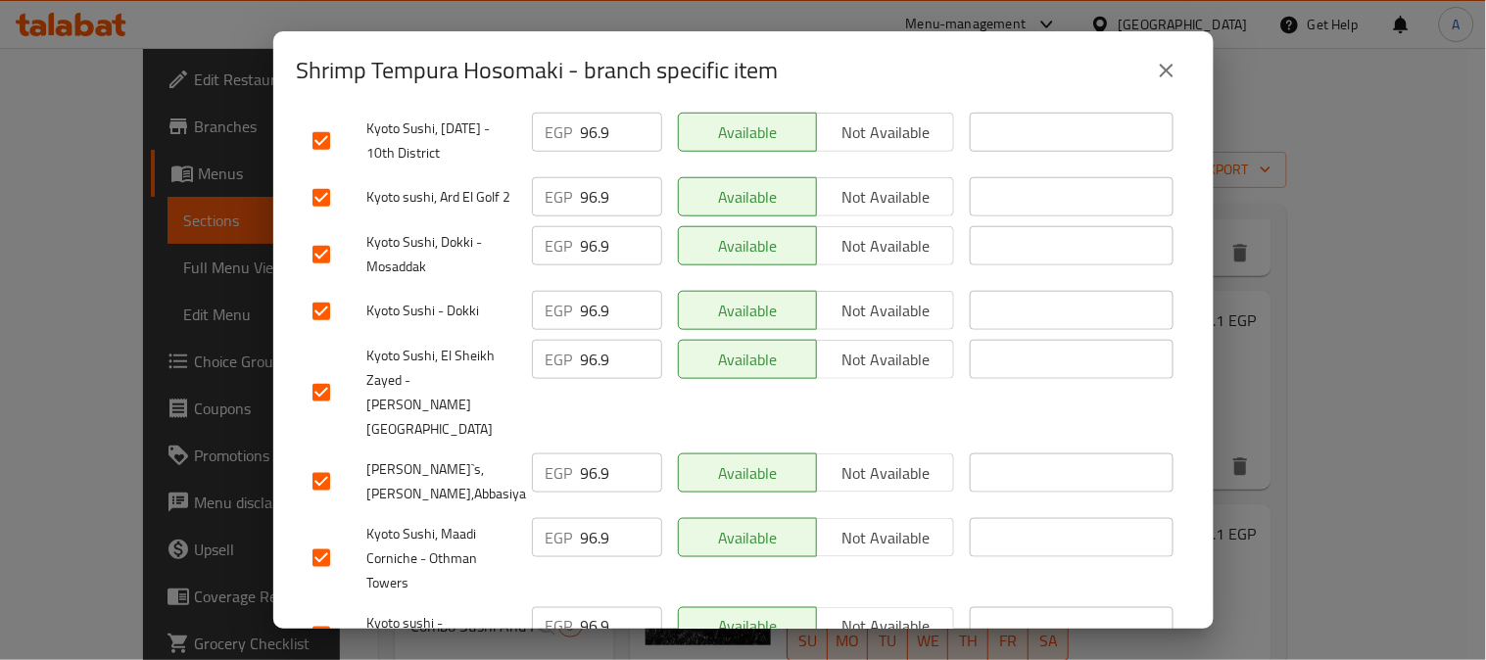
click at [326, 461] on input "checkbox" at bounding box center [321, 481] width 41 height 41
checkbox input "false"
click at [319, 179] on input "checkbox" at bounding box center [321, 197] width 41 height 41
checkbox input "false"
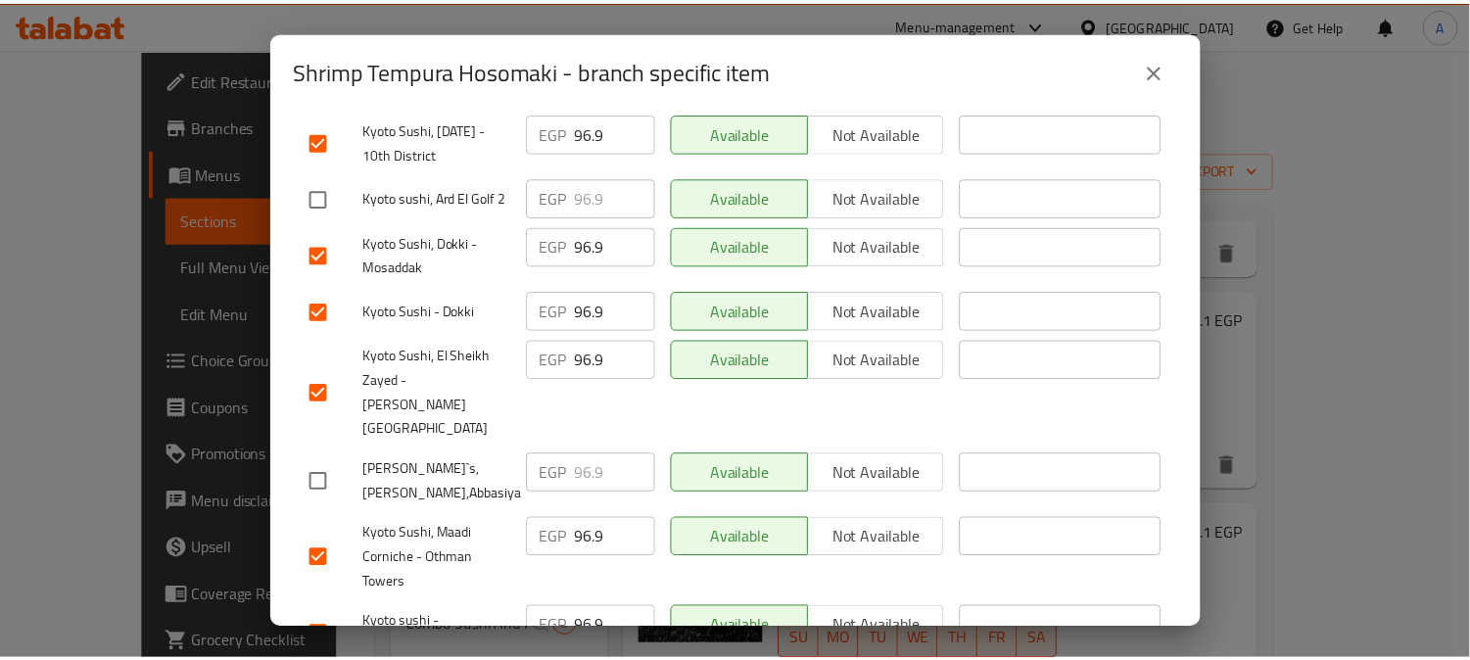
scroll to position [0, 0]
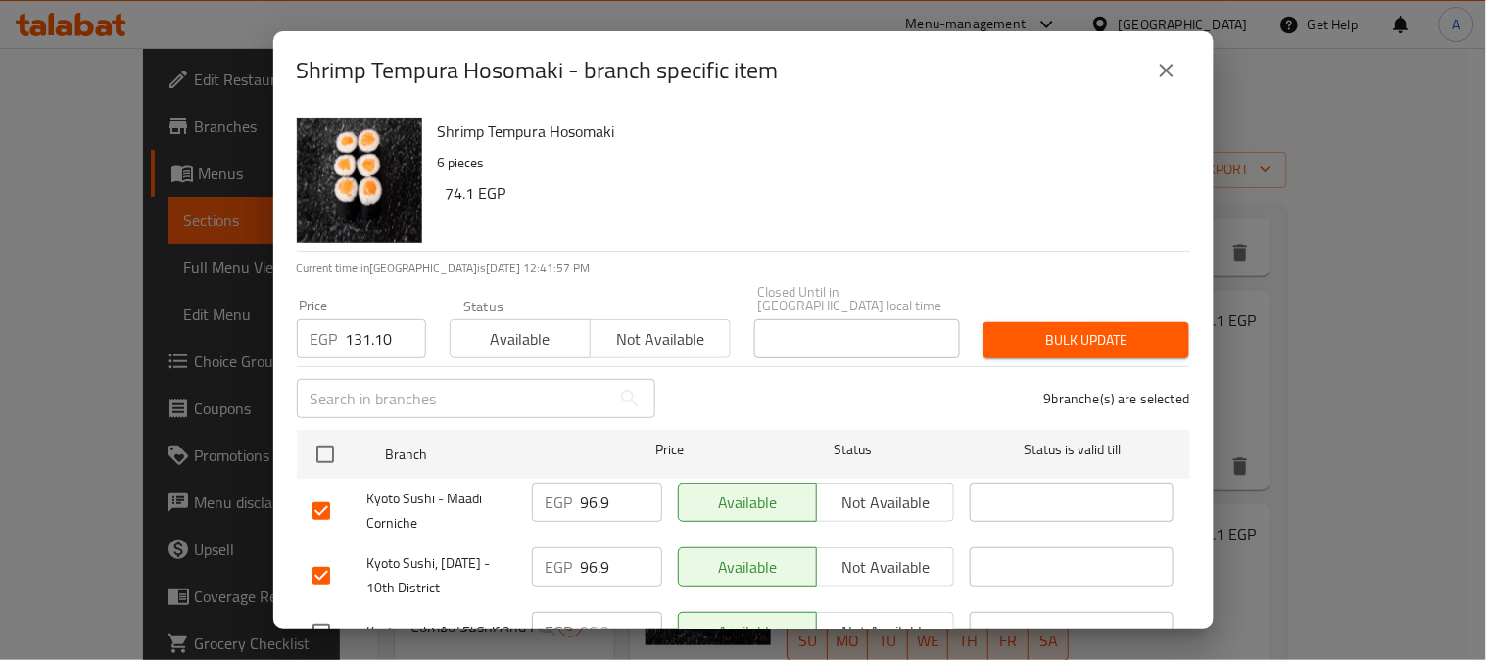
click at [1108, 328] on span "Bulk update" at bounding box center [1086, 340] width 174 height 24
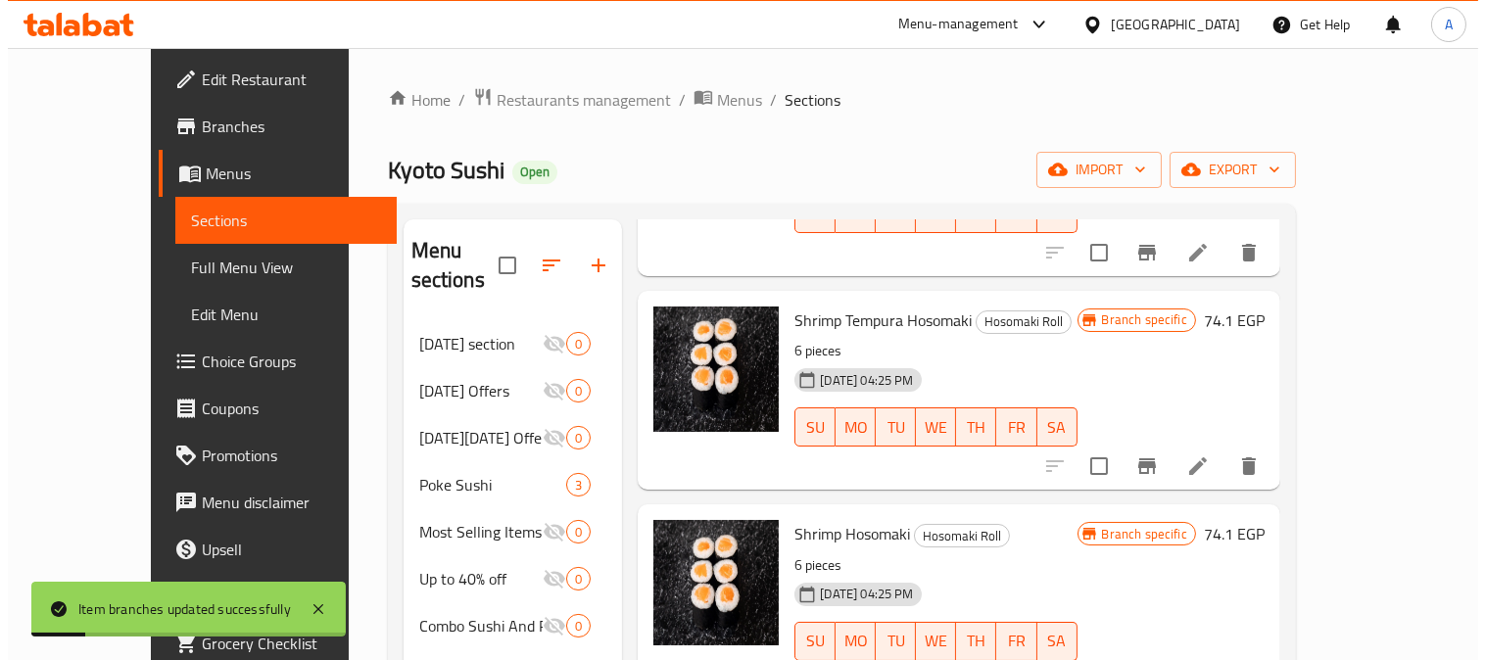
scroll to position [1318, 0]
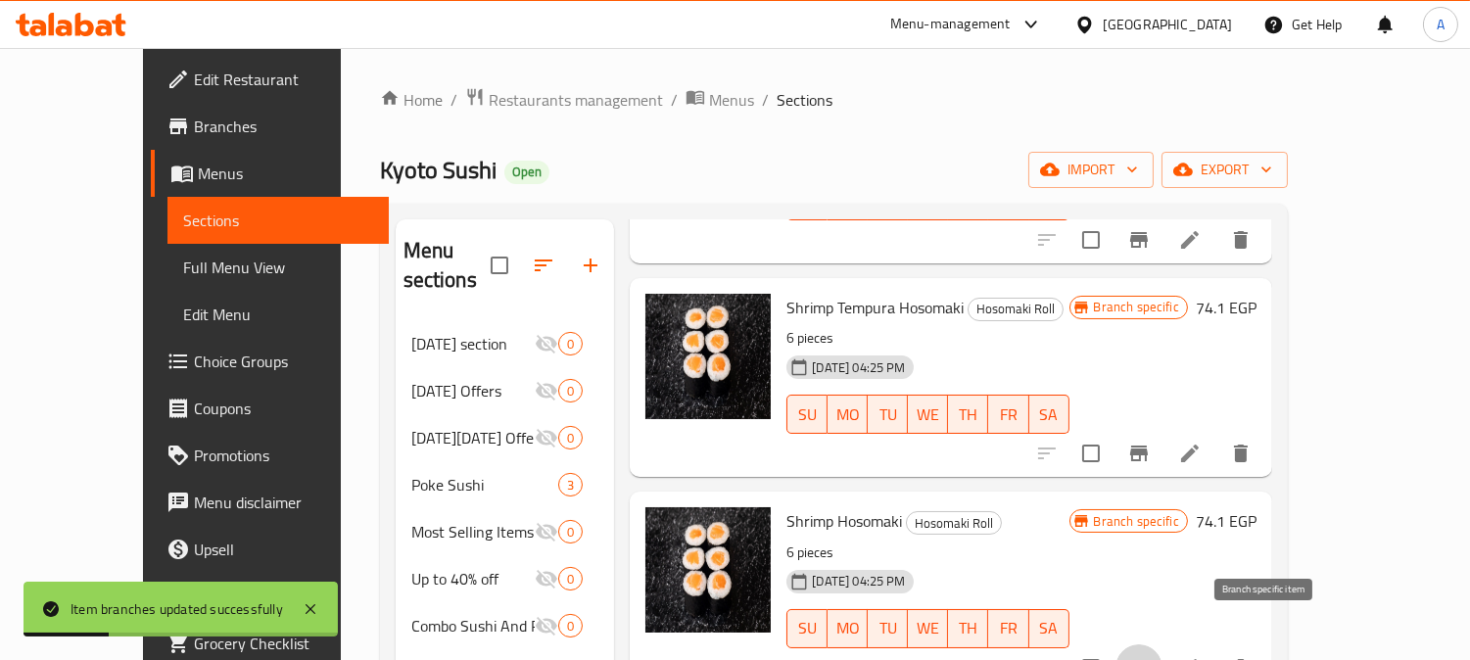
click at [1151, 656] on icon "Branch-specific-item" at bounding box center [1139, 668] width 24 height 24
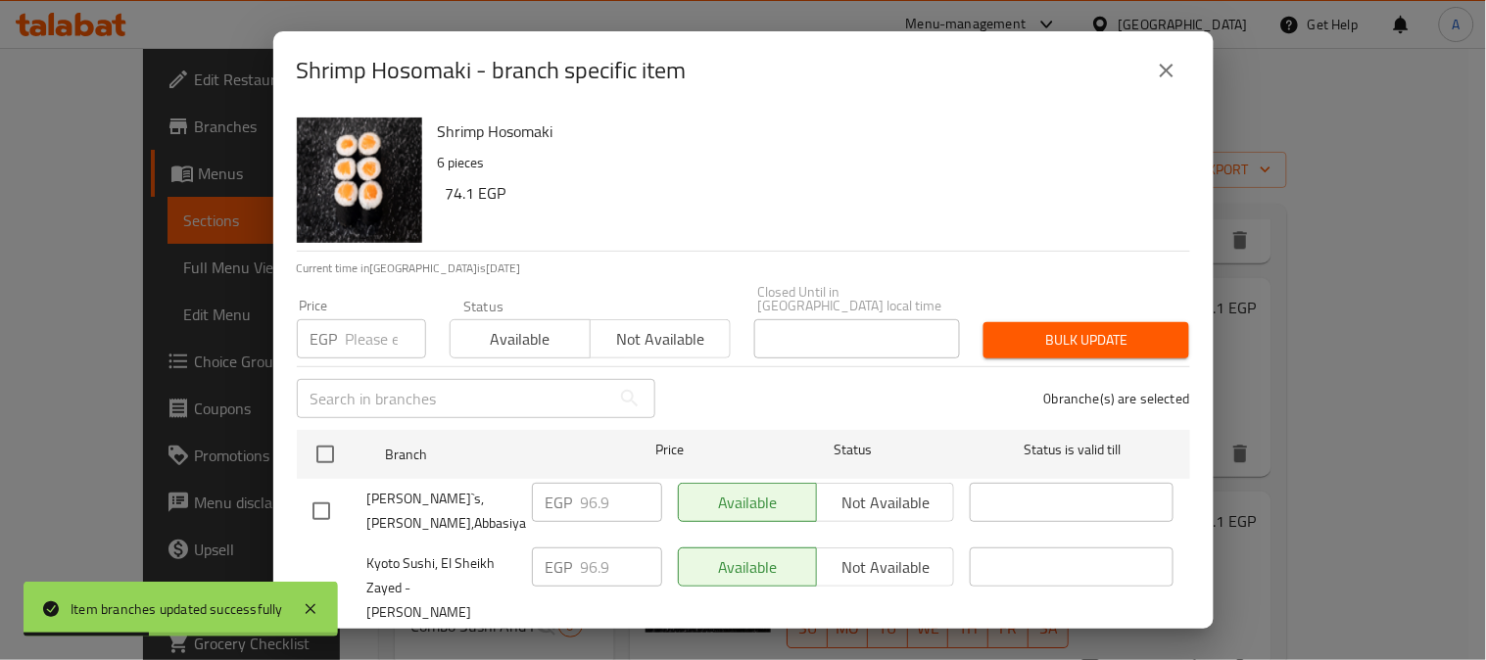
click at [365, 339] on input "number" at bounding box center [386, 338] width 80 height 39
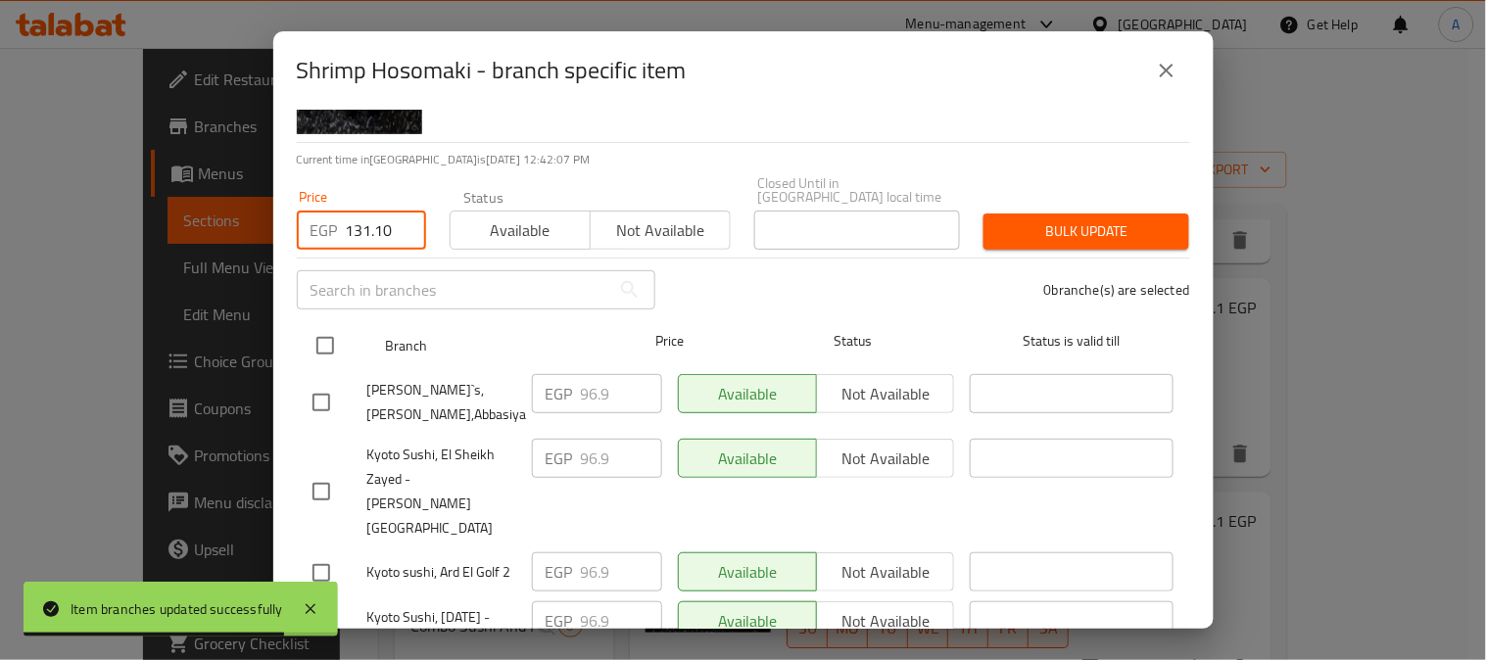
type input "131.10"
click at [323, 327] on input "checkbox" at bounding box center [325, 345] width 41 height 41
checkbox input "true"
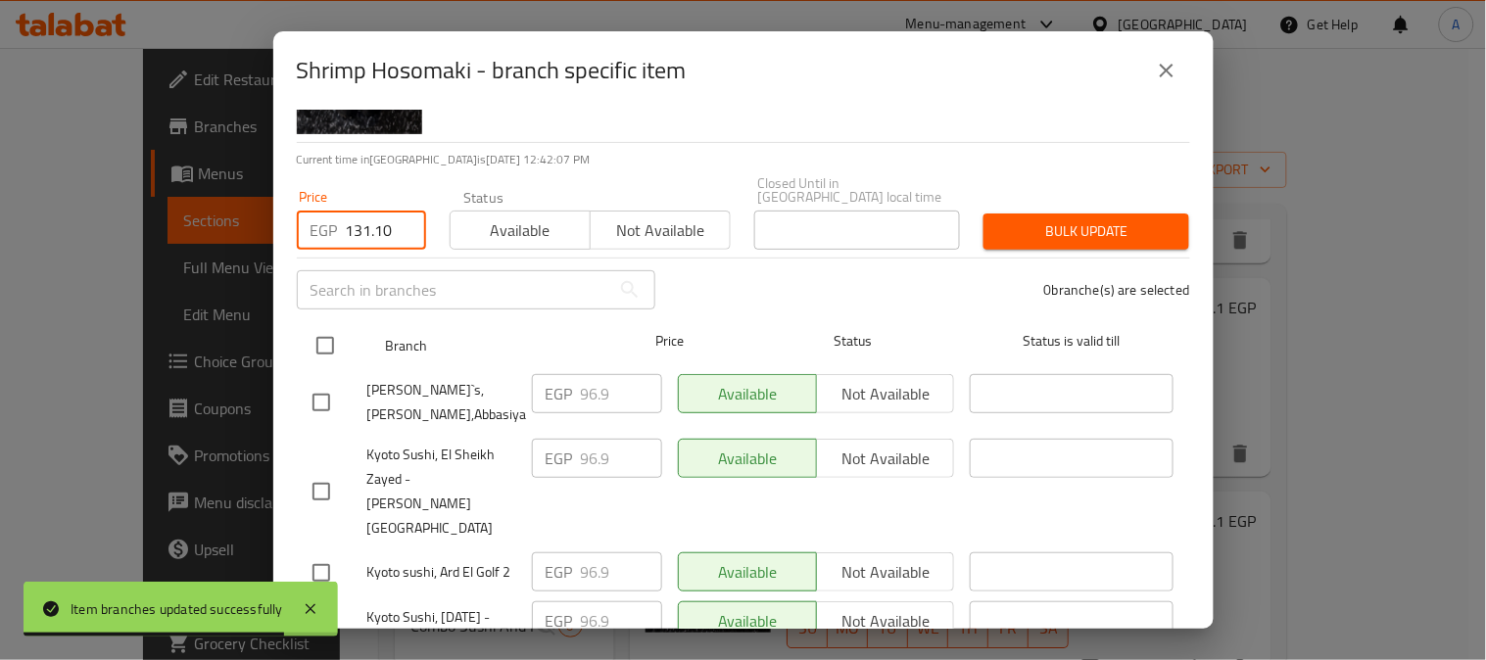
checkbox input "true"
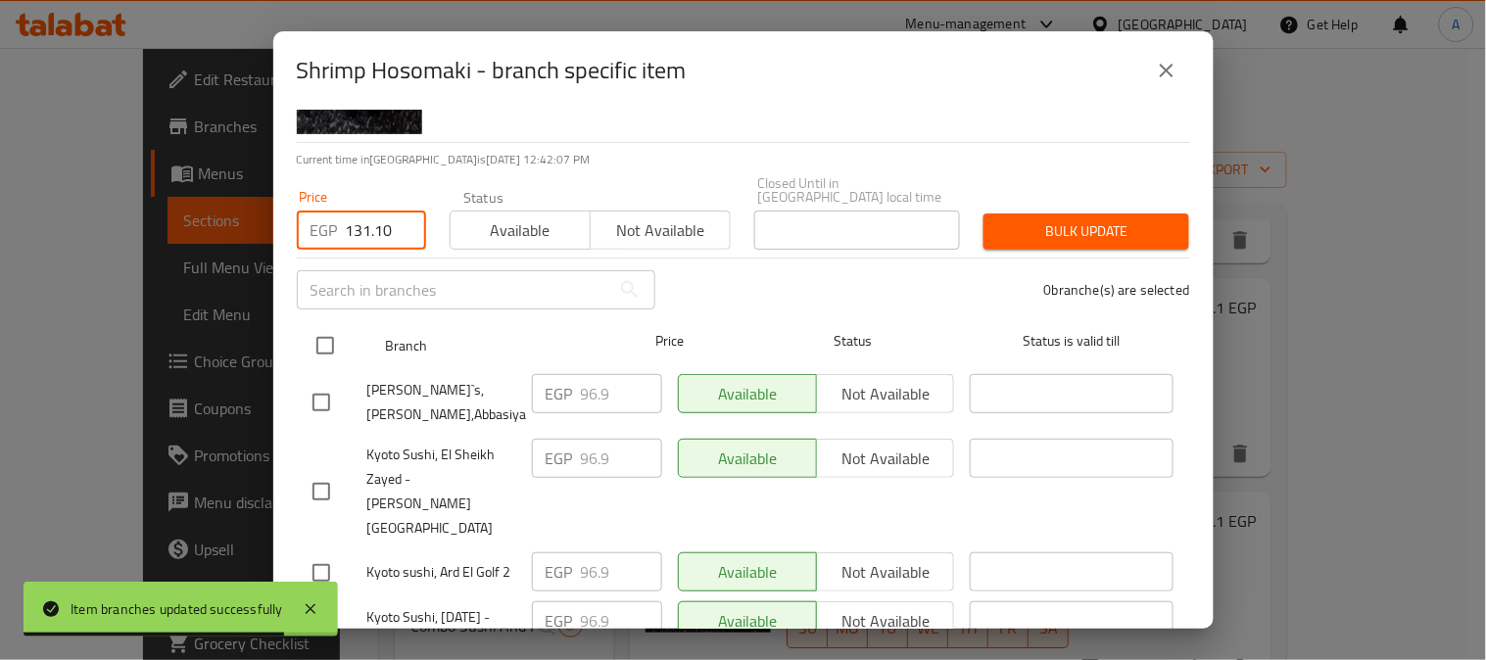
checkbox input "true"
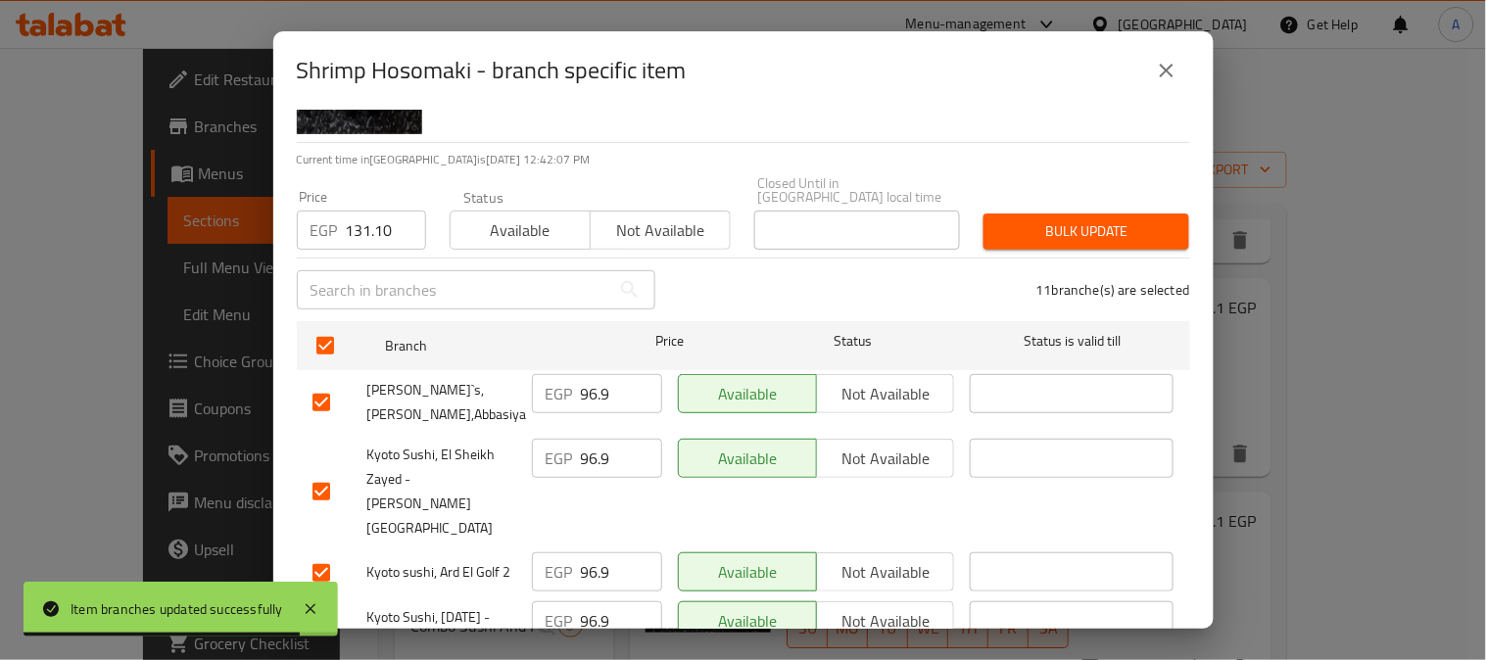
click at [315, 398] on input "checkbox" at bounding box center [321, 402] width 41 height 41
checkbox input "false"
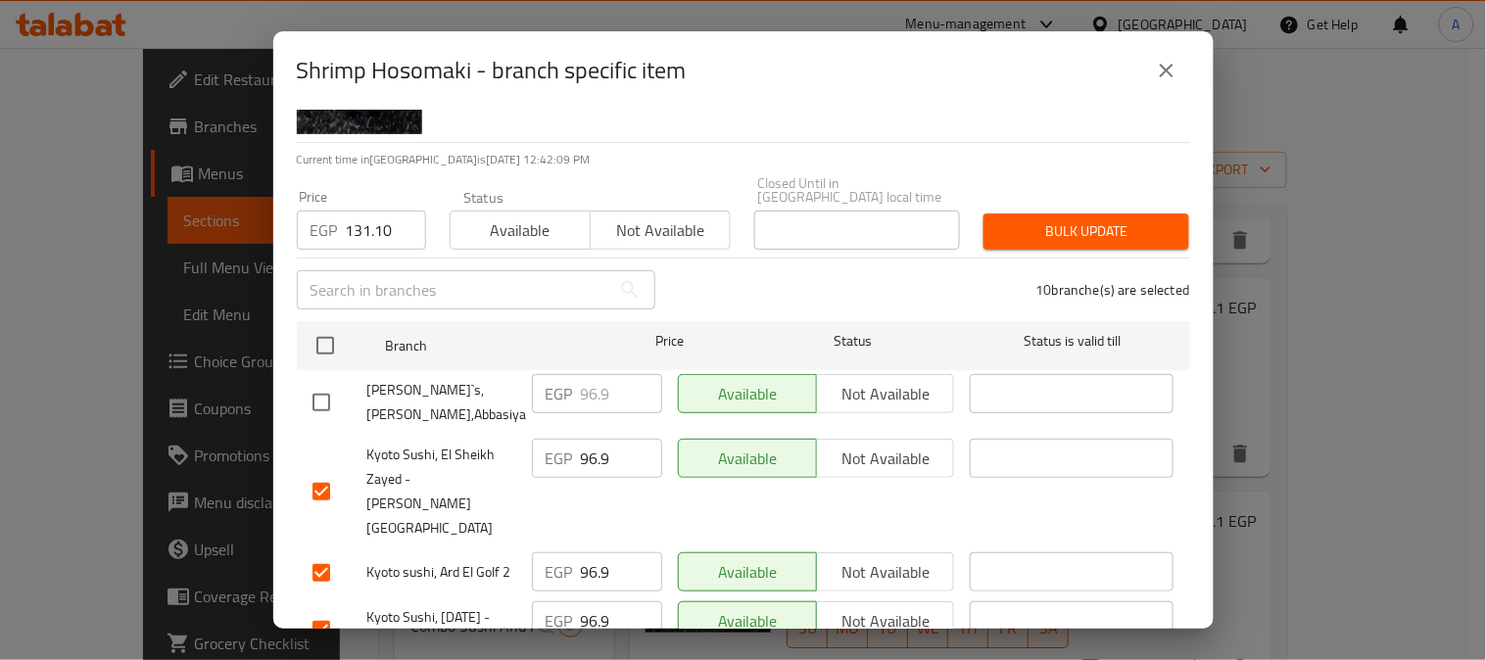
click at [328, 552] on input "checkbox" at bounding box center [321, 572] width 41 height 41
checkbox input "false"
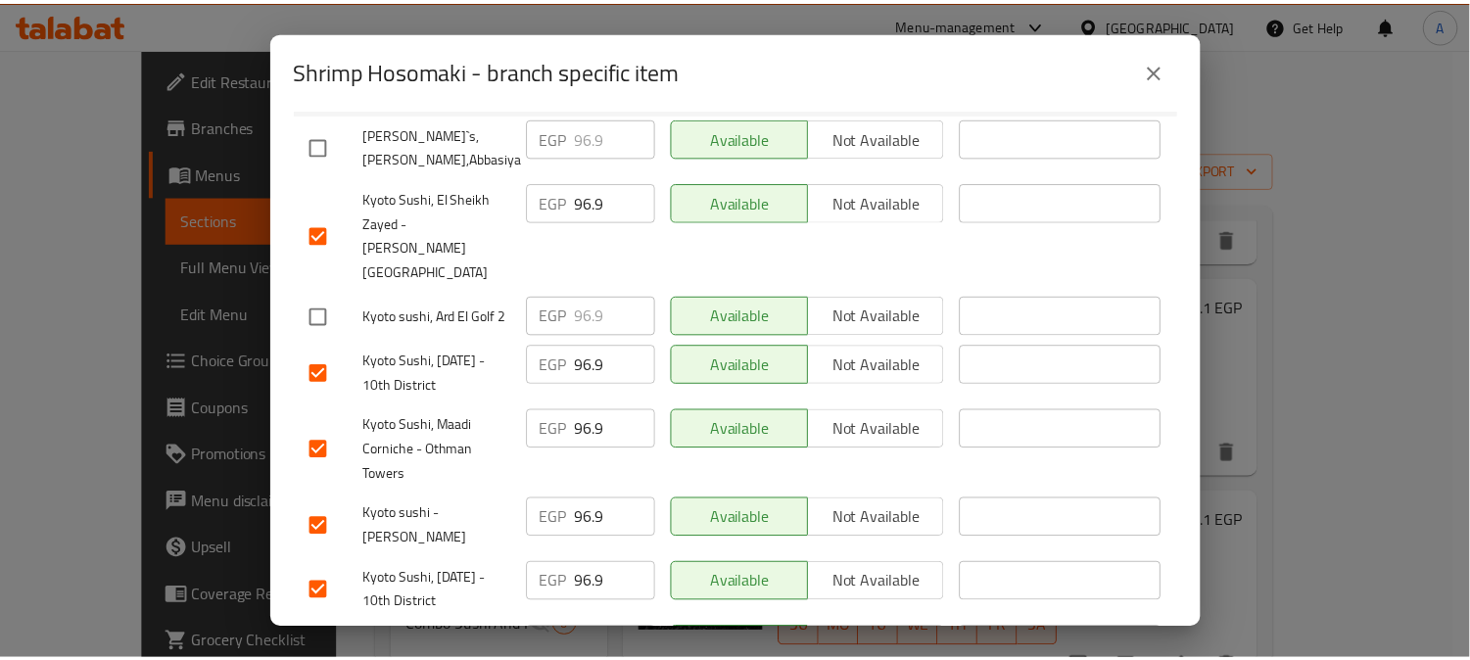
scroll to position [0, 0]
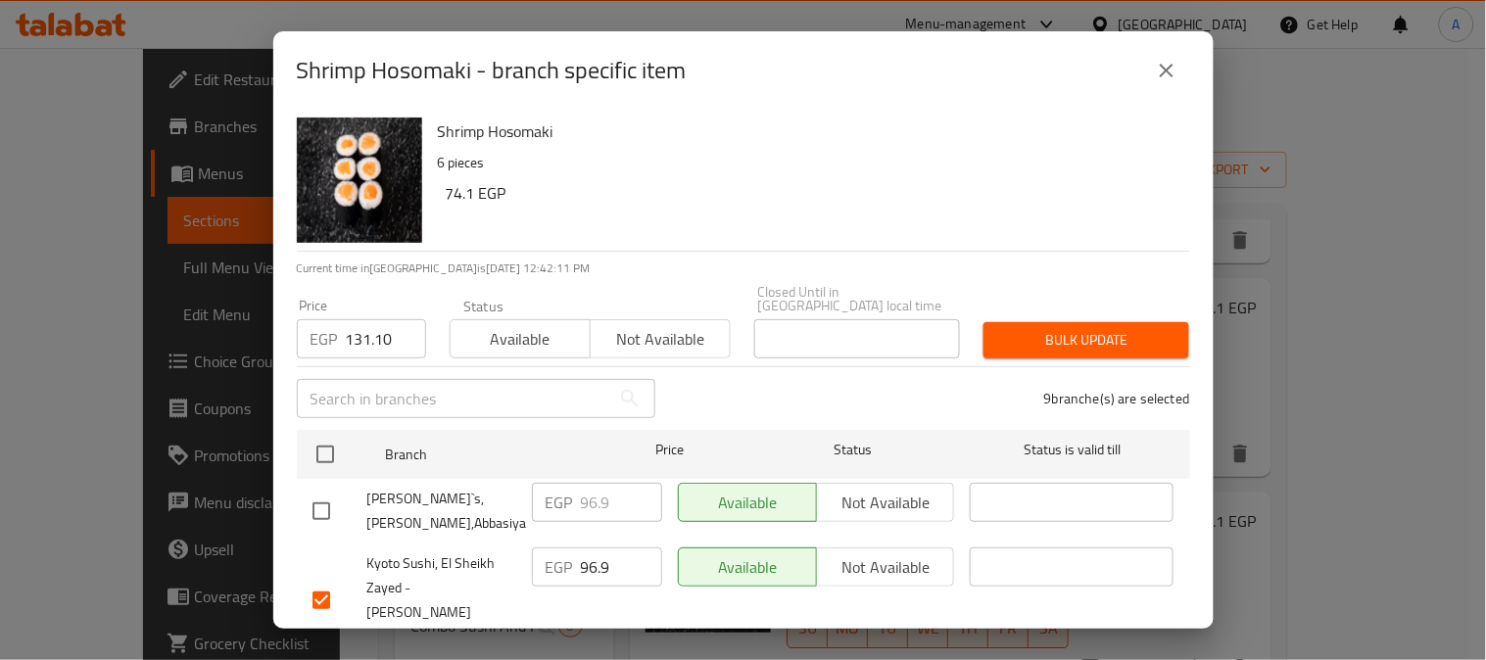
click at [1058, 329] on span "Bulk update" at bounding box center [1086, 340] width 174 height 24
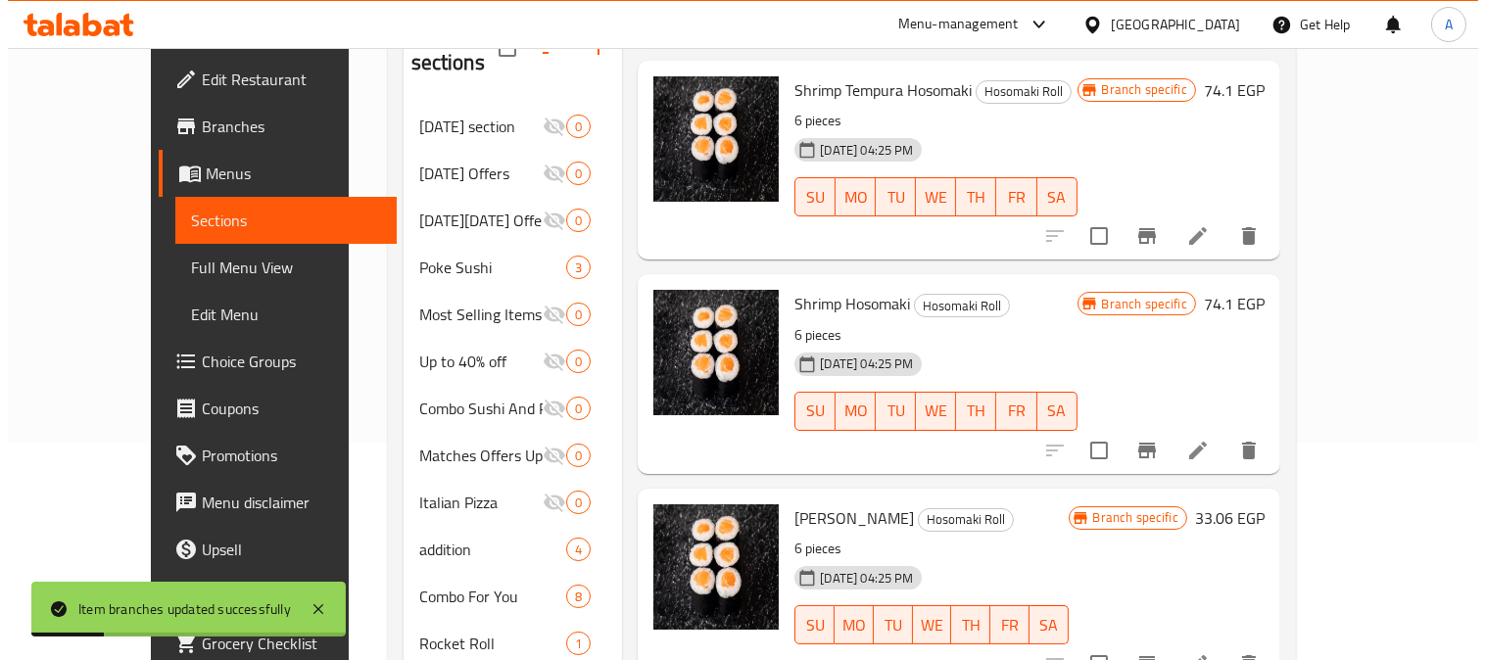
scroll to position [326, 0]
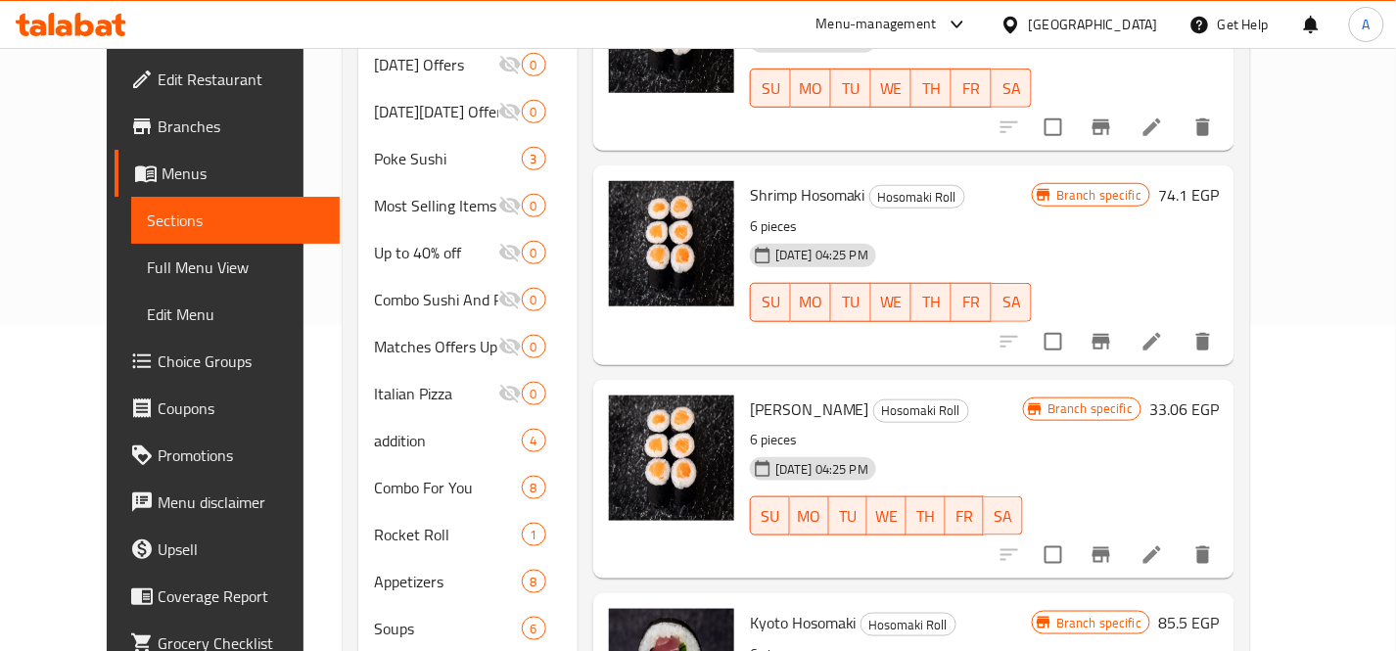
click at [1006, 394] on div "Tamago Hosomaki Hosomaki Roll 6 pieces 05-11-2024 04:25 PM SU MO TU WE TH FR SA" at bounding box center [886, 479] width 289 height 183
click at [1111, 547] on icon "Branch-specific-item" at bounding box center [1102, 555] width 18 height 16
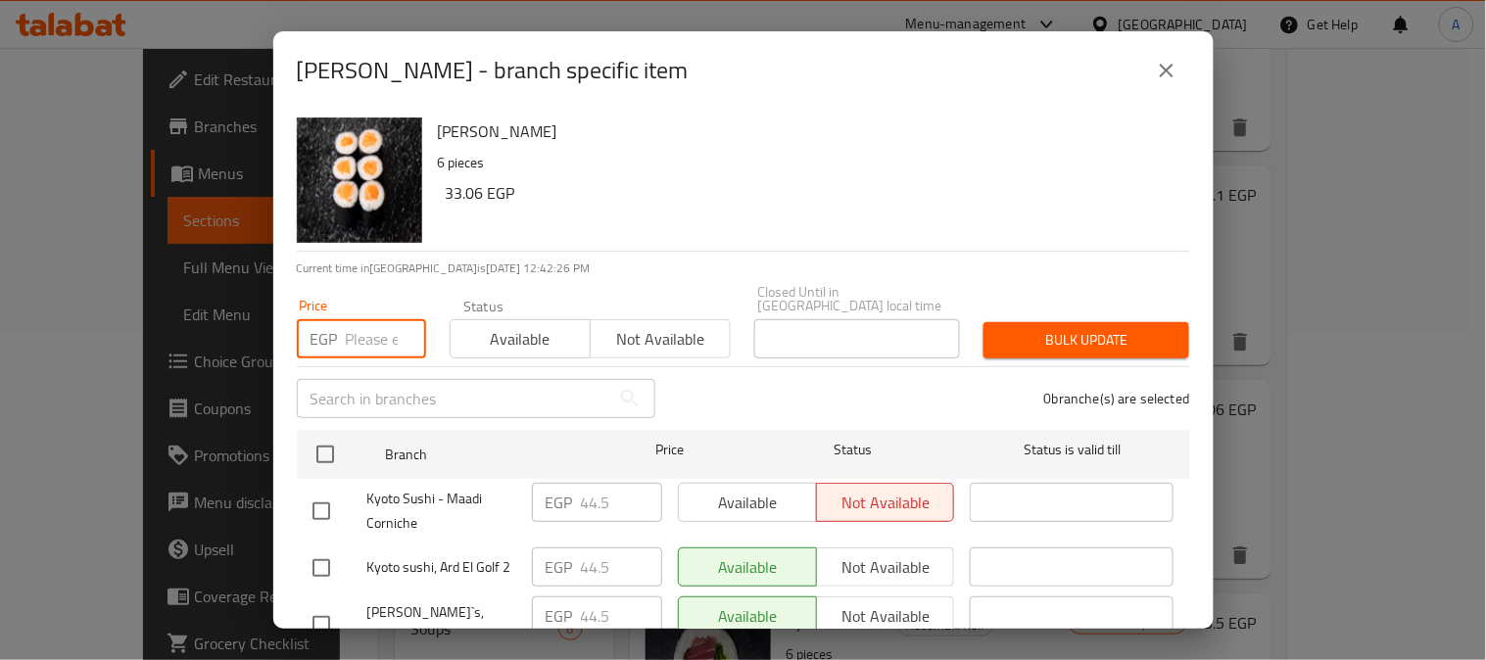
click at [359, 319] on input "number" at bounding box center [386, 338] width 80 height 39
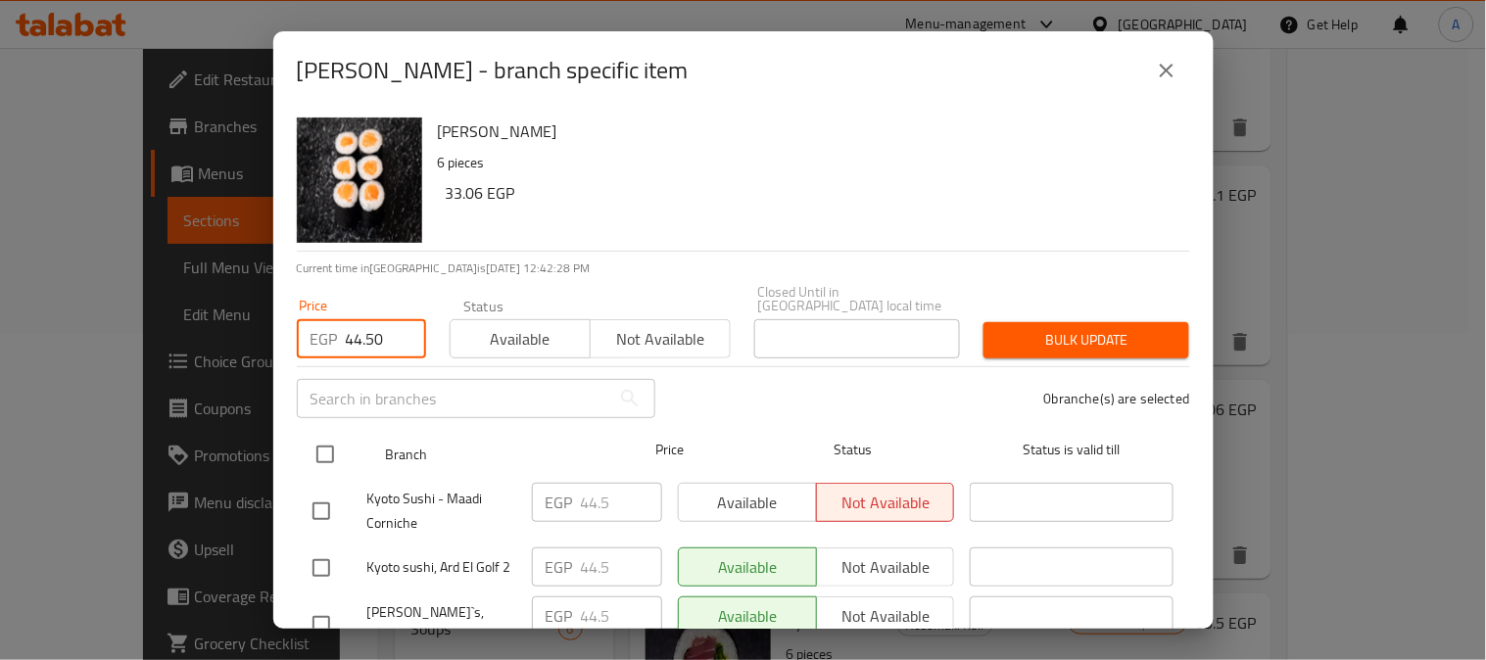
type input "44.50"
click at [335, 439] on input "checkbox" at bounding box center [325, 454] width 41 height 41
checkbox input "true"
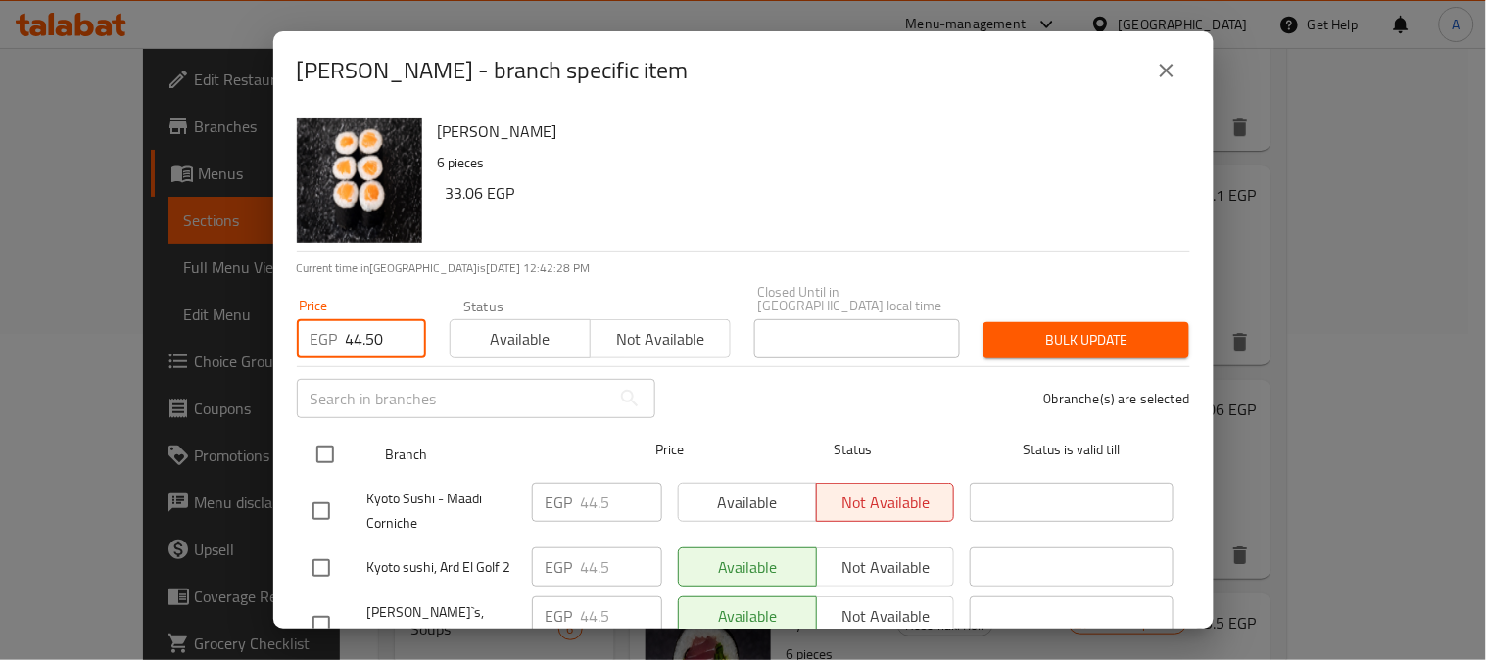
checkbox input "true"
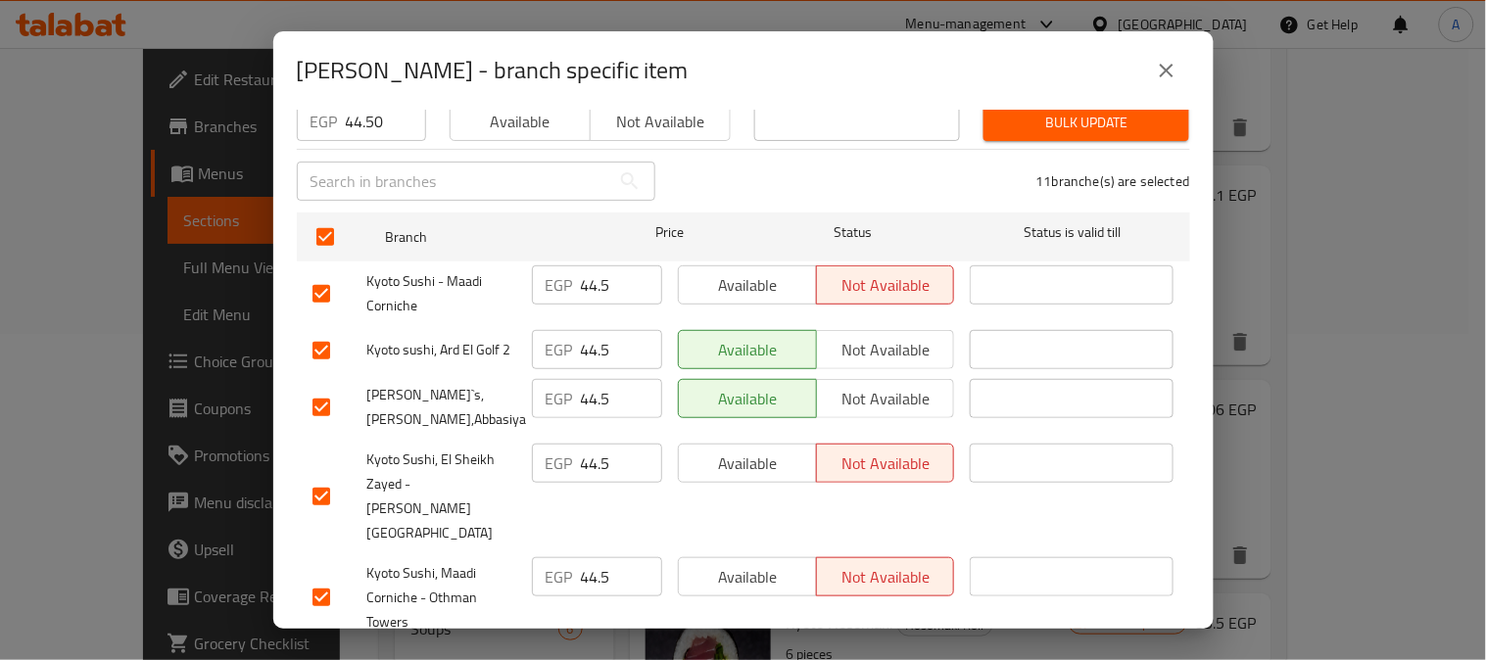
scroll to position [435, 0]
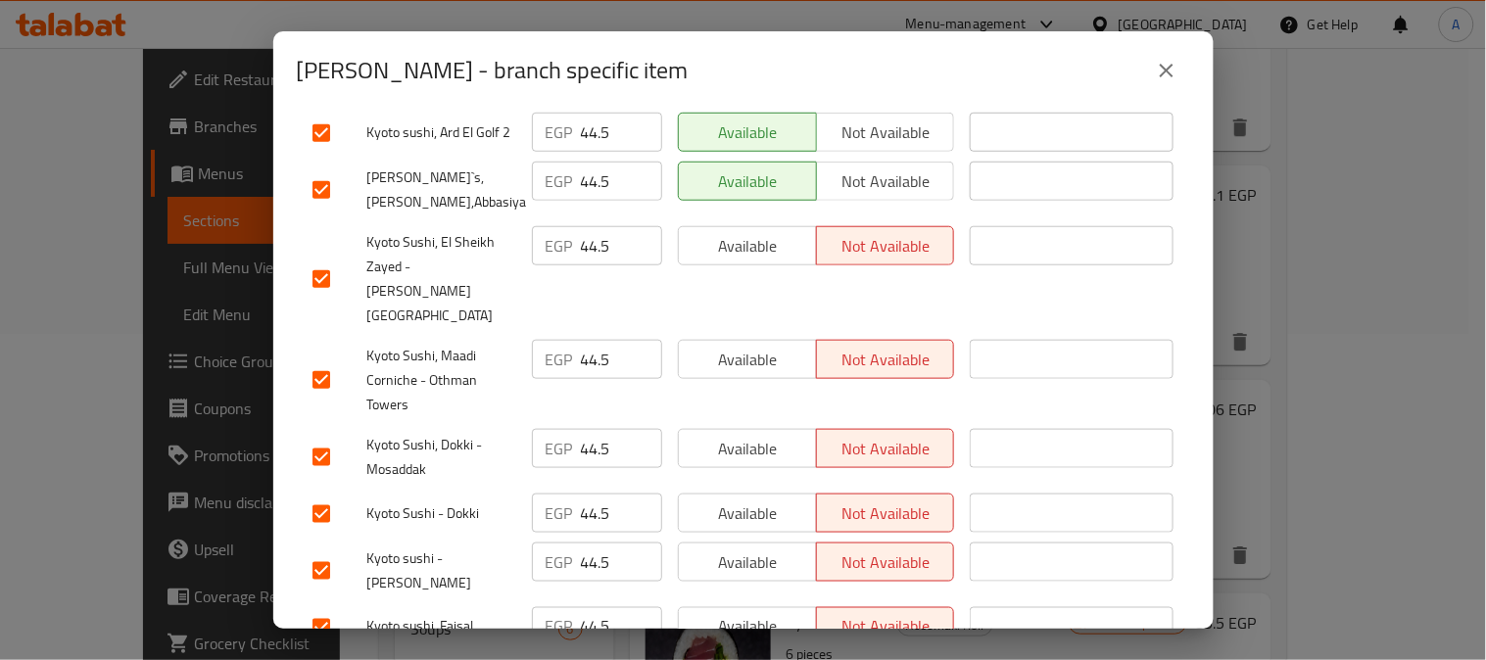
click at [320, 172] on input "checkbox" at bounding box center [321, 189] width 41 height 41
click at [323, 120] on input "checkbox" at bounding box center [321, 133] width 41 height 41
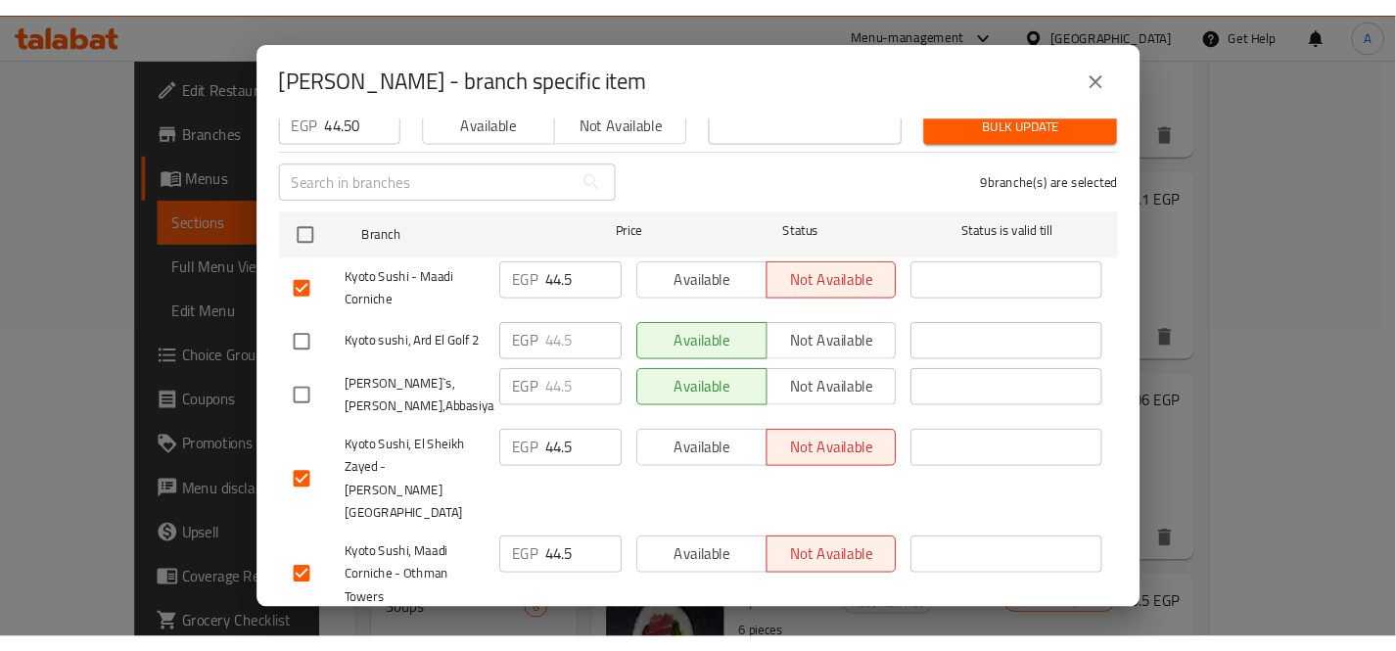
scroll to position [0, 0]
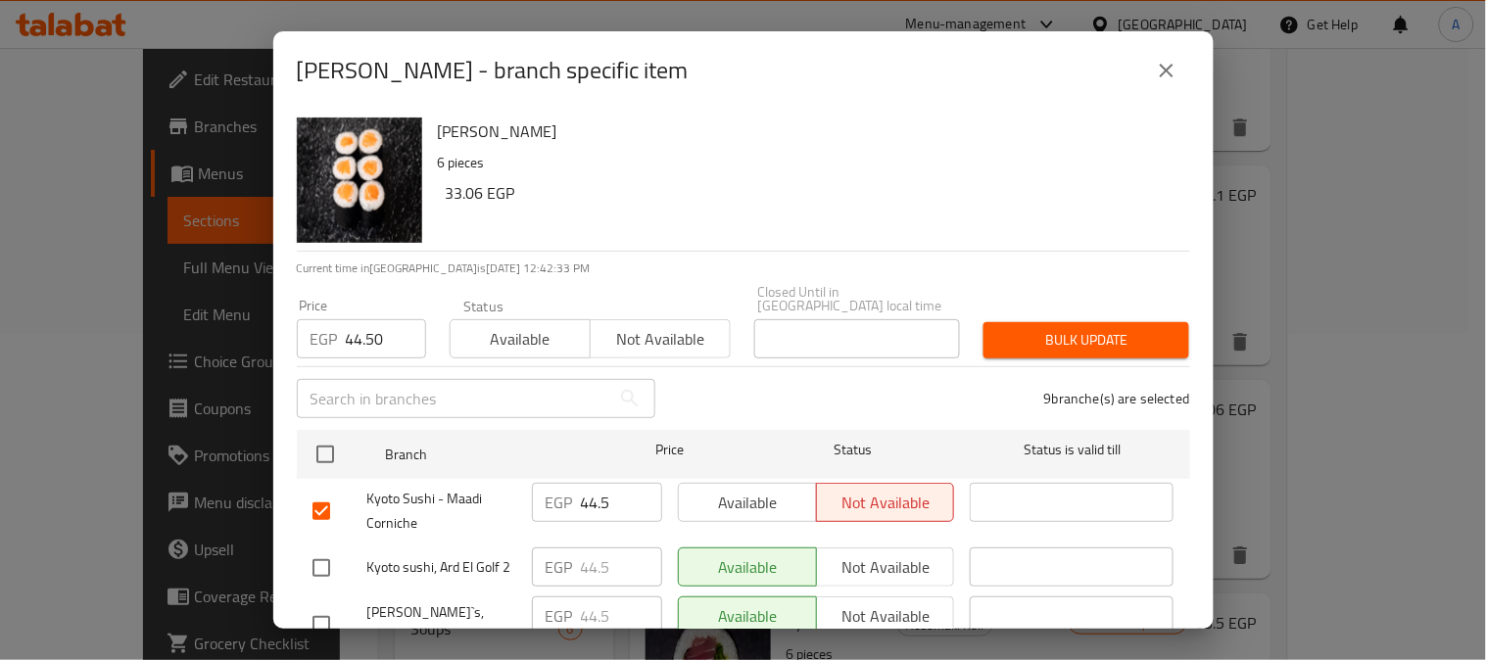
click at [1101, 328] on span "Bulk update" at bounding box center [1086, 340] width 174 height 24
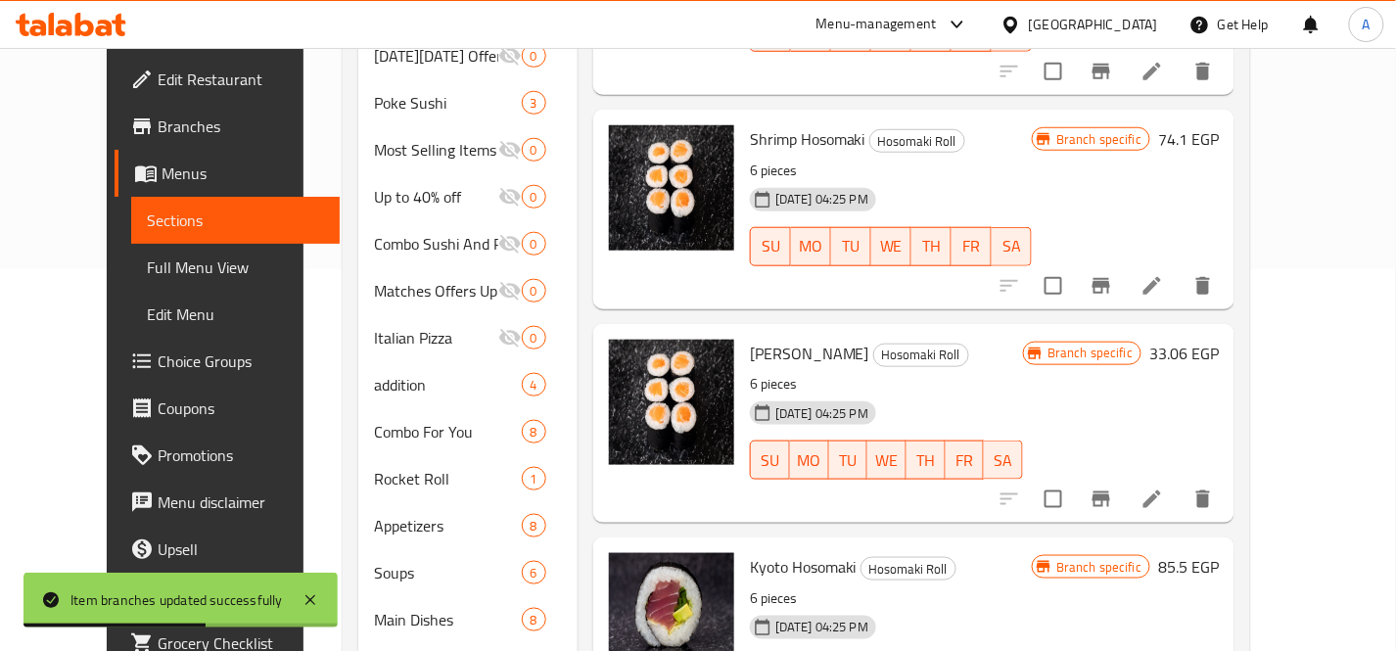
scroll to position [435, 0]
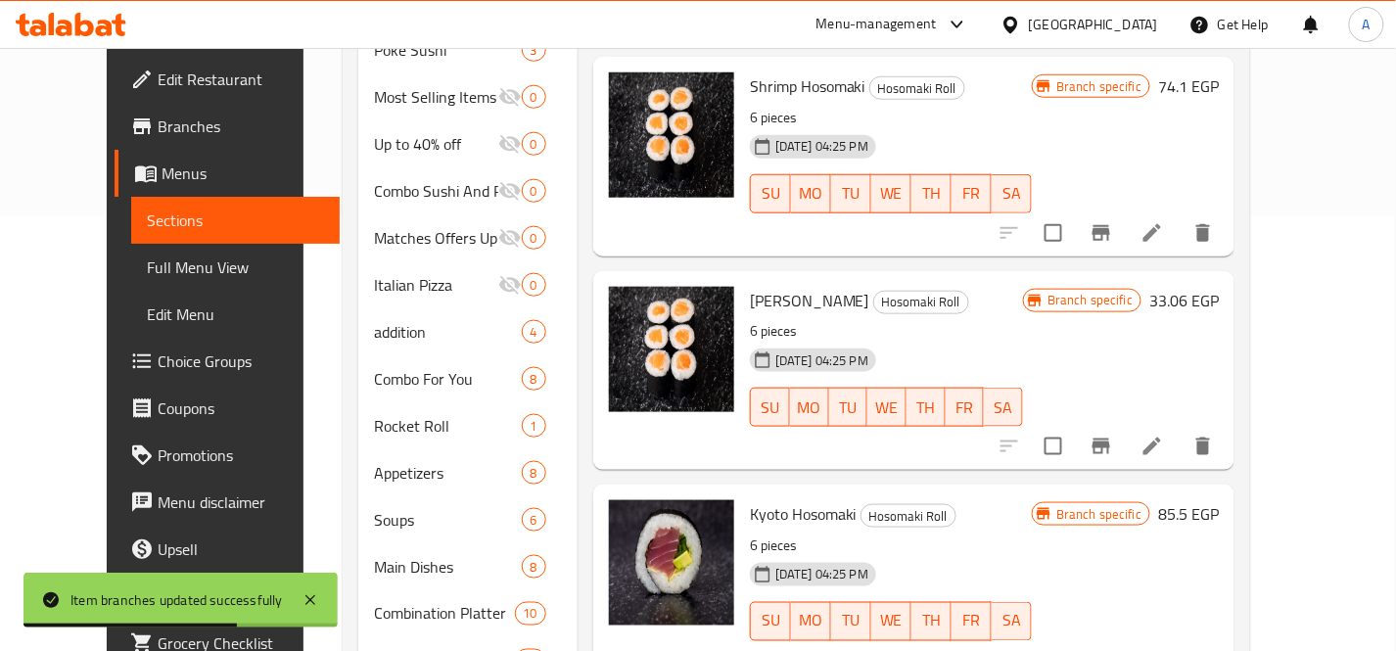
click at [1001, 500] on h6 "Kyoto Hosomaki Hosomaki Roll" at bounding box center [891, 513] width 282 height 27
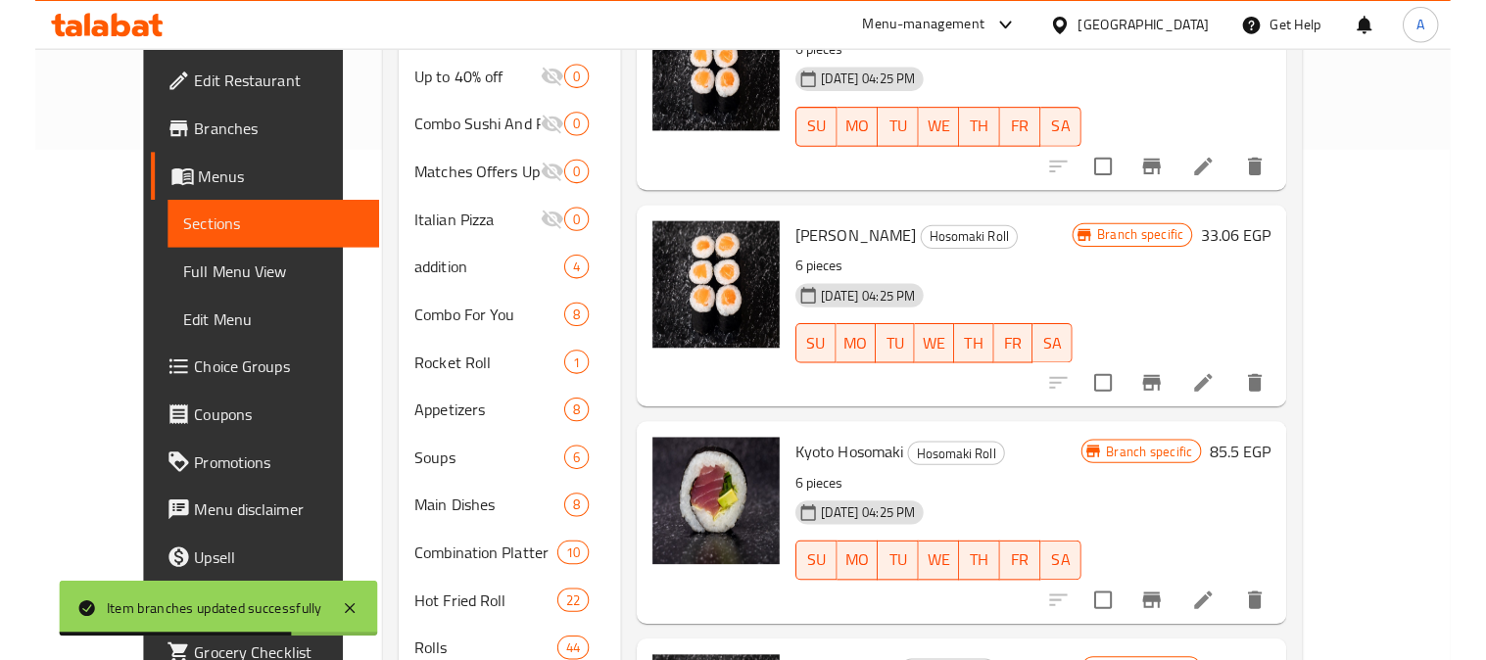
scroll to position [544, 0]
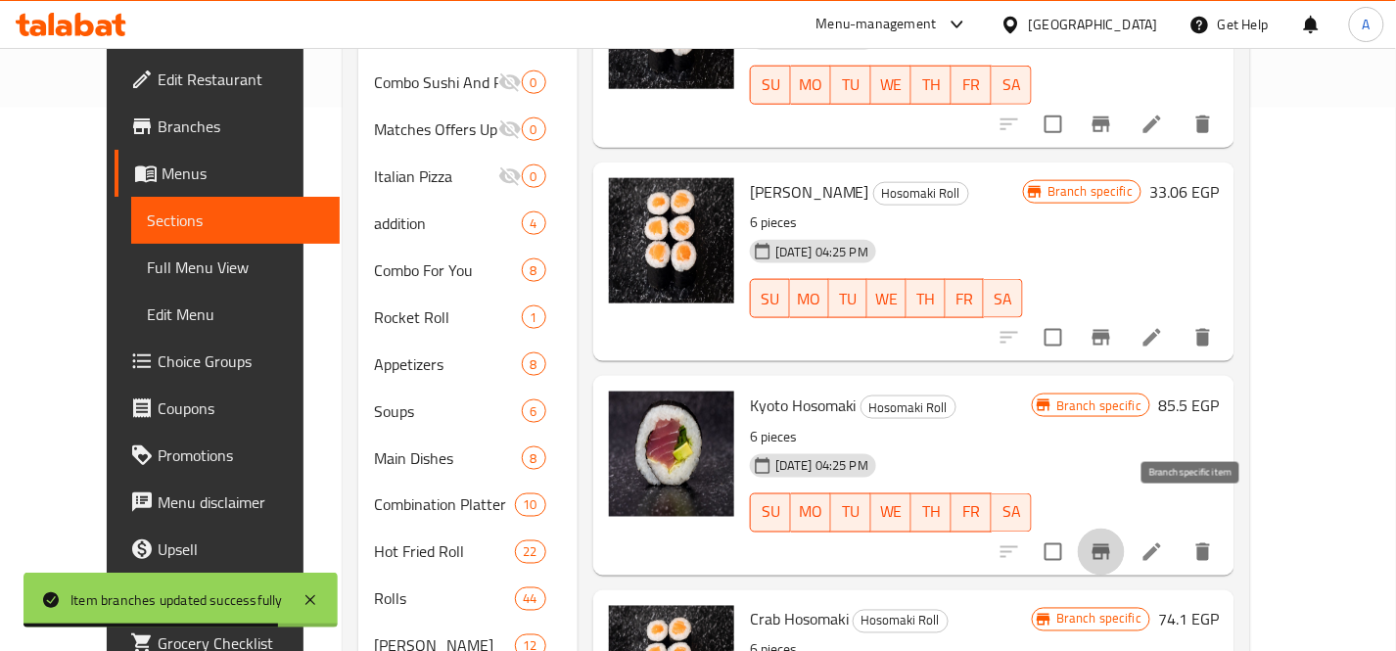
click at [1113, 541] on icon "Branch-specific-item" at bounding box center [1102, 553] width 24 height 24
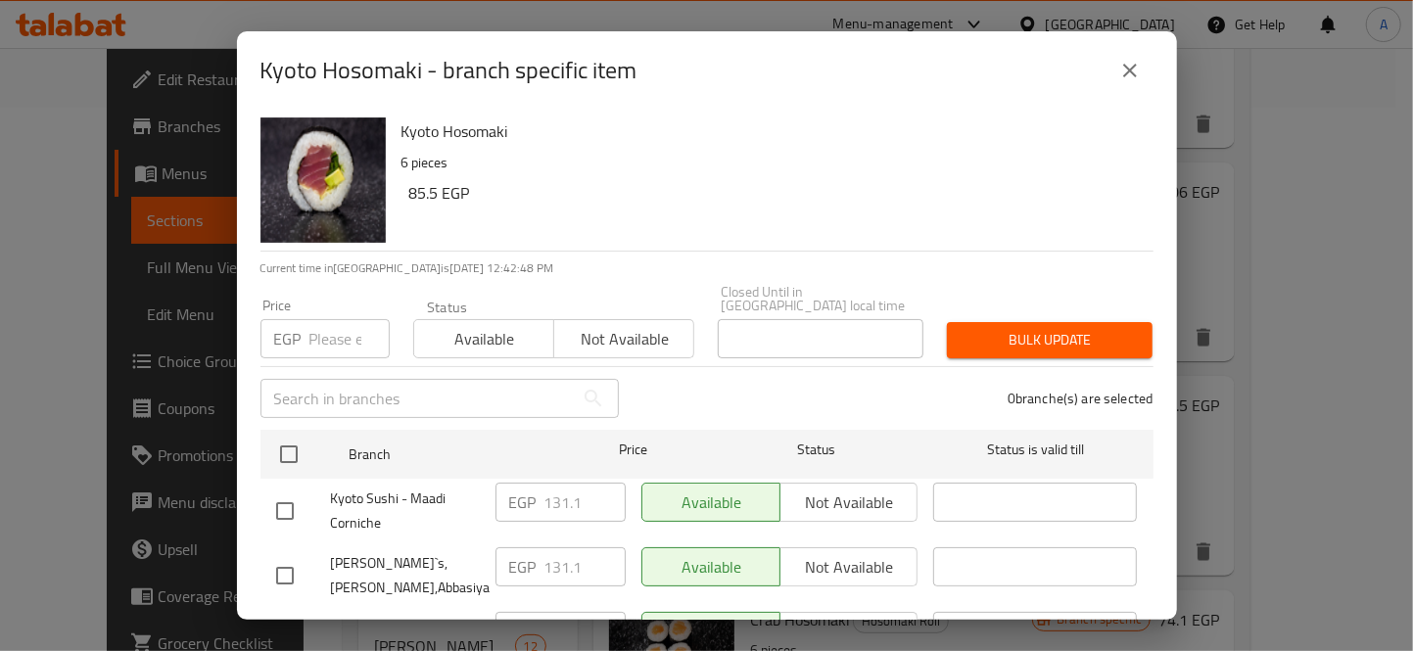
drag, startPoint x: 876, startPoint y: 161, endPoint x: 1025, endPoint y: 80, distance: 169.1
click at [883, 159] on p "6 pieces" at bounding box center [770, 163] width 736 height 24
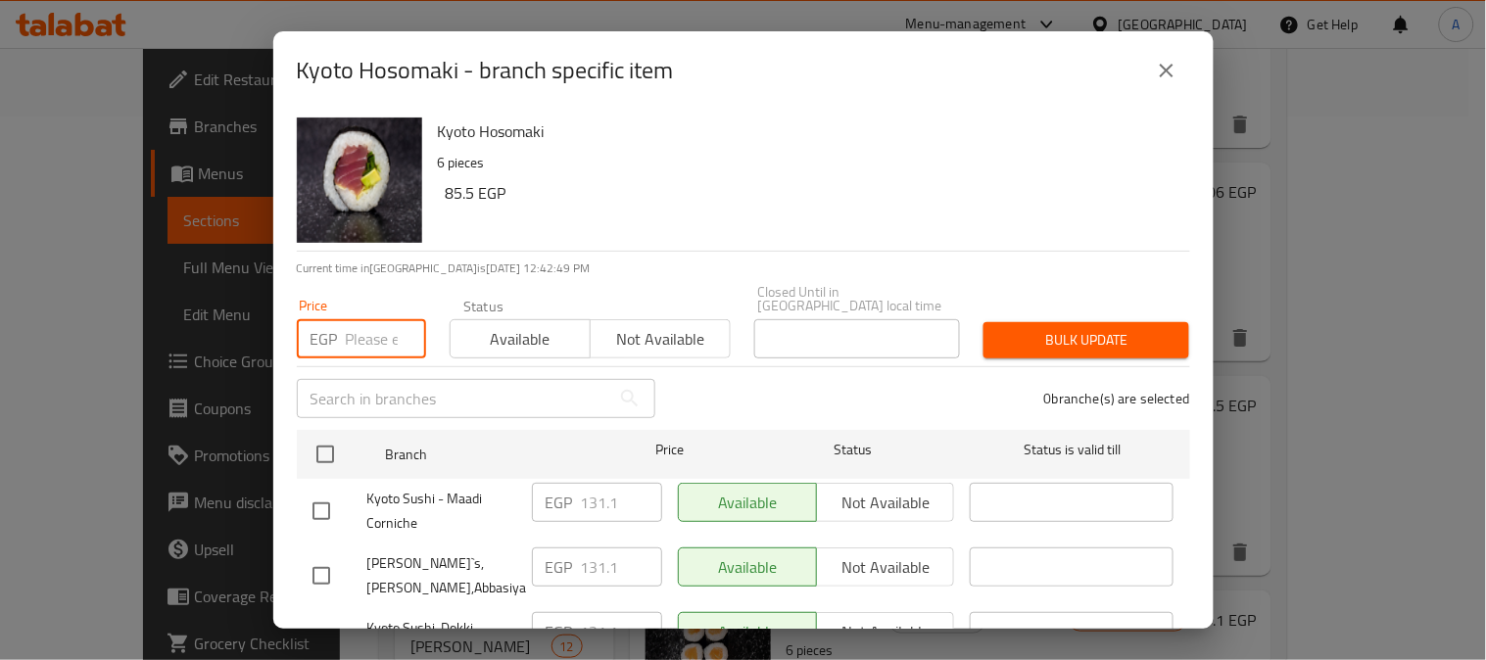
click at [353, 319] on input "number" at bounding box center [386, 338] width 80 height 39
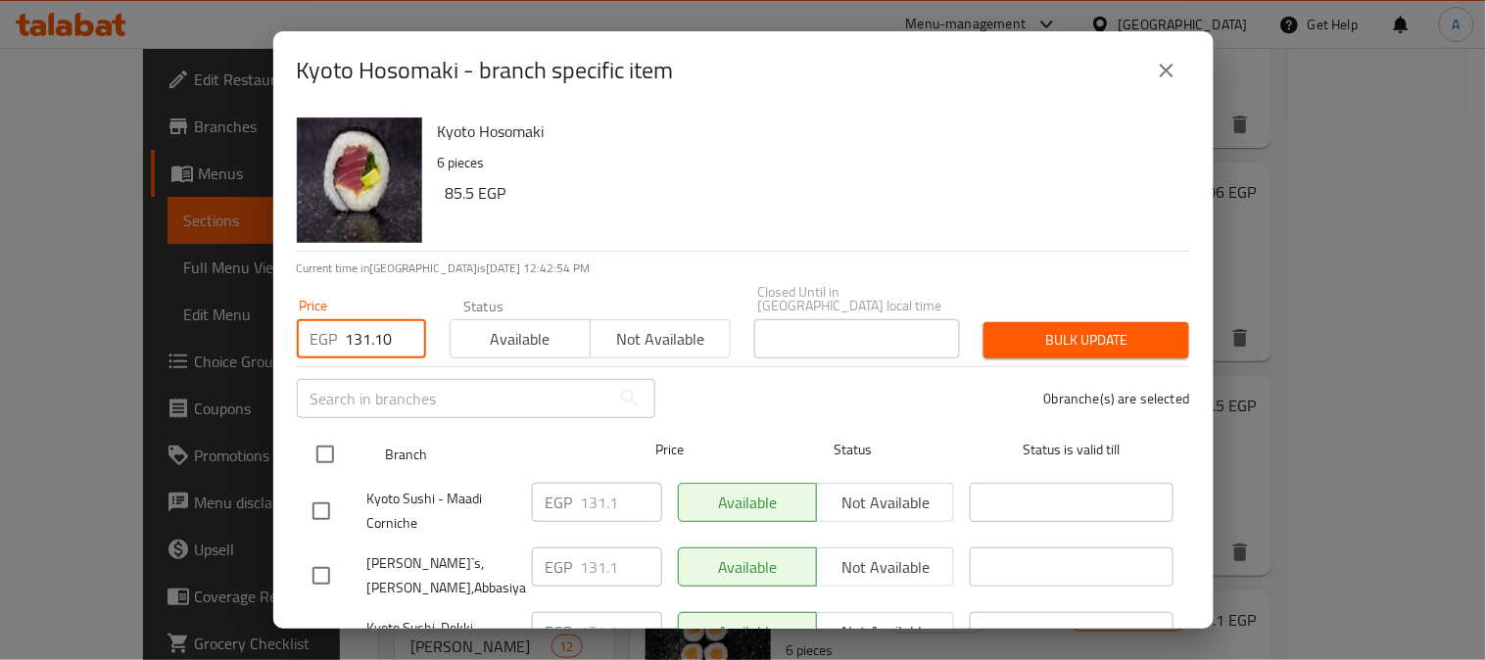
click at [329, 434] on input "checkbox" at bounding box center [325, 454] width 41 height 41
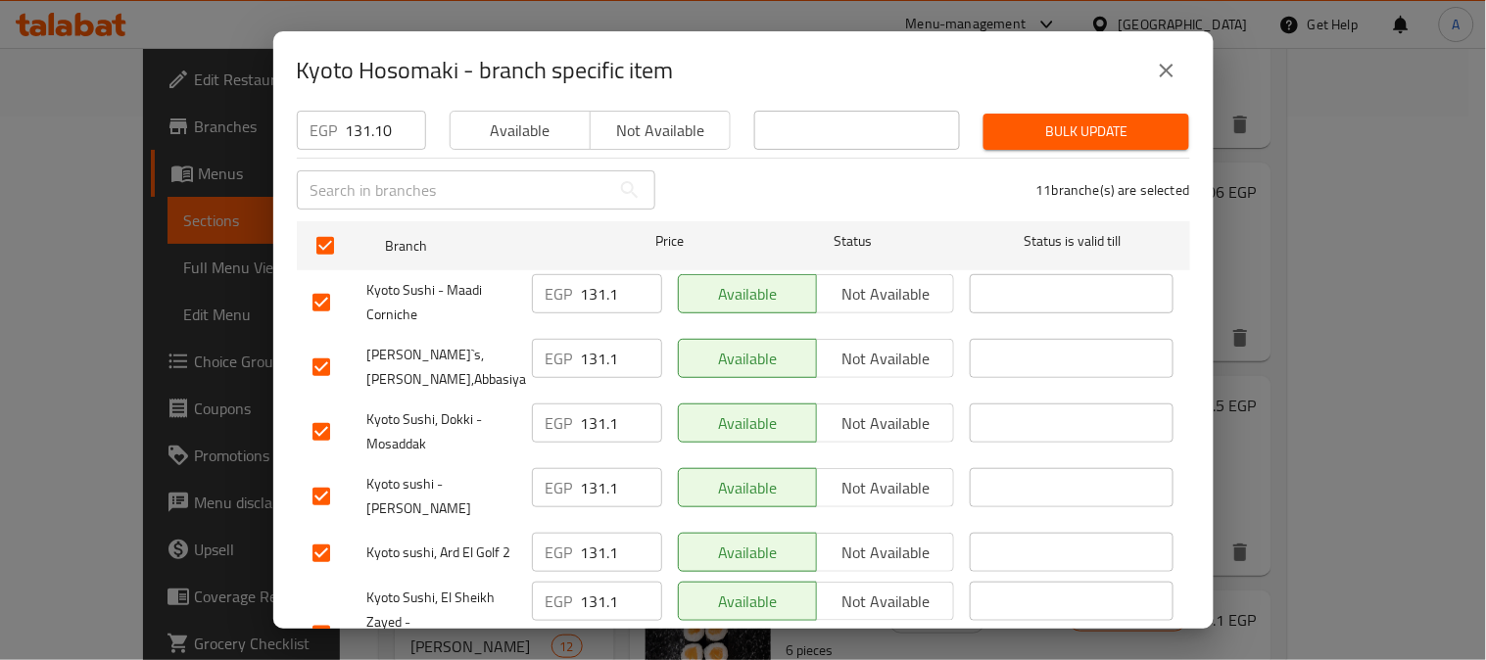
scroll to position [217, 0]
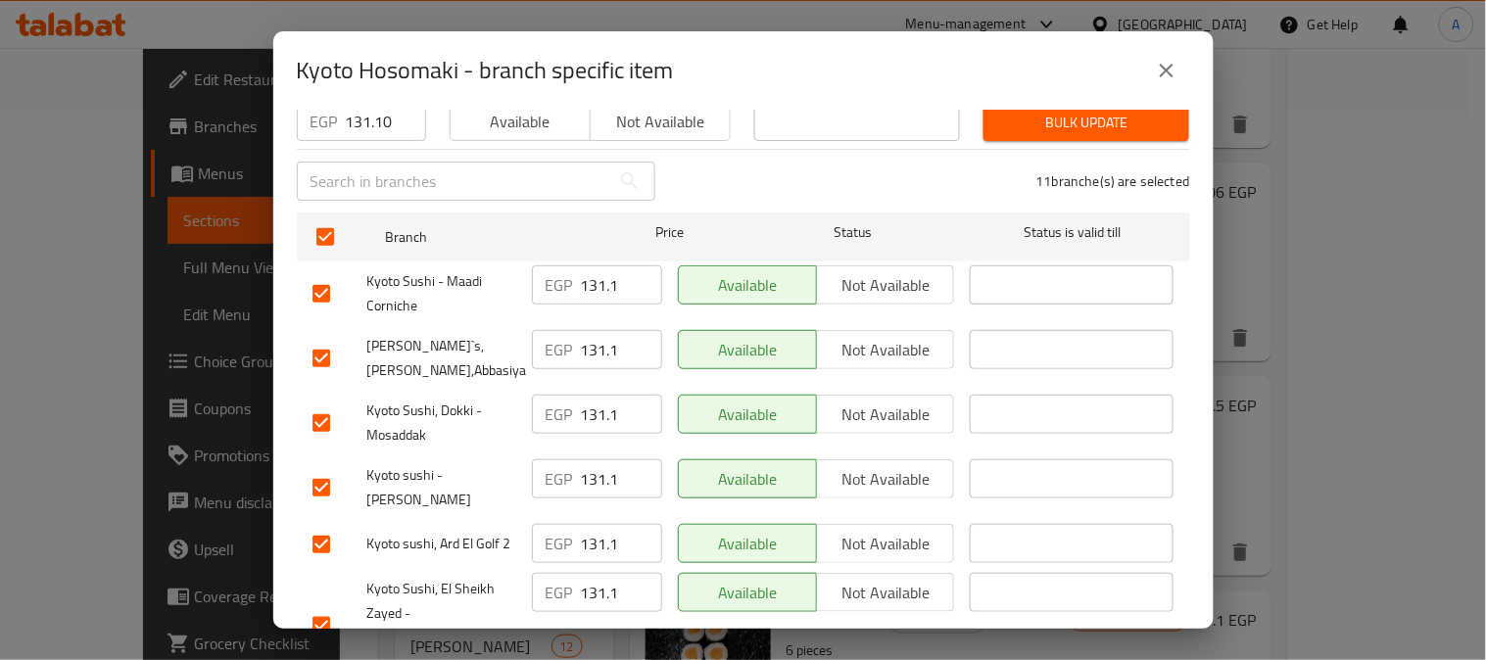
click at [319, 347] on input "checkbox" at bounding box center [321, 358] width 41 height 41
click at [323, 530] on input "checkbox" at bounding box center [321, 544] width 41 height 41
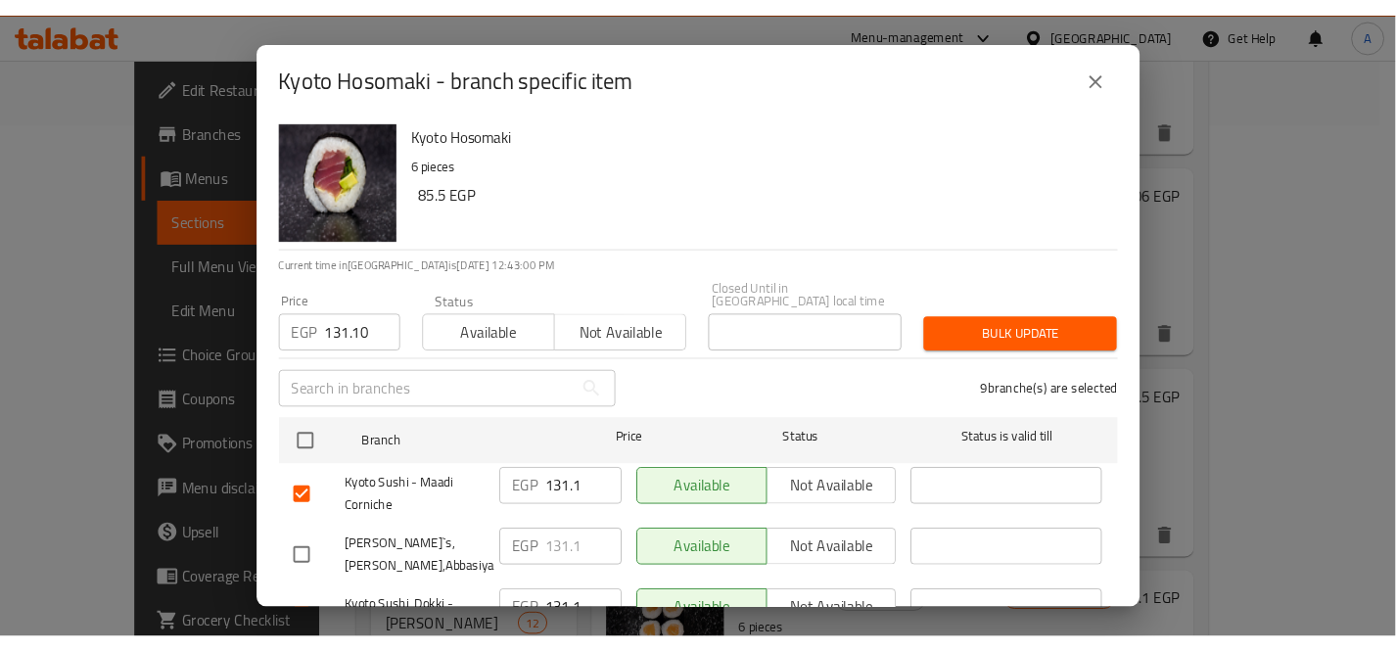
scroll to position [0, 0]
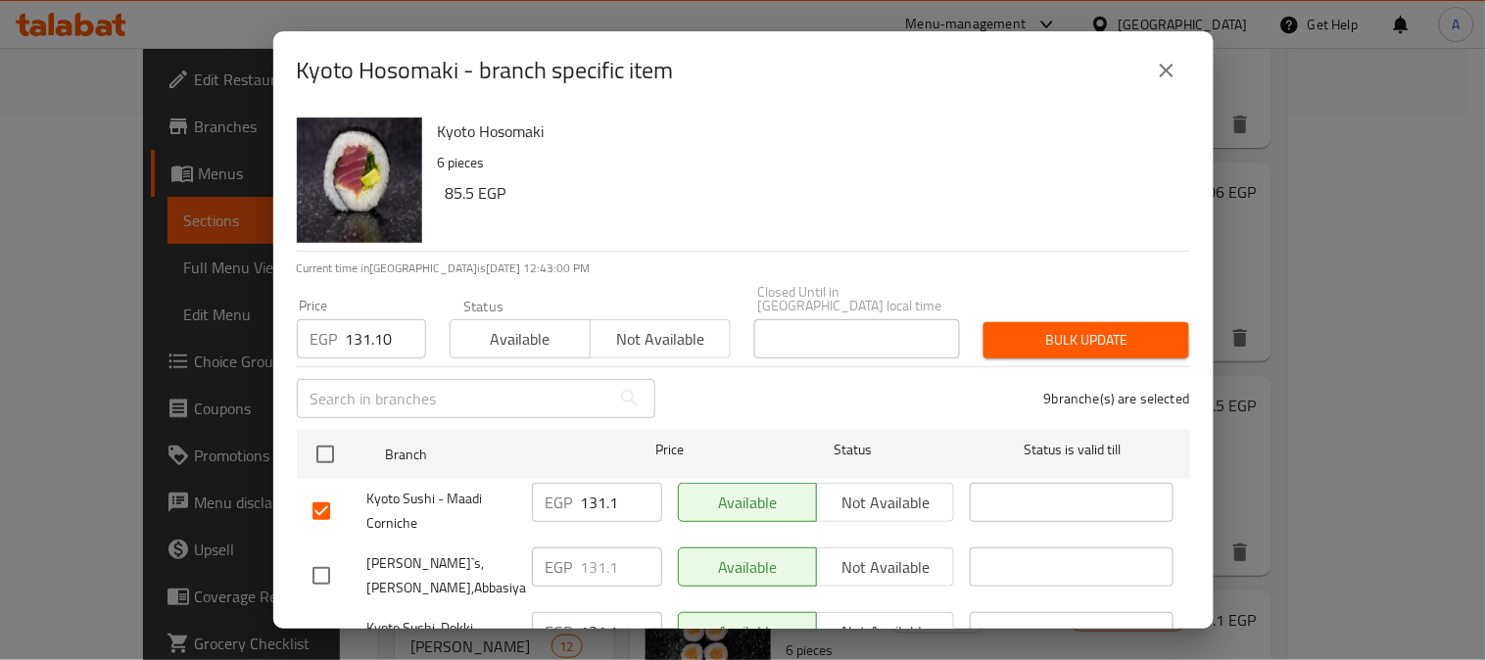
click at [1048, 328] on span "Bulk update" at bounding box center [1086, 340] width 174 height 24
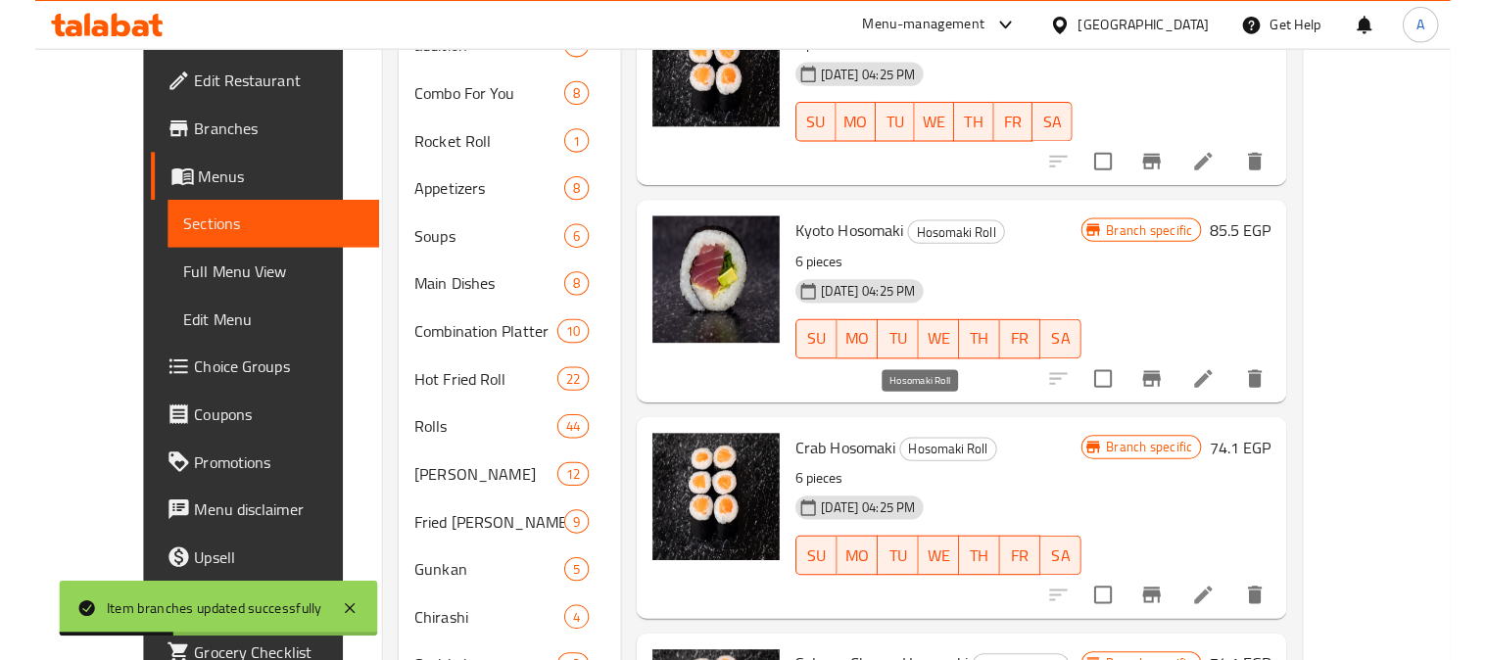
scroll to position [761, 0]
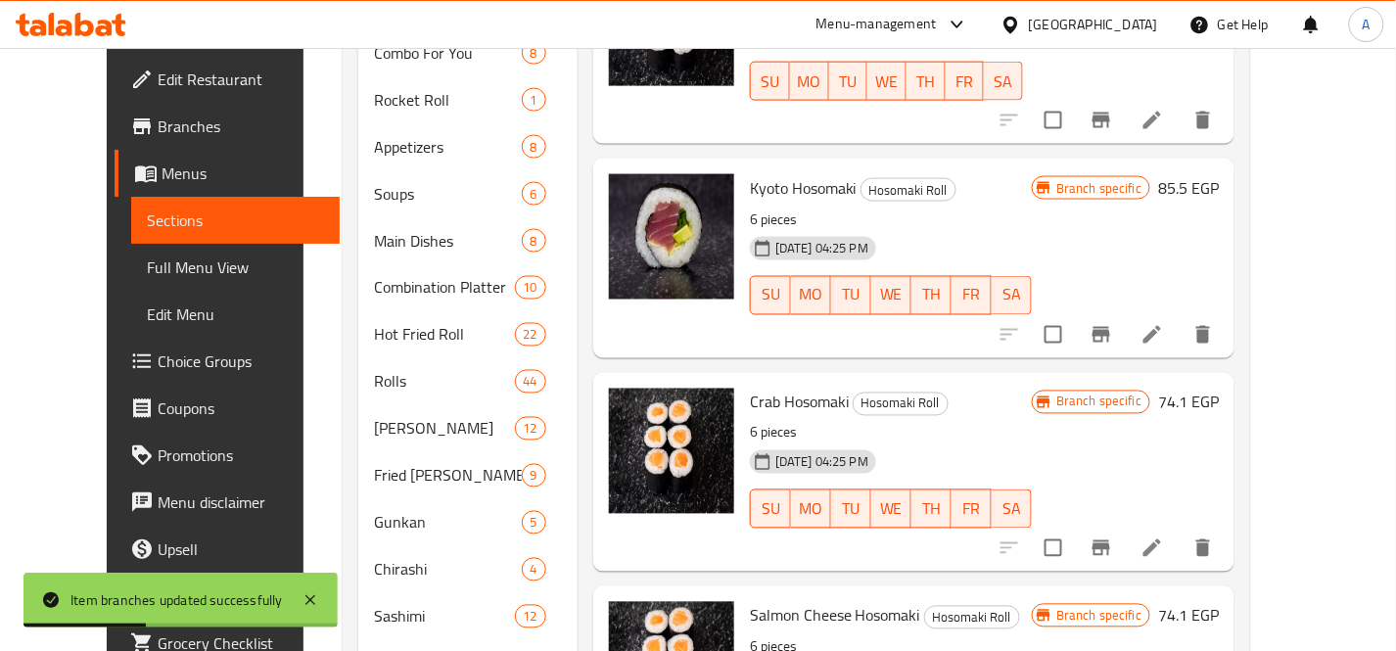
click at [975, 389] on h6 "Crab Hosomaki Hosomaki Roll" at bounding box center [891, 402] width 282 height 27
click at [1111, 541] on icon "Branch-specific-item" at bounding box center [1102, 549] width 18 height 16
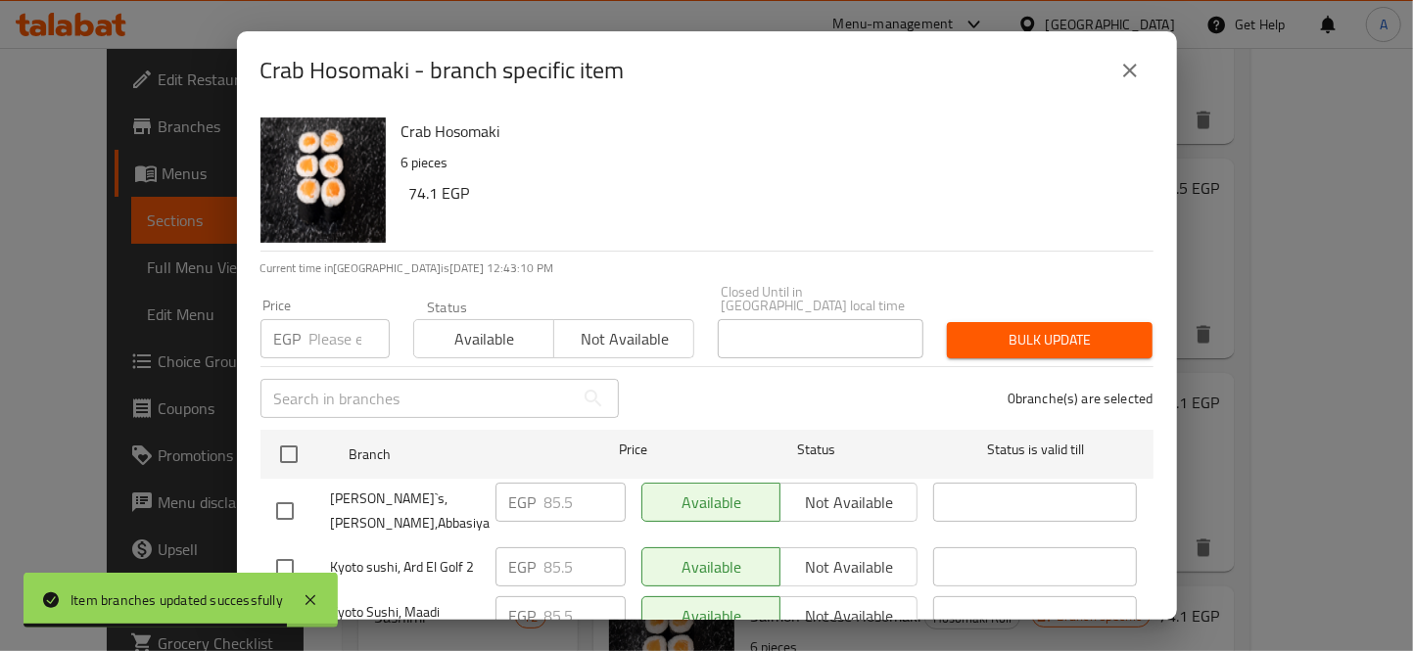
click at [999, 177] on div "Crab Hosomaki 6 pieces 74.1 EGP" at bounding box center [770, 180] width 752 height 141
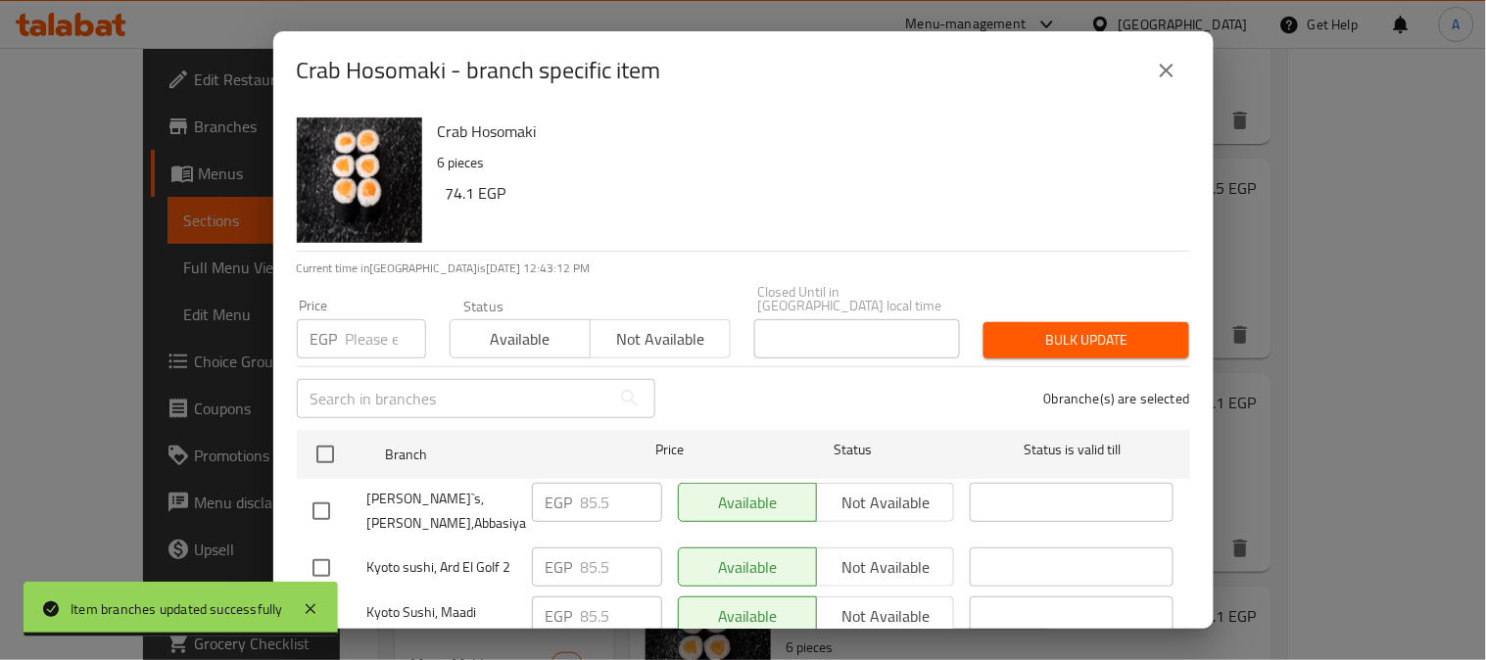
click at [380, 323] on input "number" at bounding box center [386, 338] width 80 height 39
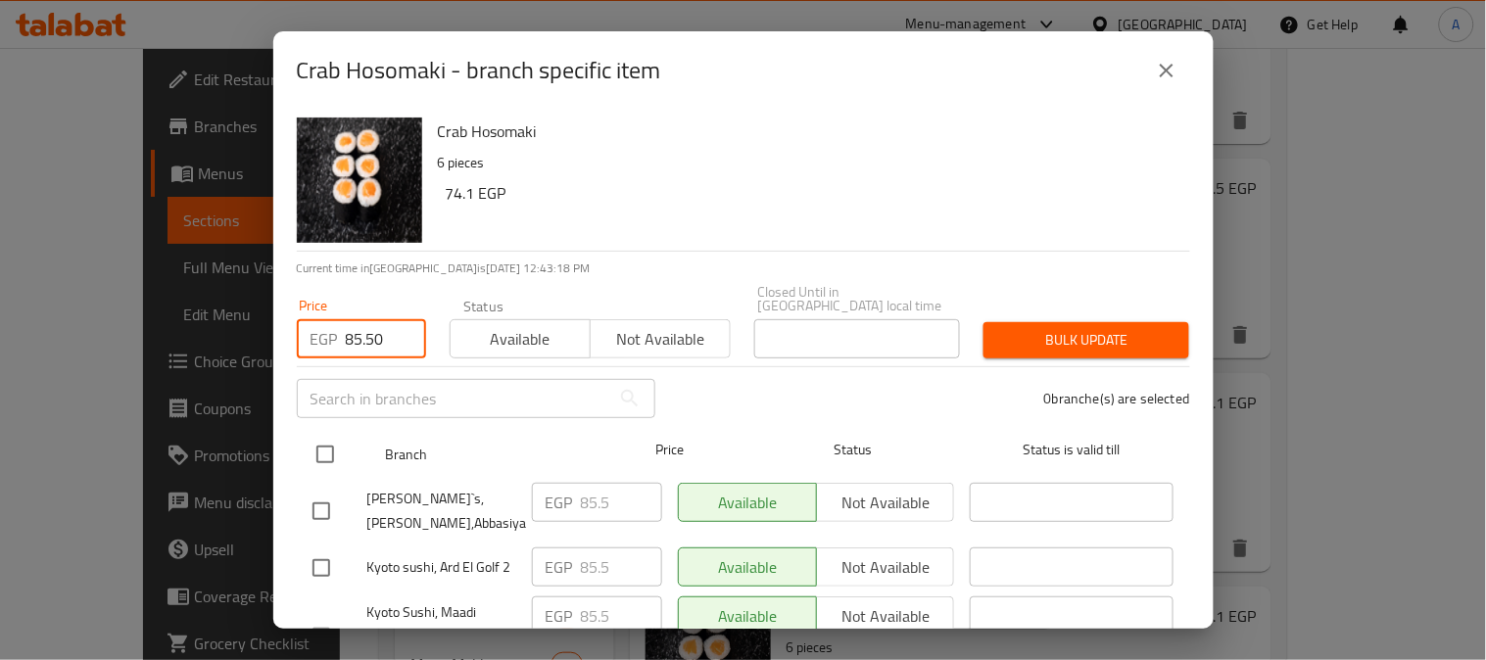
click at [316, 441] on input "checkbox" at bounding box center [325, 454] width 41 height 41
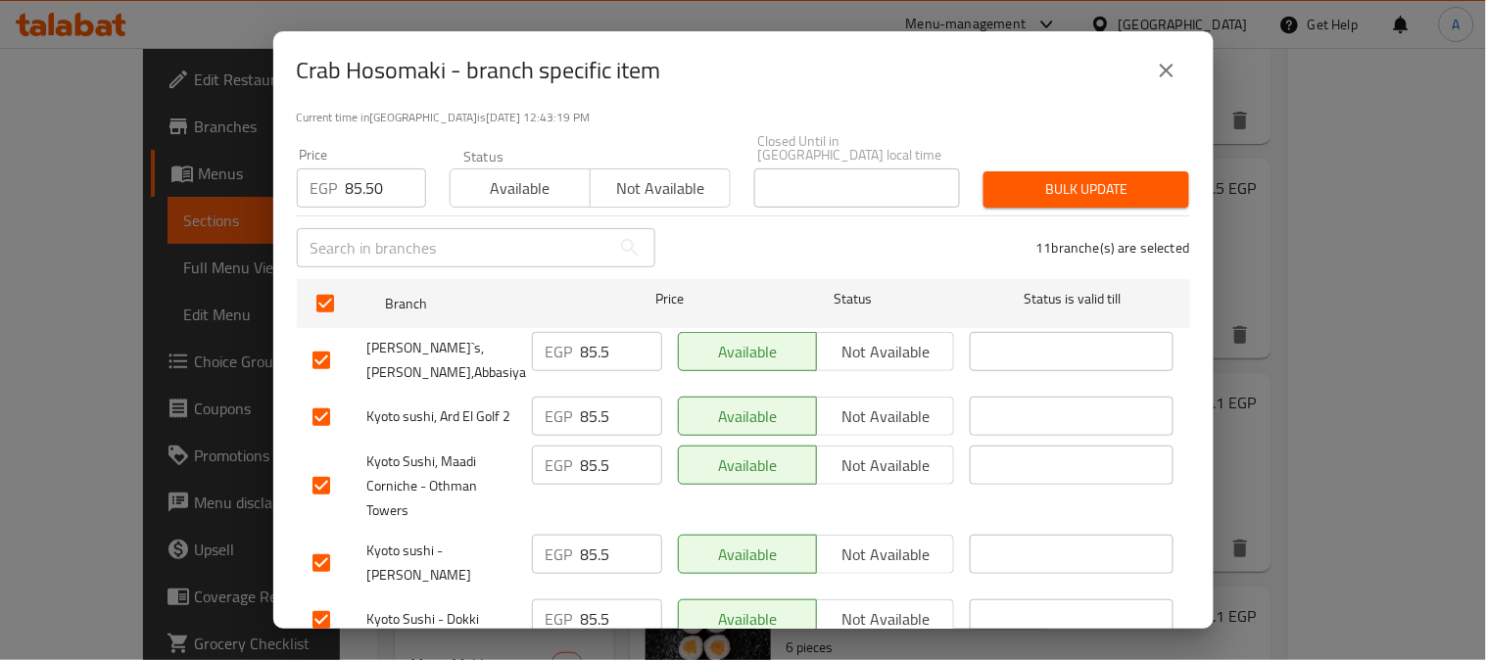
scroll to position [326, 0]
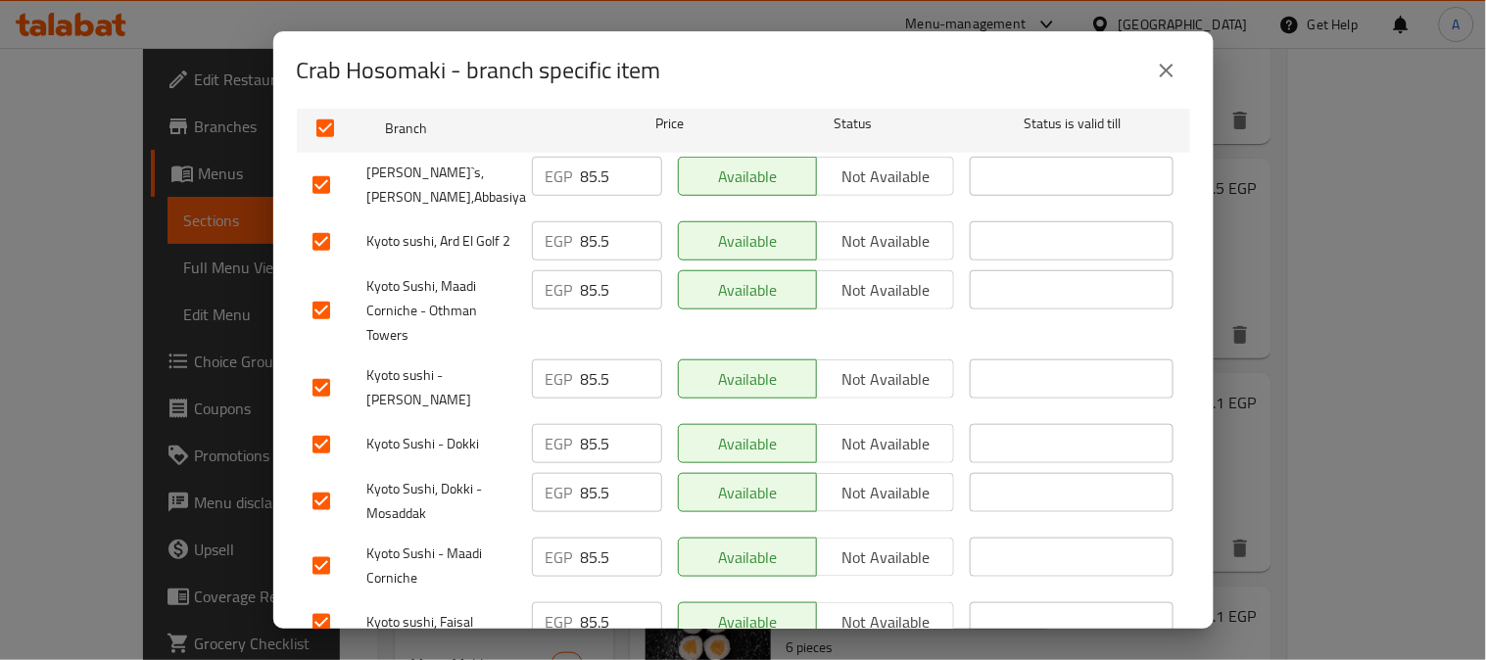
click at [323, 166] on input "checkbox" at bounding box center [321, 185] width 41 height 41
click at [323, 227] on input "checkbox" at bounding box center [321, 241] width 41 height 41
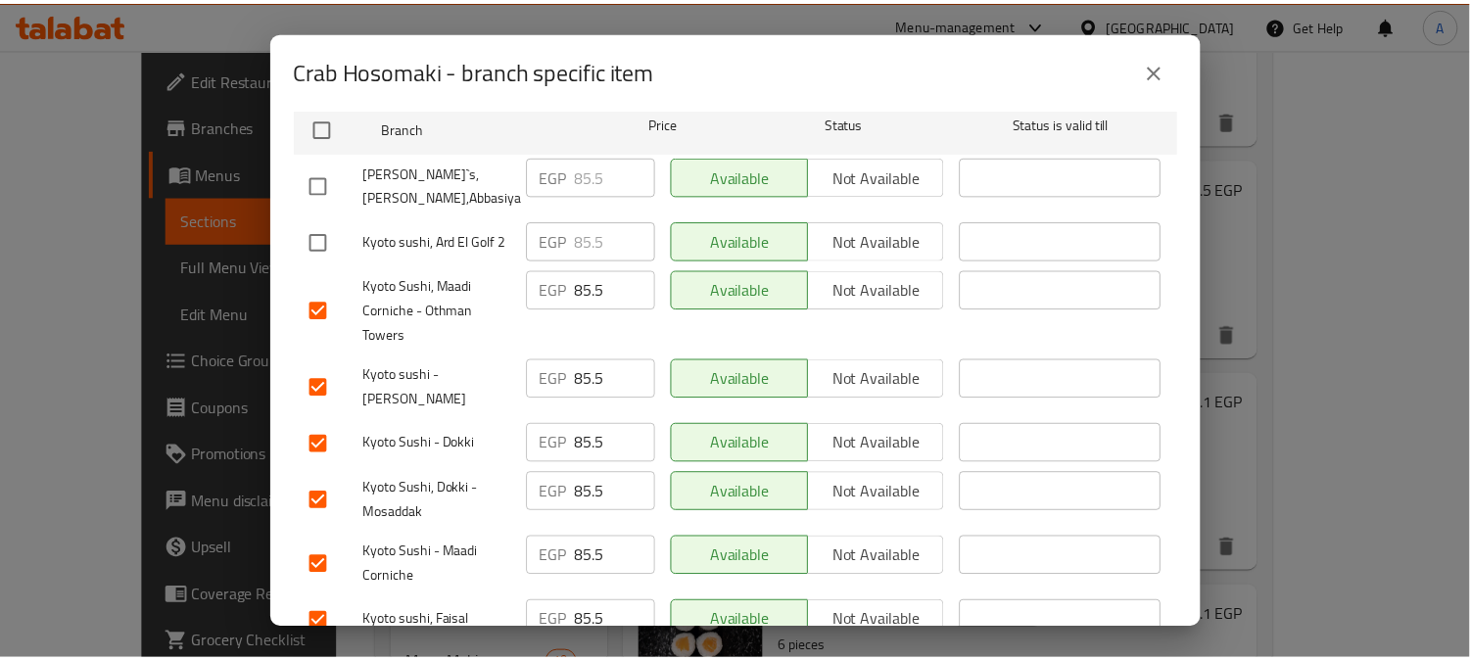
scroll to position [0, 0]
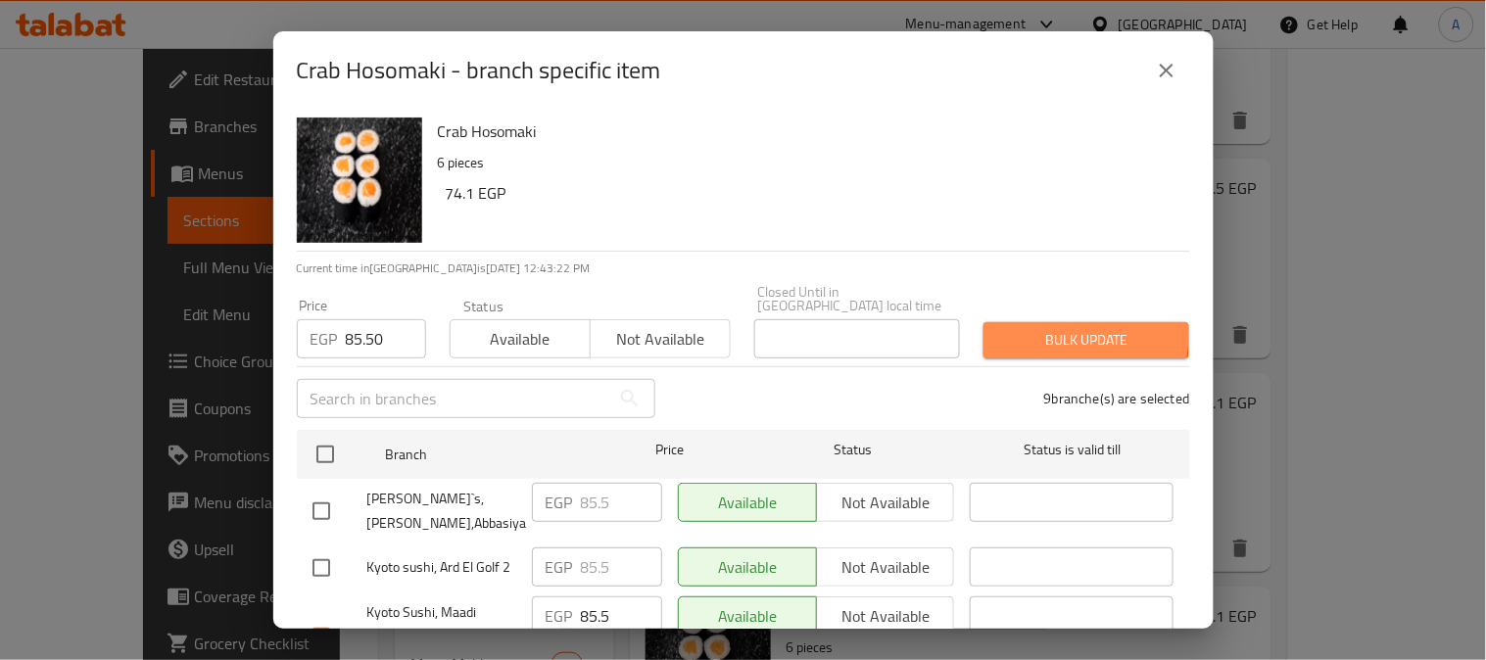
click at [1061, 328] on span "Bulk update" at bounding box center [1086, 340] width 174 height 24
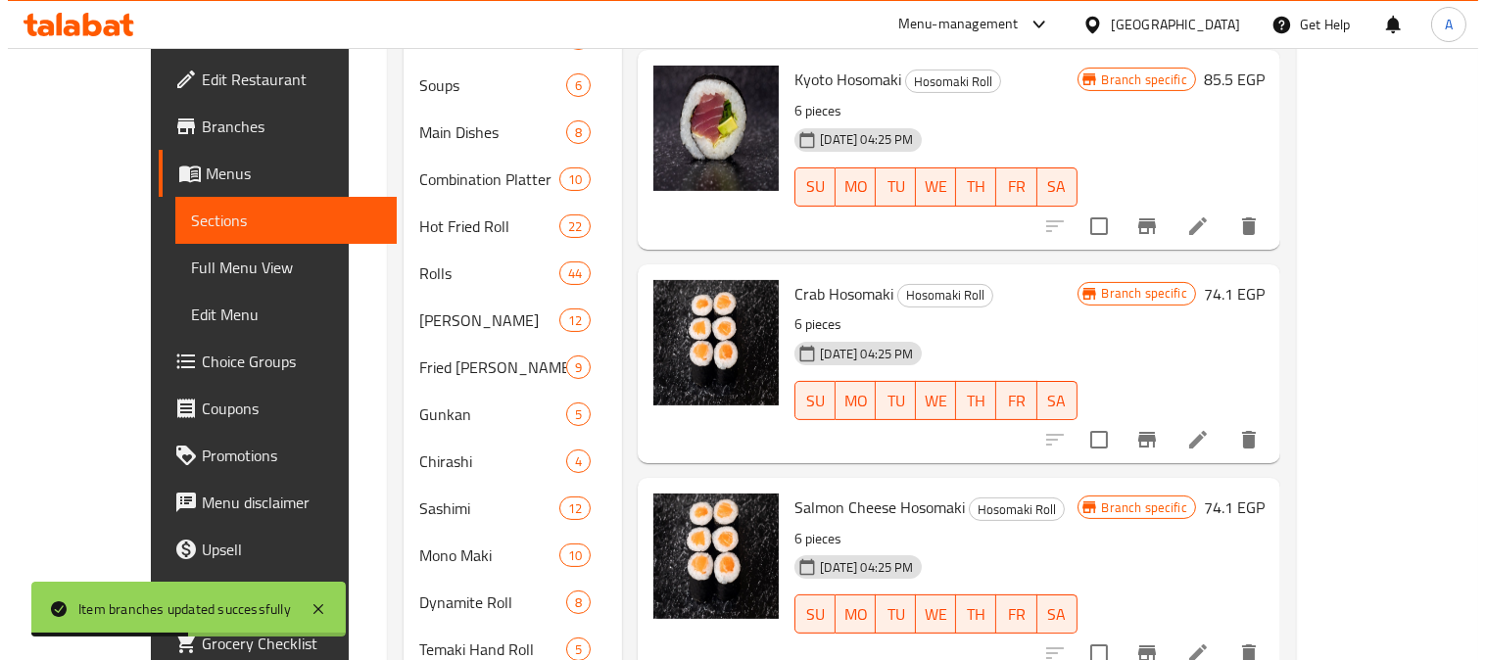
scroll to position [979, 0]
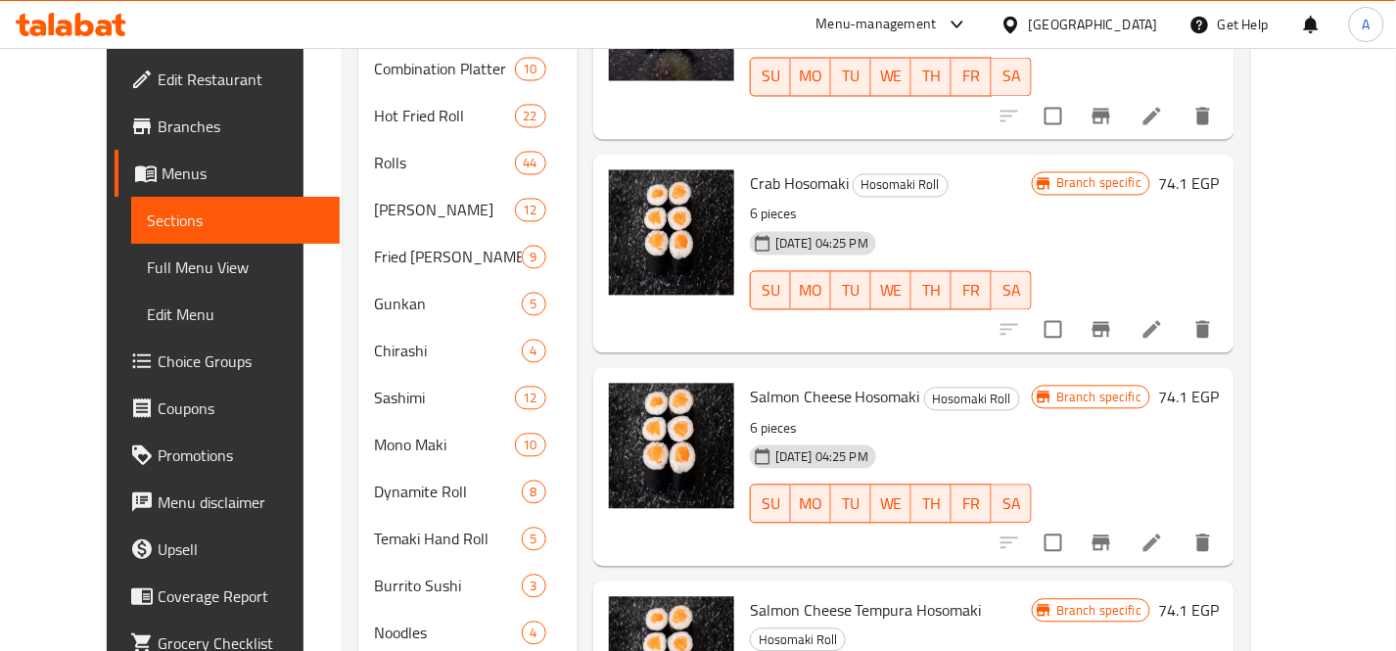
click at [983, 417] on p "6 pieces" at bounding box center [891, 429] width 282 height 24
click at [1111, 536] on icon "Branch-specific-item" at bounding box center [1102, 544] width 18 height 16
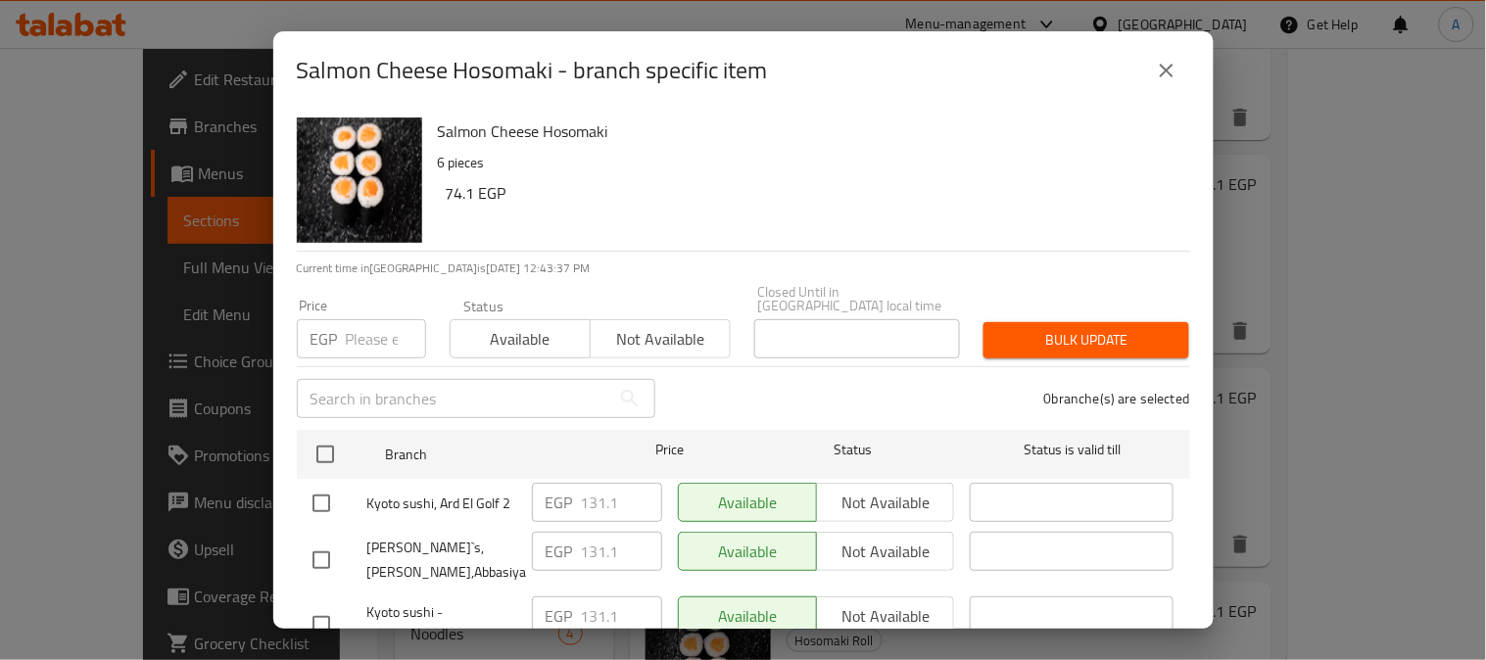
drag, startPoint x: 369, startPoint y: 324, endPoint x: 673, endPoint y: 233, distance: 316.9
click at [368, 324] on input "number" at bounding box center [386, 338] width 80 height 39
click at [912, 189] on h6 "74.1 EGP" at bounding box center [810, 192] width 729 height 27
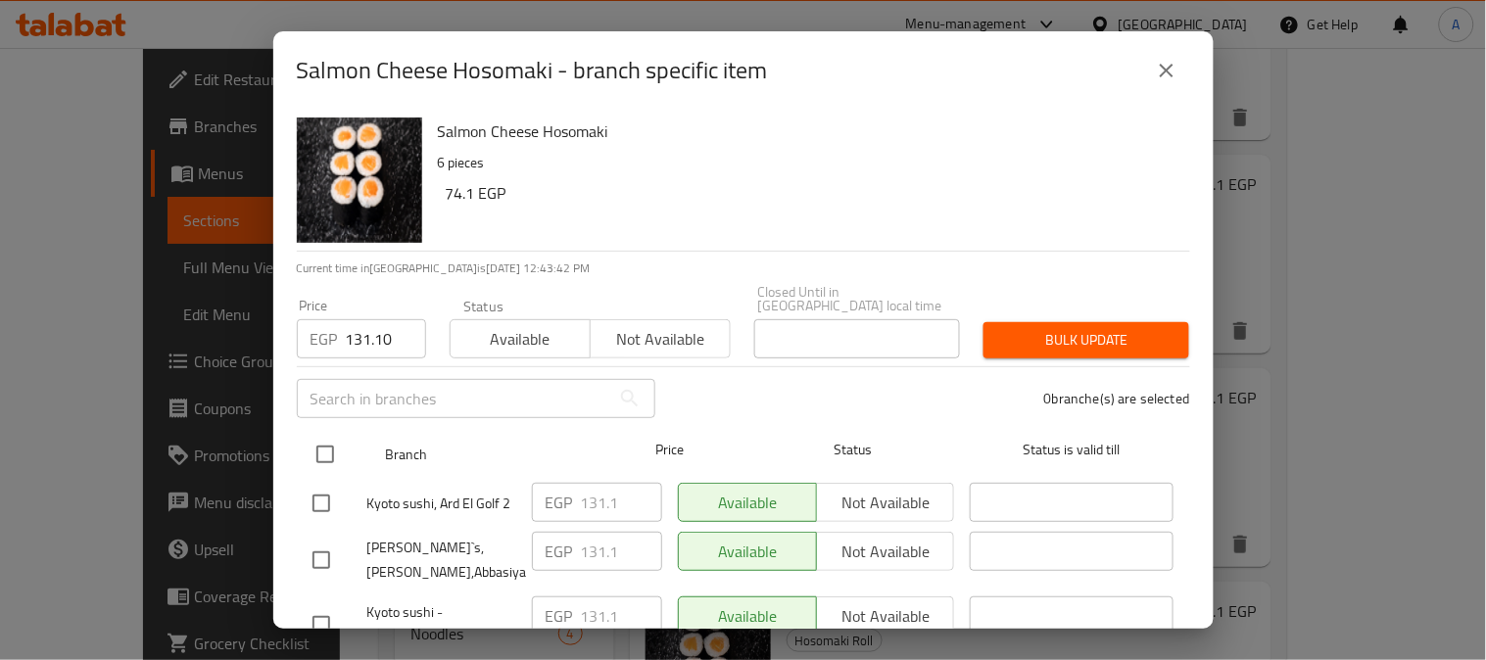
scroll to position [109, 0]
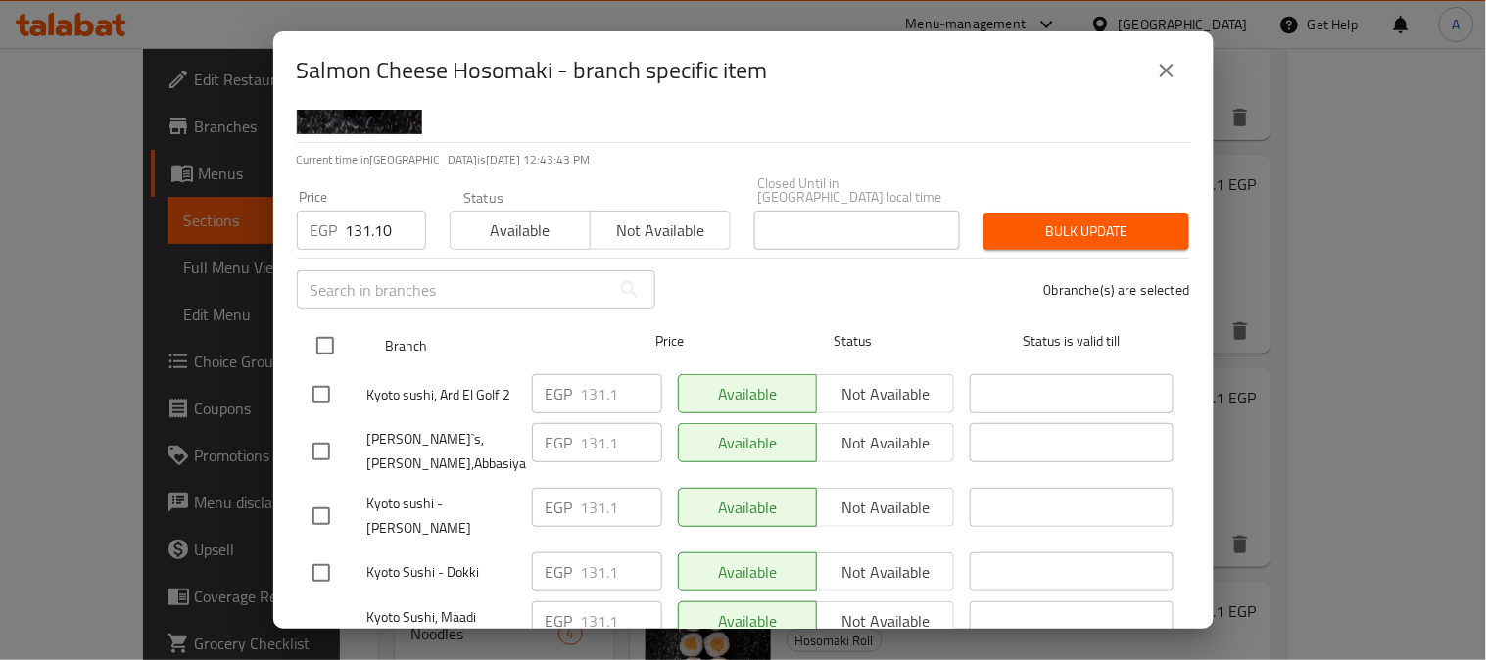
click at [325, 338] on input "checkbox" at bounding box center [325, 345] width 41 height 41
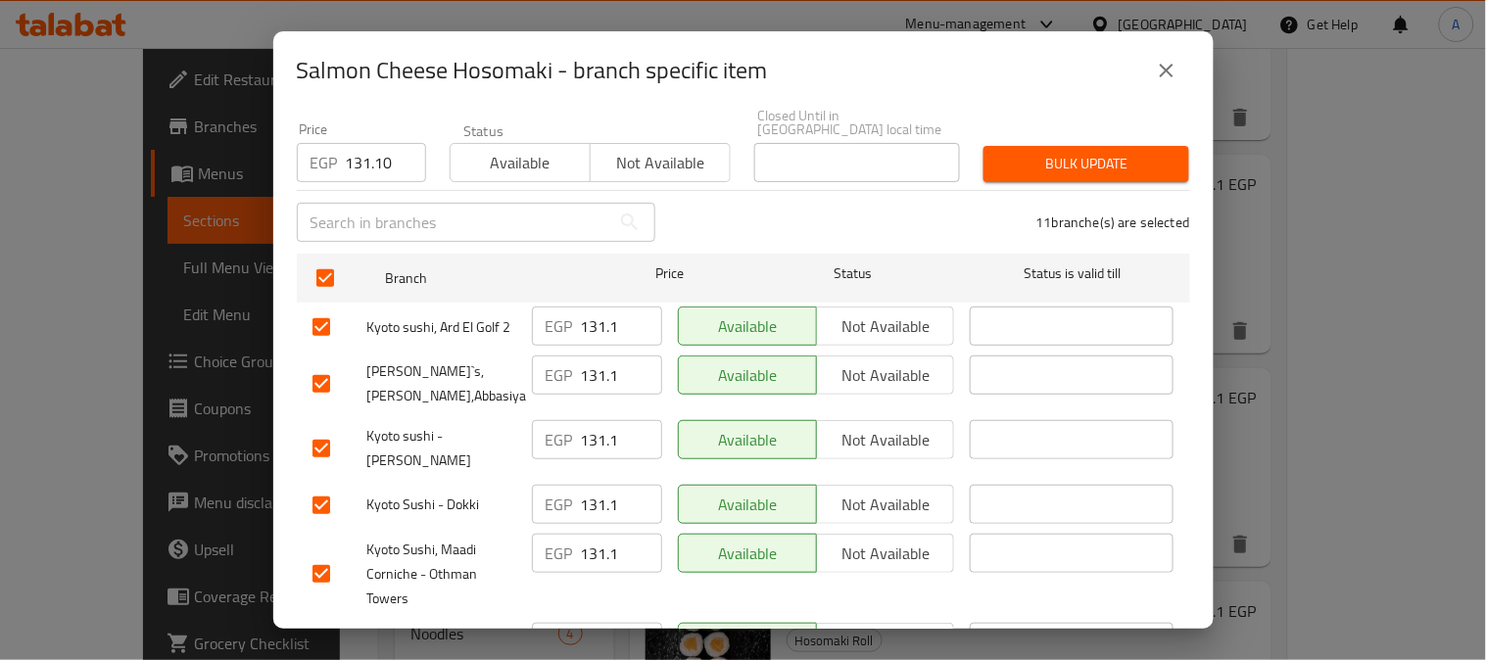
scroll to position [217, 0]
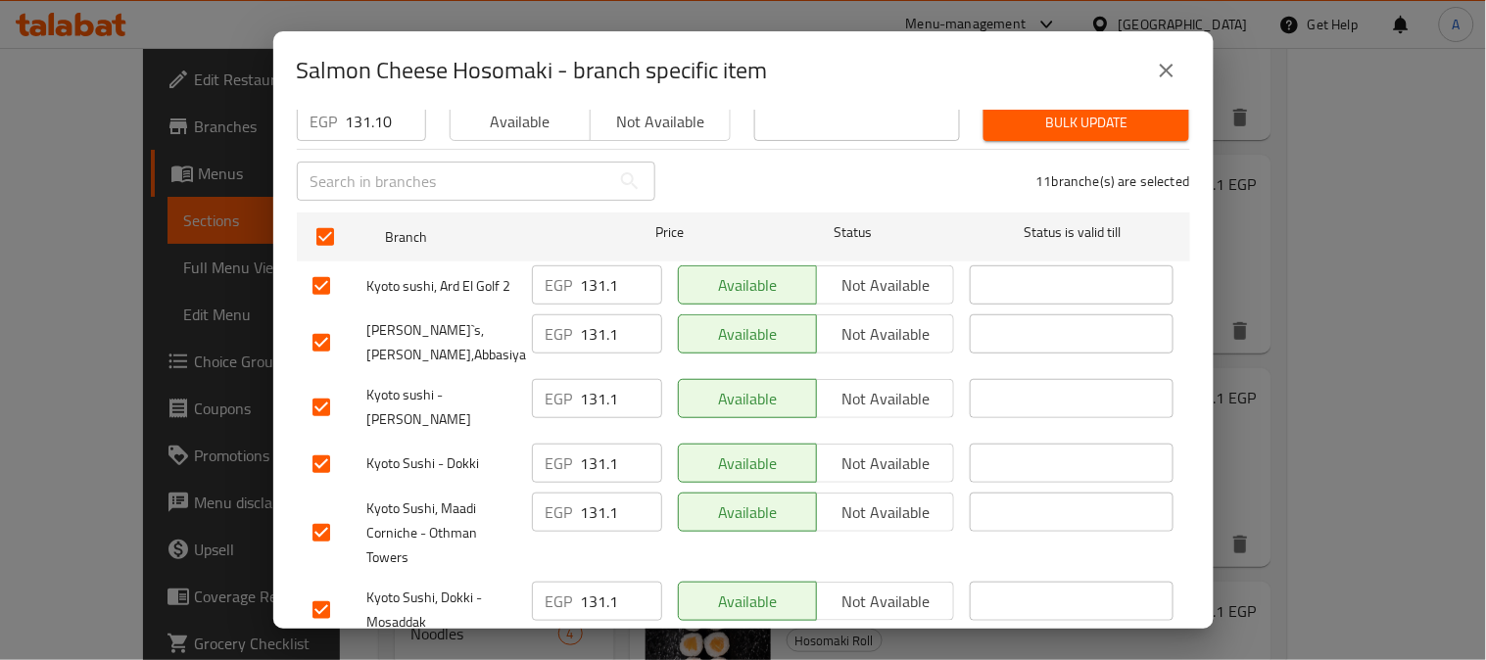
click at [321, 265] on input "checkbox" at bounding box center [321, 285] width 41 height 41
click at [320, 328] on input "checkbox" at bounding box center [321, 342] width 41 height 41
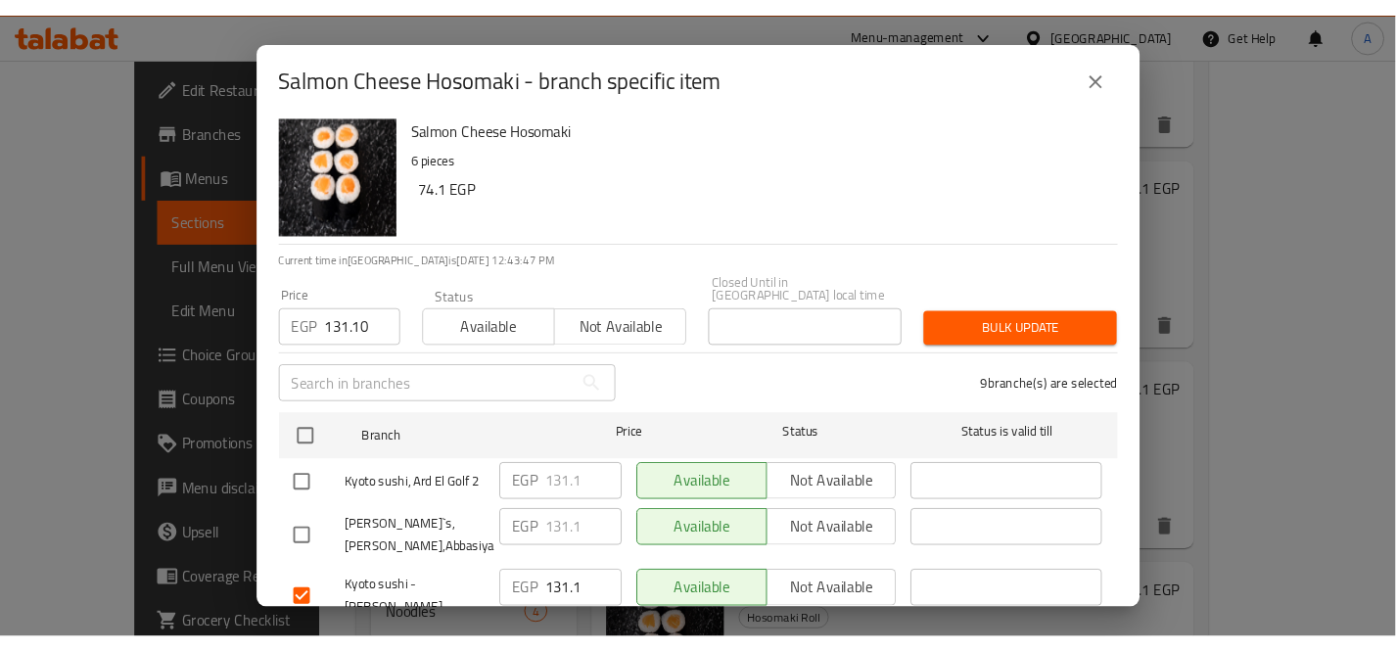
scroll to position [0, 0]
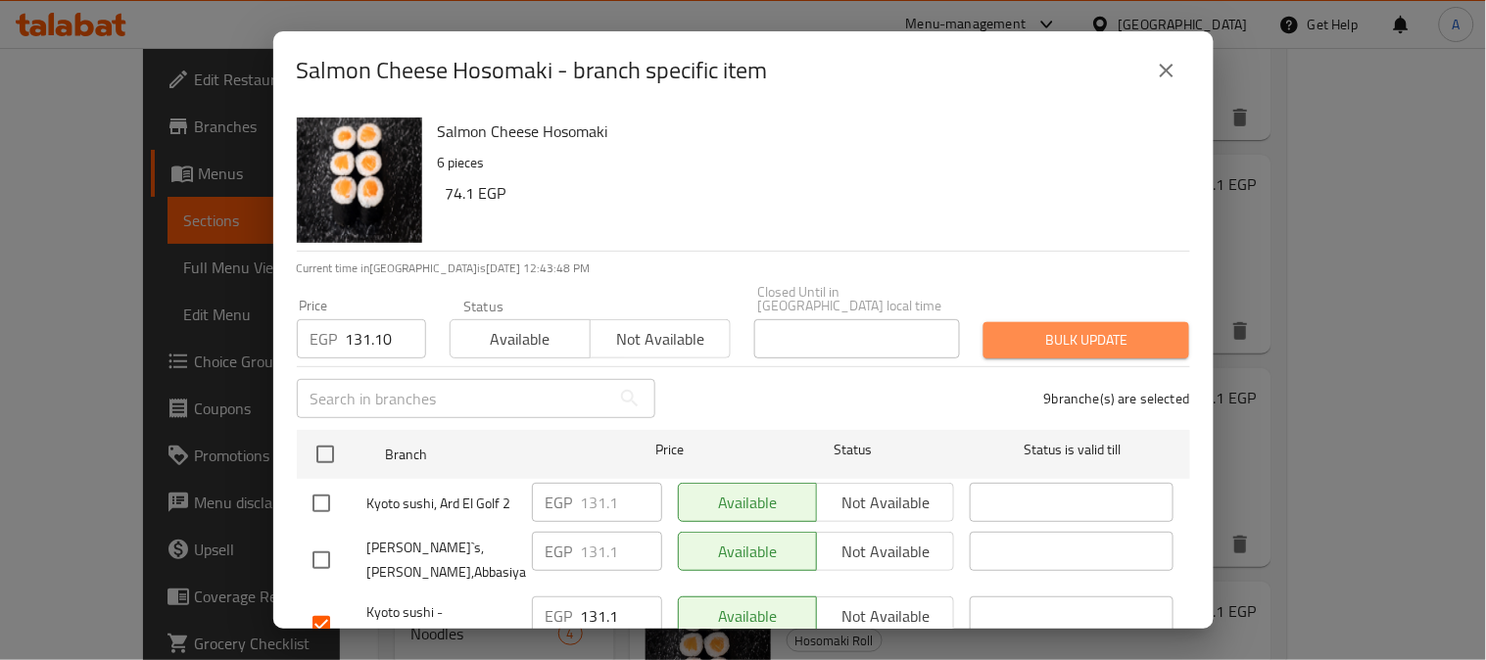
click at [1109, 328] on span "Bulk update" at bounding box center [1086, 340] width 174 height 24
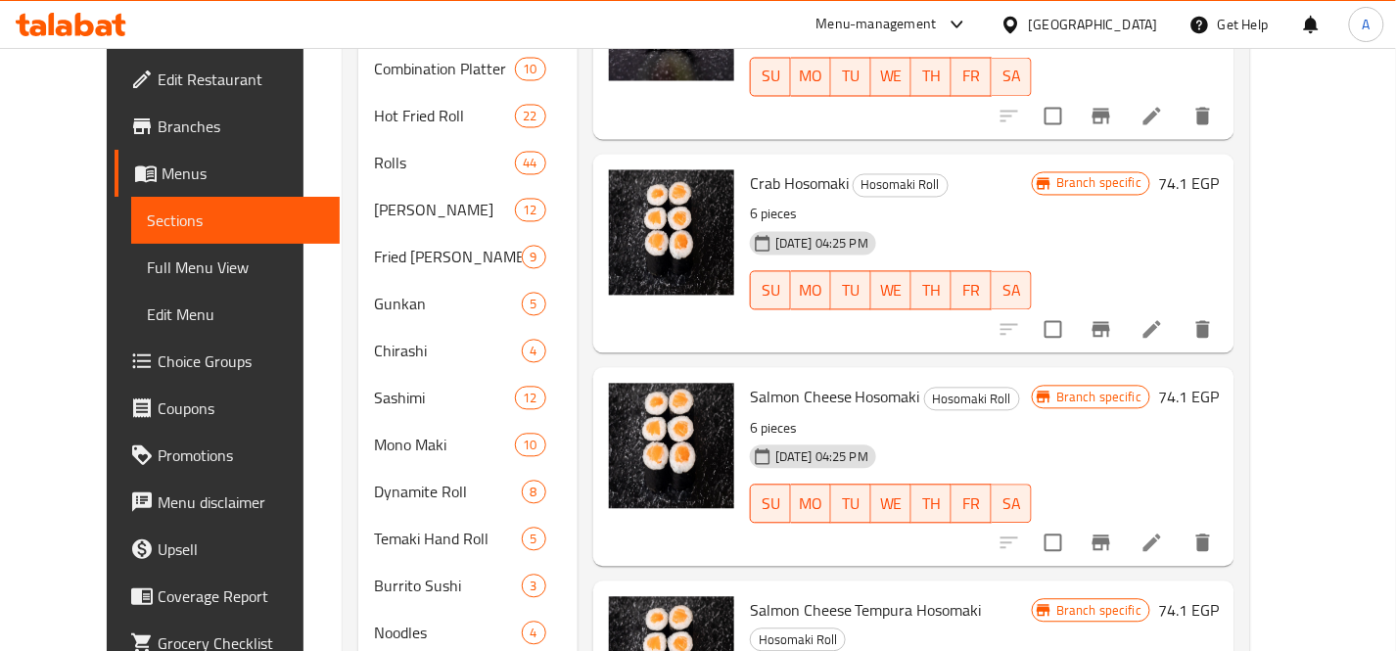
click at [1009, 417] on p "6 pieces" at bounding box center [891, 429] width 282 height 24
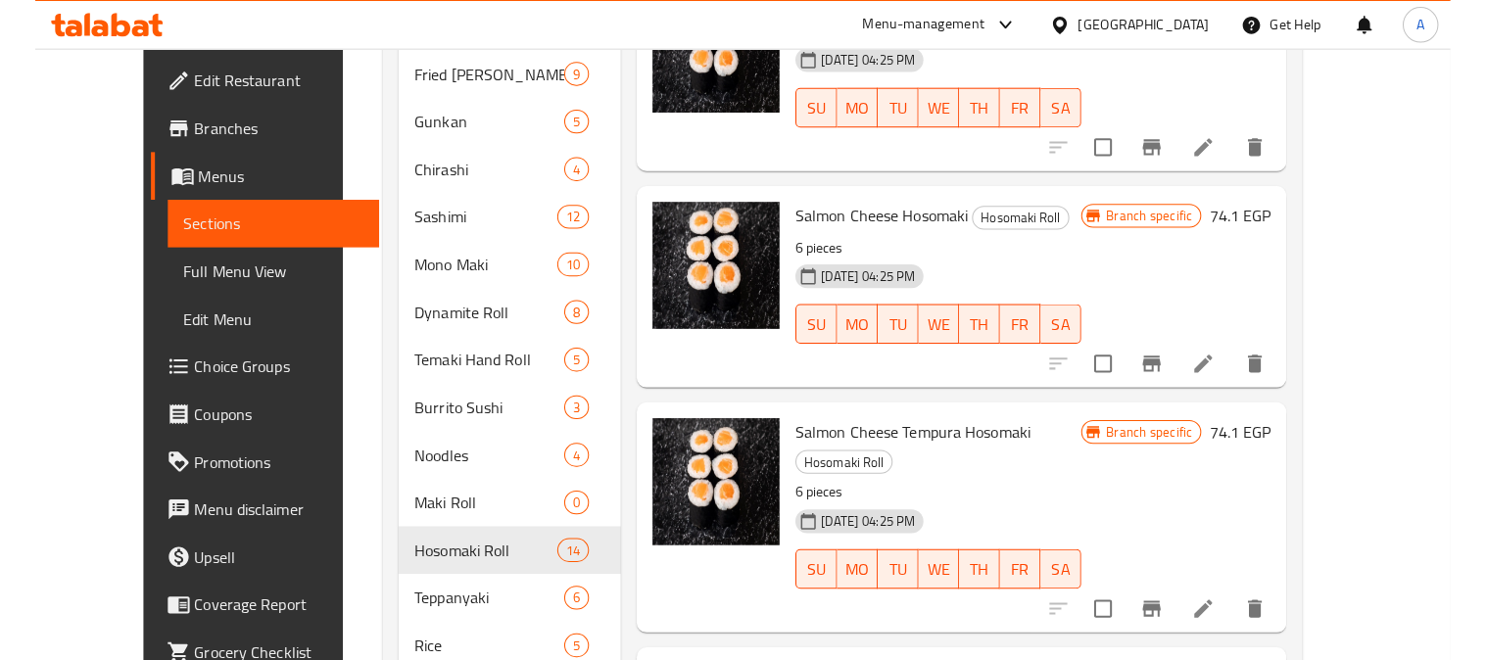
scroll to position [1197, 0]
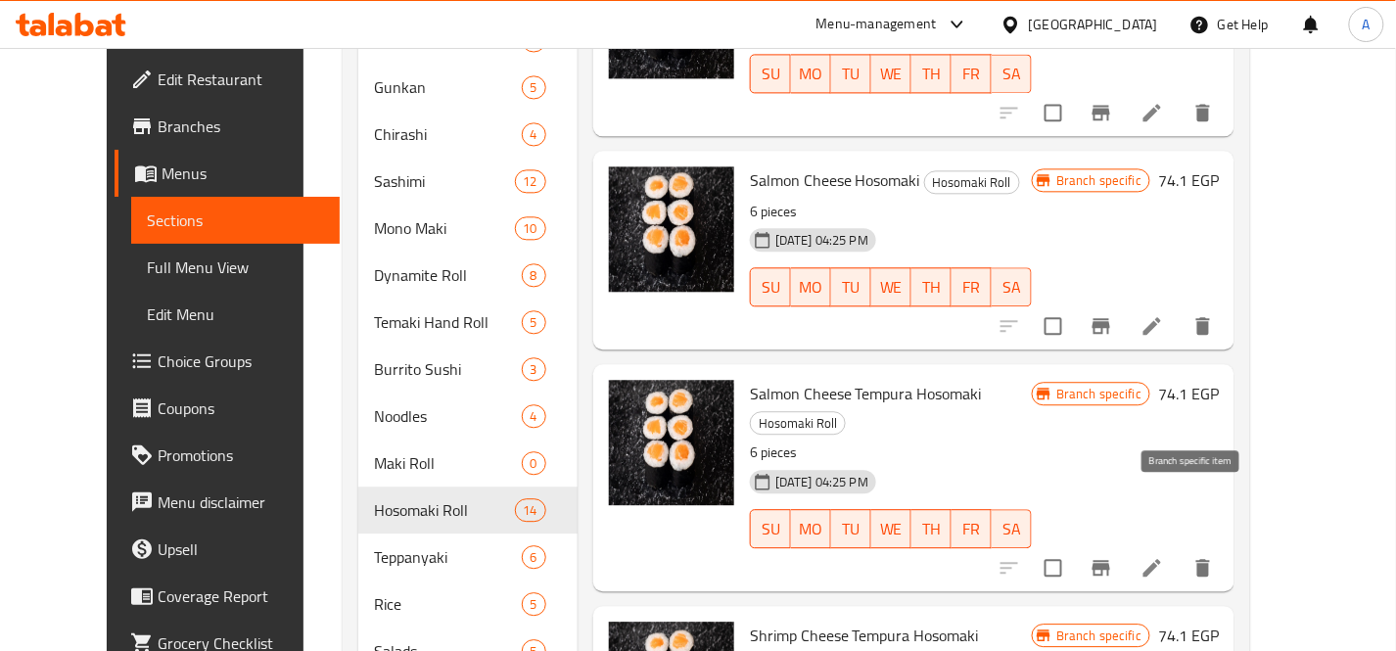
click at [1111, 560] on icon "Branch-specific-item" at bounding box center [1102, 568] width 18 height 16
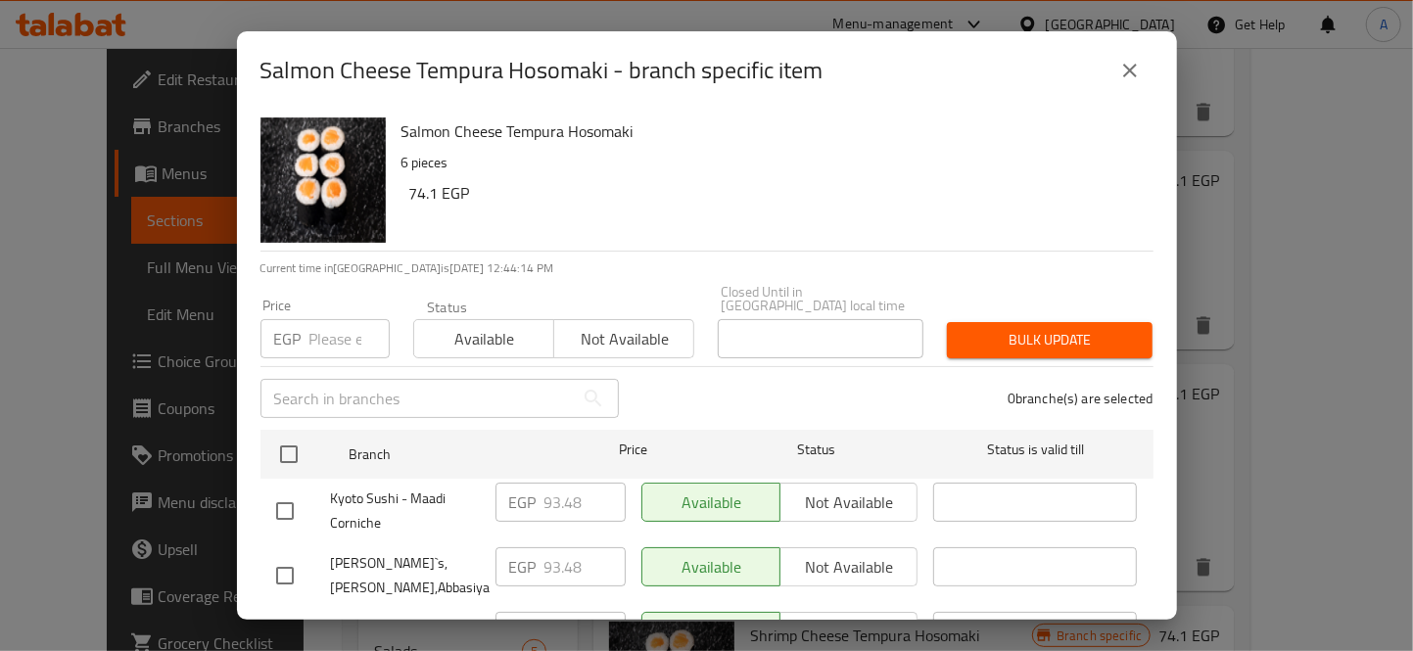
drag, startPoint x: 1003, startPoint y: 203, endPoint x: 1087, endPoint y: 115, distance: 121.9
click at [1003, 200] on h6 "74.1 EGP" at bounding box center [773, 192] width 729 height 27
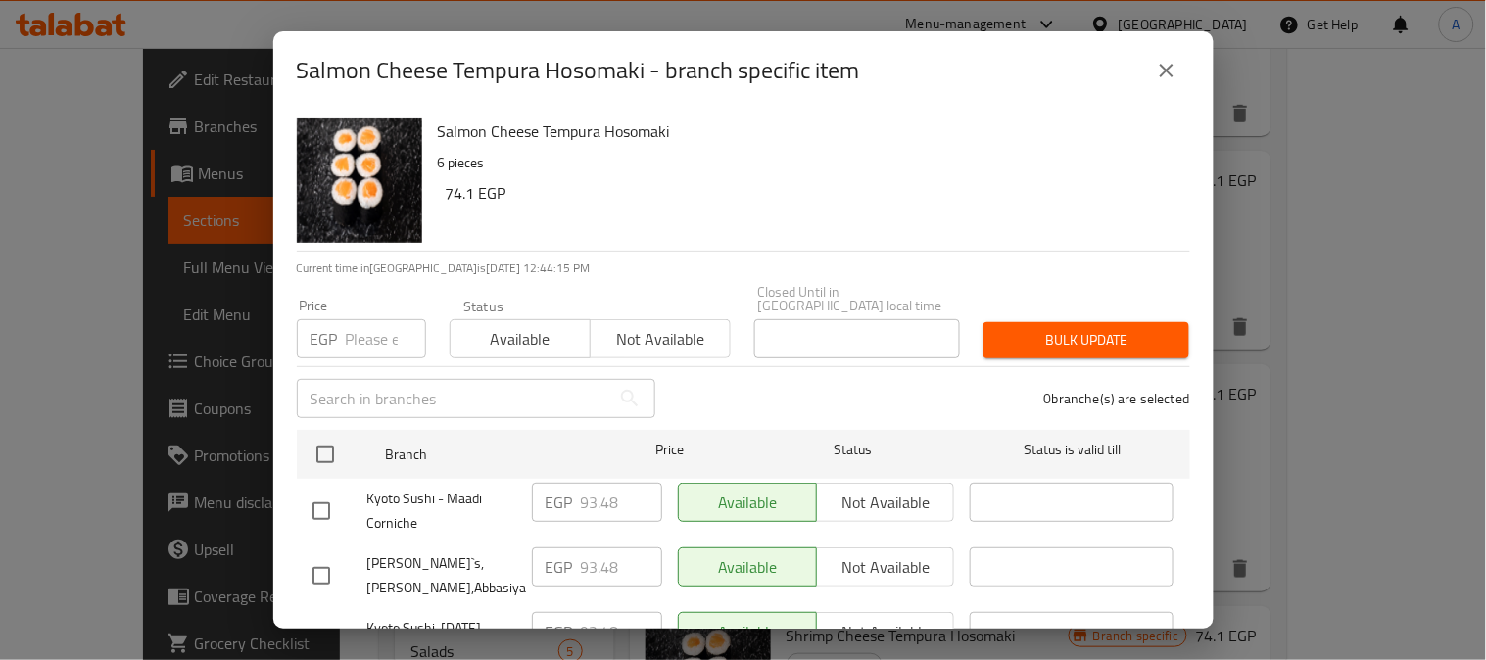
click at [355, 335] on input "number" at bounding box center [386, 338] width 80 height 39
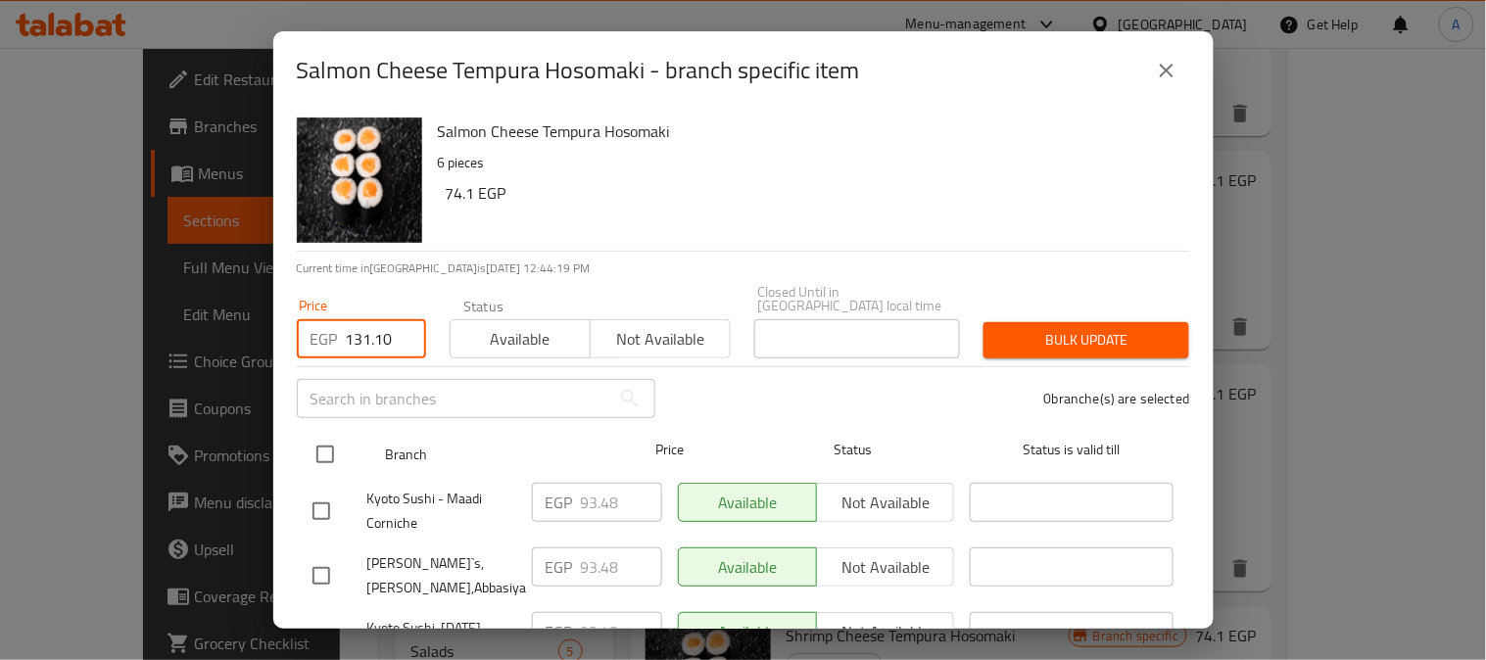
click at [314, 439] on input "checkbox" at bounding box center [325, 454] width 41 height 41
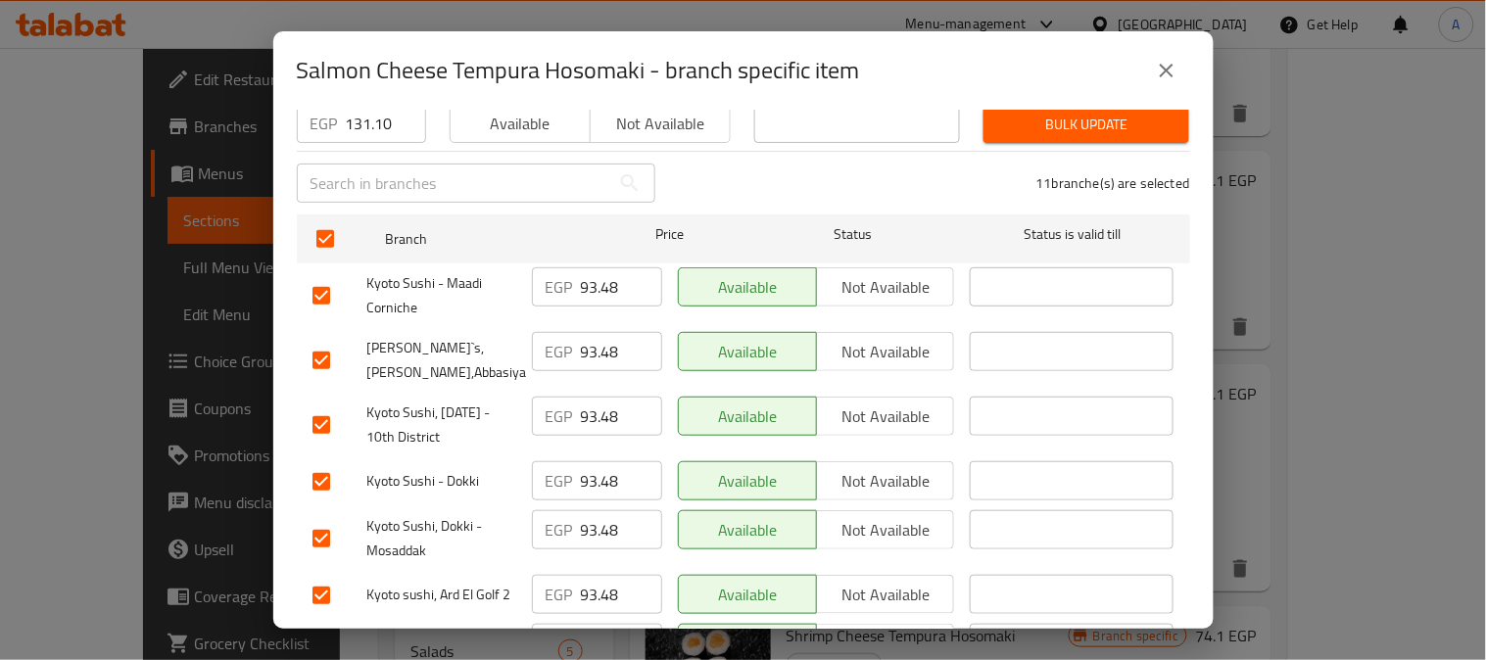
scroll to position [217, 0]
click at [324, 341] on input "checkbox" at bounding box center [321, 358] width 41 height 41
click at [331, 574] on input "checkbox" at bounding box center [321, 593] width 41 height 41
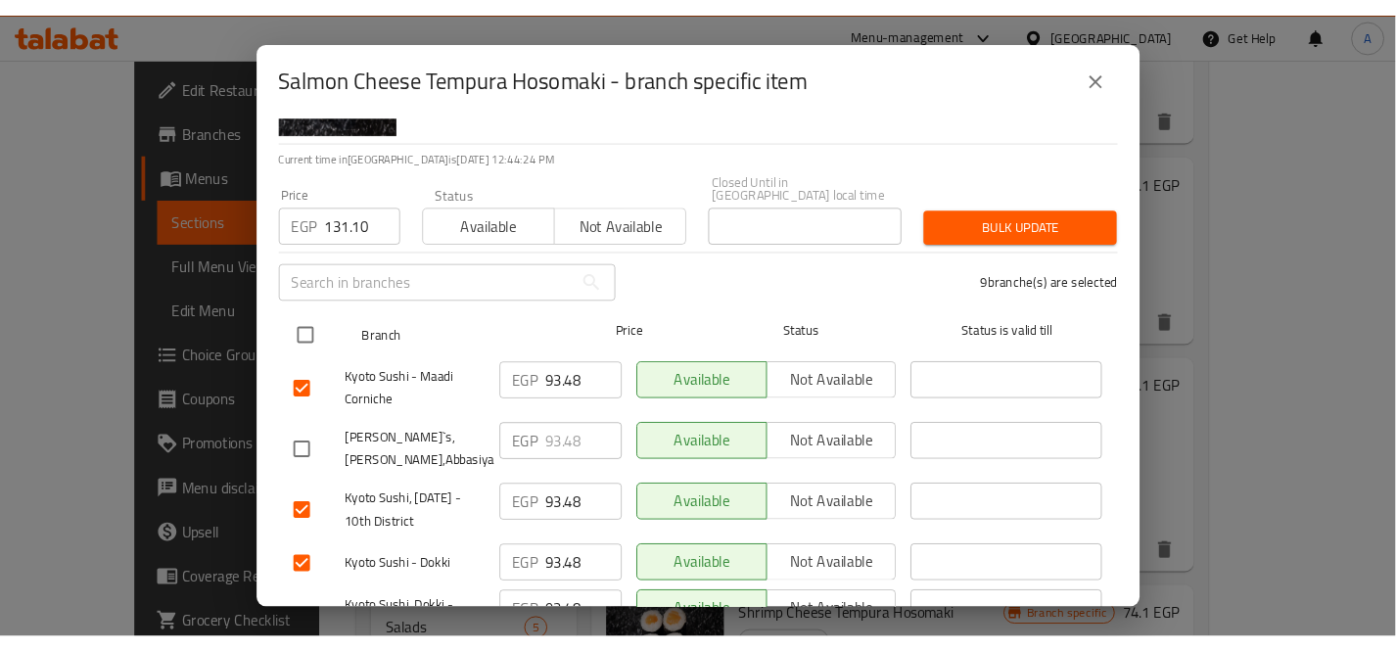
scroll to position [0, 0]
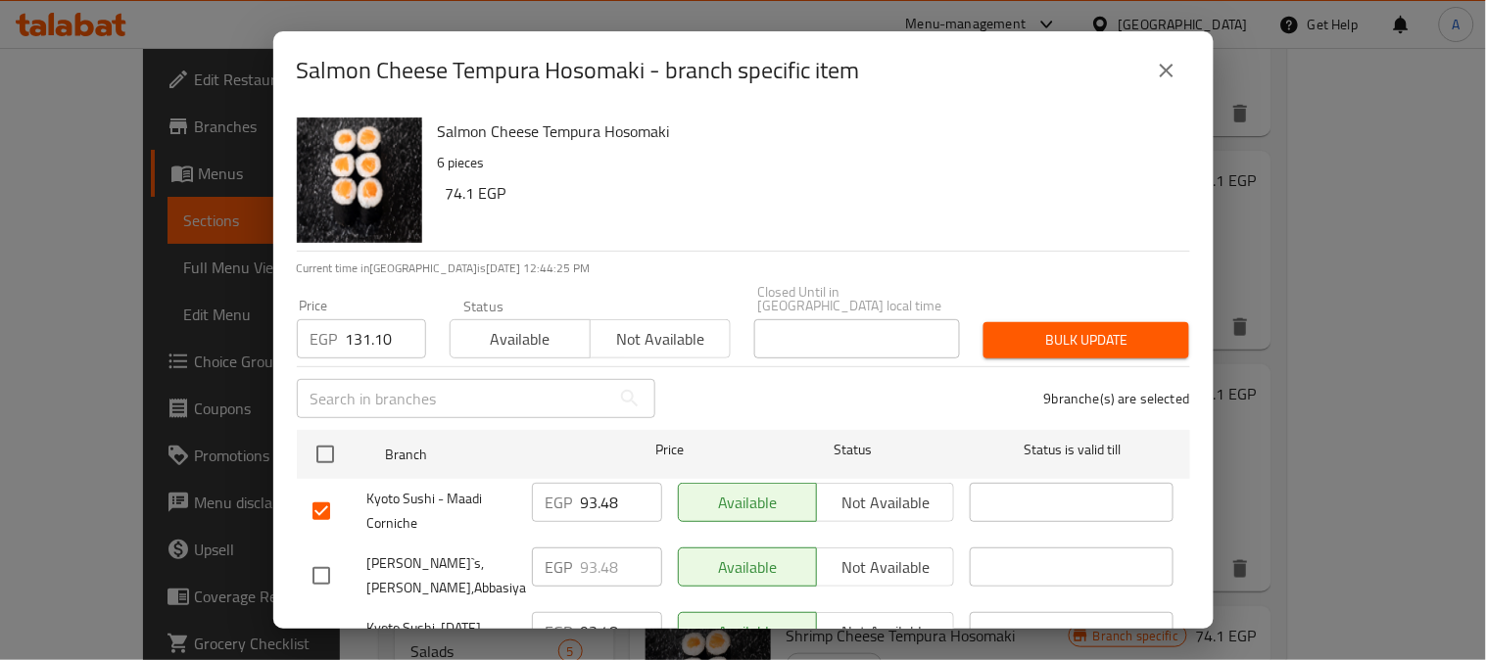
click at [1097, 328] on span "Bulk update" at bounding box center [1086, 340] width 174 height 24
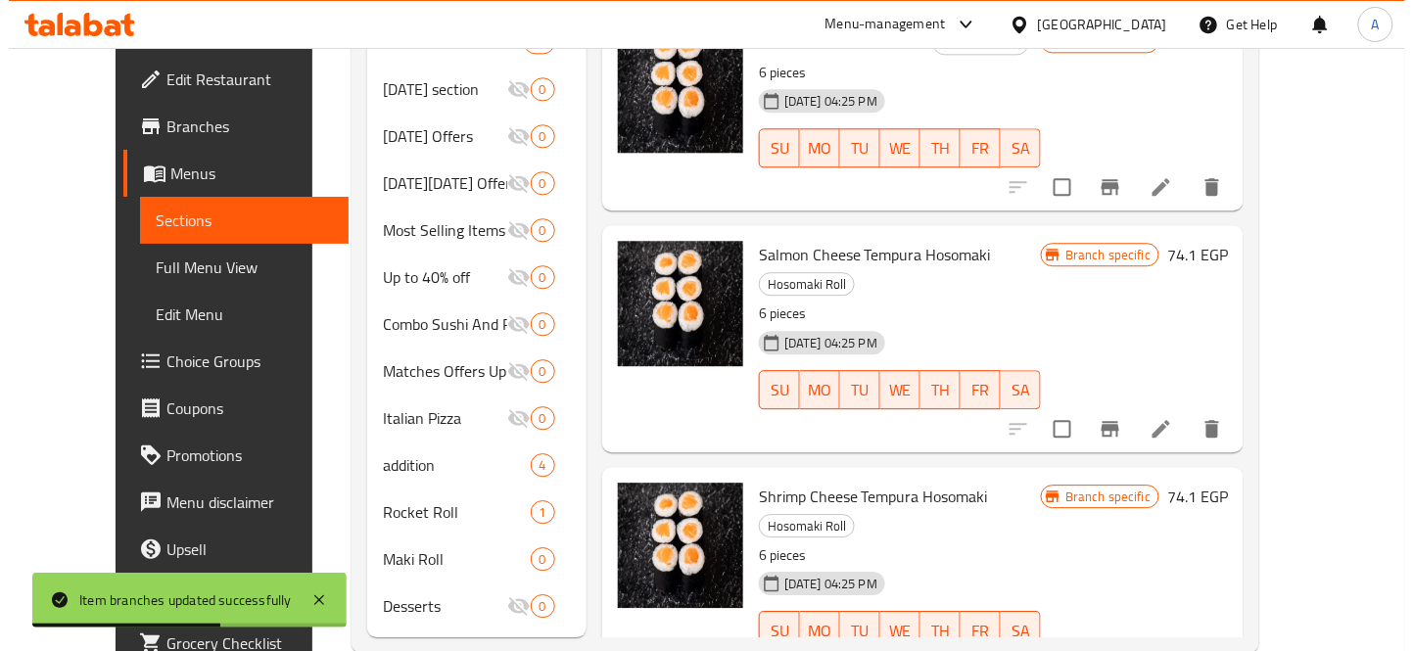
scroll to position [1346, 0]
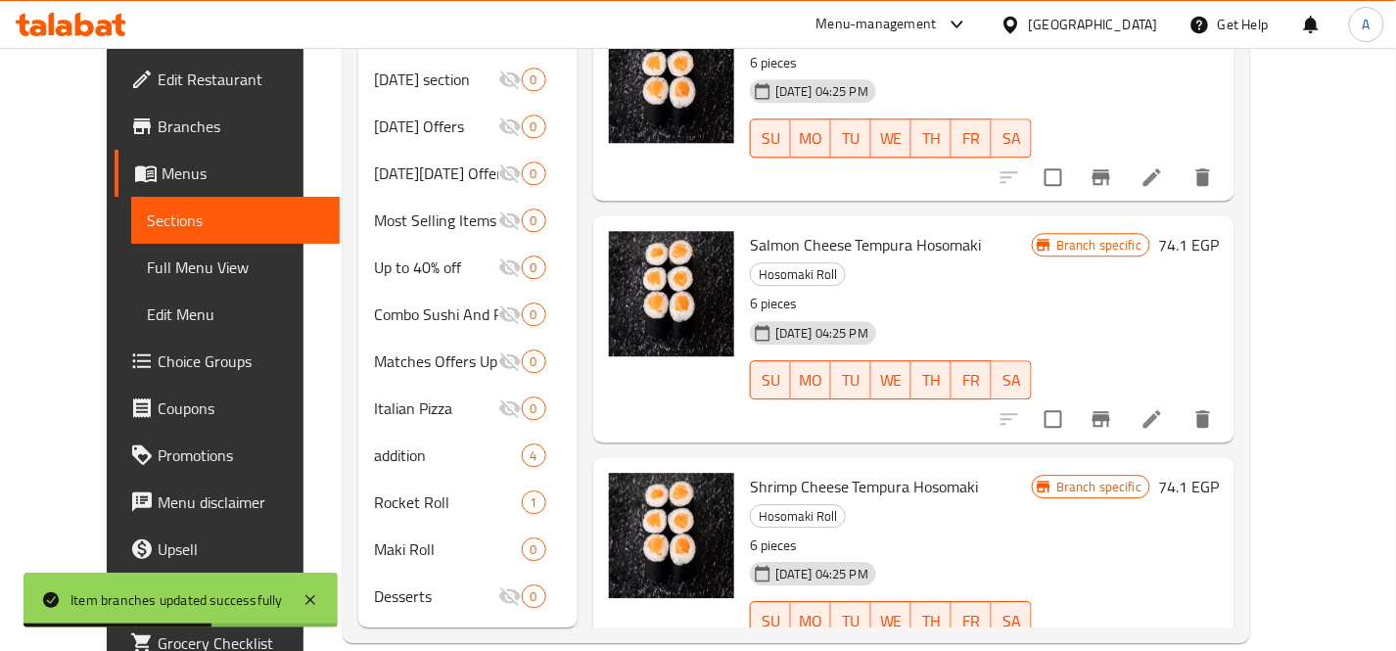
click at [999, 534] on p "6 pieces" at bounding box center [891, 546] width 282 height 24
click at [1111, 652] on icon "Branch-specific-item" at bounding box center [1102, 660] width 18 height 16
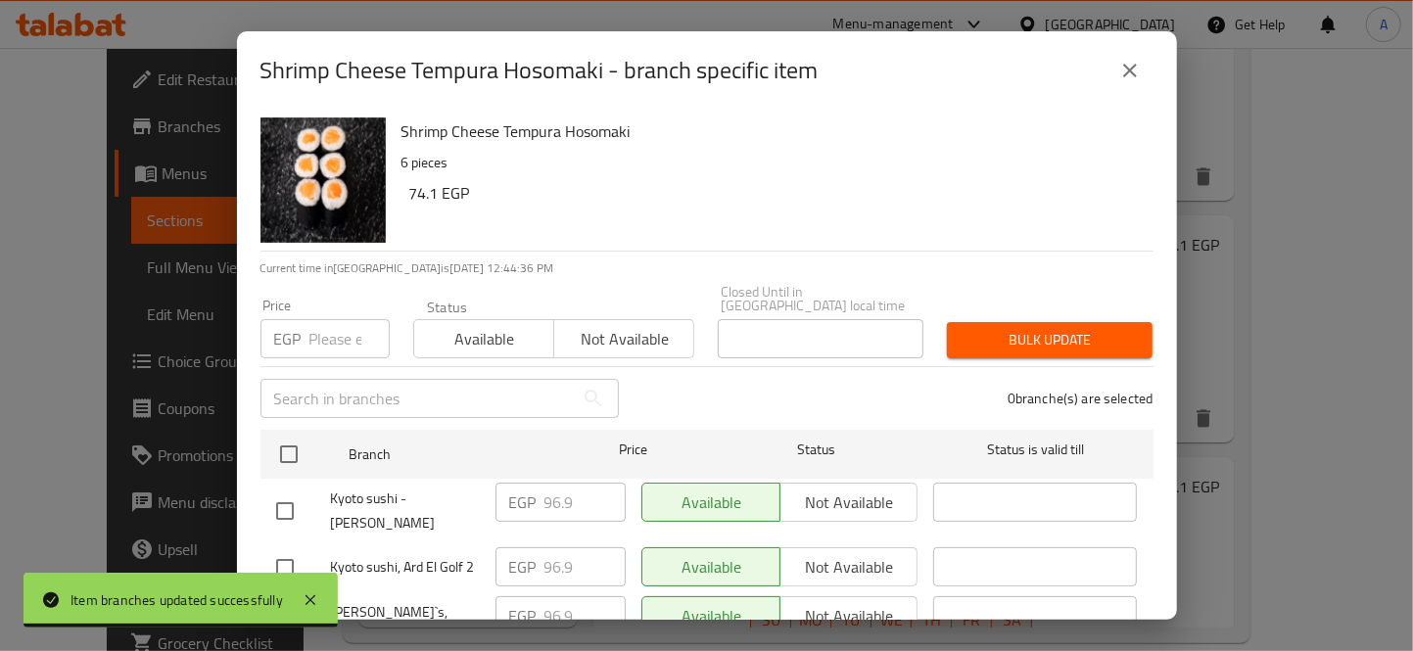
click at [1012, 203] on h6 "74.1 EGP" at bounding box center [773, 192] width 729 height 27
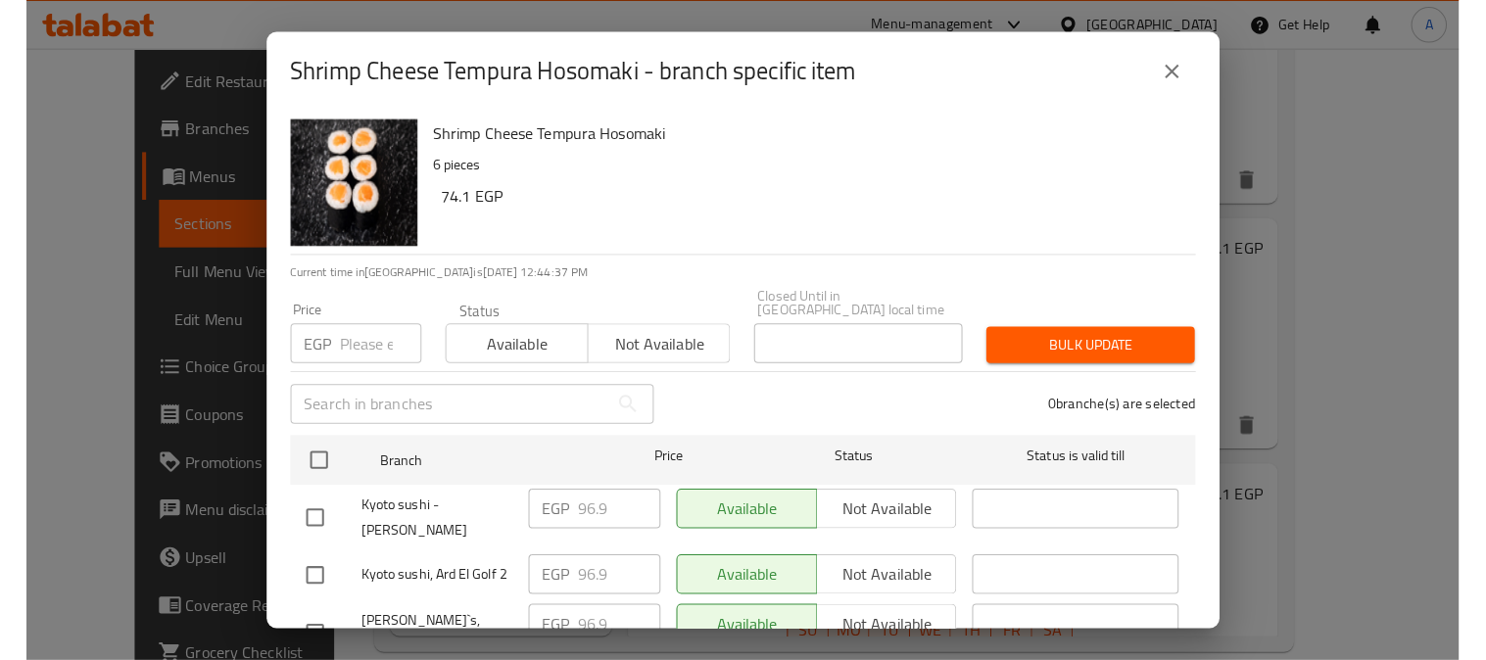
scroll to position [1337, 0]
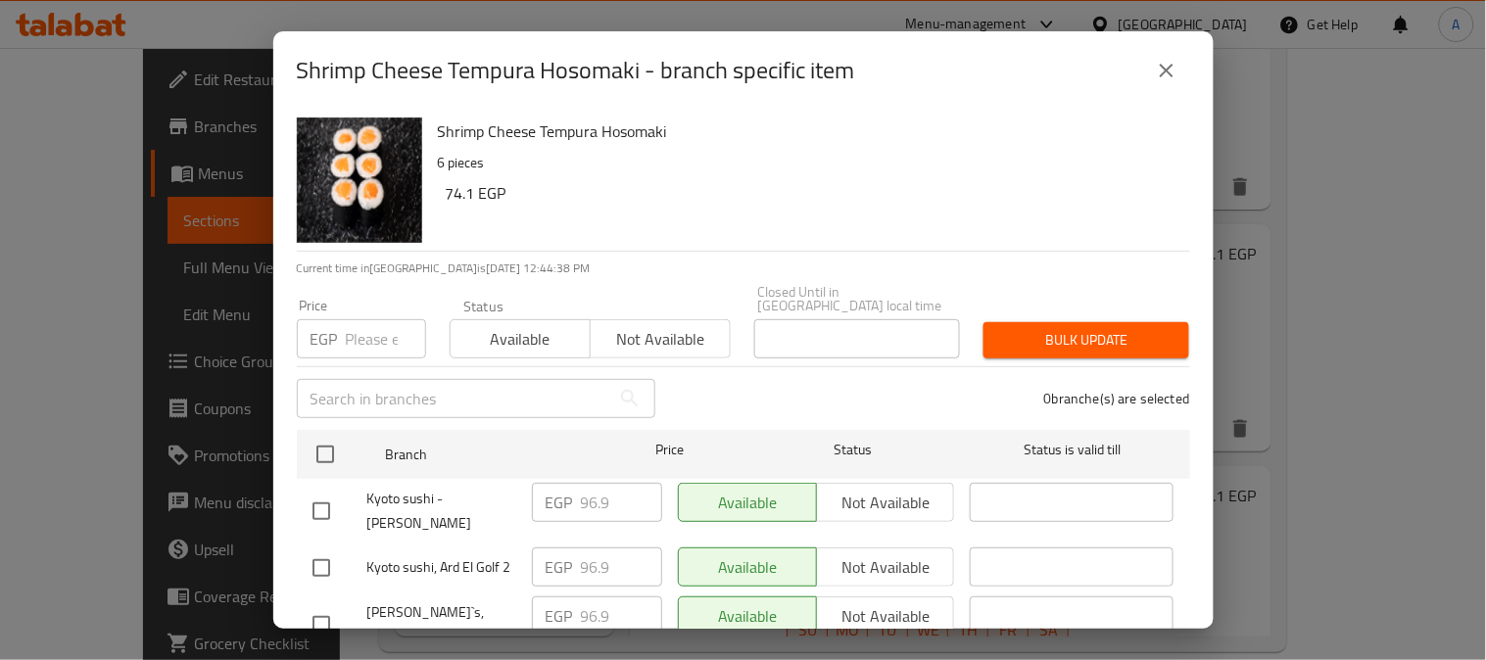
click at [354, 330] on input "number" at bounding box center [386, 338] width 80 height 39
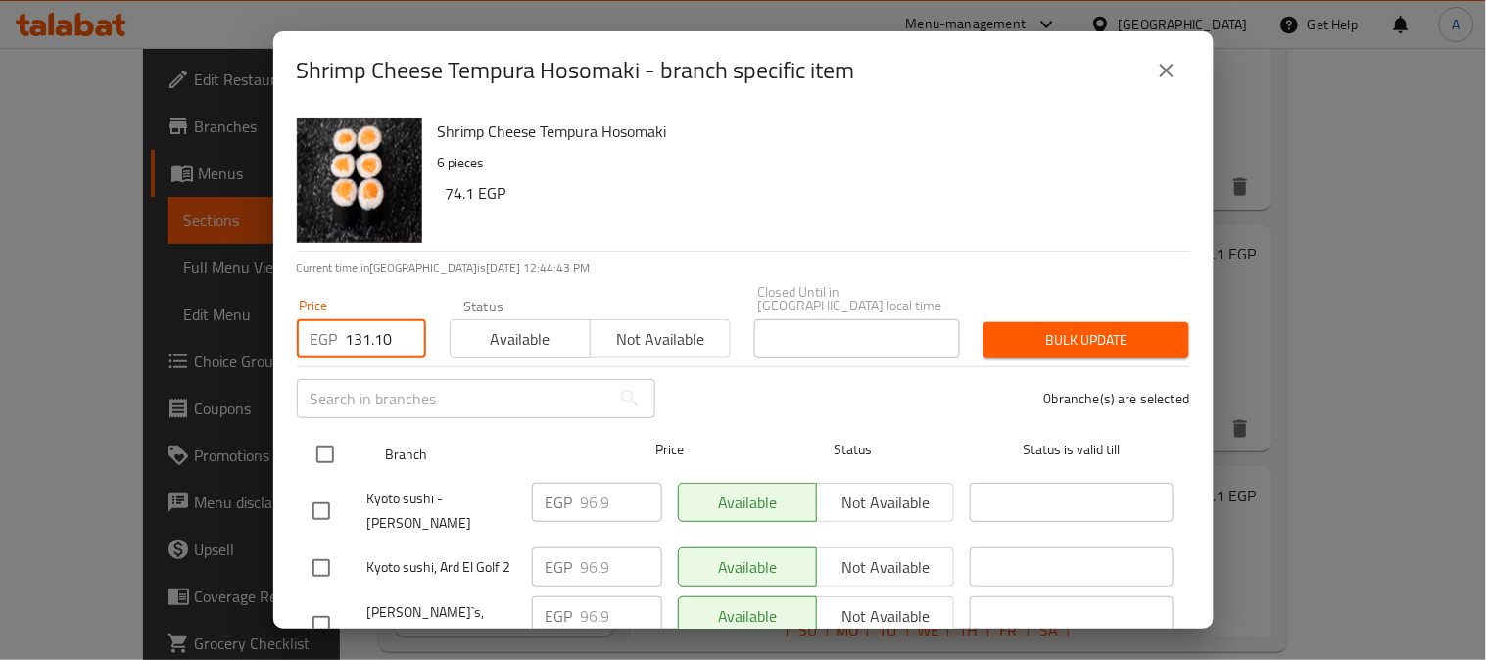
click at [329, 437] on input "checkbox" at bounding box center [325, 454] width 41 height 41
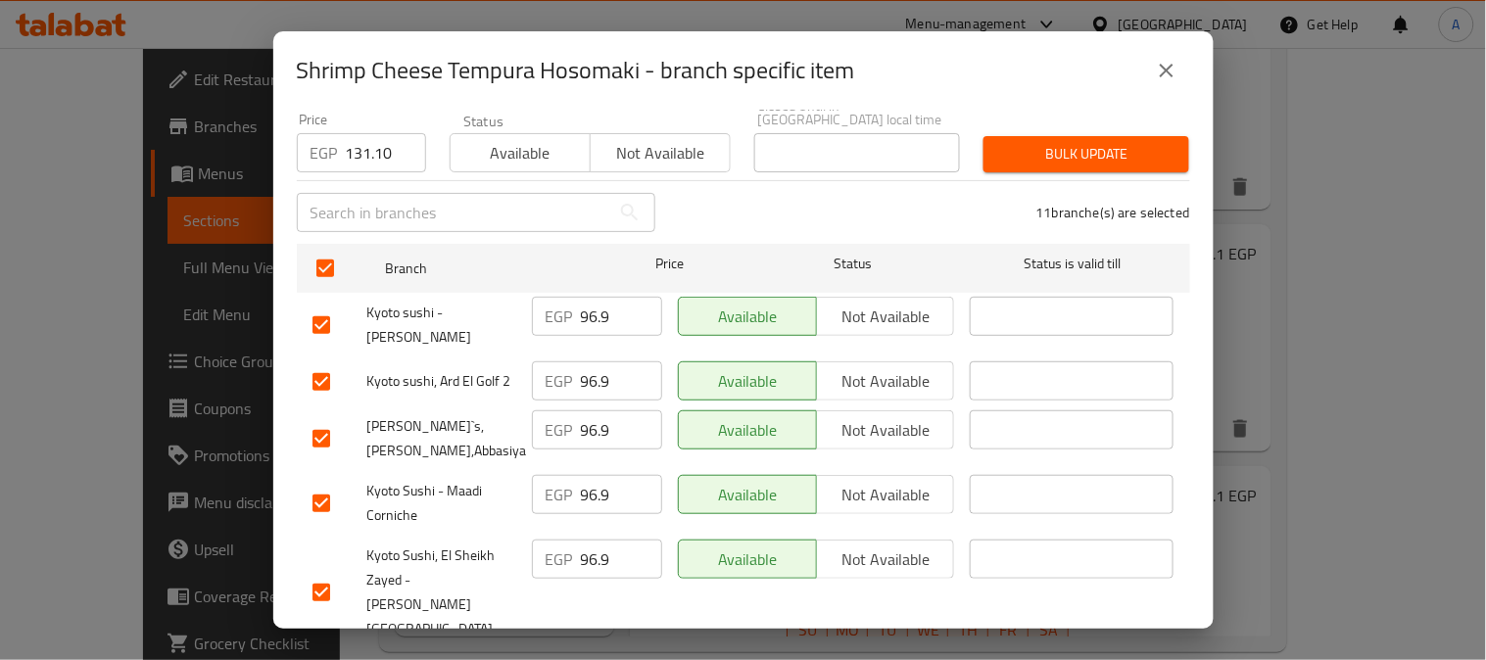
scroll to position [217, 0]
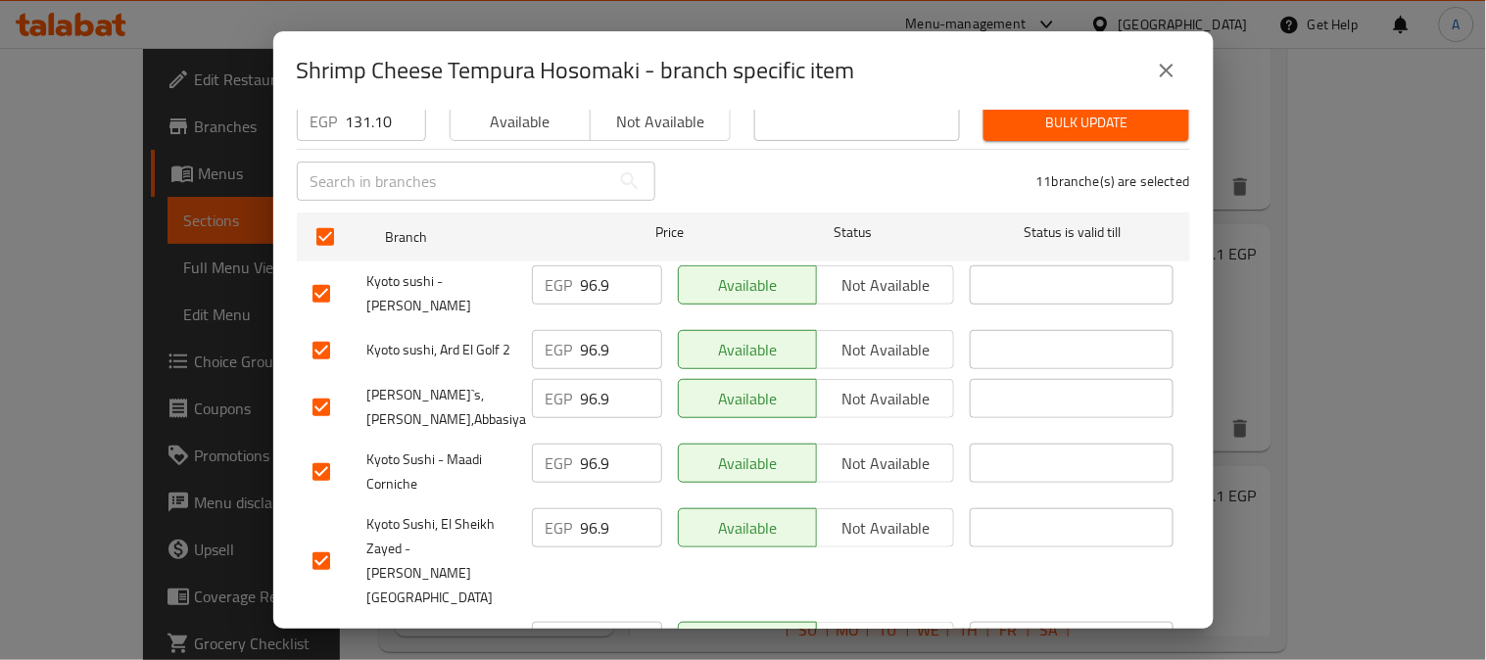
click at [328, 334] on input "checkbox" at bounding box center [321, 350] width 41 height 41
click at [331, 387] on input "checkbox" at bounding box center [321, 407] width 41 height 41
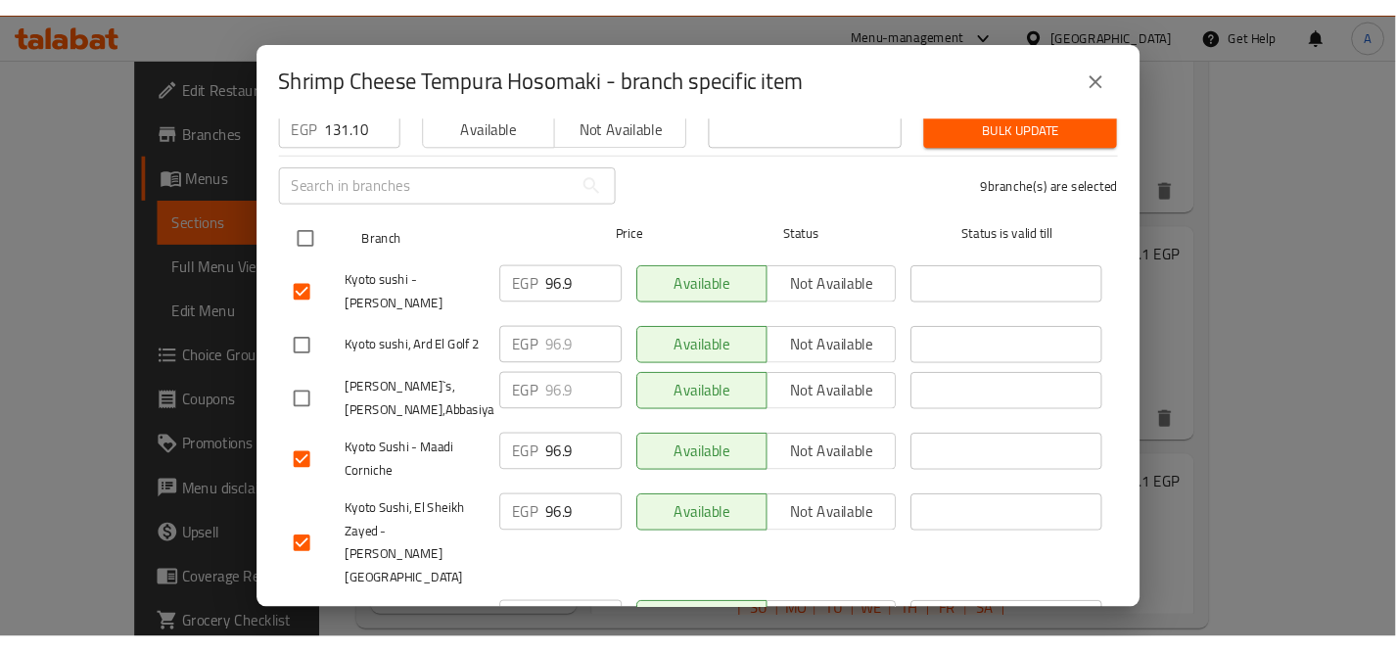
scroll to position [0, 0]
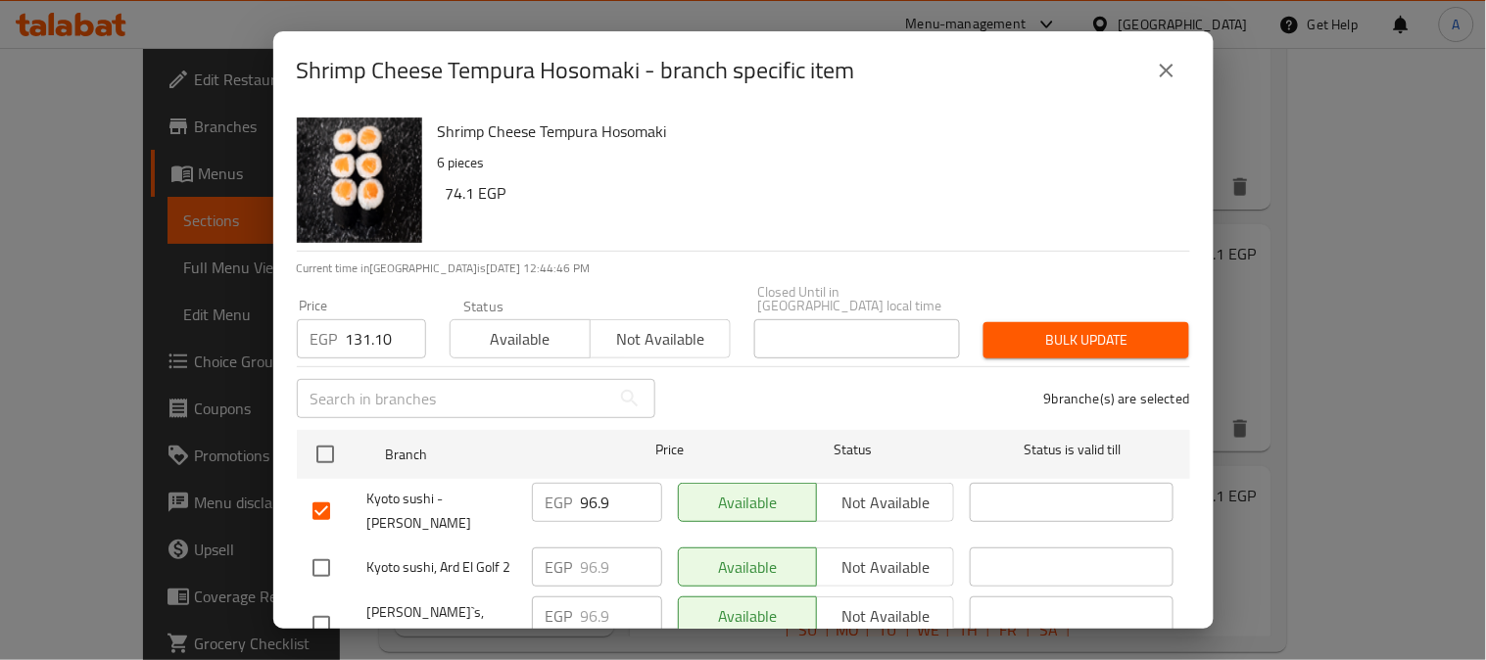
click at [1044, 334] on span "Bulk update" at bounding box center [1086, 340] width 174 height 24
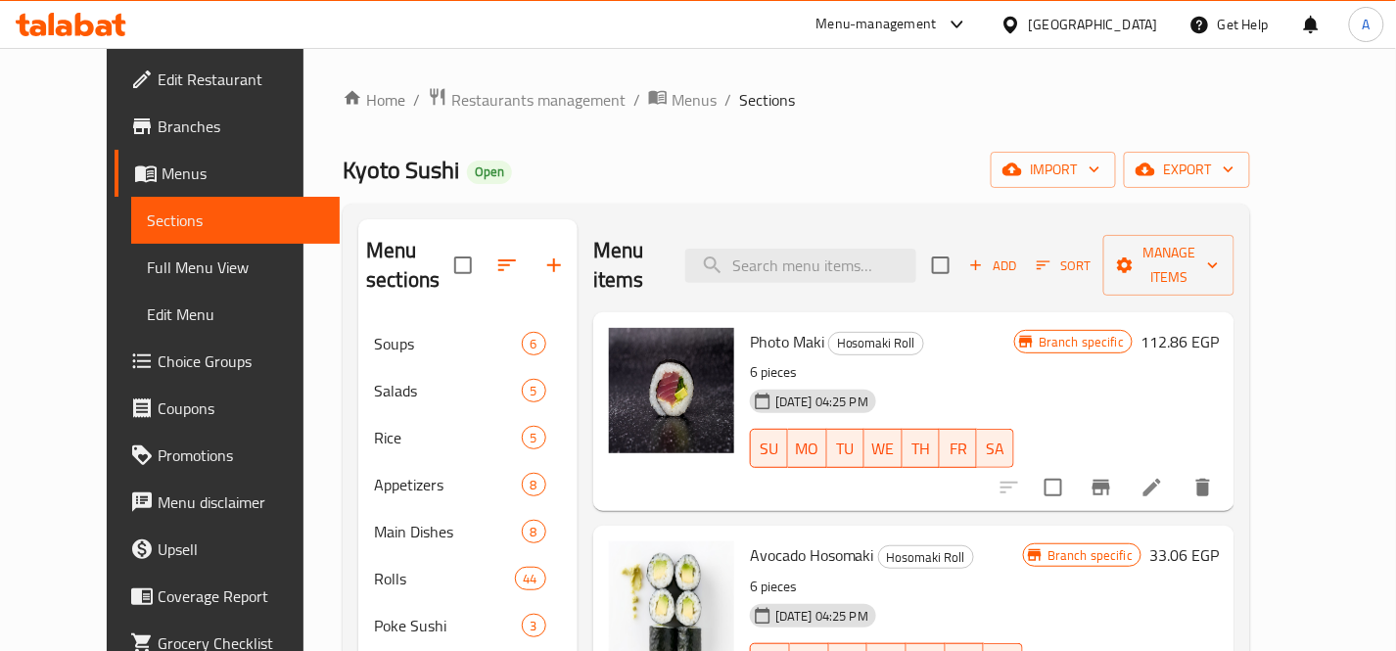
drag, startPoint x: 973, startPoint y: 100, endPoint x: 1049, endPoint y: 30, distance: 102.6
click at [974, 100] on ol "Home / Restaurants management / Menus / Sections" at bounding box center [797, 99] width 908 height 25
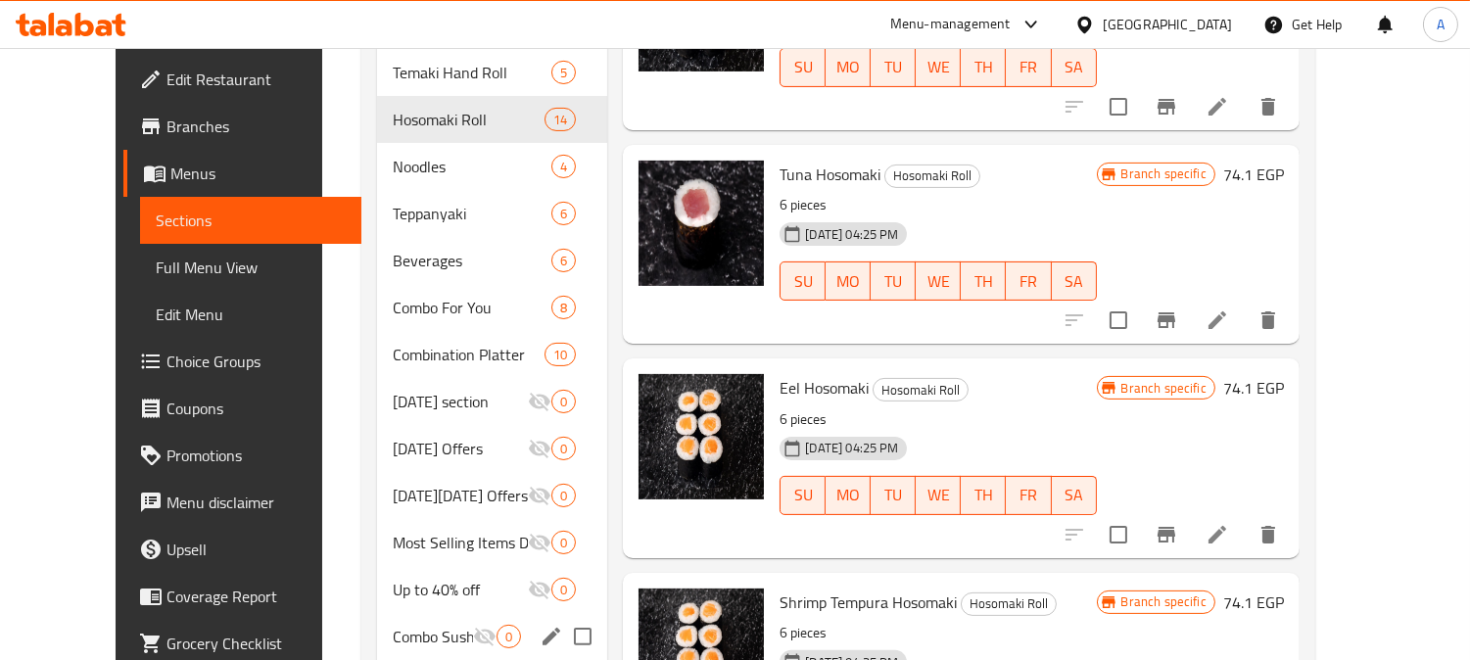
scroll to position [1011, 0]
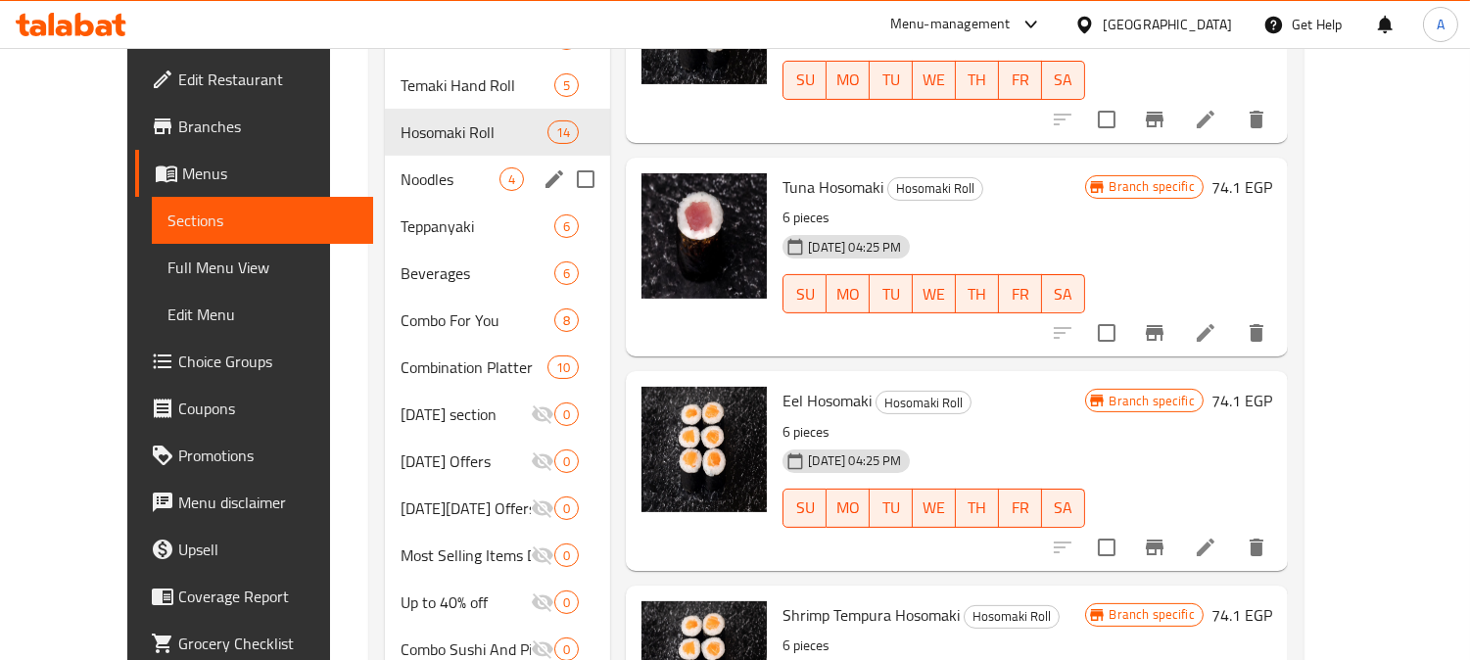
click at [404, 162] on div "Noodles 4" at bounding box center [497, 179] width 225 height 47
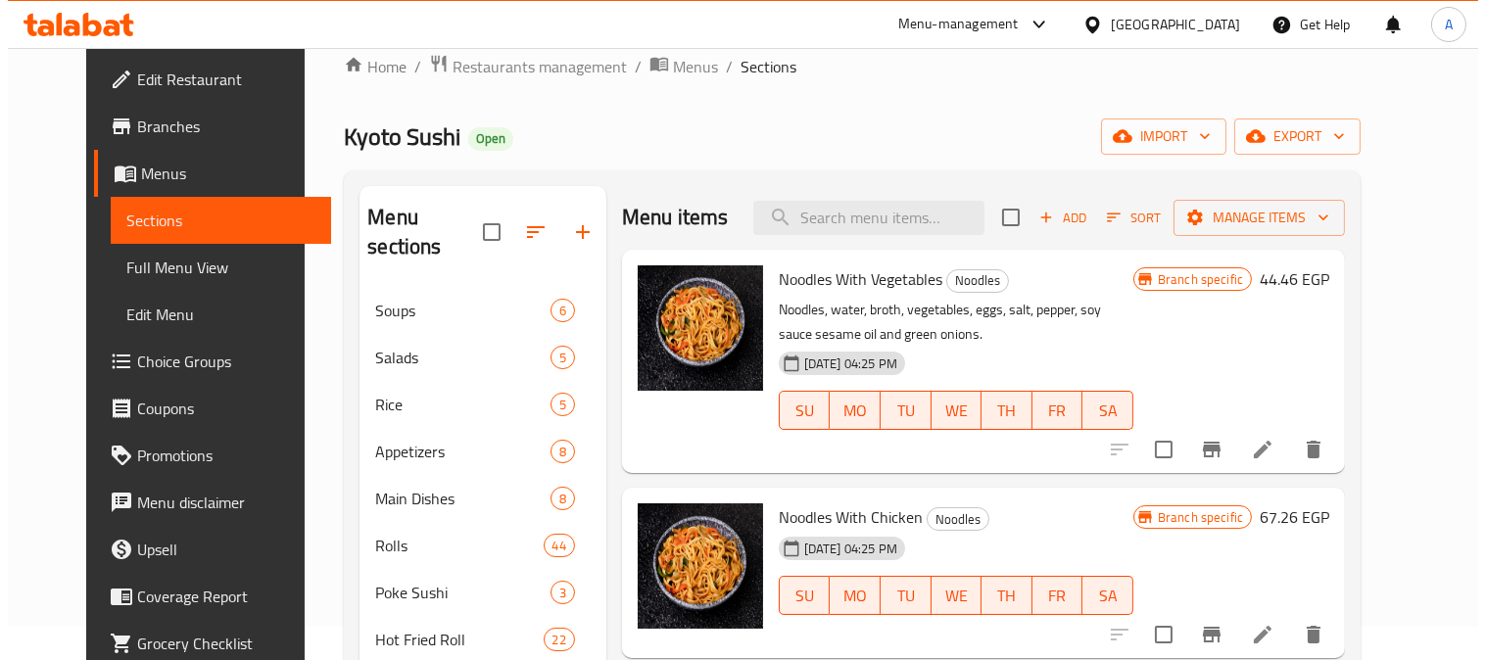
scroll to position [31, 0]
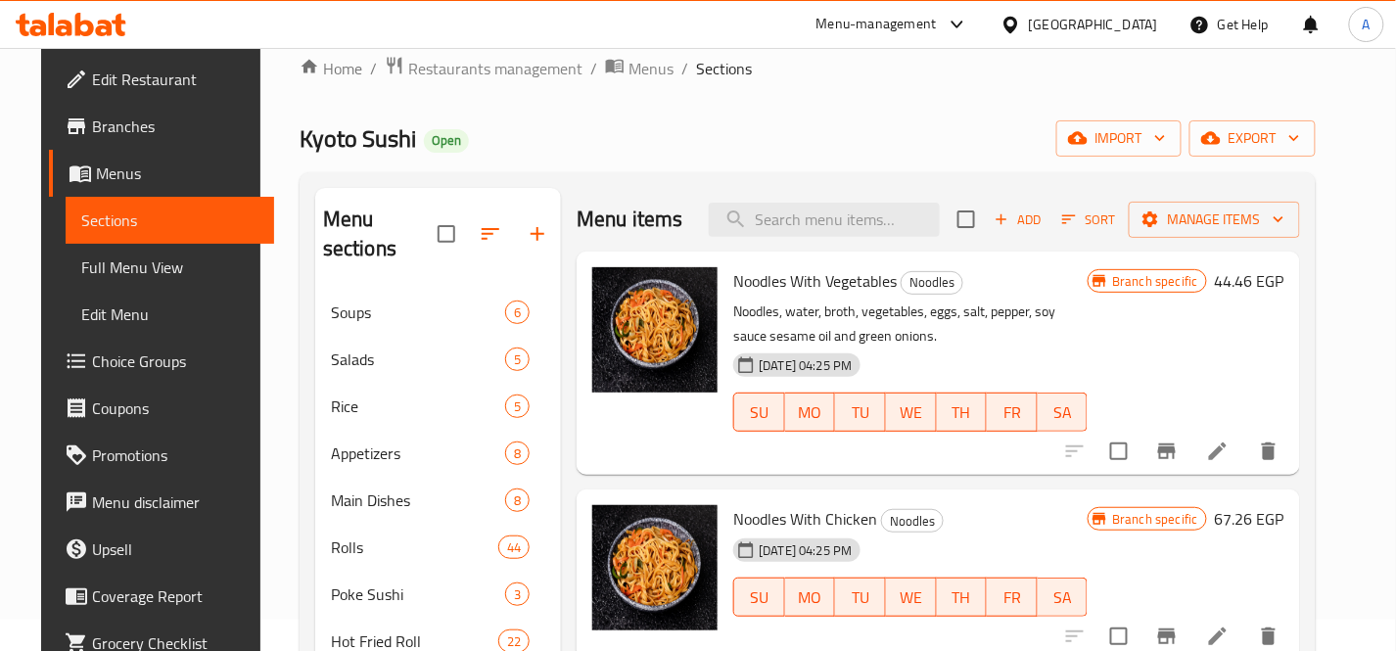
click at [912, 463] on div "Noodles With Vegetables Noodles Noodles, water, broth, vegetables, eggs, salt, …" at bounding box center [911, 364] width 370 height 208
click at [1179, 444] on icon "Branch-specific-item" at bounding box center [1168, 452] width 24 height 24
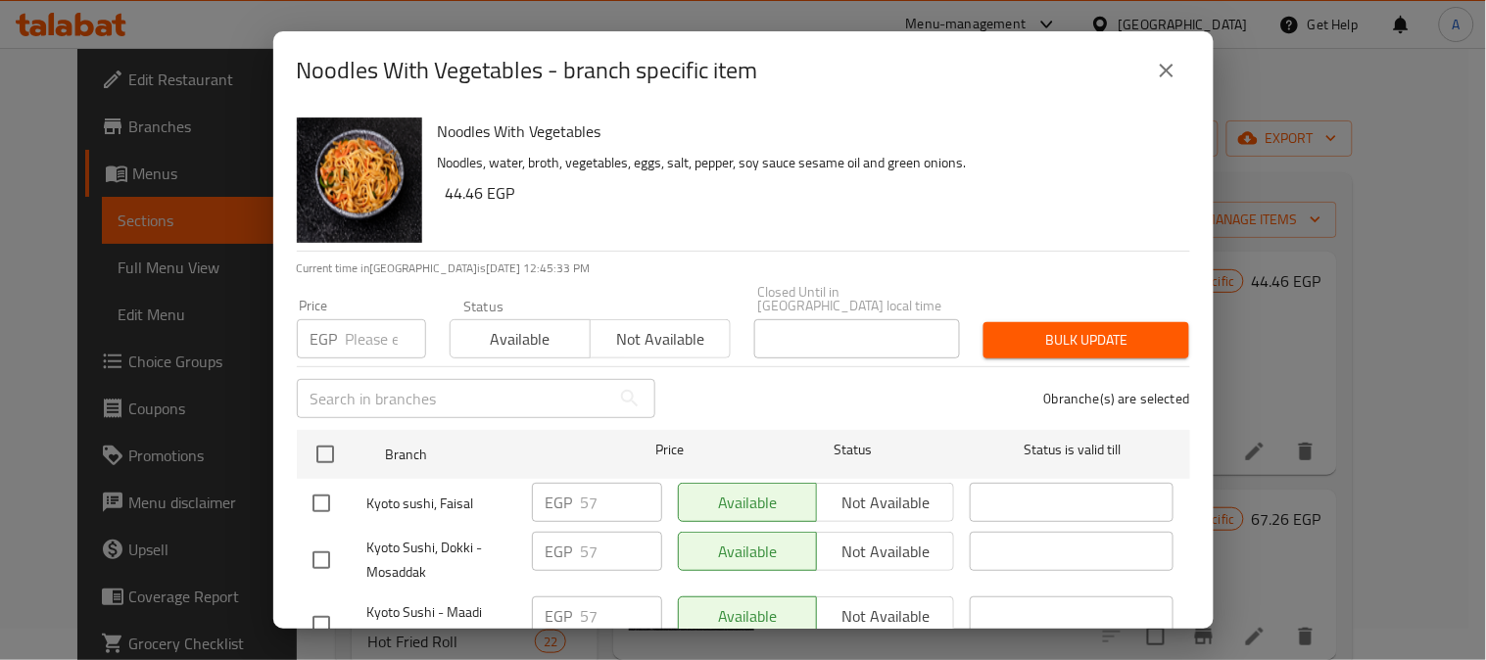
click at [370, 319] on input "number" at bounding box center [386, 338] width 80 height 39
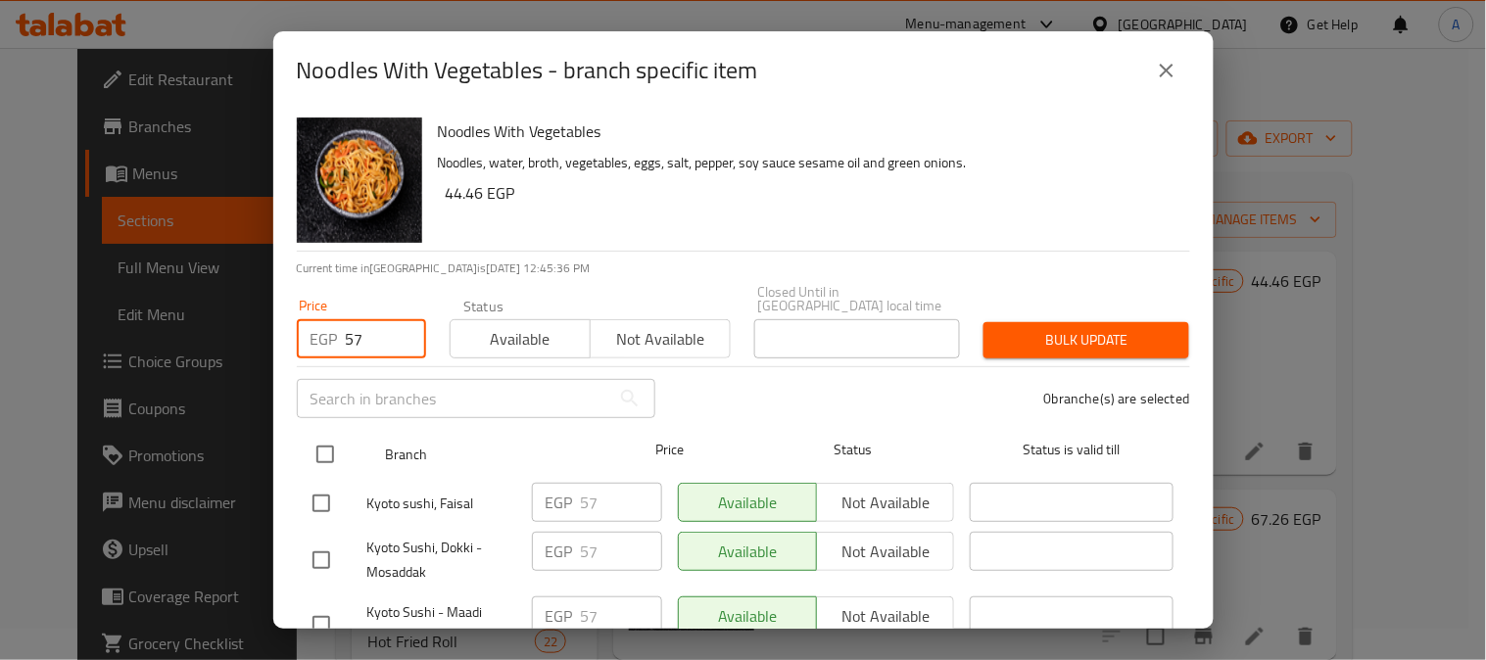
click at [318, 445] on input "checkbox" at bounding box center [325, 454] width 41 height 41
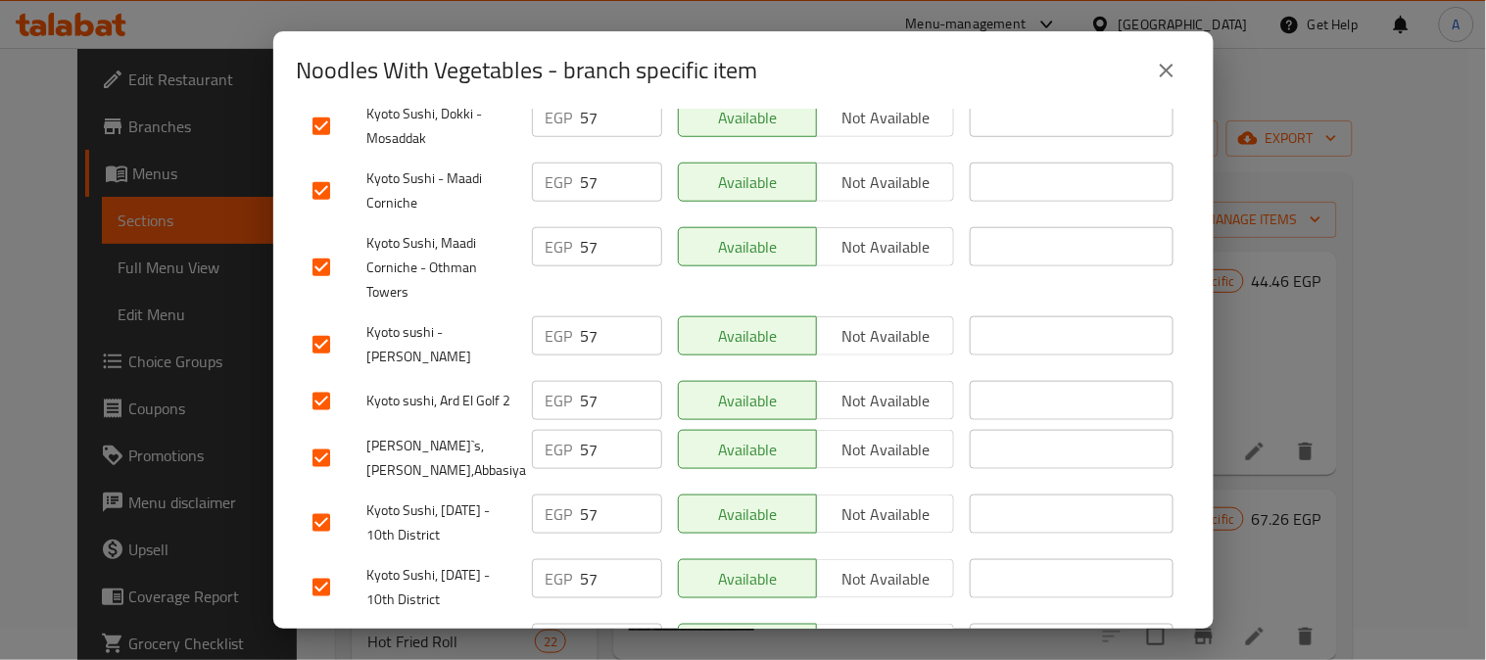
scroll to position [435, 0]
click at [311, 392] on input "checkbox" at bounding box center [321, 400] width 41 height 41
click at [325, 442] on input "checkbox" at bounding box center [321, 457] width 41 height 41
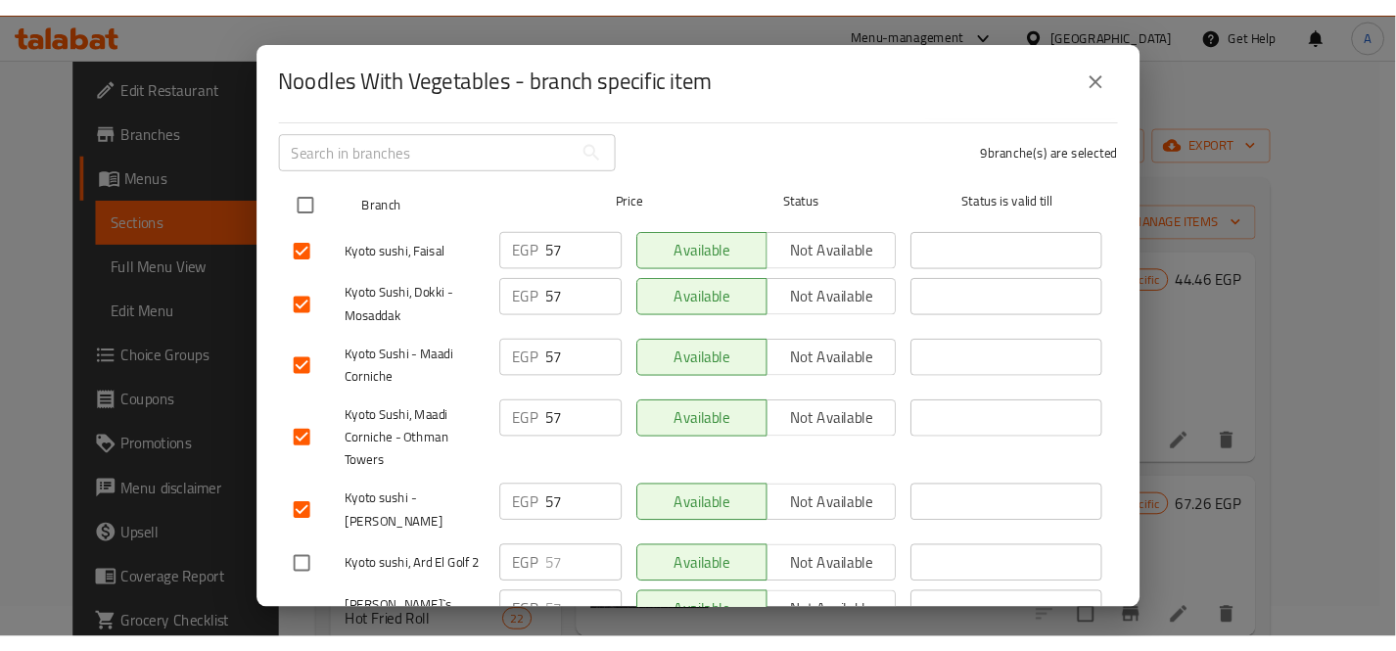
scroll to position [0, 0]
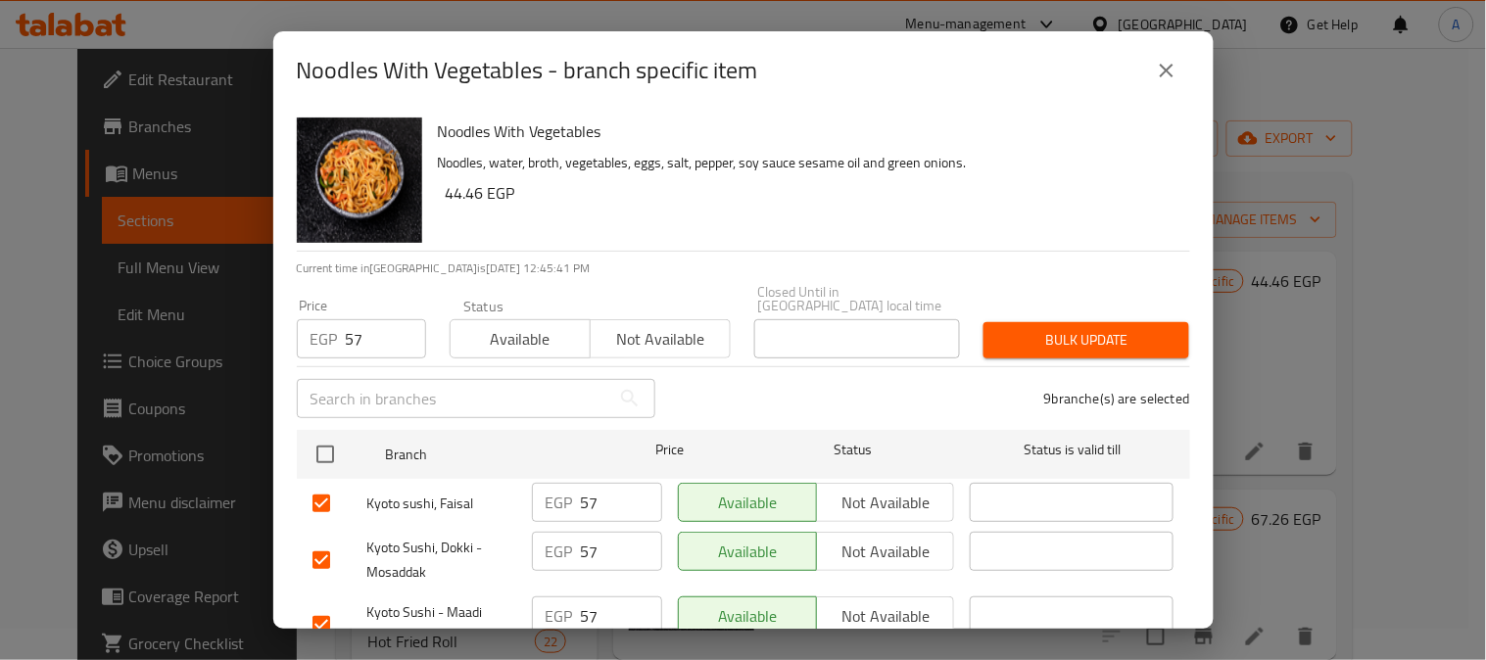
click at [1068, 340] on button "Bulk update" at bounding box center [1086, 340] width 206 height 36
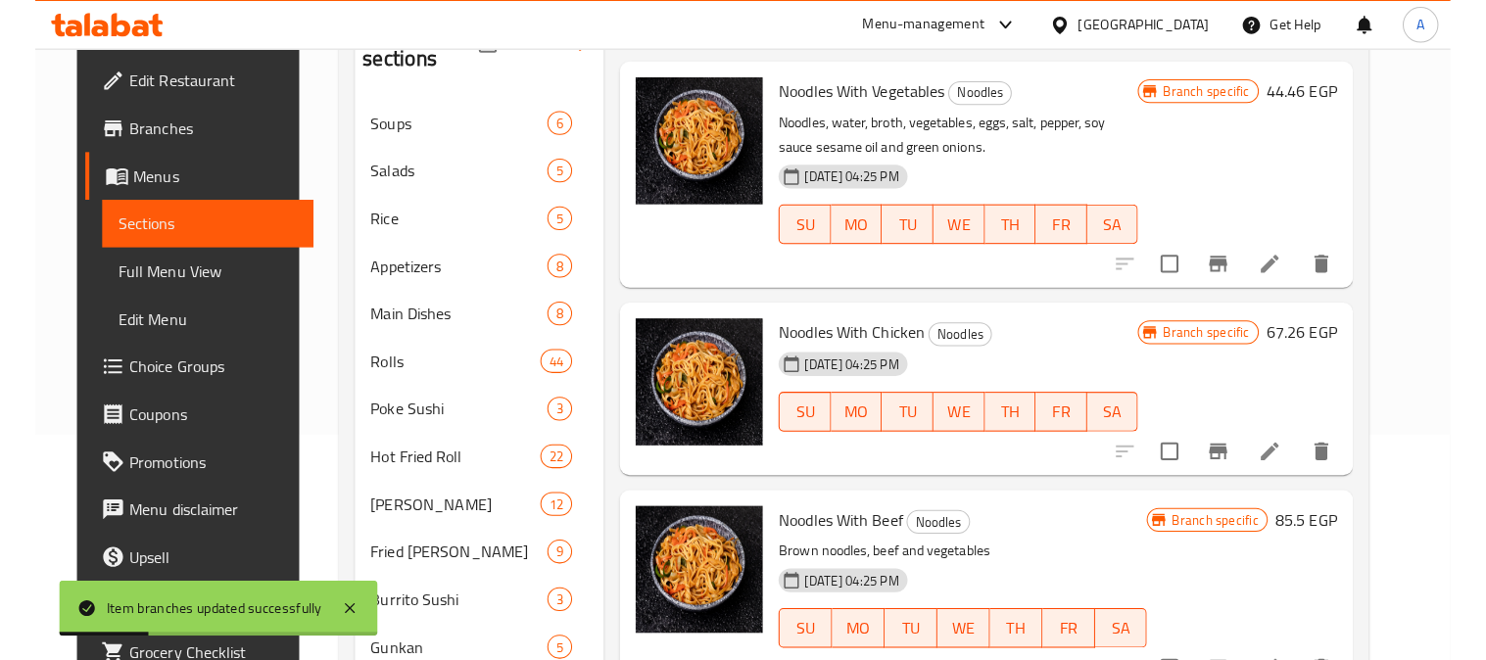
scroll to position [249, 0]
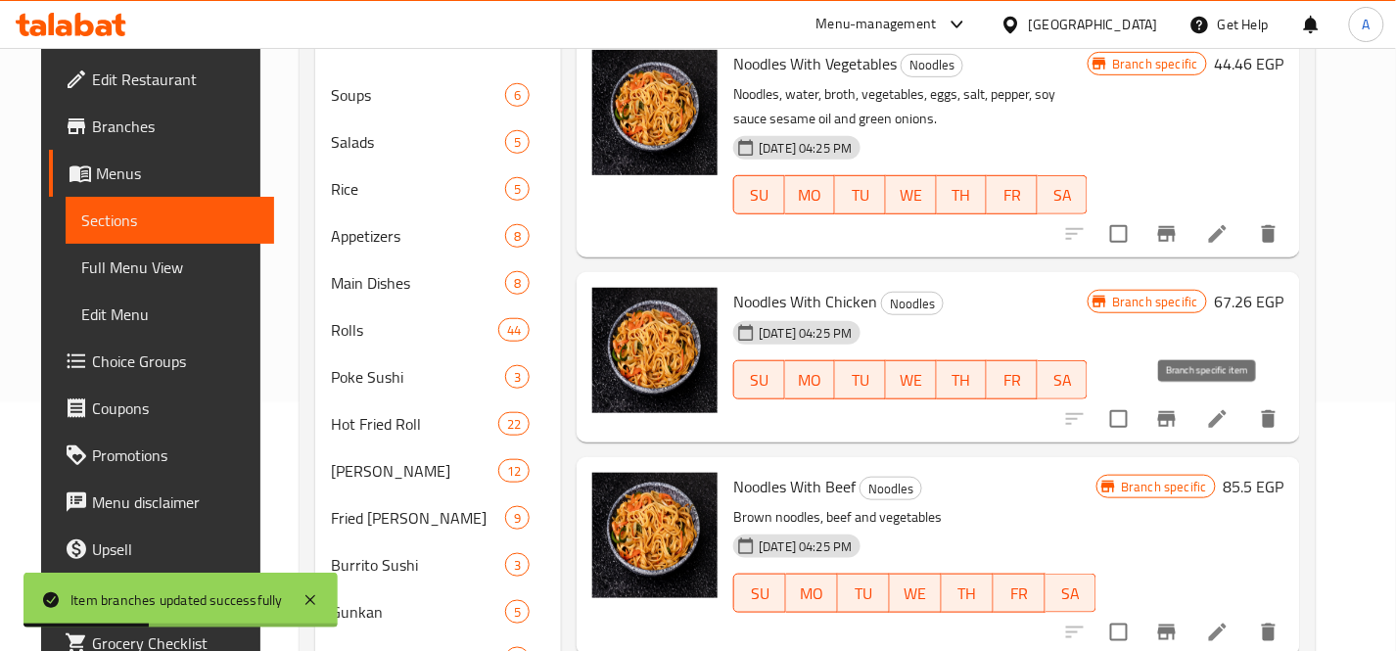
click at [1176, 418] on icon "Branch-specific-item" at bounding box center [1167, 419] width 18 height 16
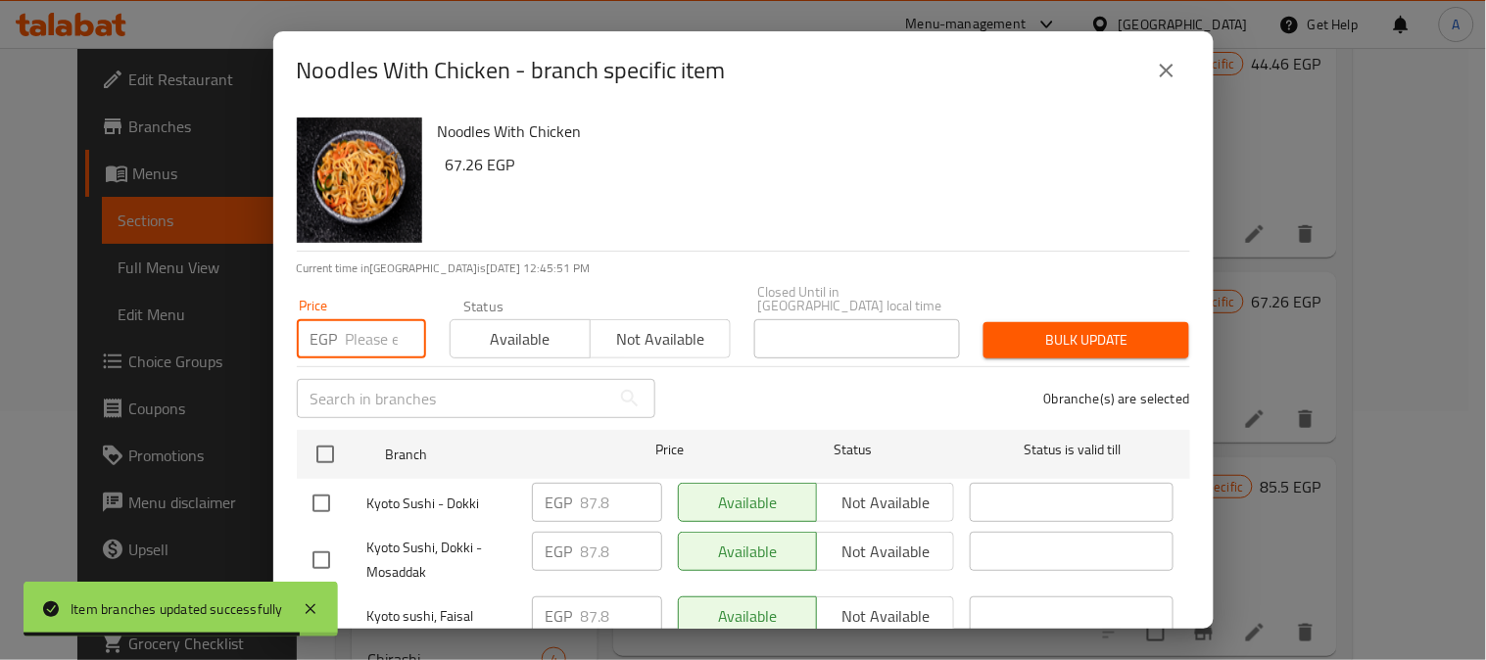
click at [379, 321] on input "number" at bounding box center [386, 338] width 80 height 39
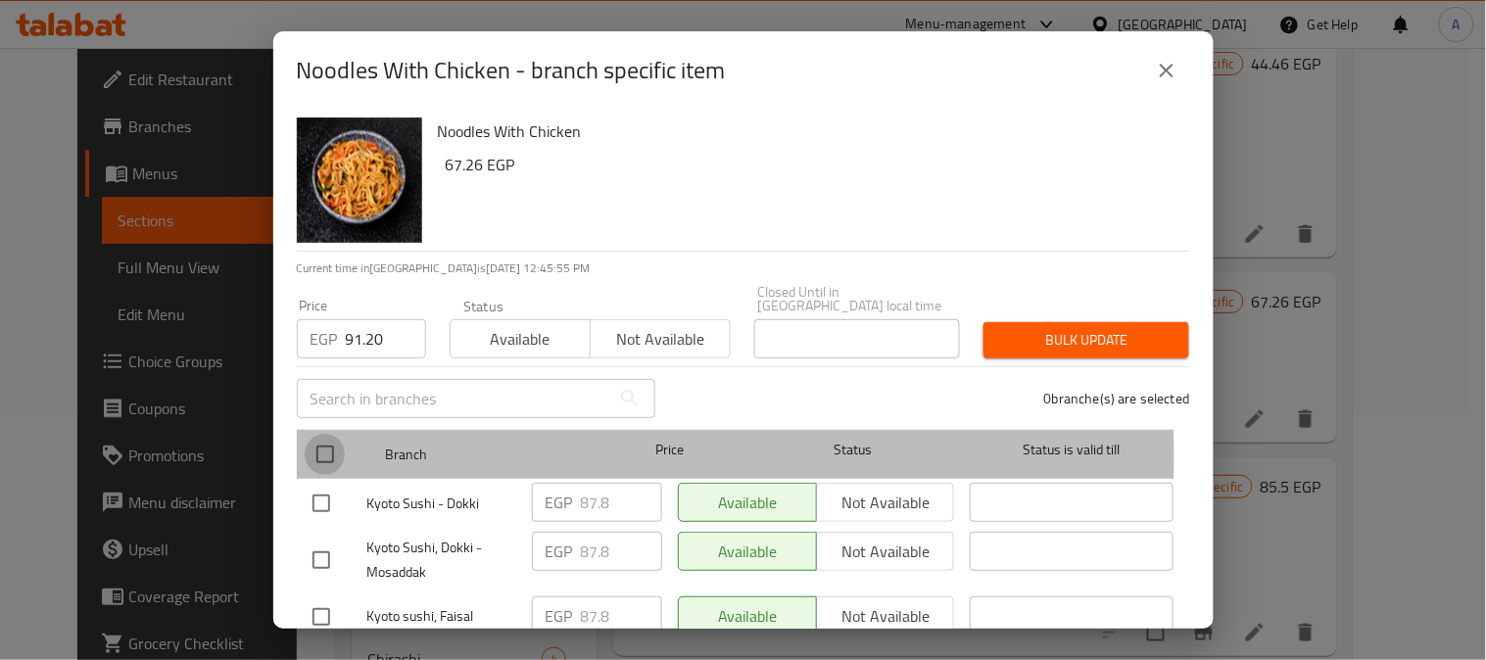
click at [324, 442] on input "checkbox" at bounding box center [325, 454] width 41 height 41
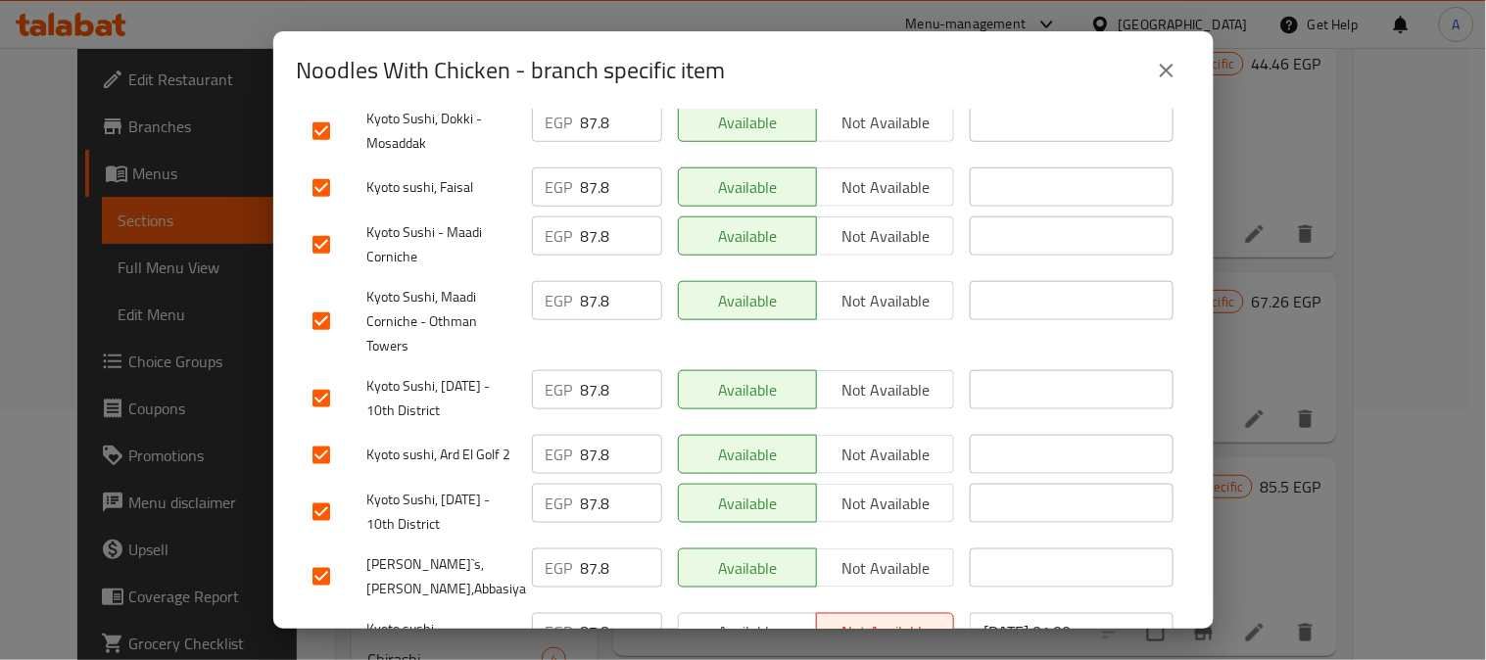
scroll to position [435, 0]
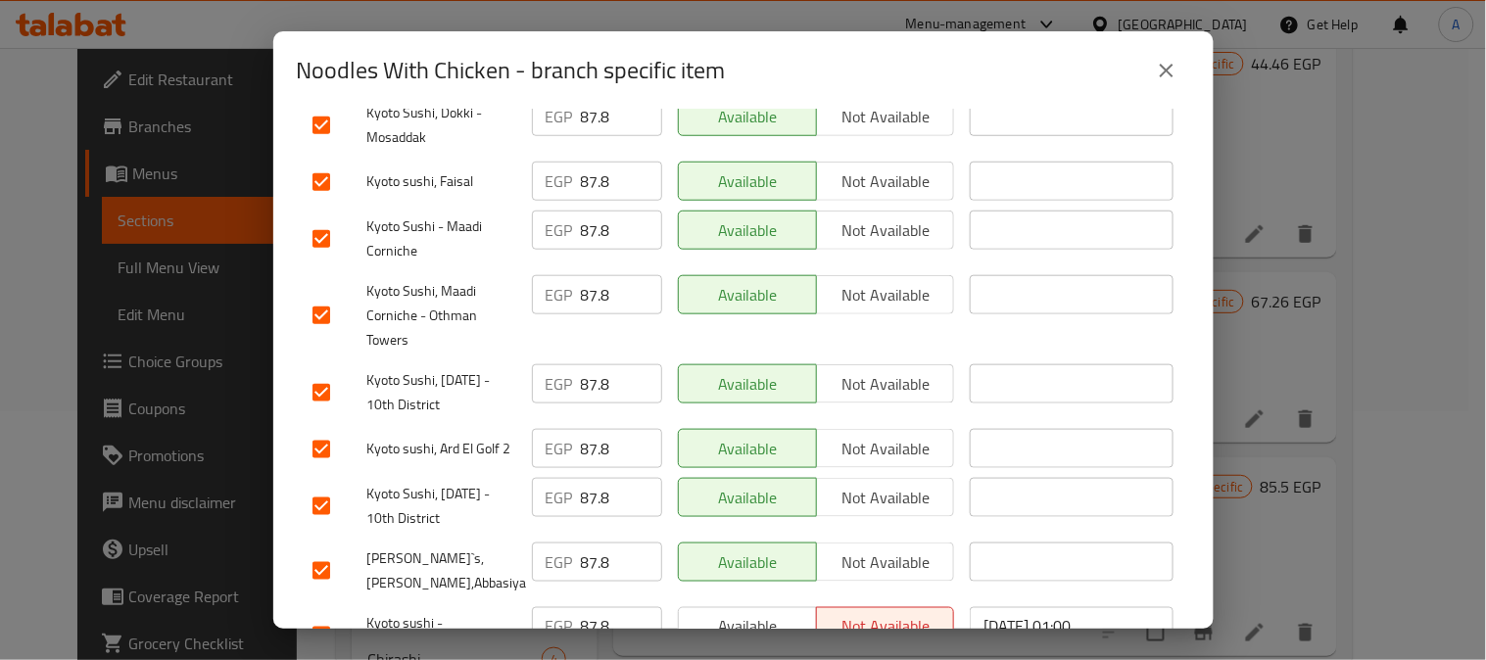
click at [326, 434] on input "checkbox" at bounding box center [321, 449] width 41 height 41
click at [320, 560] on input "checkbox" at bounding box center [321, 570] width 41 height 41
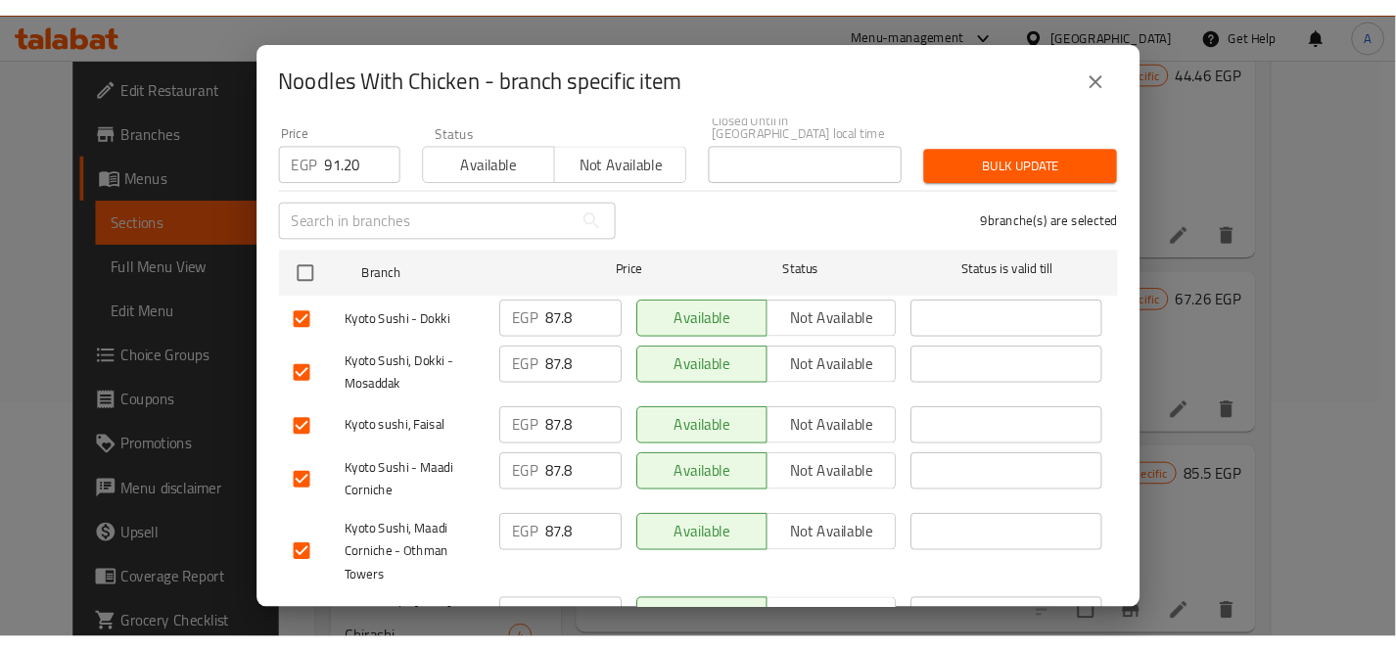
scroll to position [0, 0]
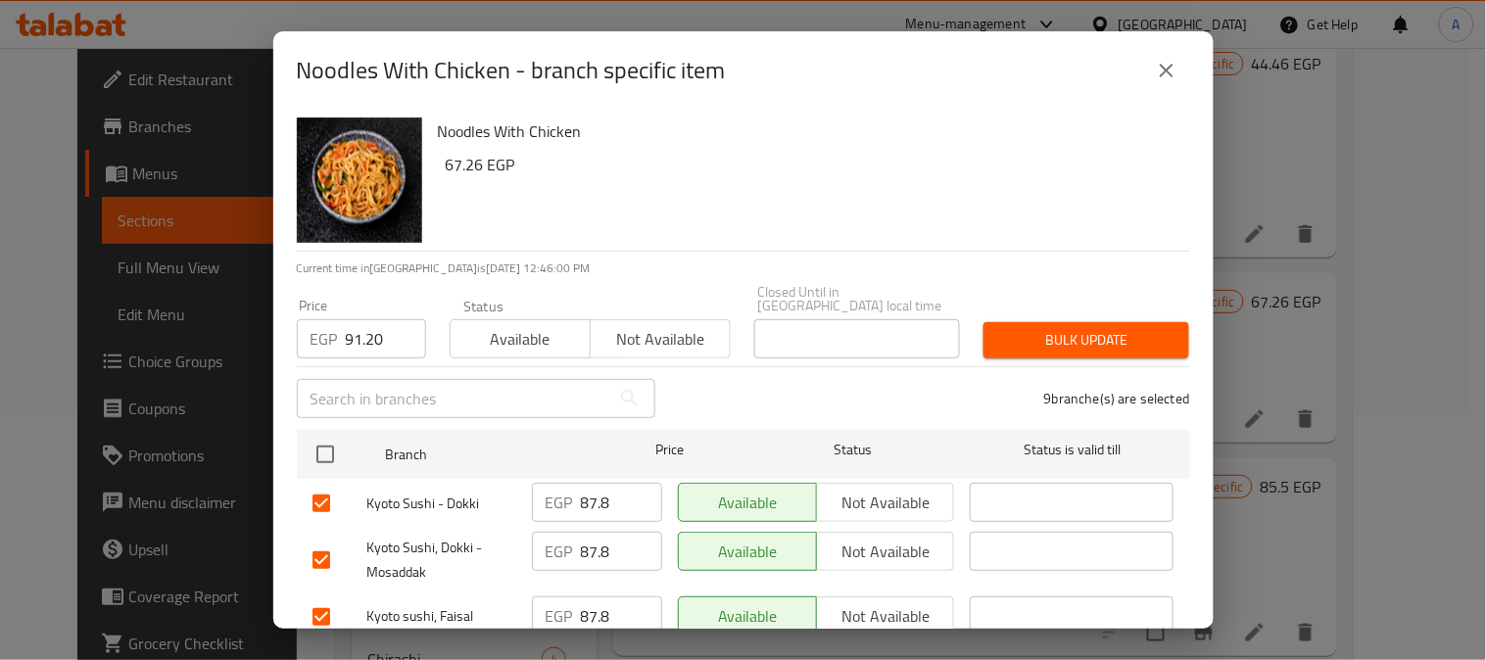
click at [1103, 328] on span "Bulk update" at bounding box center [1086, 340] width 174 height 24
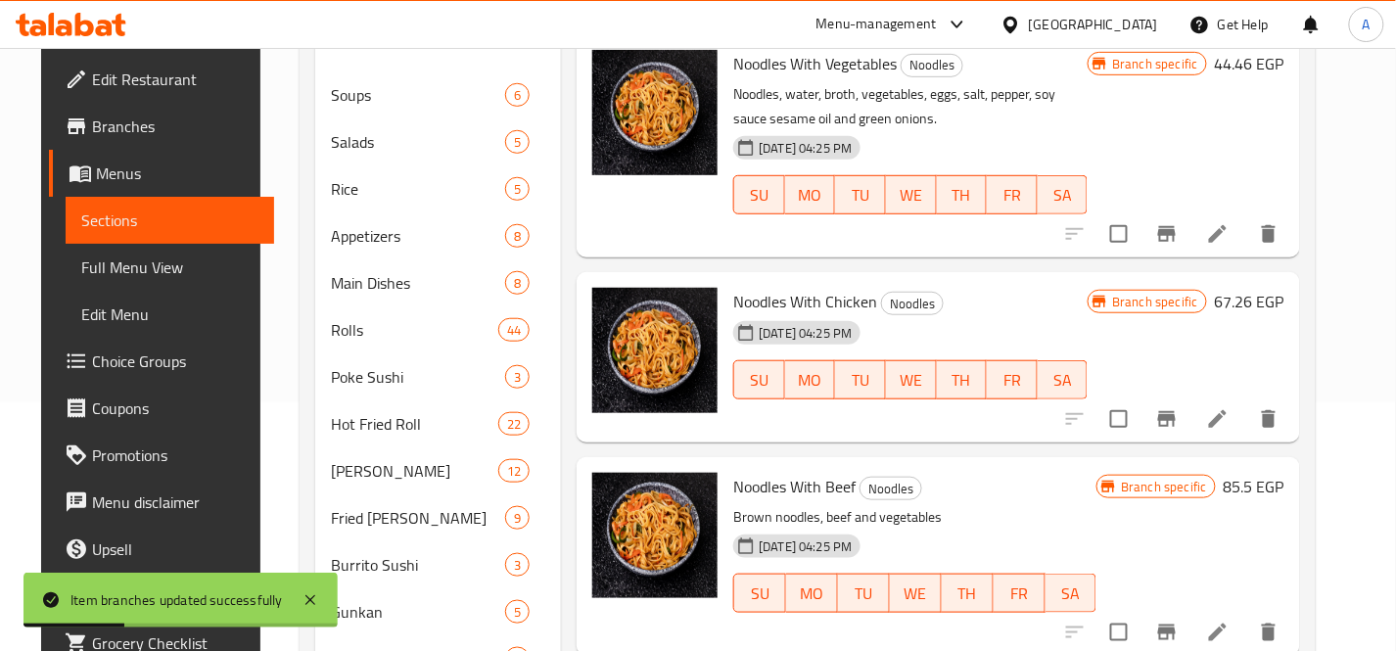
click at [834, 425] on div "Noodles With Chicken Noodles 05-11-2024 04:25 PM SU MO TU WE TH FR SA" at bounding box center [911, 357] width 370 height 155
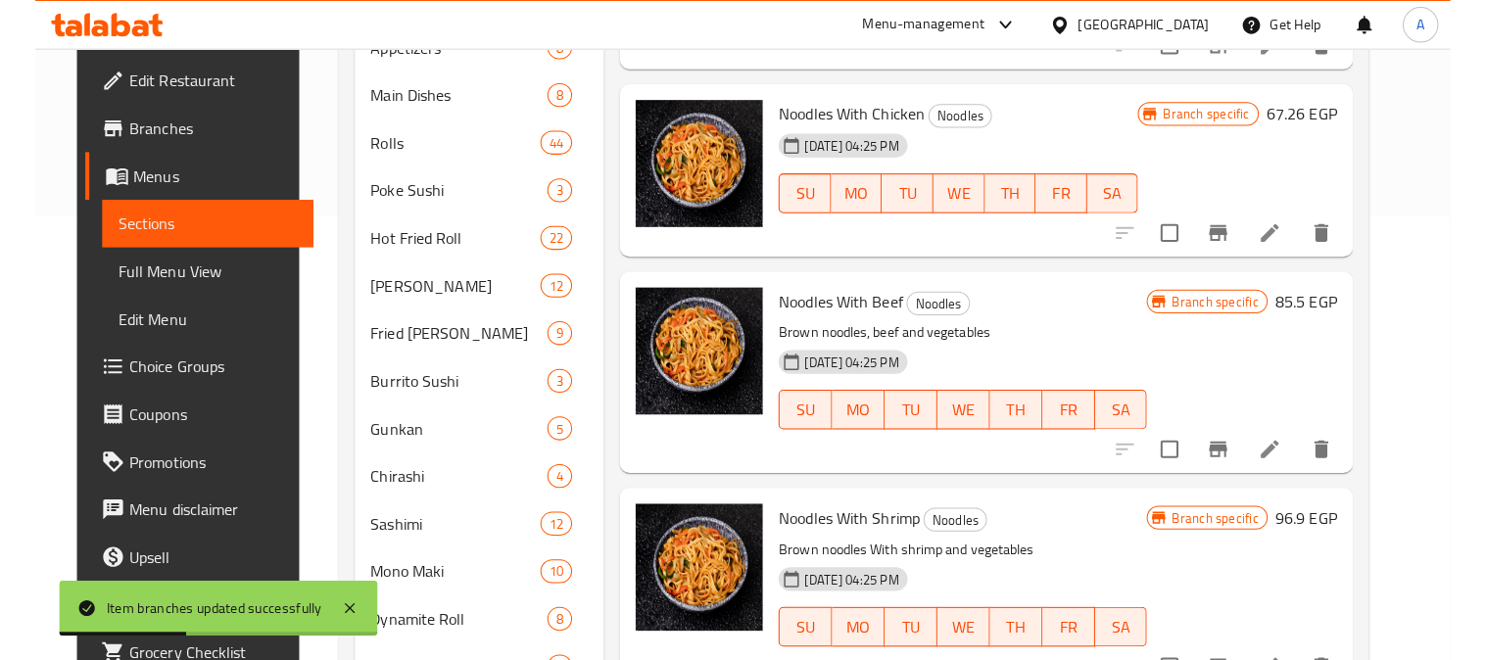
scroll to position [466, 0]
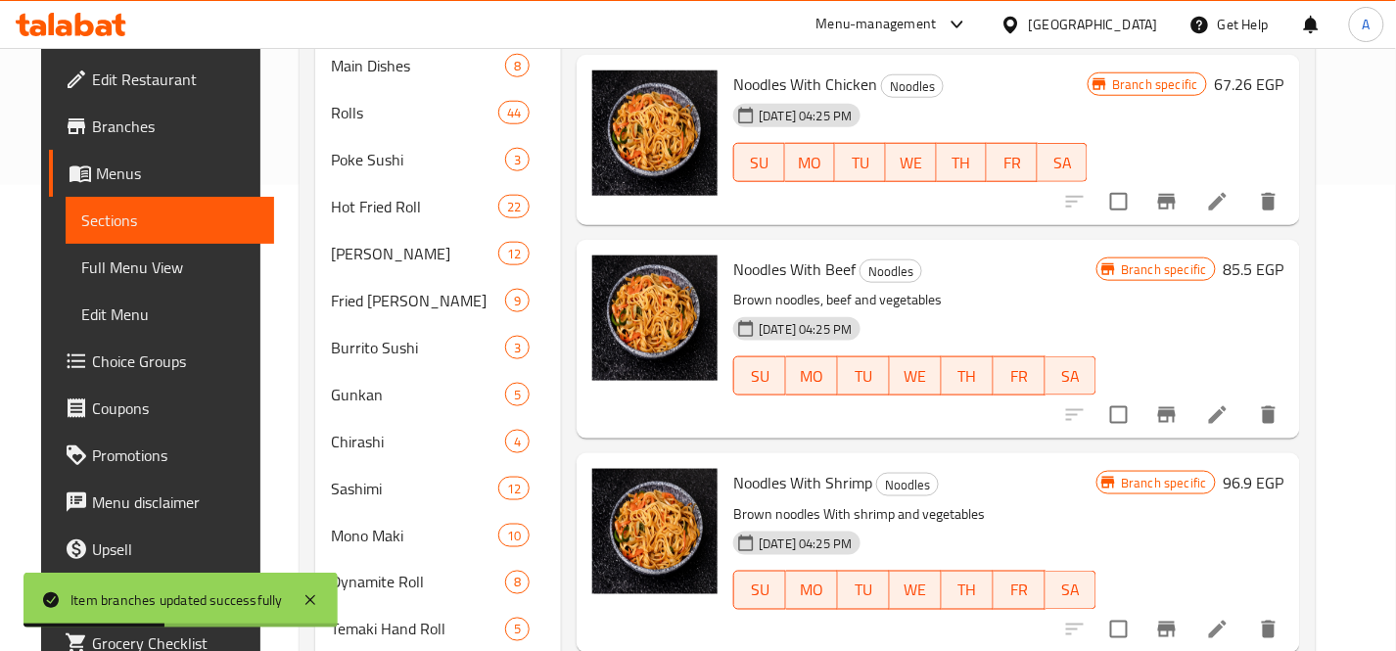
click at [1179, 418] on icon "Branch-specific-item" at bounding box center [1168, 415] width 24 height 24
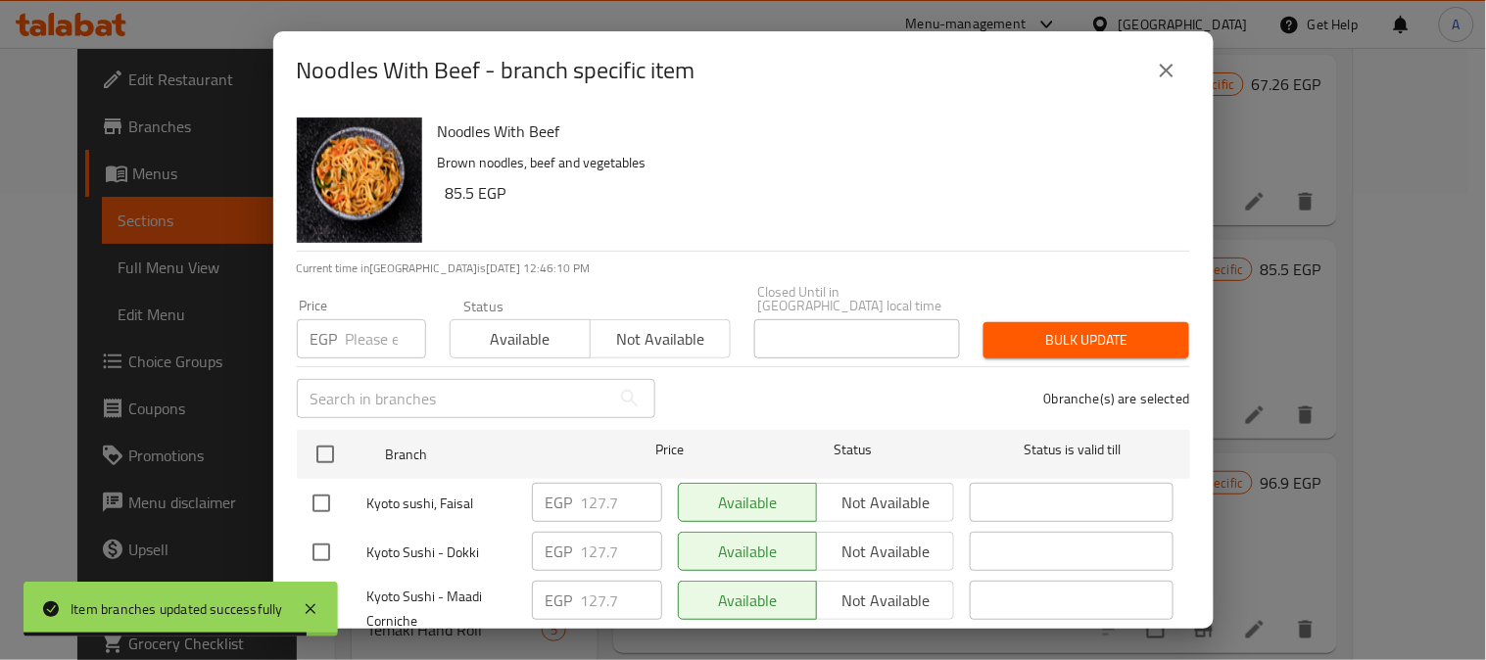
click at [340, 325] on div "EGP Price" at bounding box center [361, 338] width 129 height 39
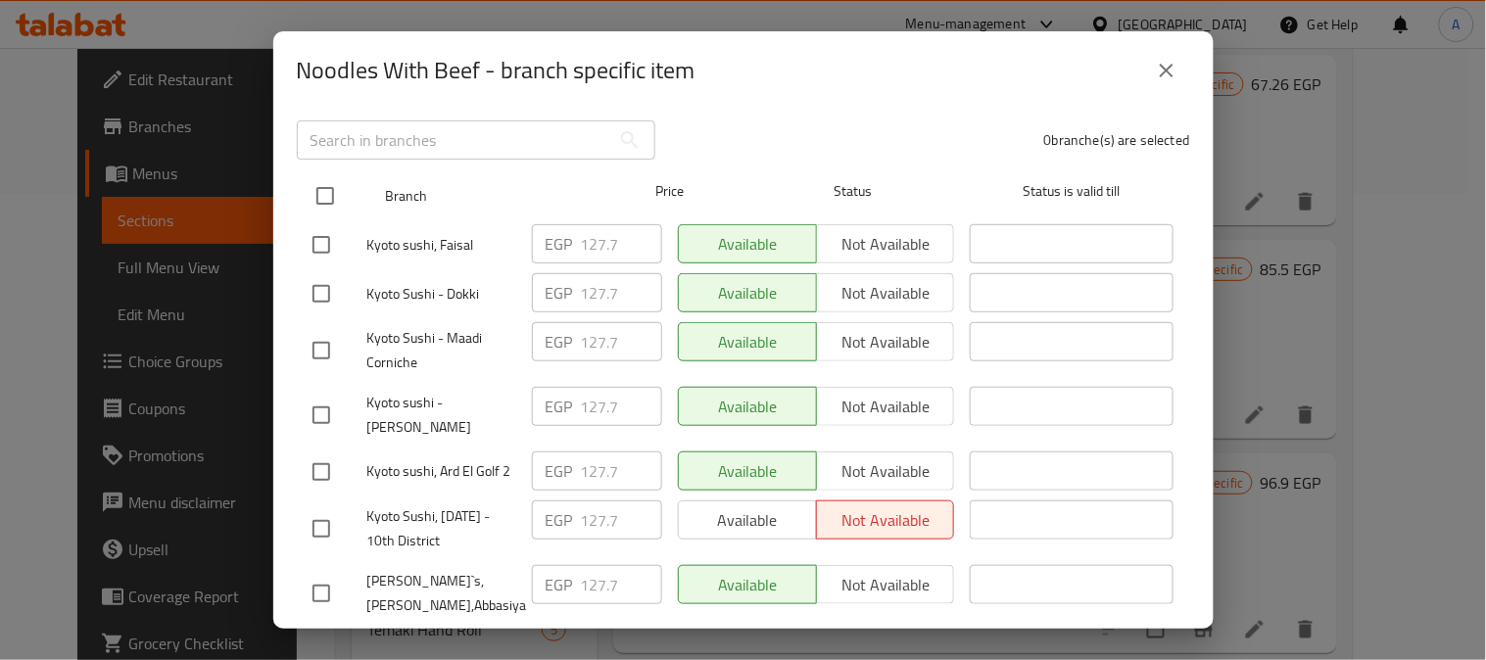
scroll to position [217, 0]
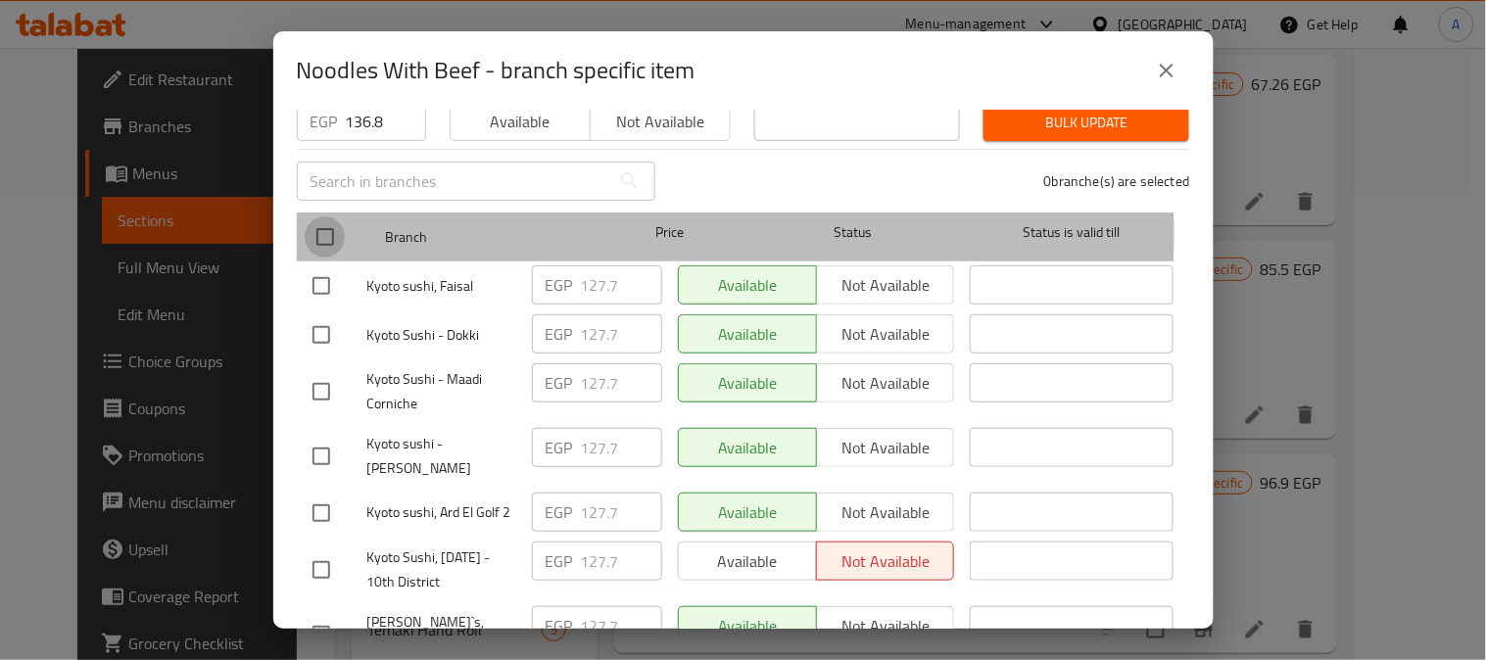
click at [330, 220] on input "checkbox" at bounding box center [325, 236] width 41 height 41
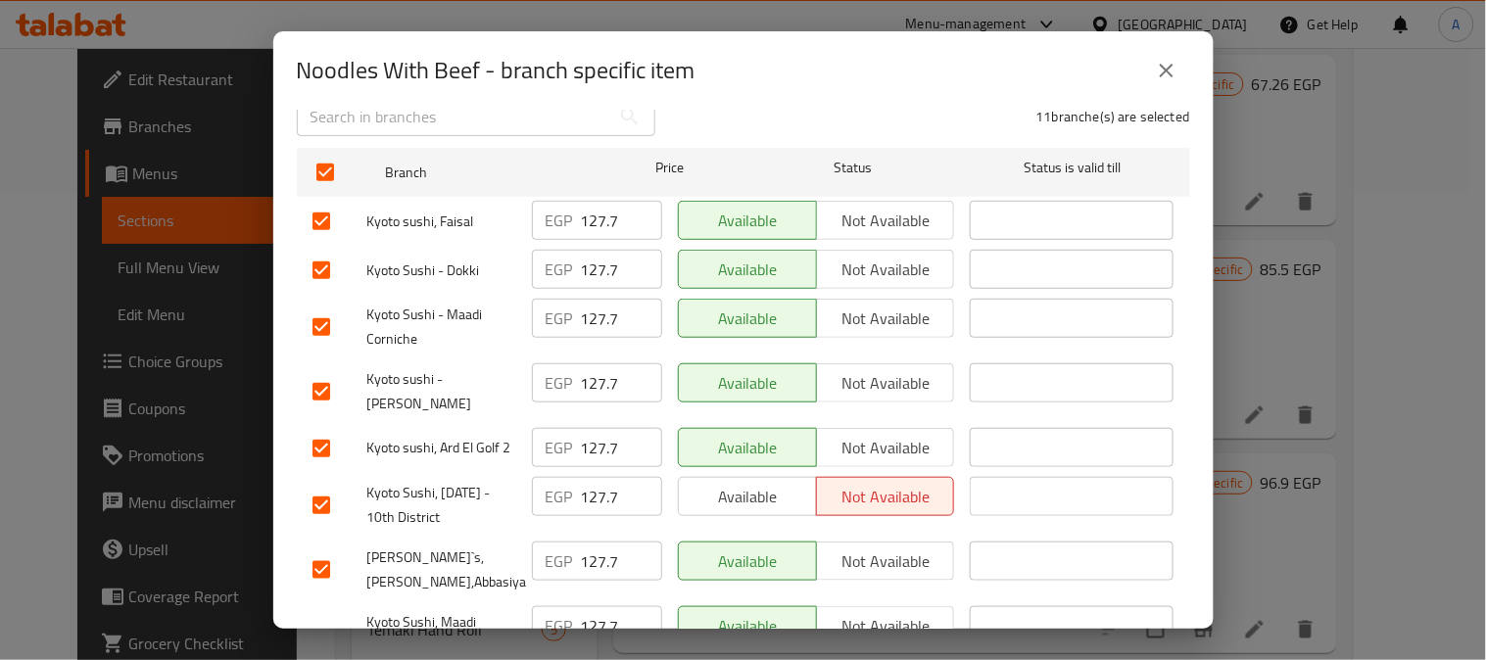
scroll to position [326, 0]
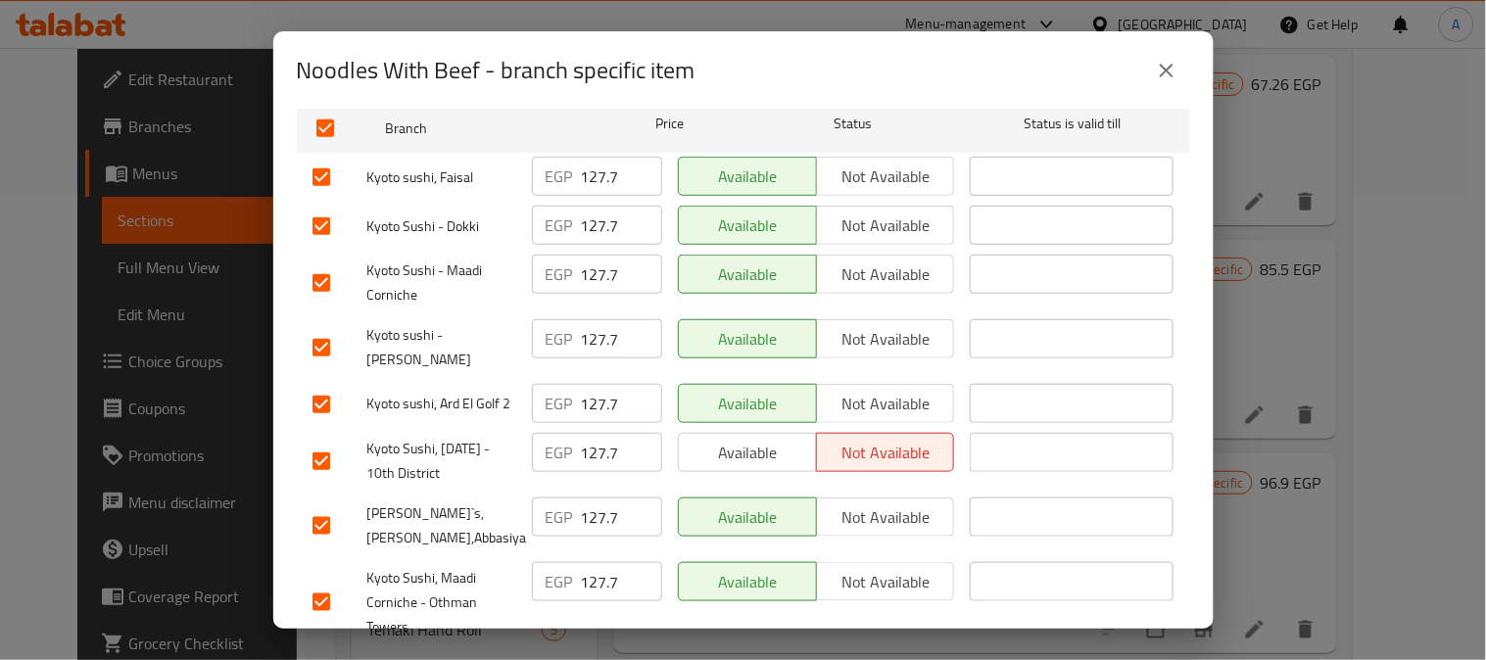
click at [323, 388] on input "checkbox" at bounding box center [321, 404] width 41 height 41
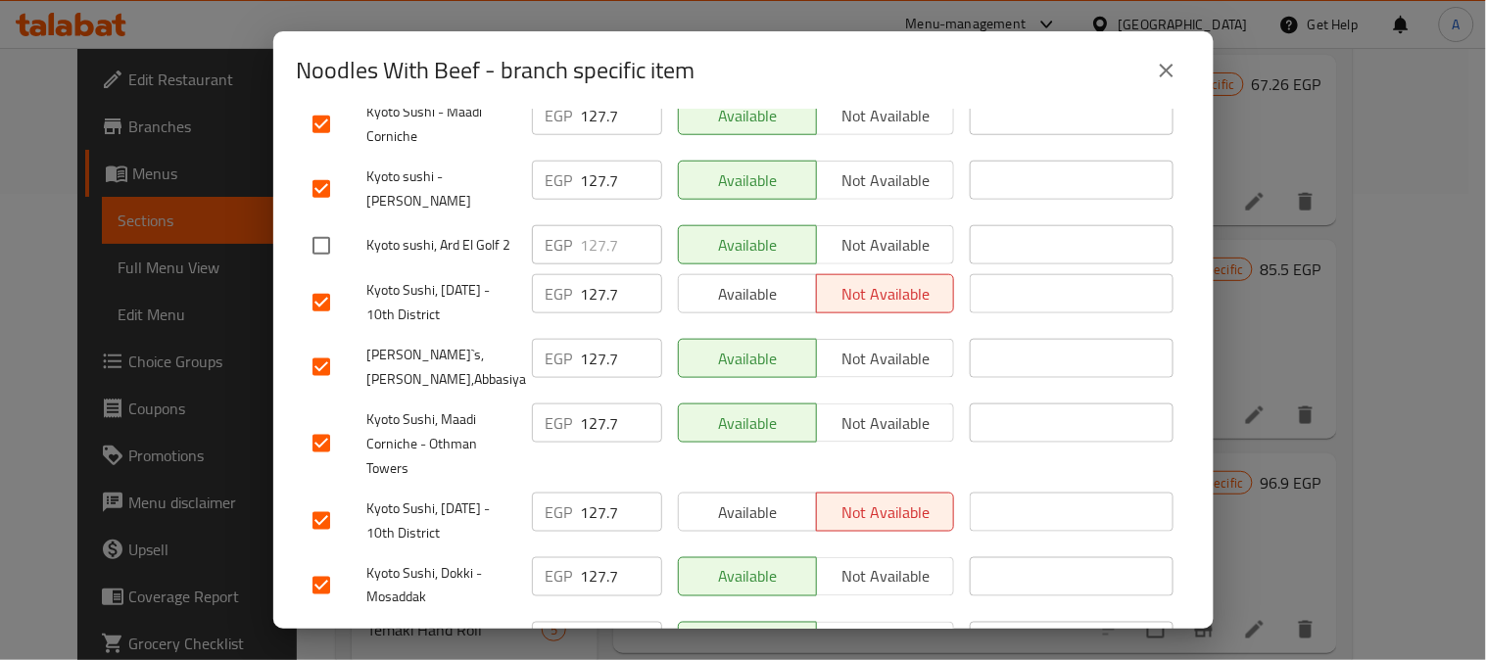
scroll to position [544, 0]
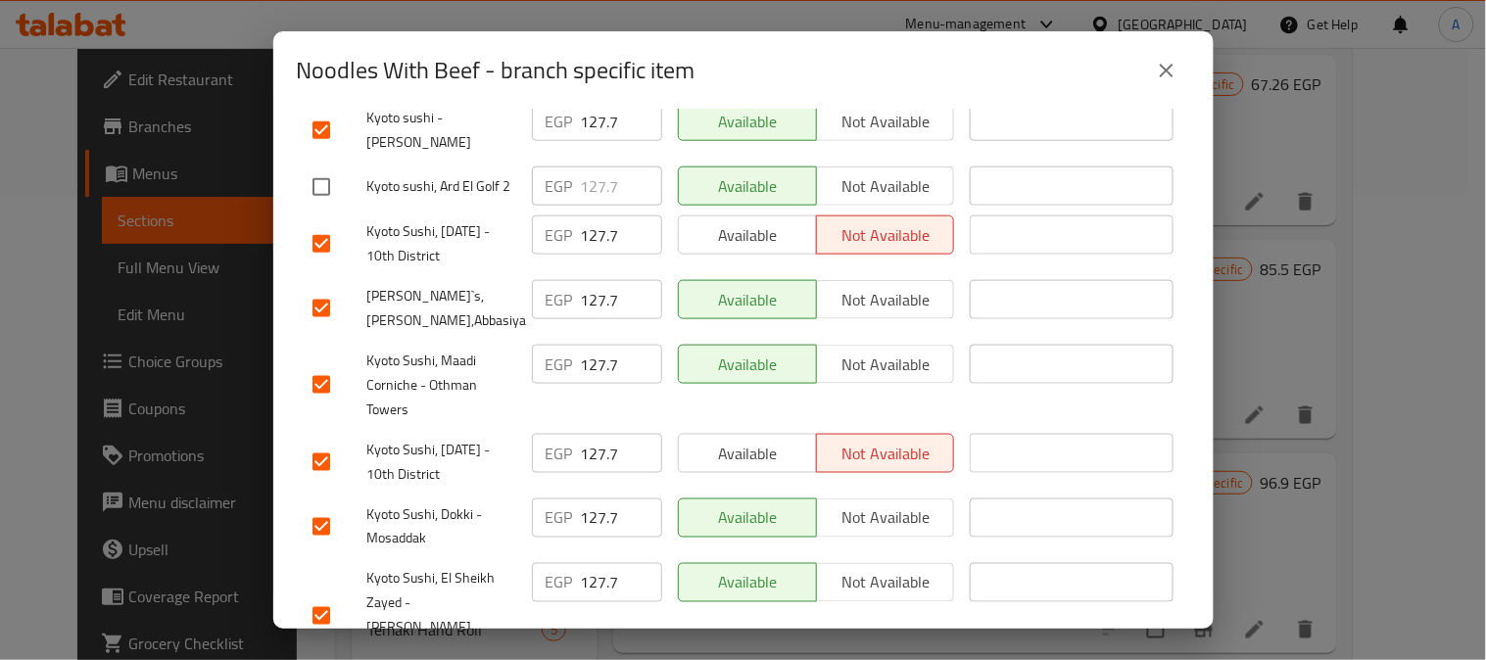
click at [318, 295] on input "checkbox" at bounding box center [321, 308] width 41 height 41
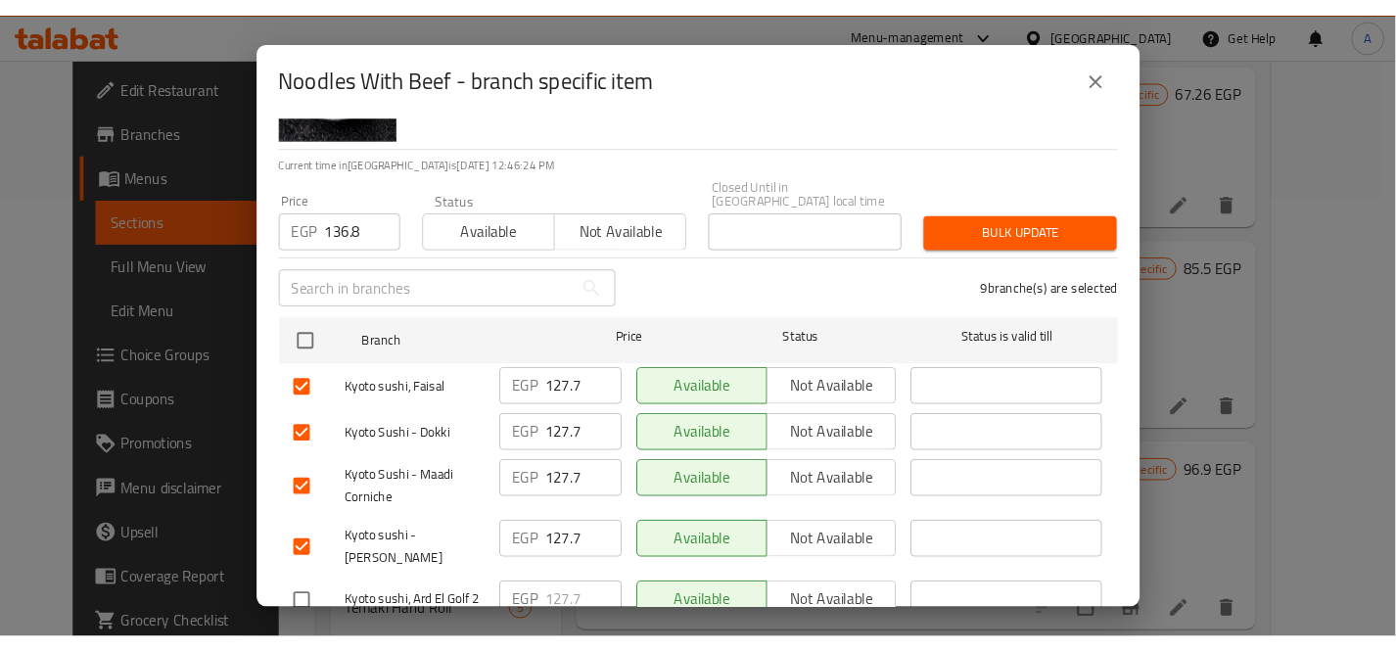
scroll to position [0, 0]
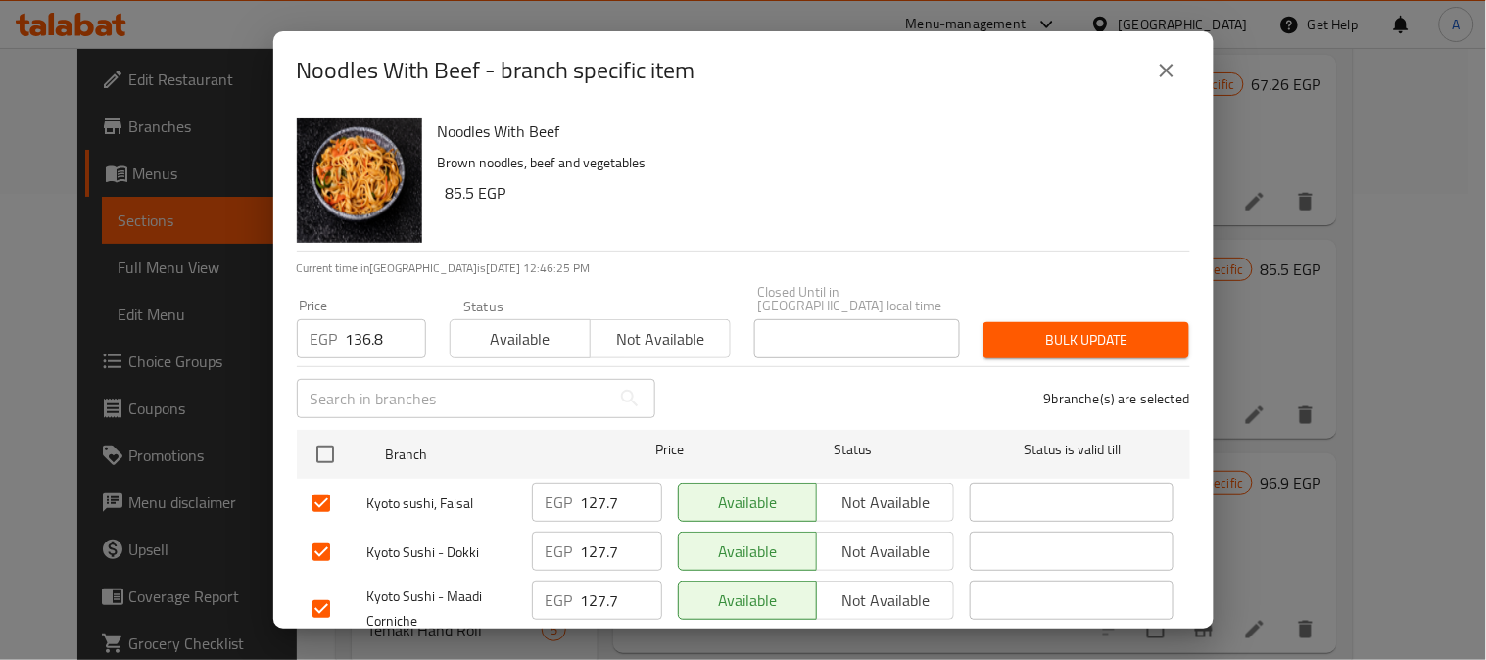
click at [1059, 328] on span "Bulk update" at bounding box center [1086, 340] width 174 height 24
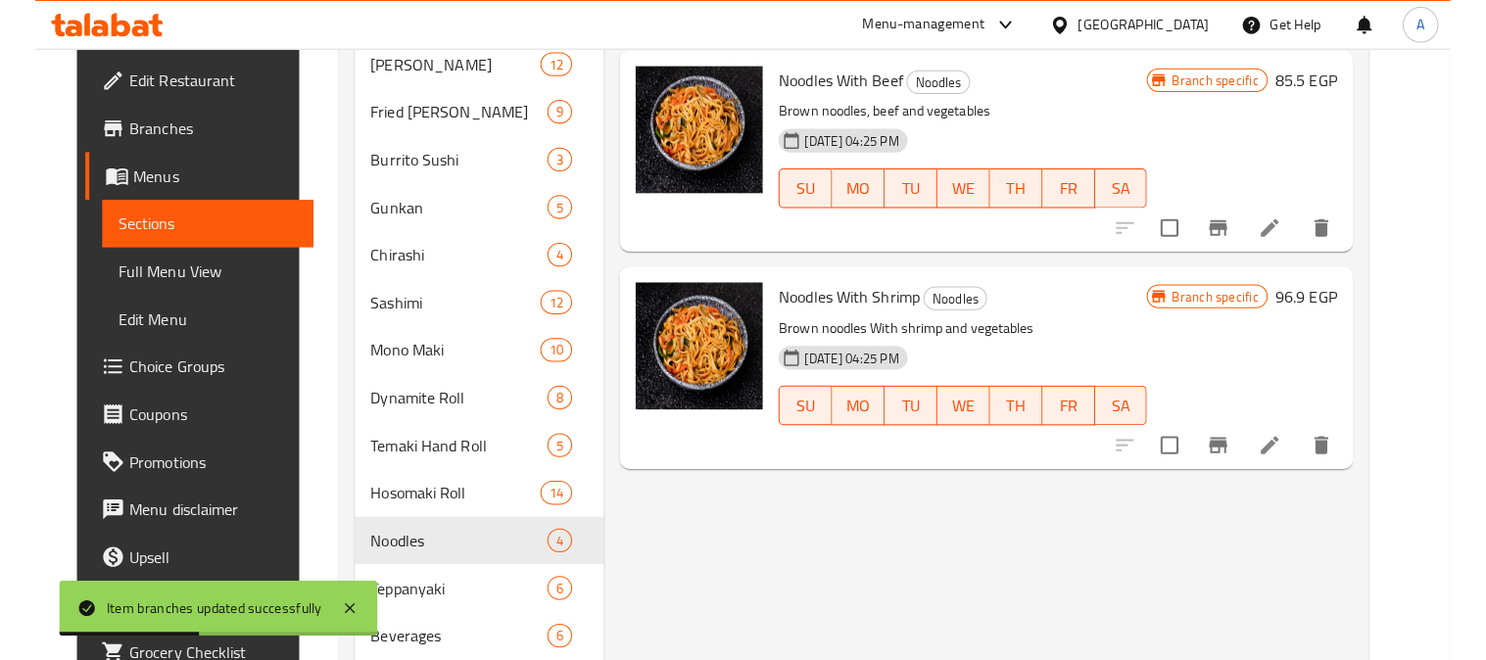
scroll to position [684, 0]
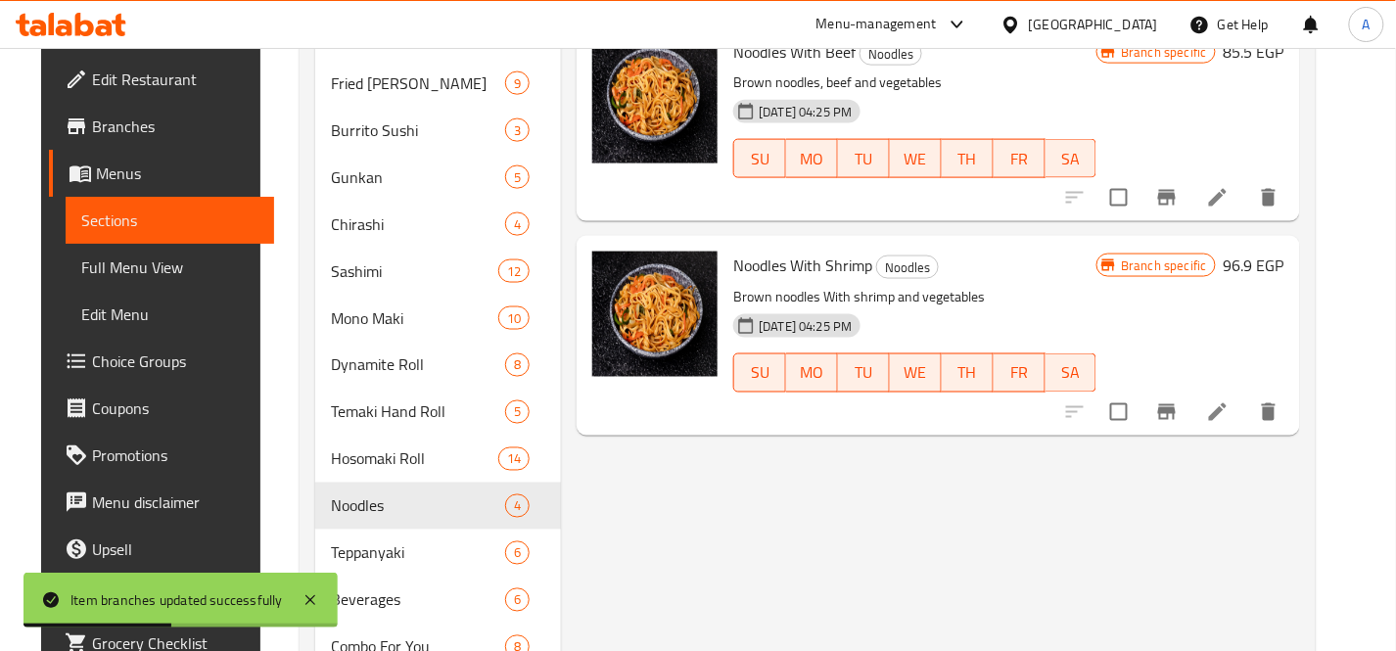
click at [879, 454] on div "Menu items Add Sort Manage items Noodles With Vegetables Noodles Noodles, water…" at bounding box center [930, 413] width 738 height 1754
click at [1176, 404] on icon "Branch-specific-item" at bounding box center [1167, 412] width 18 height 16
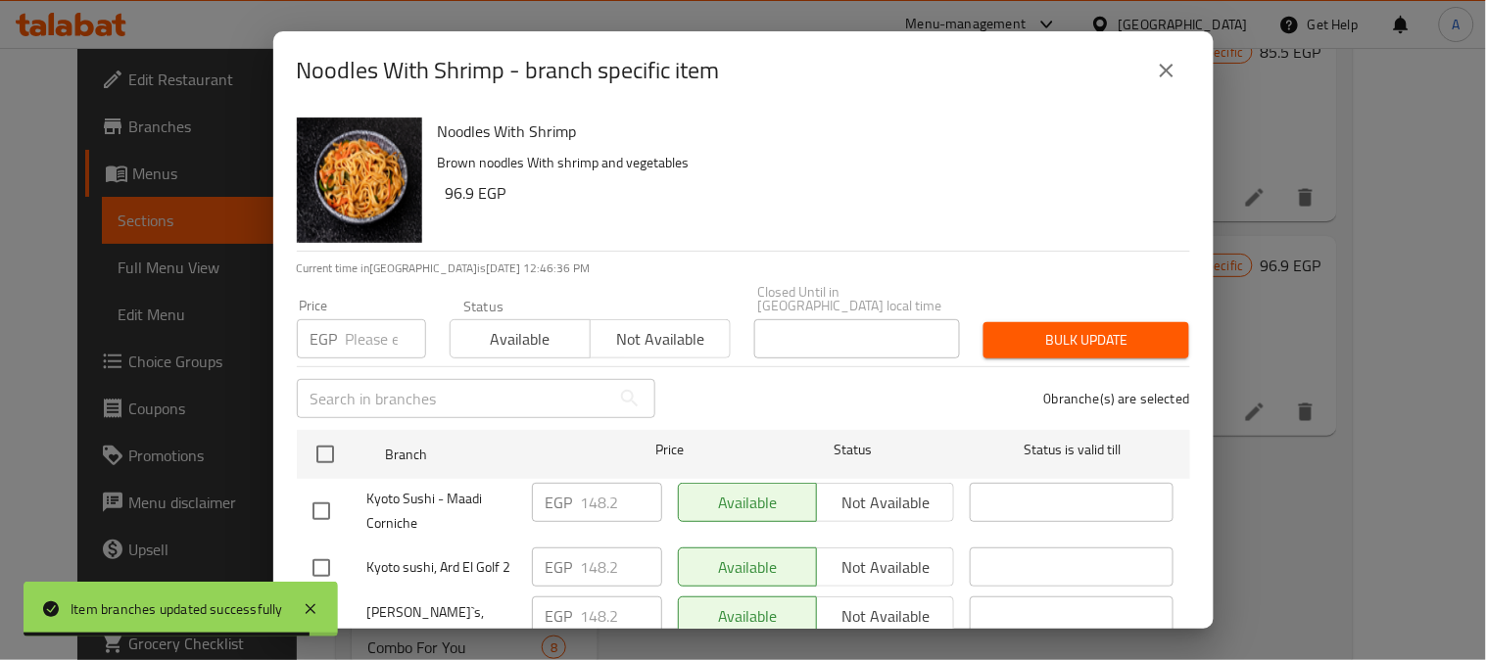
click at [359, 330] on input "number" at bounding box center [386, 338] width 80 height 39
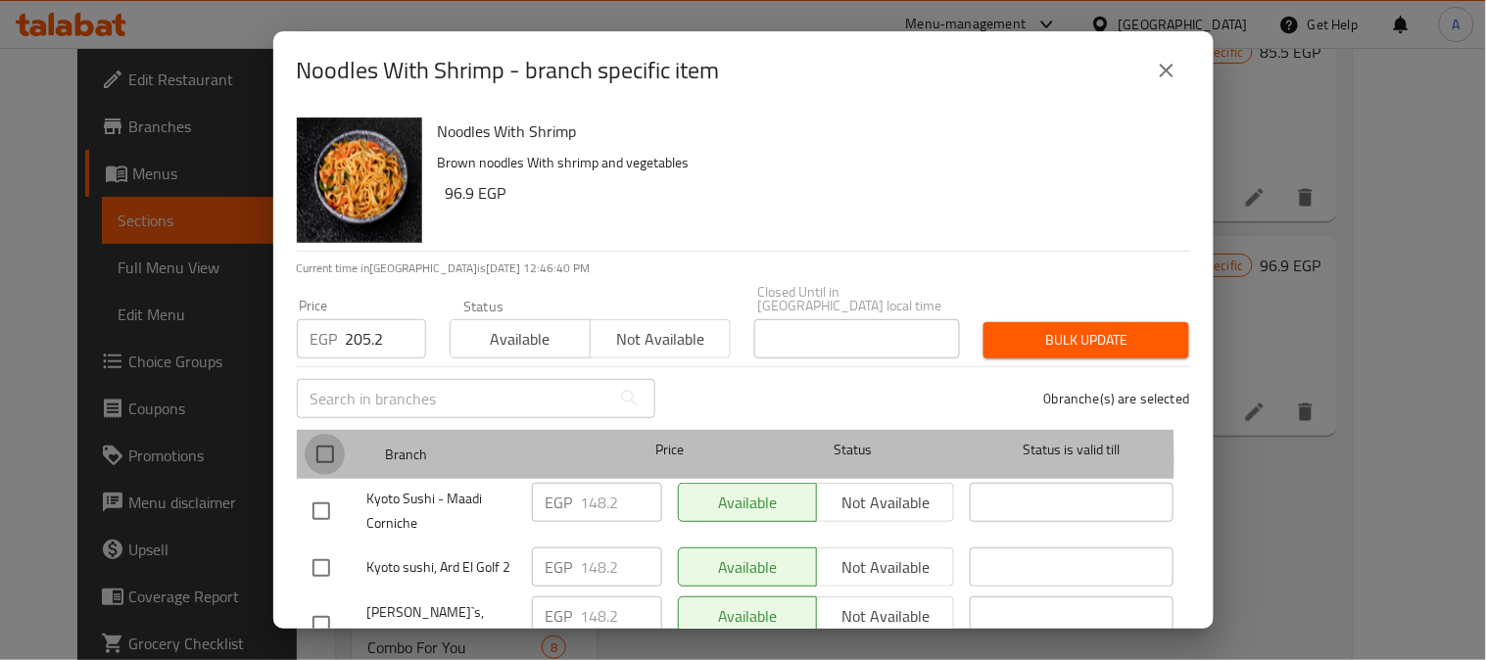
click at [319, 444] on input "checkbox" at bounding box center [325, 454] width 41 height 41
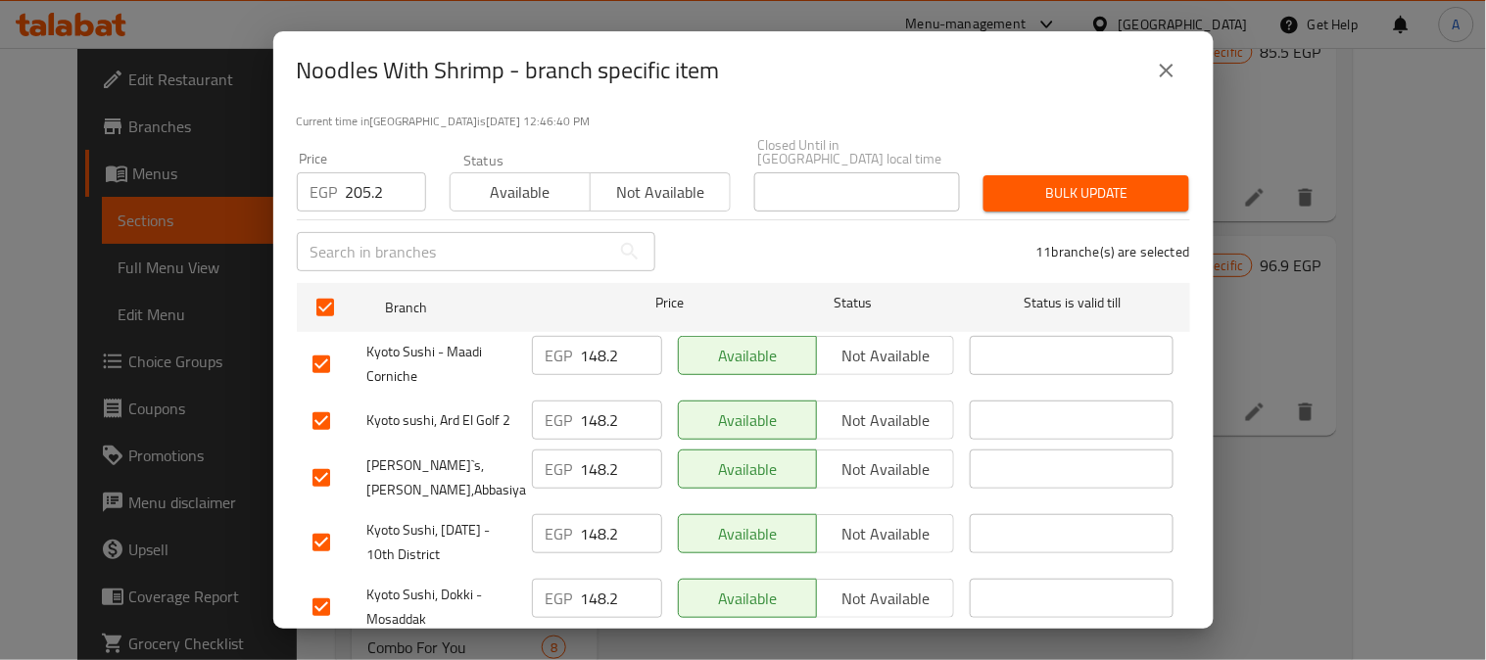
scroll to position [326, 0]
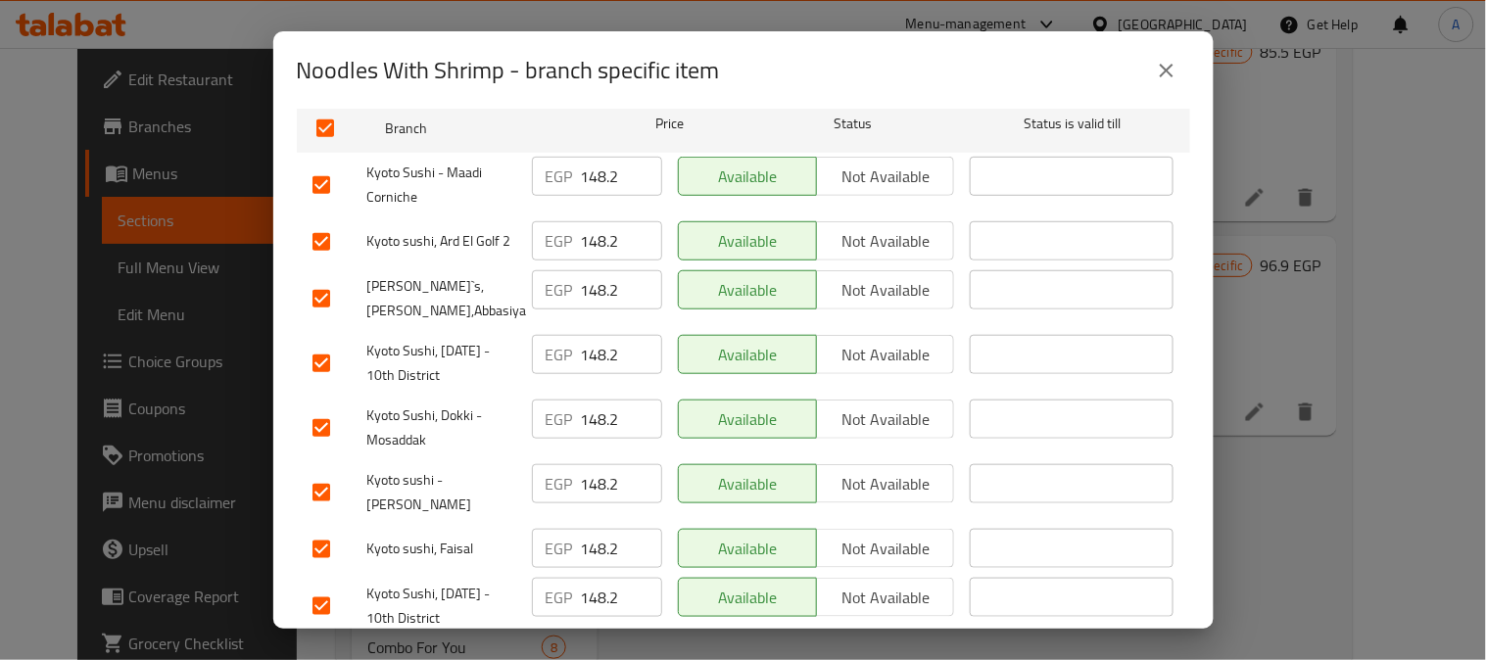
click at [310, 278] on input "checkbox" at bounding box center [321, 298] width 41 height 41
click at [318, 221] on input "checkbox" at bounding box center [321, 241] width 41 height 41
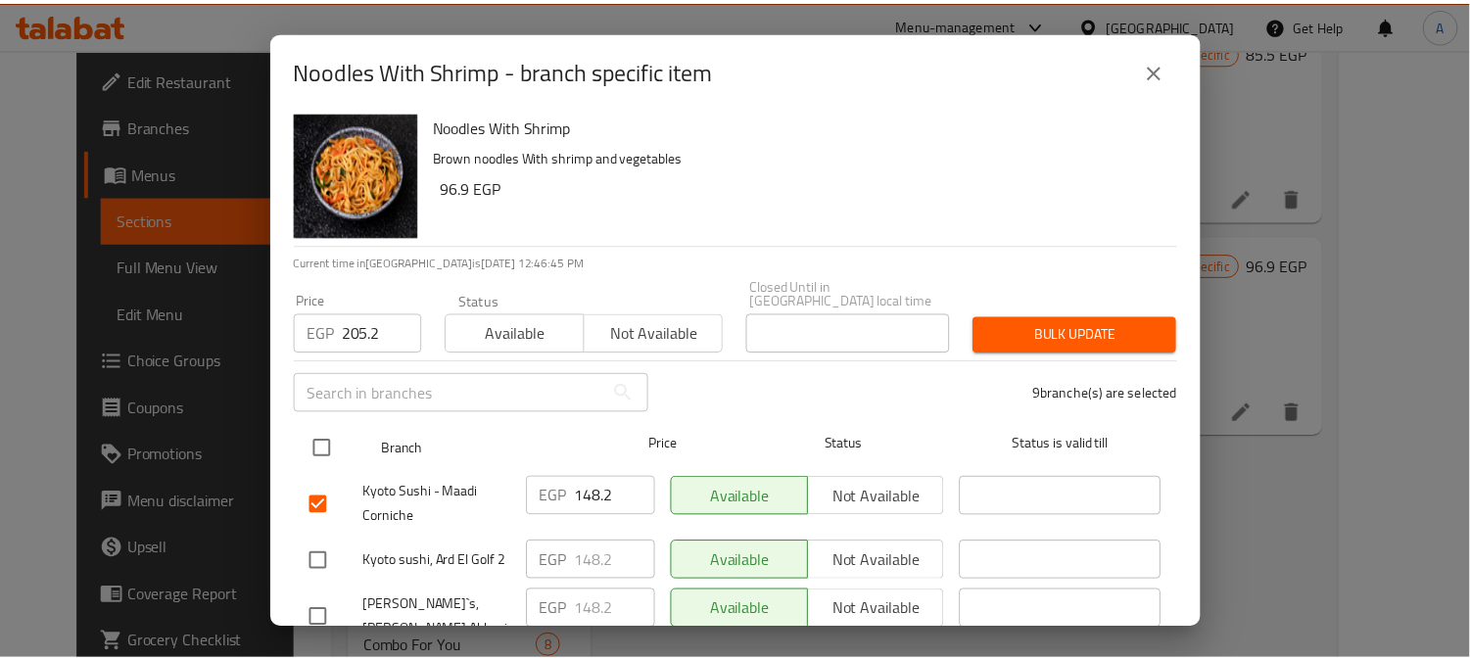
scroll to position [0, 0]
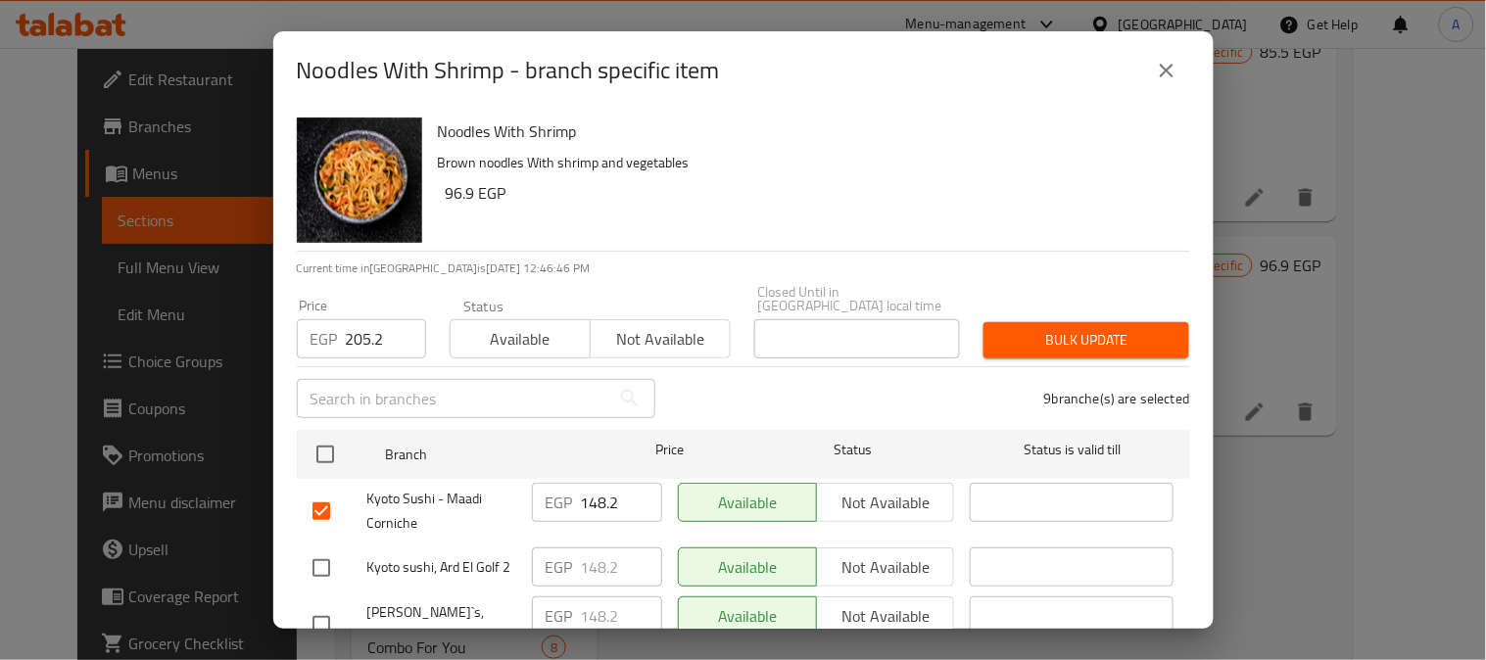
click at [1074, 328] on span "Bulk update" at bounding box center [1086, 340] width 174 height 24
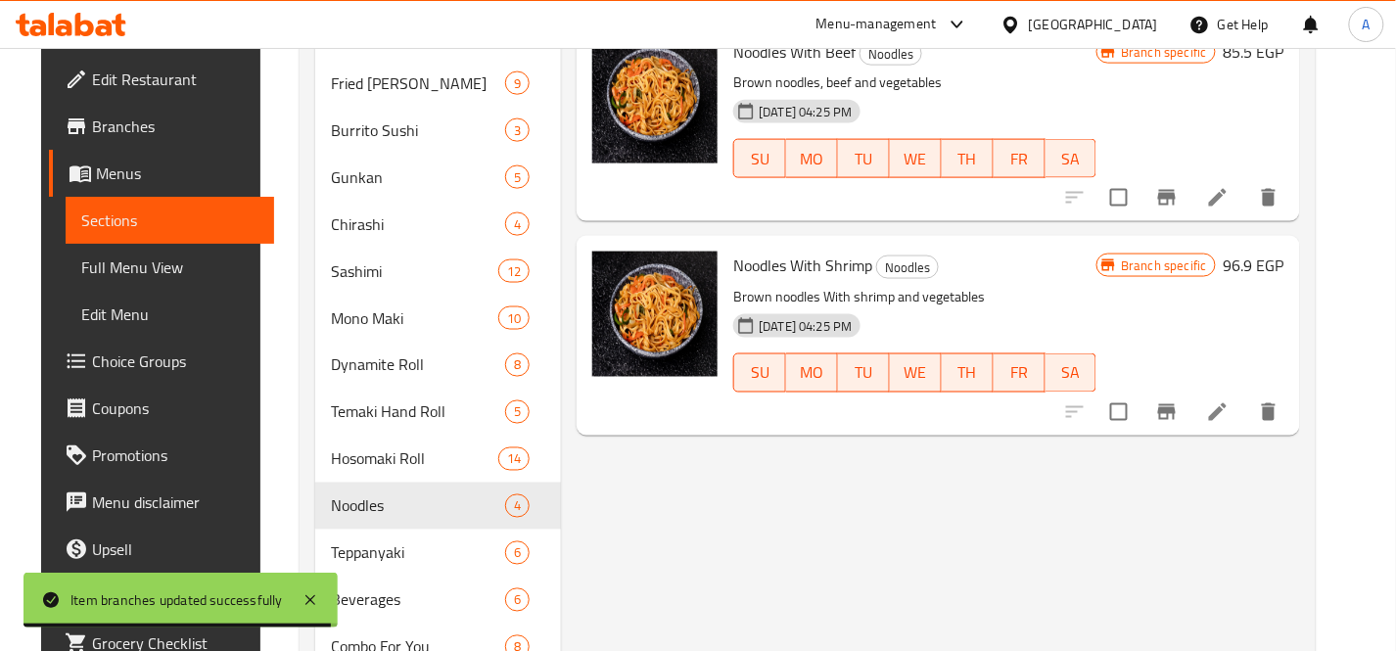
drag, startPoint x: 731, startPoint y: 505, endPoint x: 840, endPoint y: 423, distance: 137.1
click at [734, 504] on div "Menu items Add Sort Manage items Noodles With Vegetables Noodles Noodles, water…" at bounding box center [930, 413] width 738 height 1754
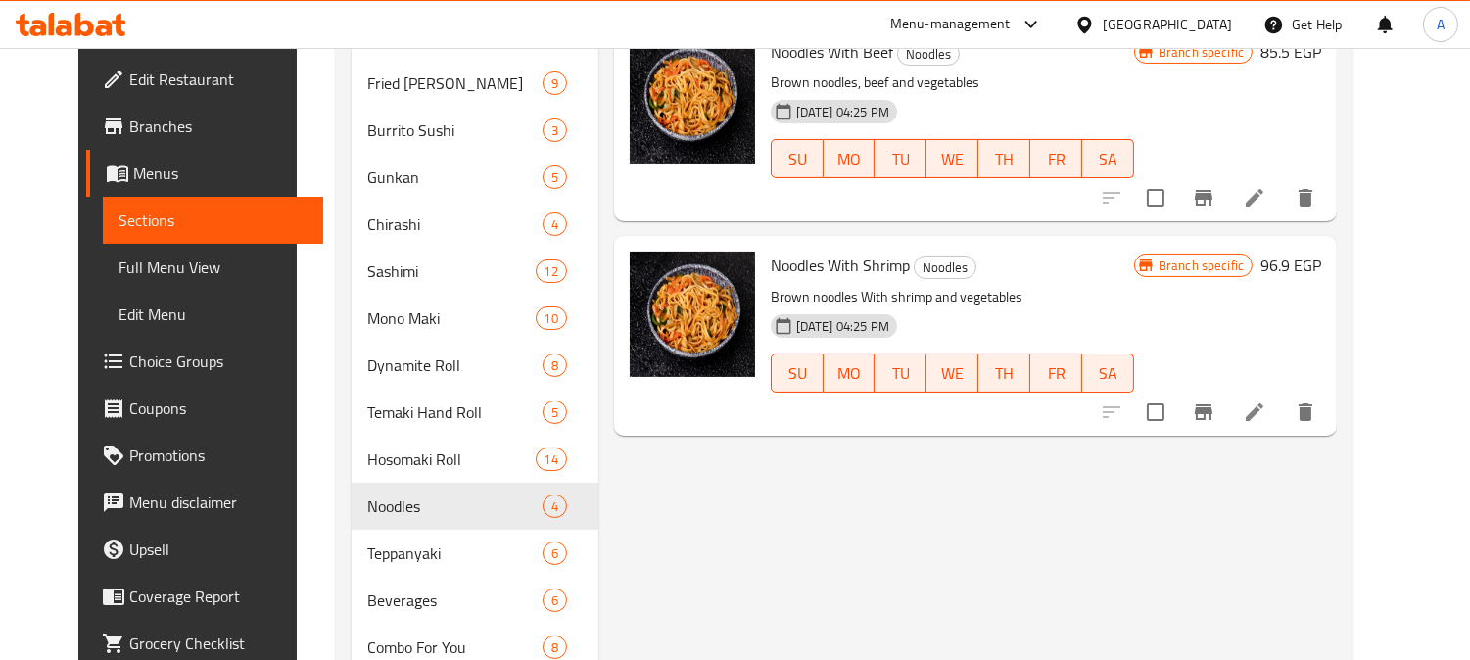
click at [118, 272] on span "Full Menu View" at bounding box center [213, 268] width 190 height 24
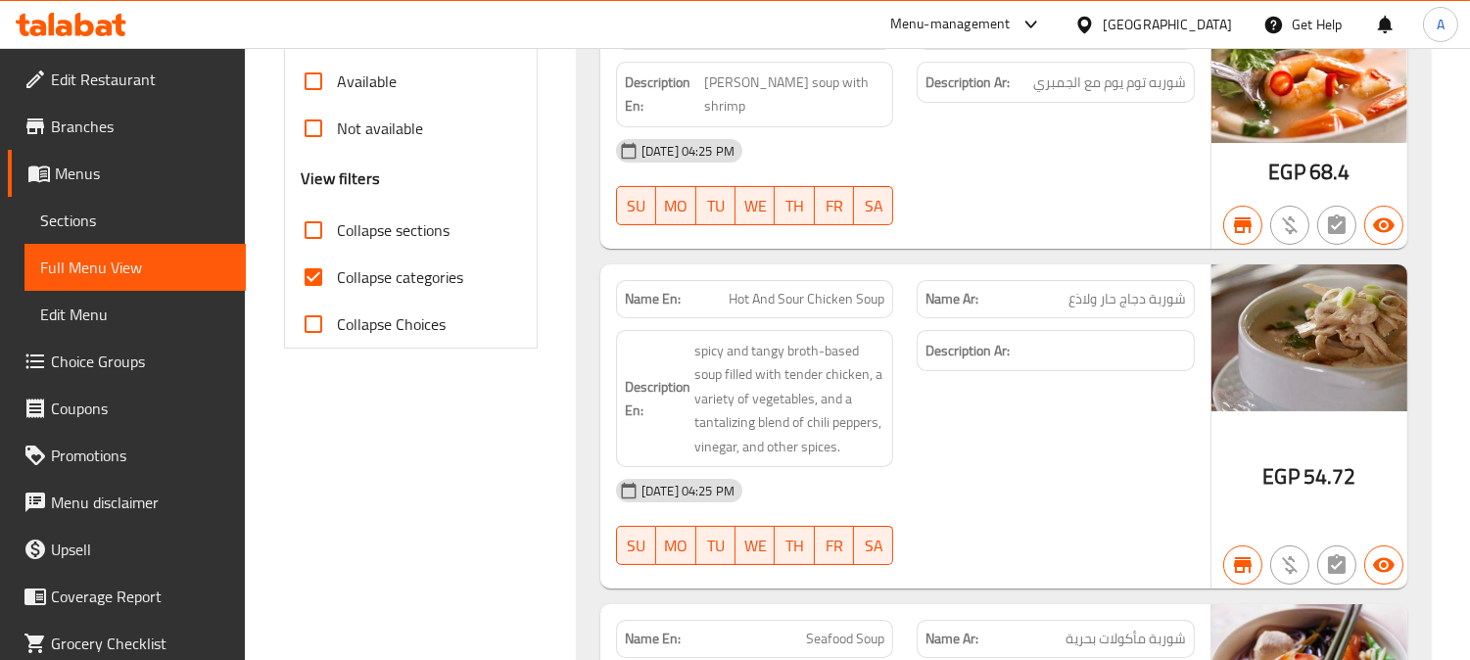
click at [313, 276] on input "Collapse categories" at bounding box center [313, 277] width 47 height 47
click at [317, 228] on input "Collapse sections" at bounding box center [313, 230] width 47 height 47
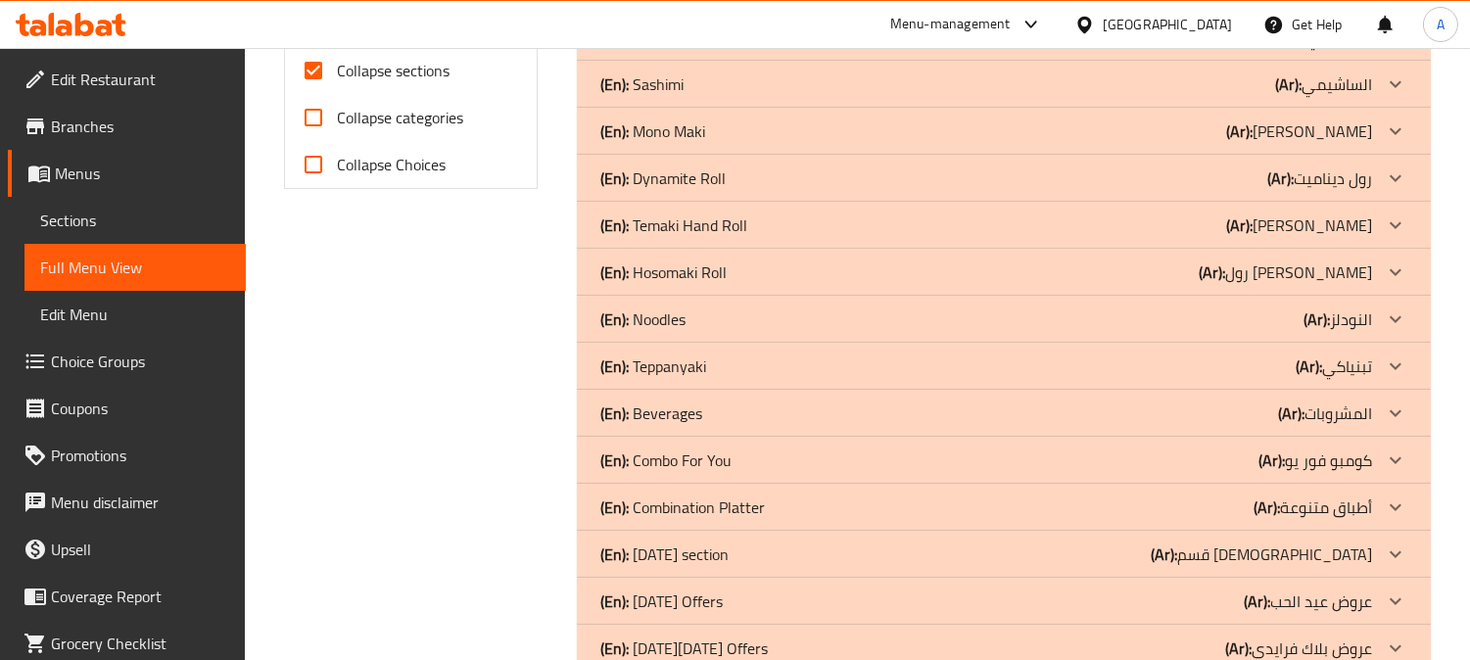
scroll to position [772, 0]
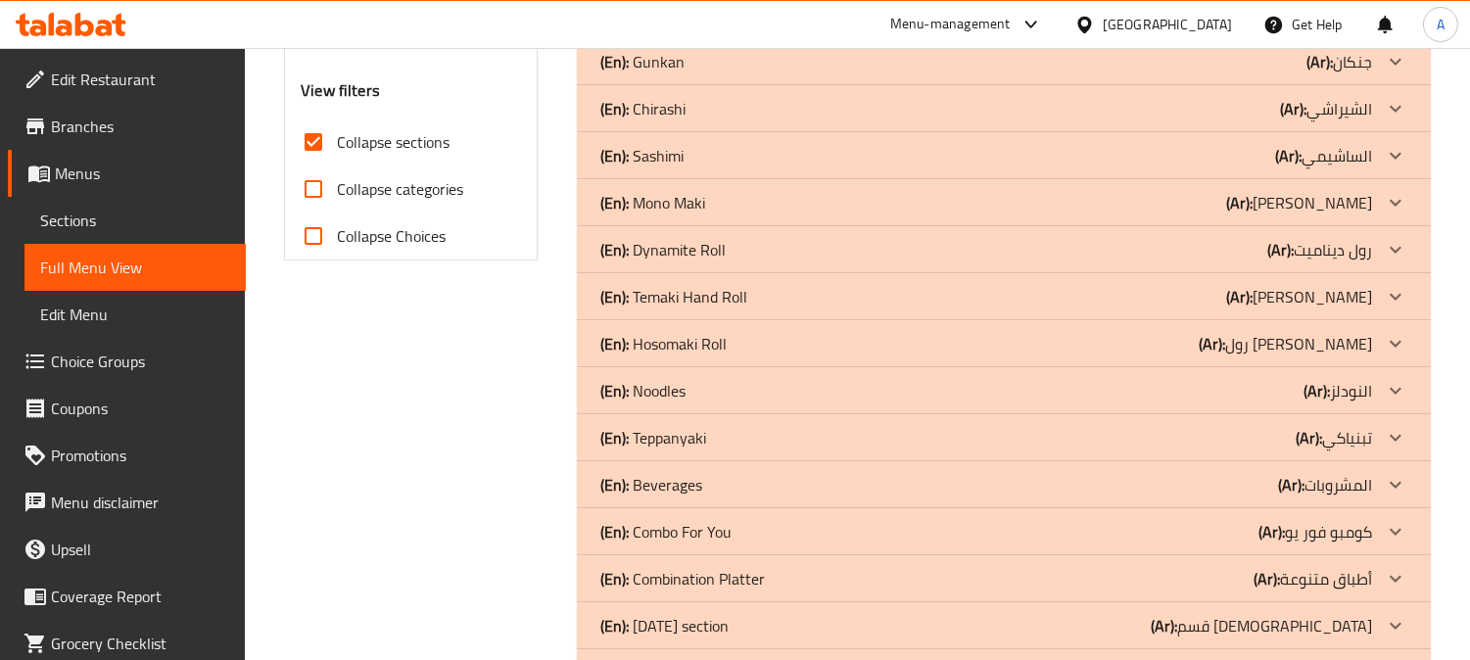
click at [1396, 246] on icon at bounding box center [1396, 250] width 24 height 24
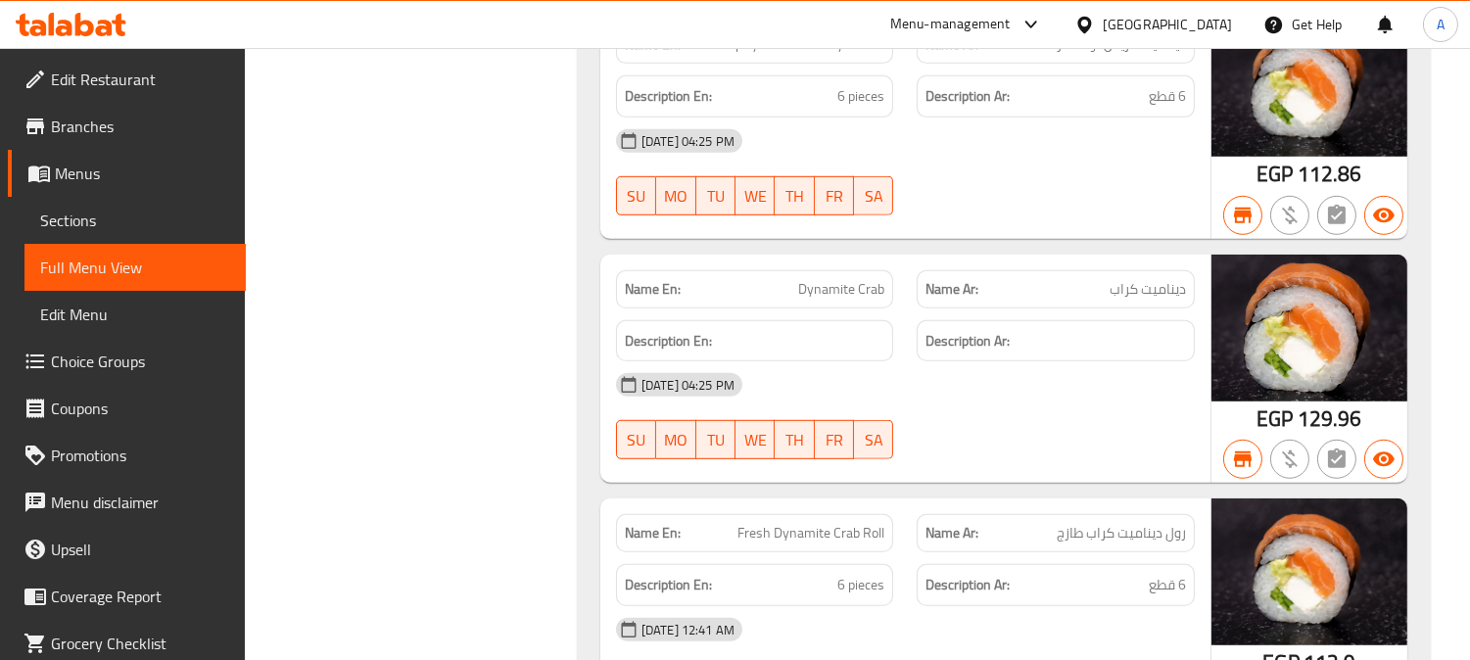
scroll to position [2513, 0]
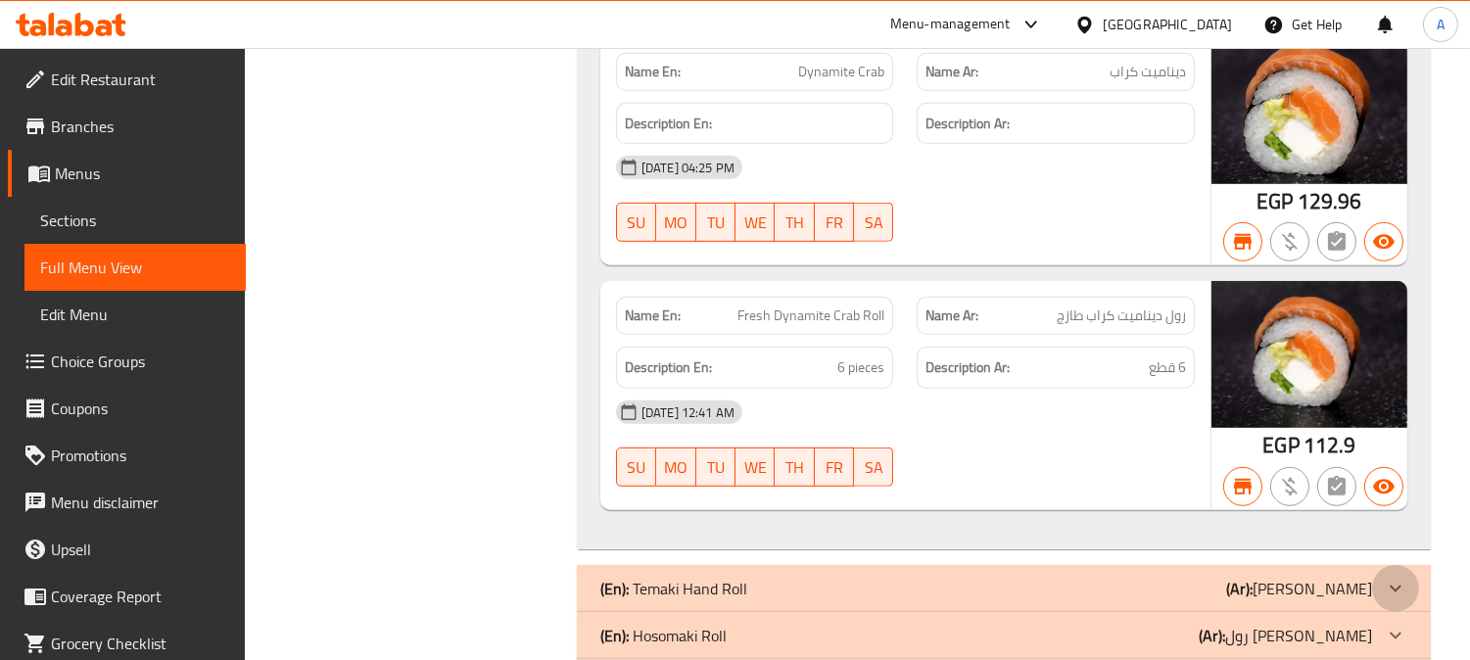
click at [1392, 590] on icon at bounding box center [1396, 588] width 12 height 7
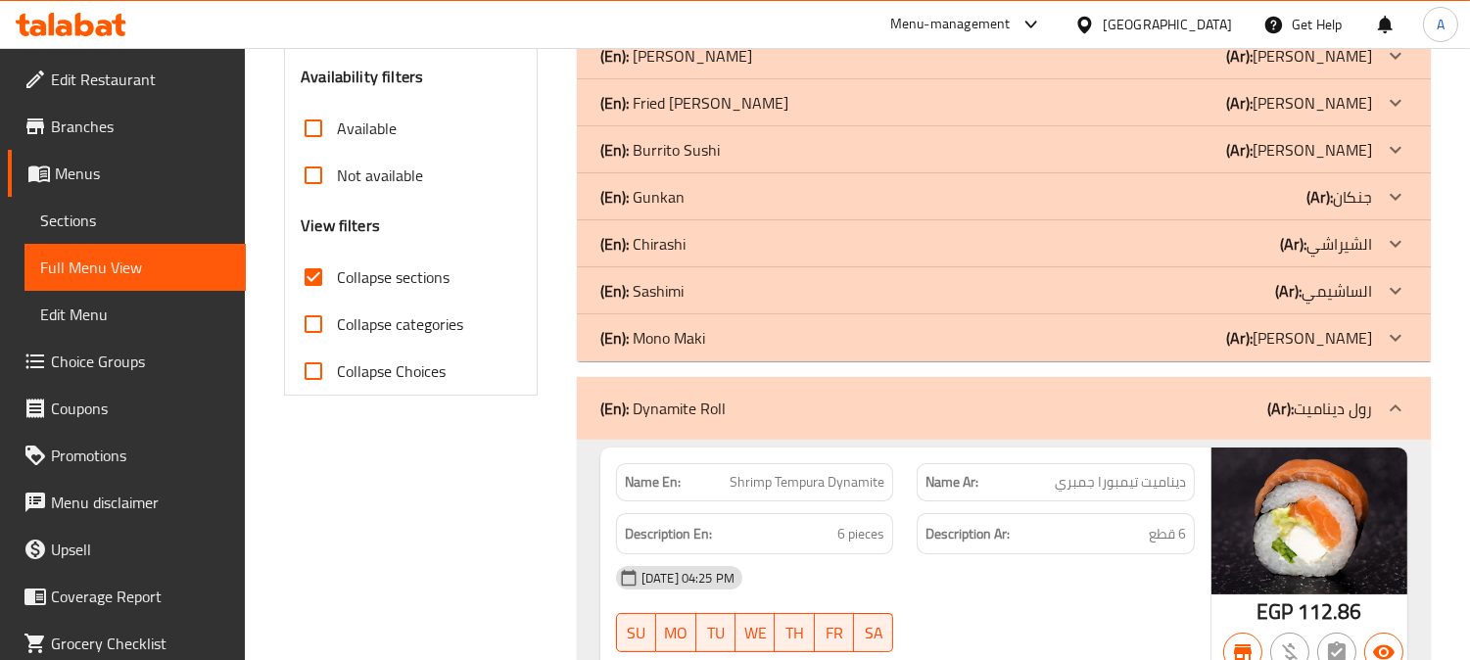
scroll to position [0, 0]
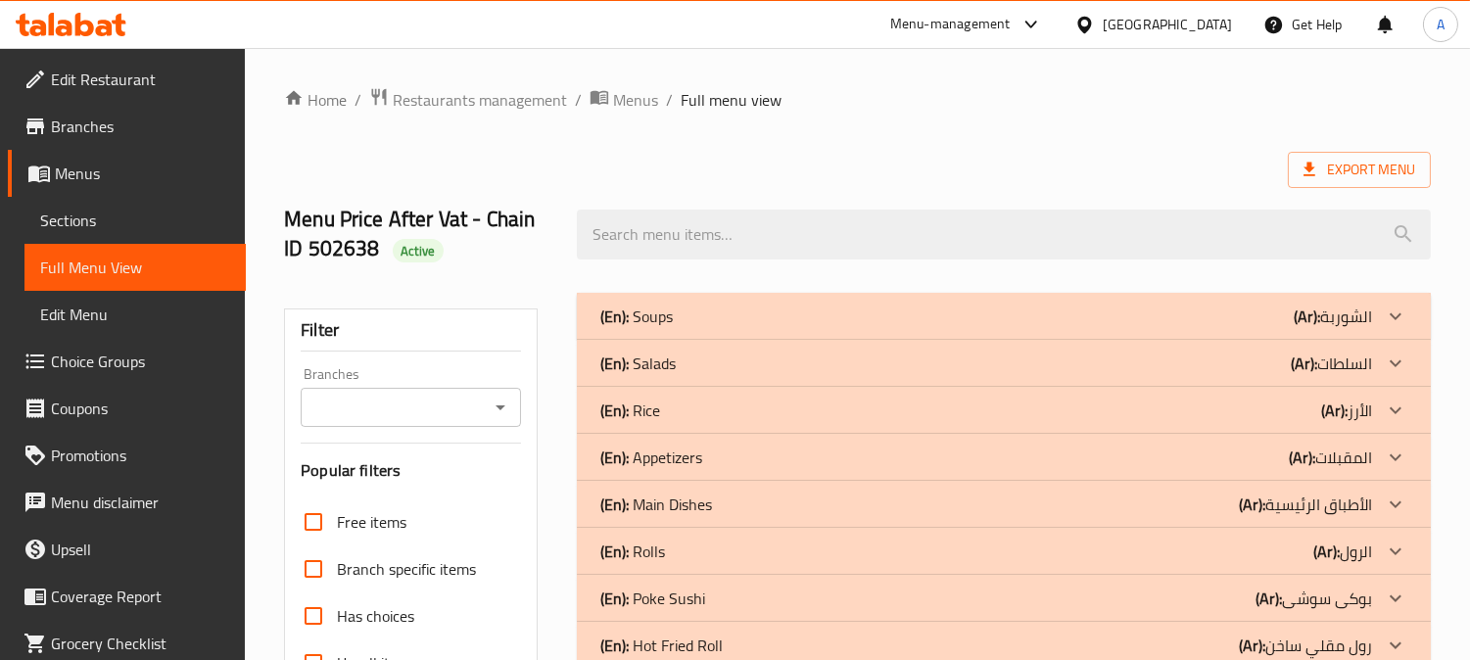
click at [439, 407] on input "Branches" at bounding box center [395, 407] width 176 height 27
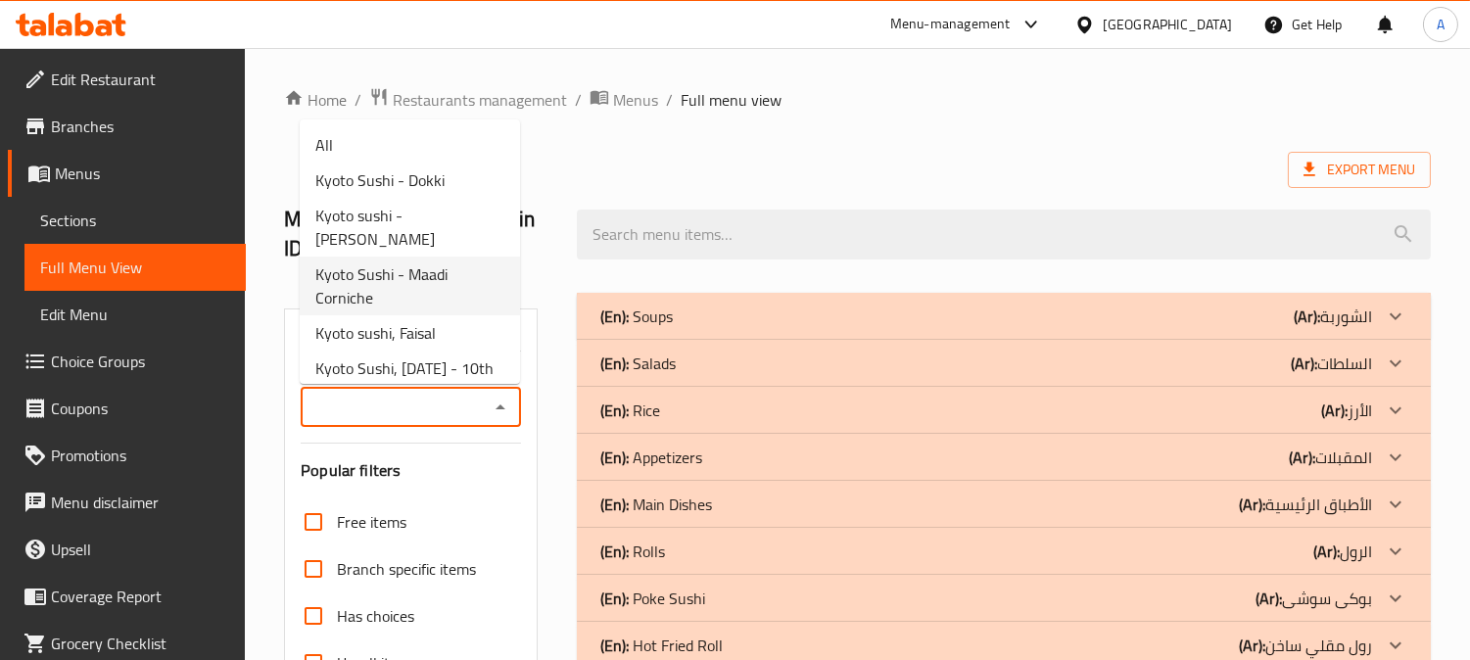
click at [428, 277] on span "Kyoto Sushi - Maadi Corniche" at bounding box center [409, 285] width 189 height 47
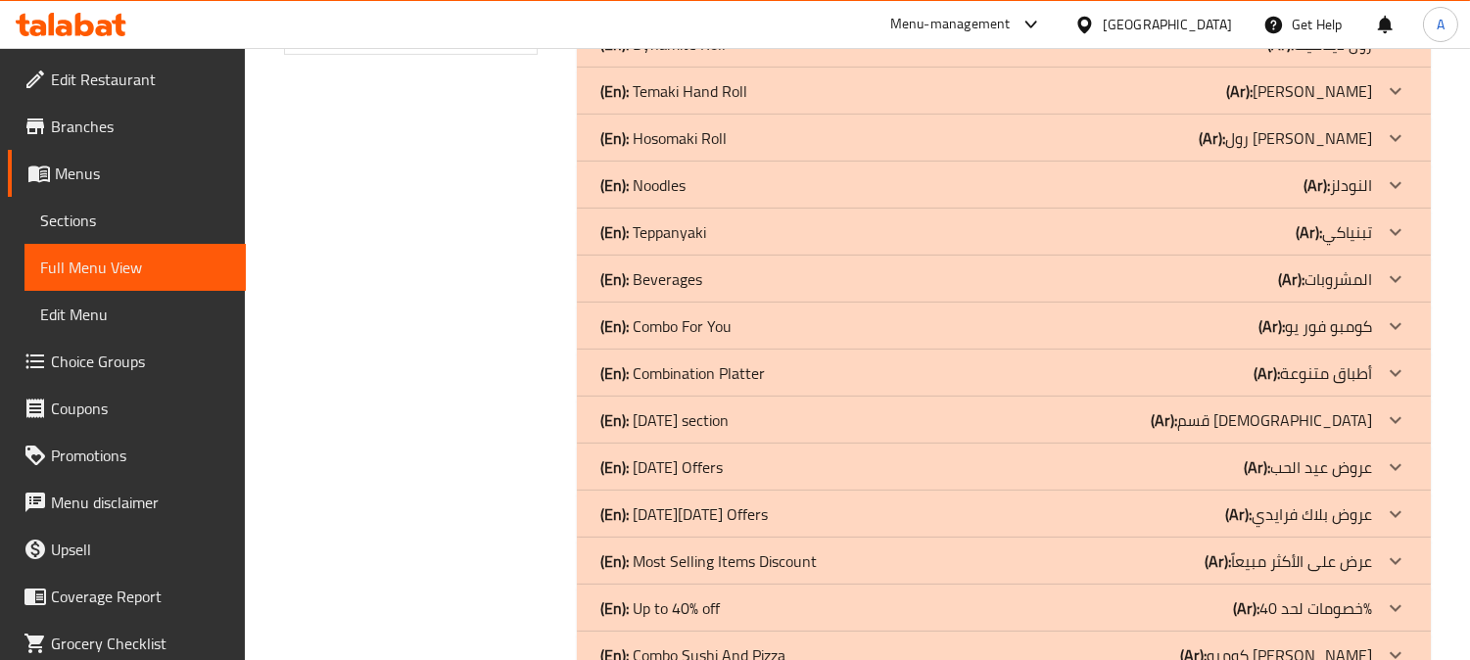
scroll to position [979, 0]
click at [1396, 180] on icon at bounding box center [1396, 183] width 24 height 24
click at [1397, 135] on icon at bounding box center [1396, 135] width 12 height 7
click at [1394, 81] on icon at bounding box center [1396, 89] width 24 height 24
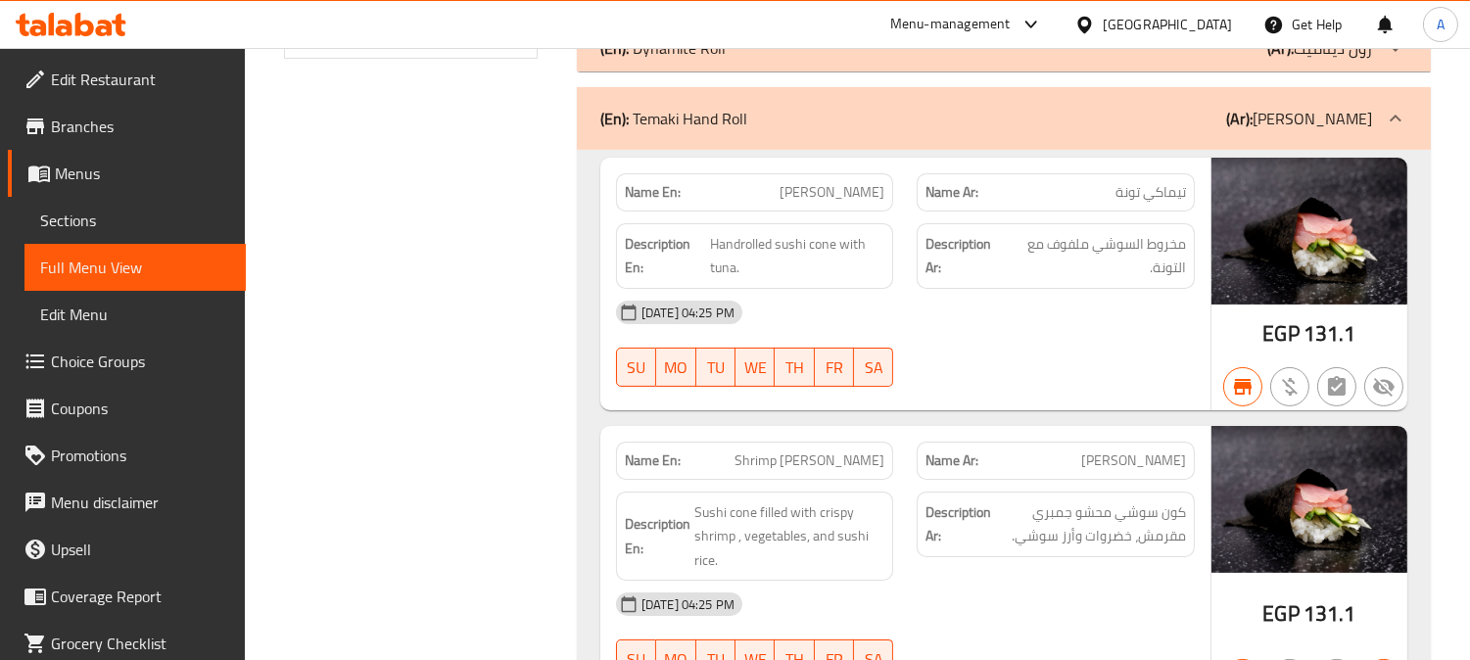
scroll to position [652, 0]
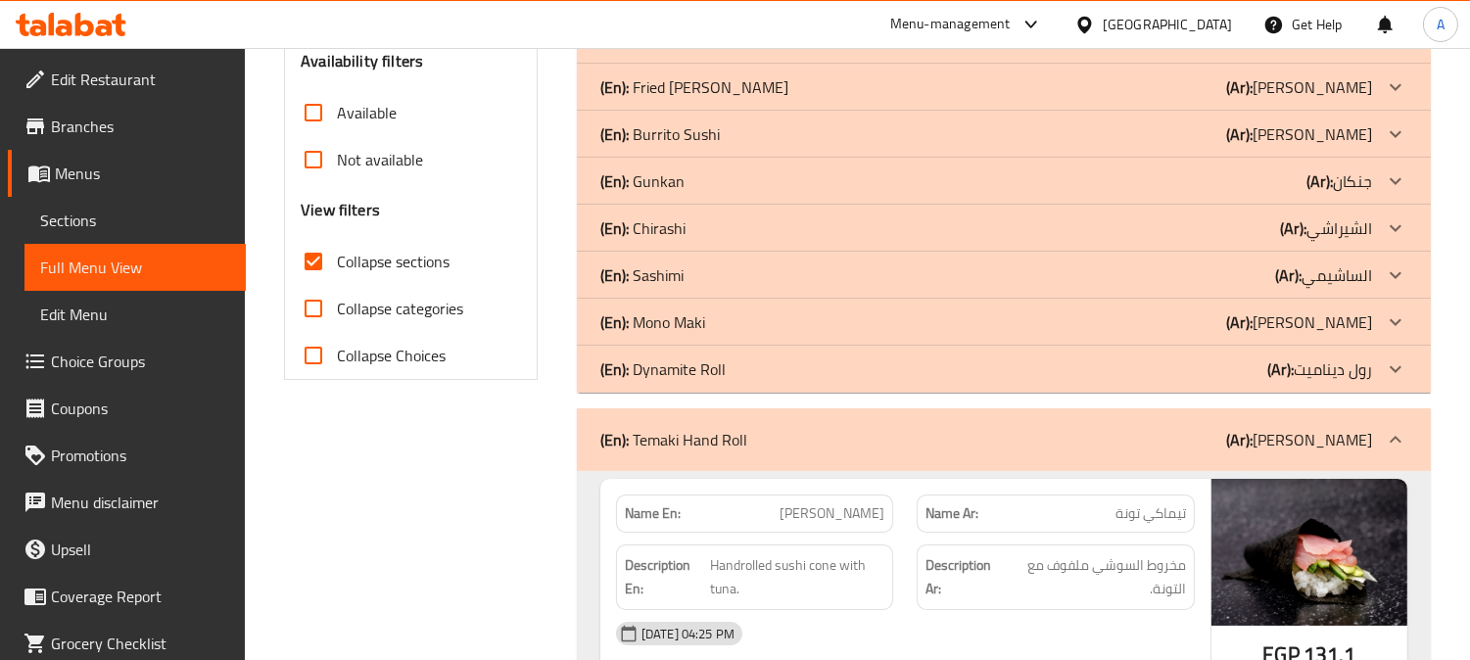
click at [1398, 363] on icon at bounding box center [1396, 369] width 24 height 24
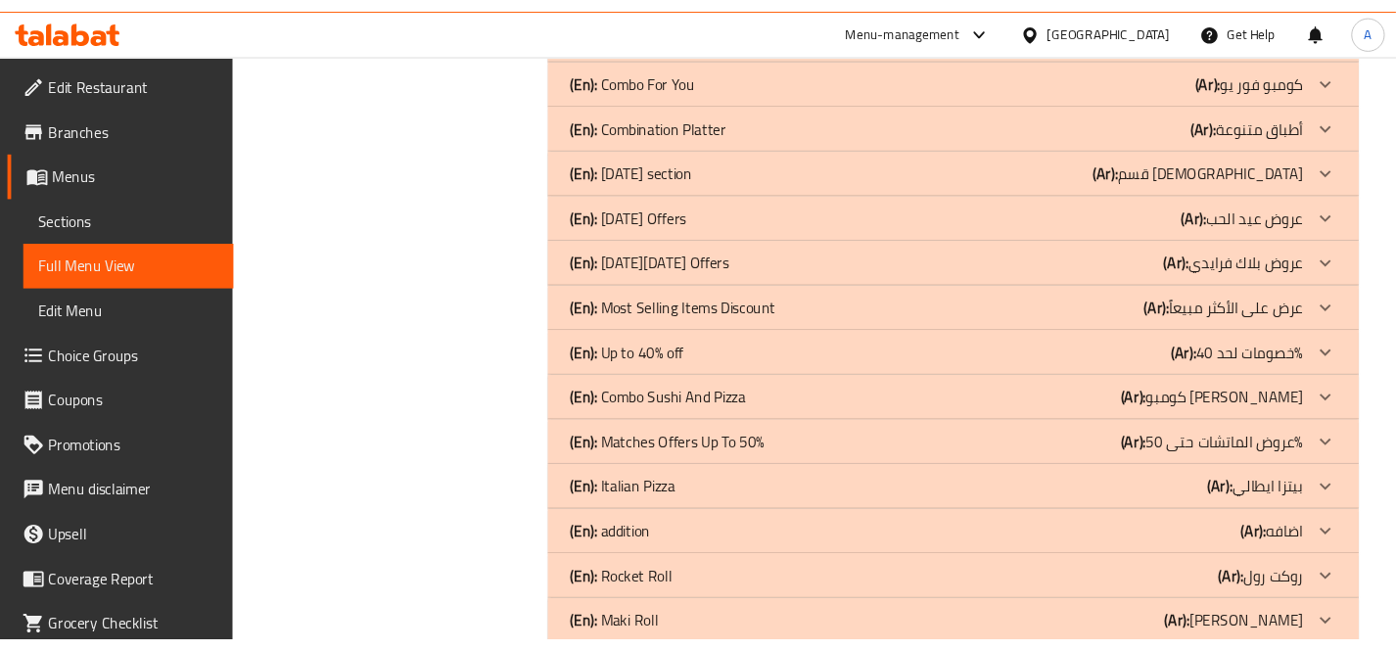
scroll to position [9248, 0]
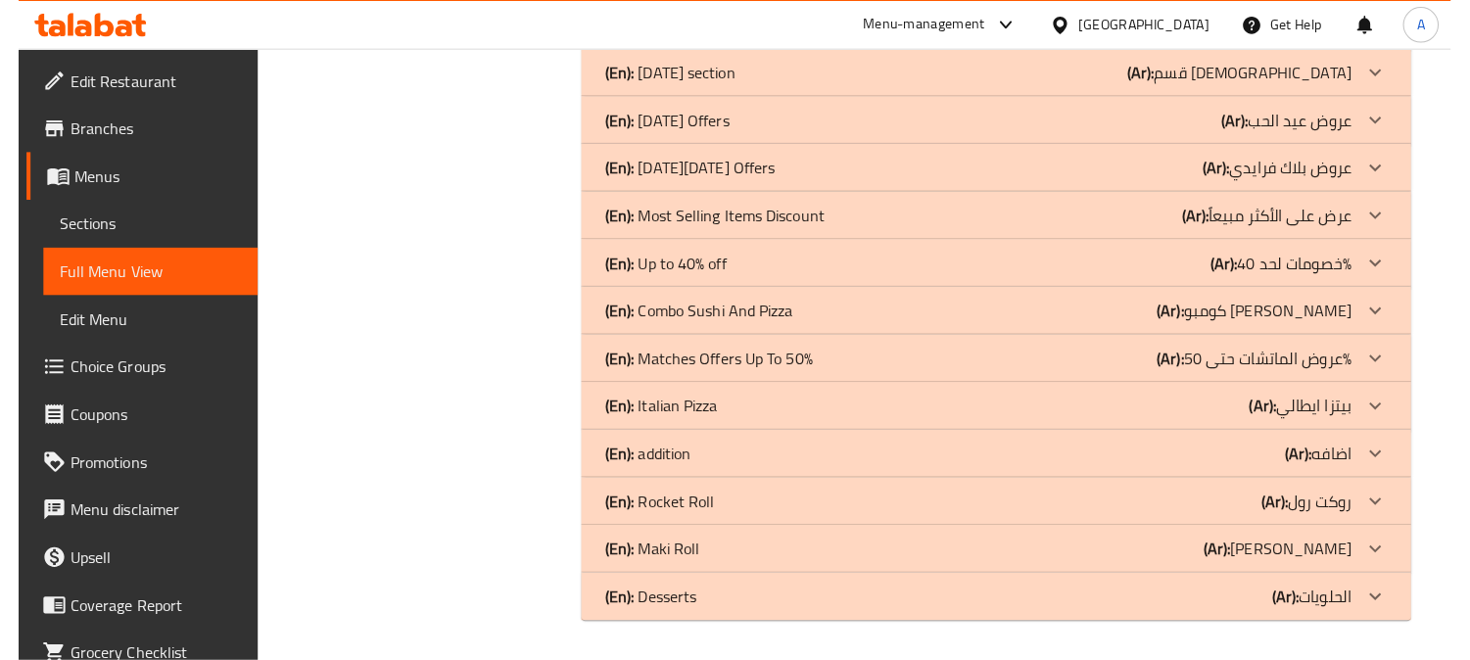
scroll to position [9430, 0]
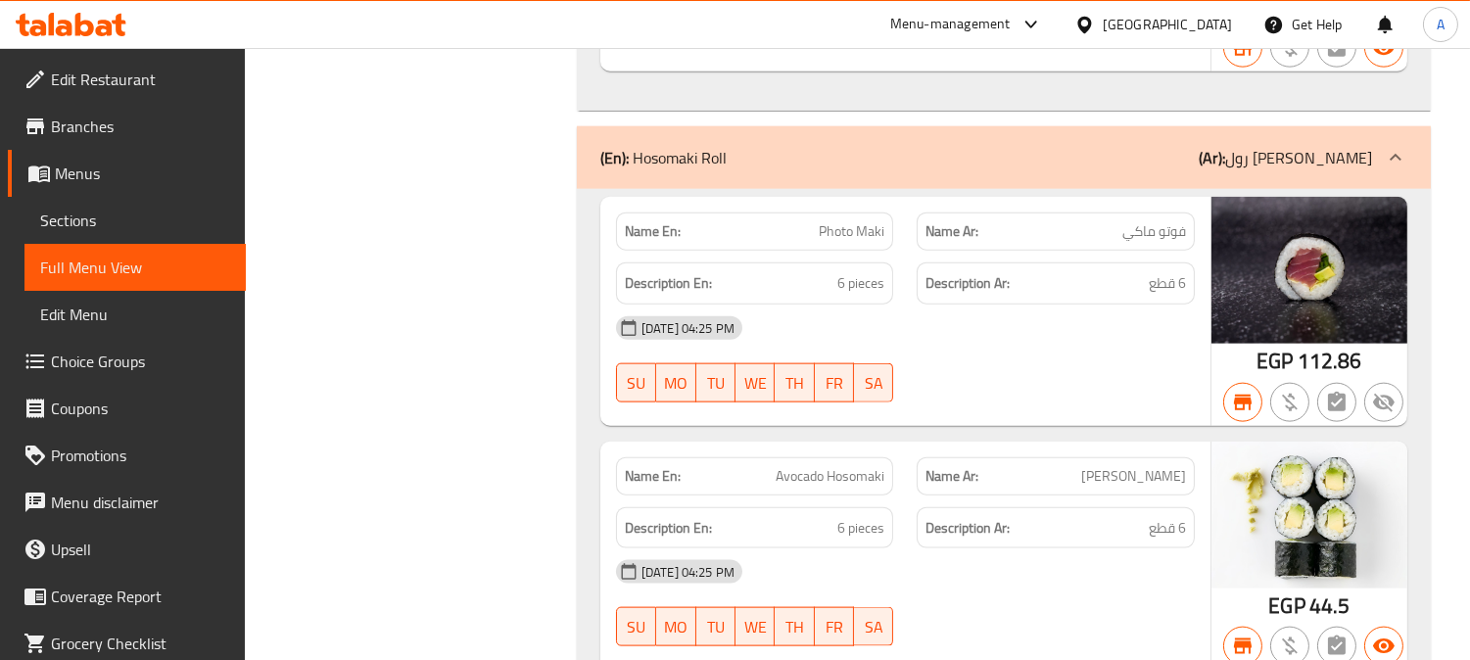
scroll to position [4424, 0]
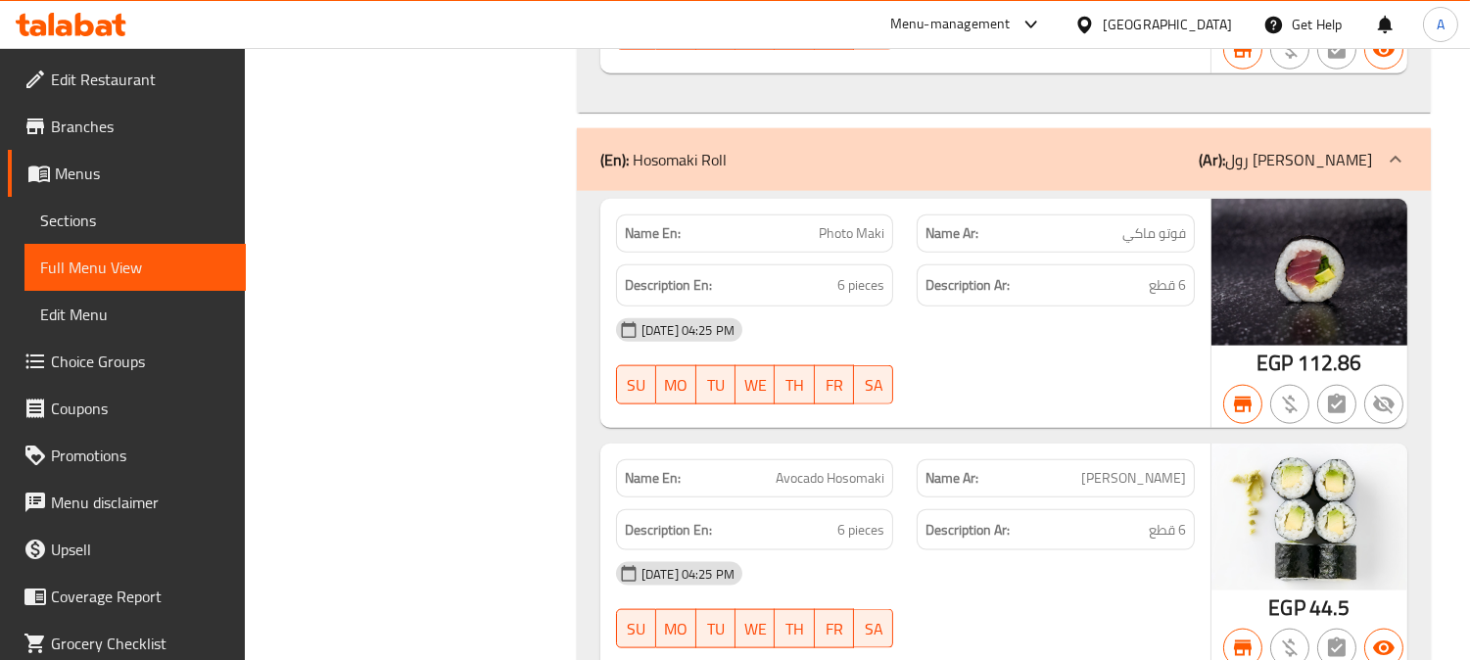
click at [865, 229] on span "Photo Maki" at bounding box center [852, 233] width 66 height 21
copy span "Photo Maki"
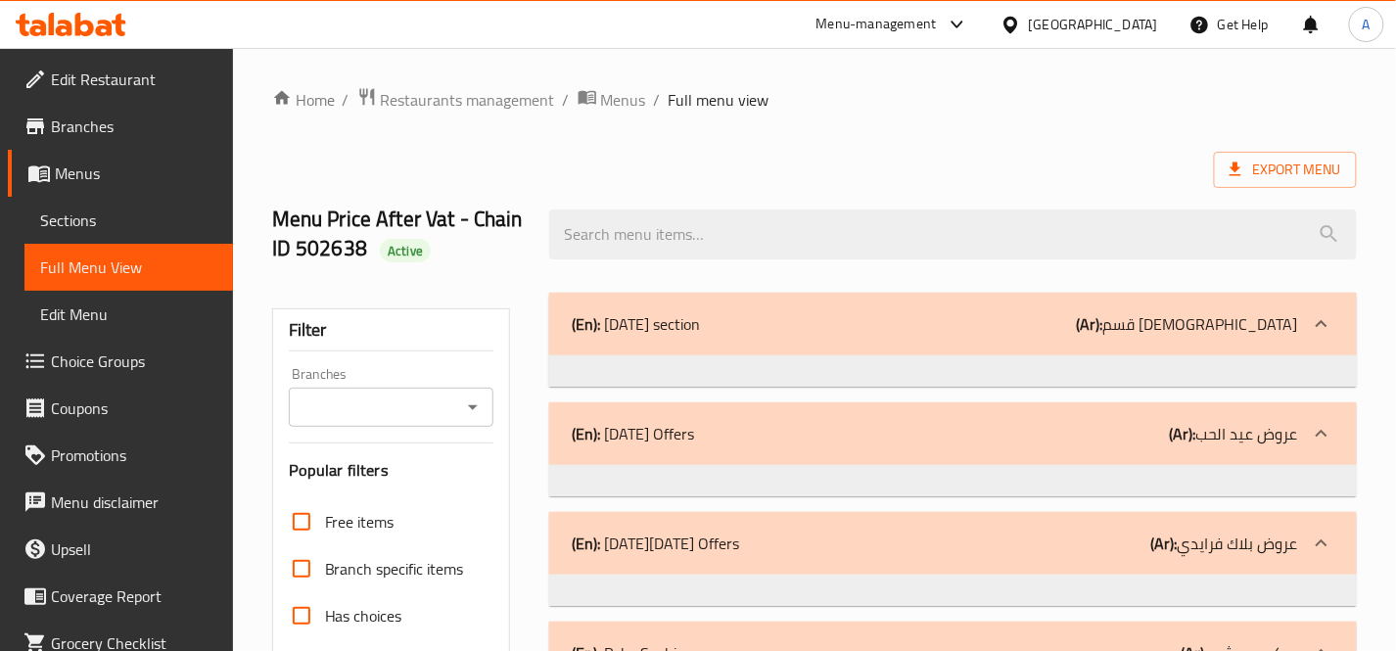
click at [419, 403] on input "Branches" at bounding box center [375, 407] width 161 height 27
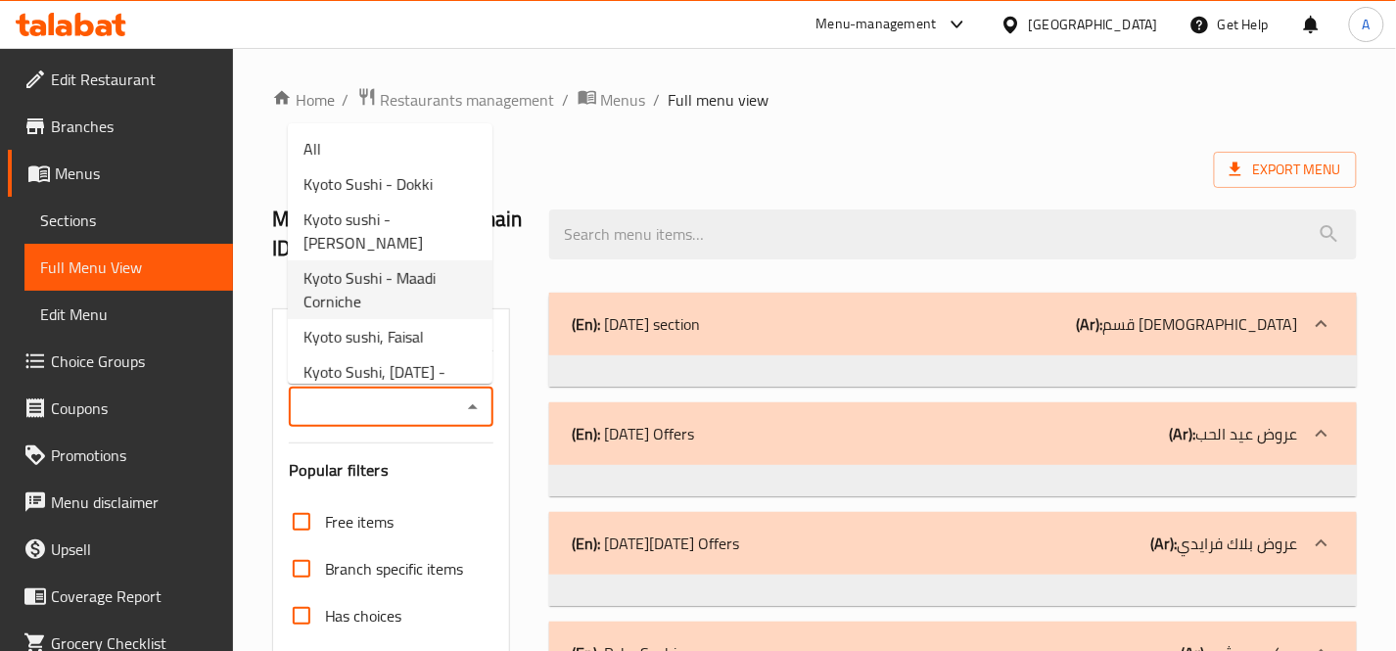
click at [404, 276] on span "Kyoto Sushi - Maadi Corniche" at bounding box center [390, 289] width 173 height 47
type input "Kyoto Sushi - Maadi Corniche"
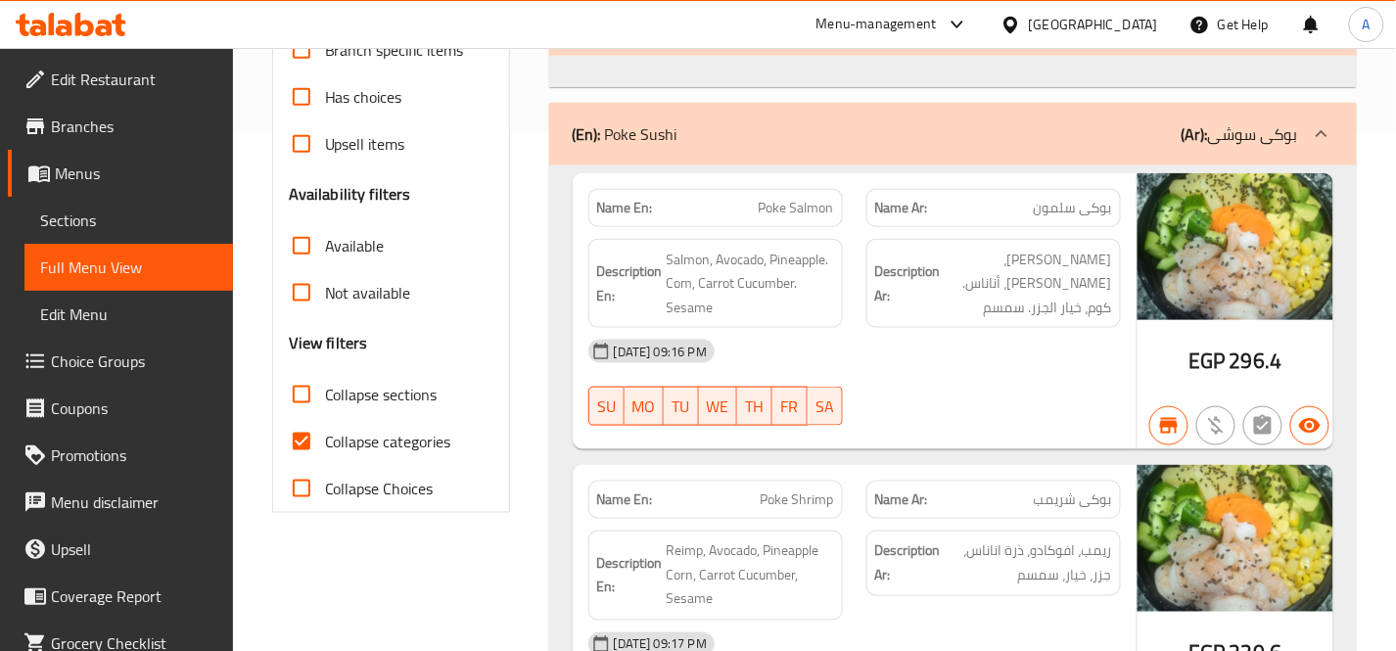
scroll to position [326, 0]
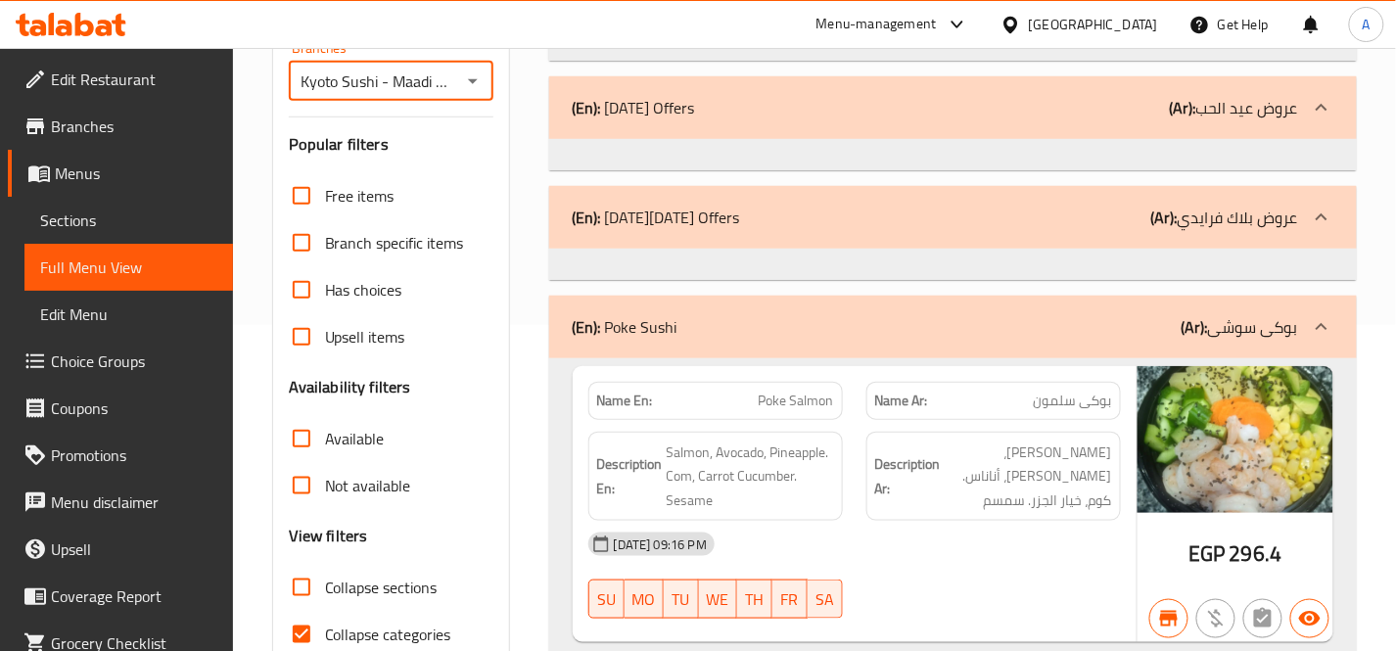
click at [305, 586] on input "Collapse sections" at bounding box center [301, 587] width 47 height 47
checkbox input "true"
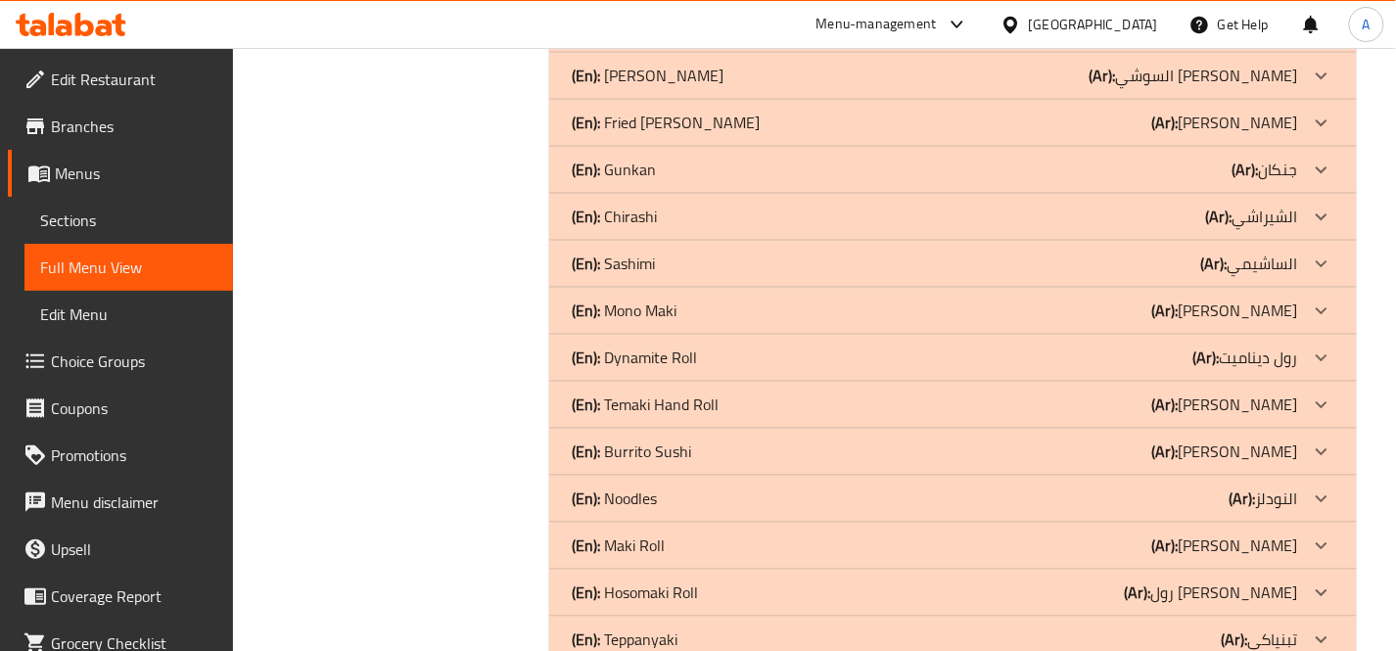
scroll to position [1088, 0]
click at [1322, 400] on icon at bounding box center [1322, 404] width 24 height 24
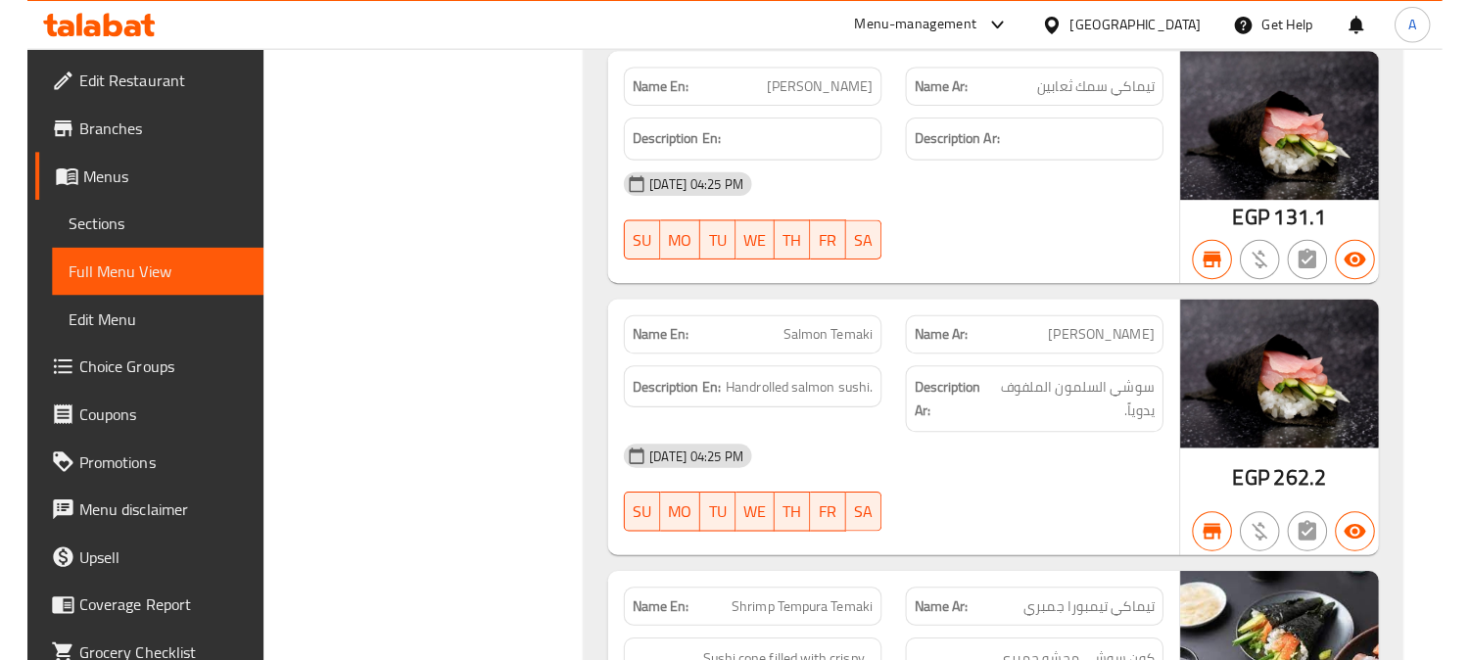
scroll to position [2067, 0]
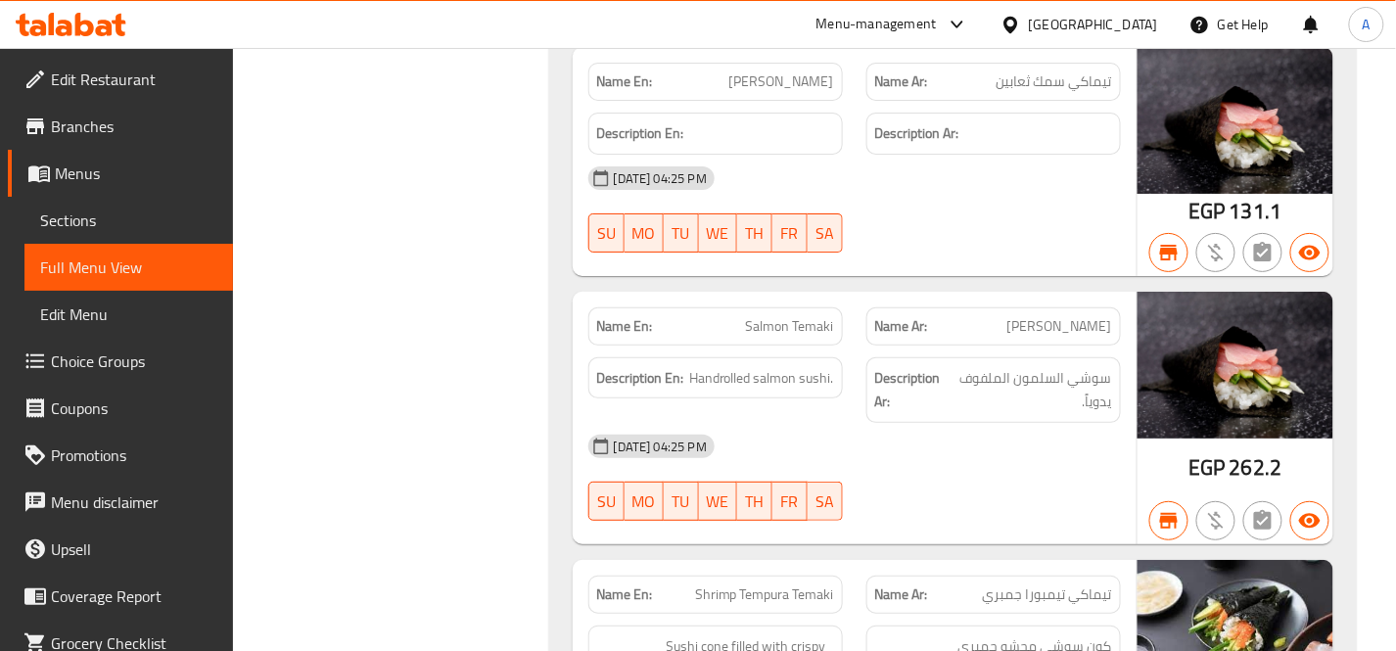
click at [770, 326] on span "Salmon Temaki" at bounding box center [790, 326] width 88 height 21
copy span "Salmon Temaki"
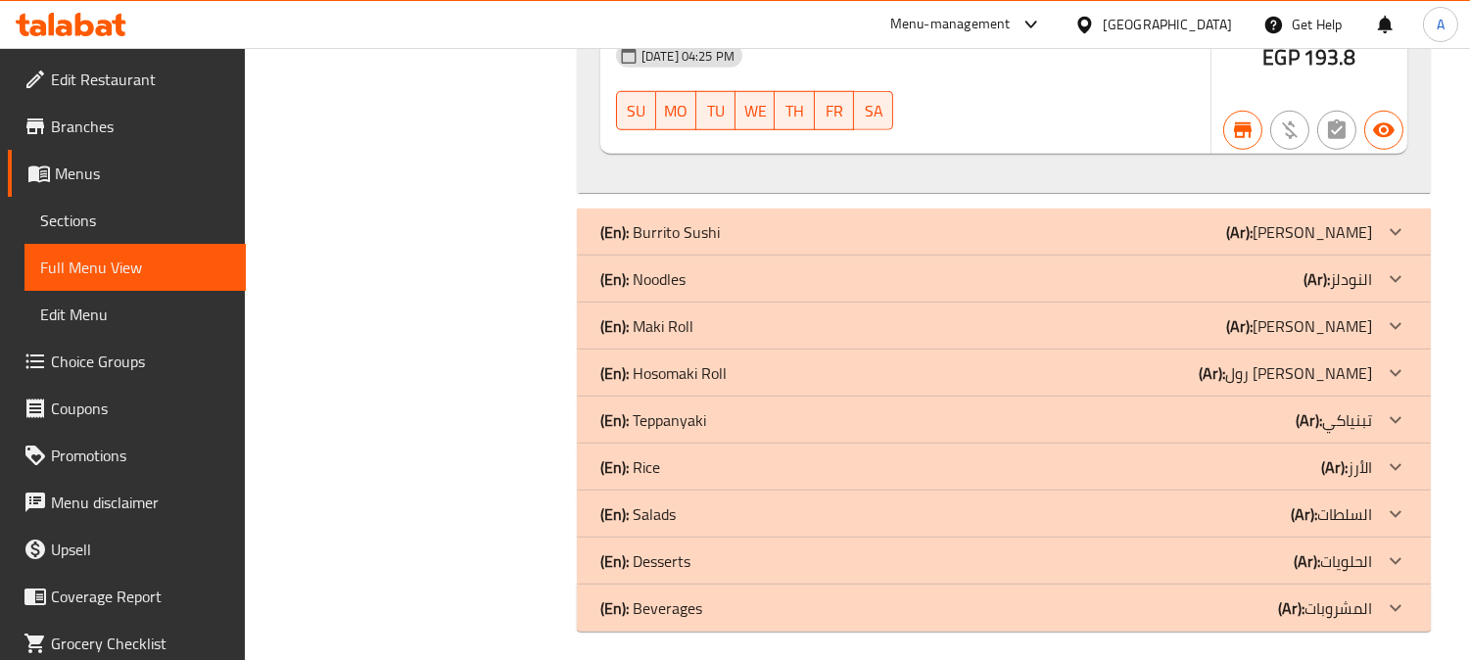
scroll to position [2763, 0]
